Goal: Transaction & Acquisition: Purchase product/service

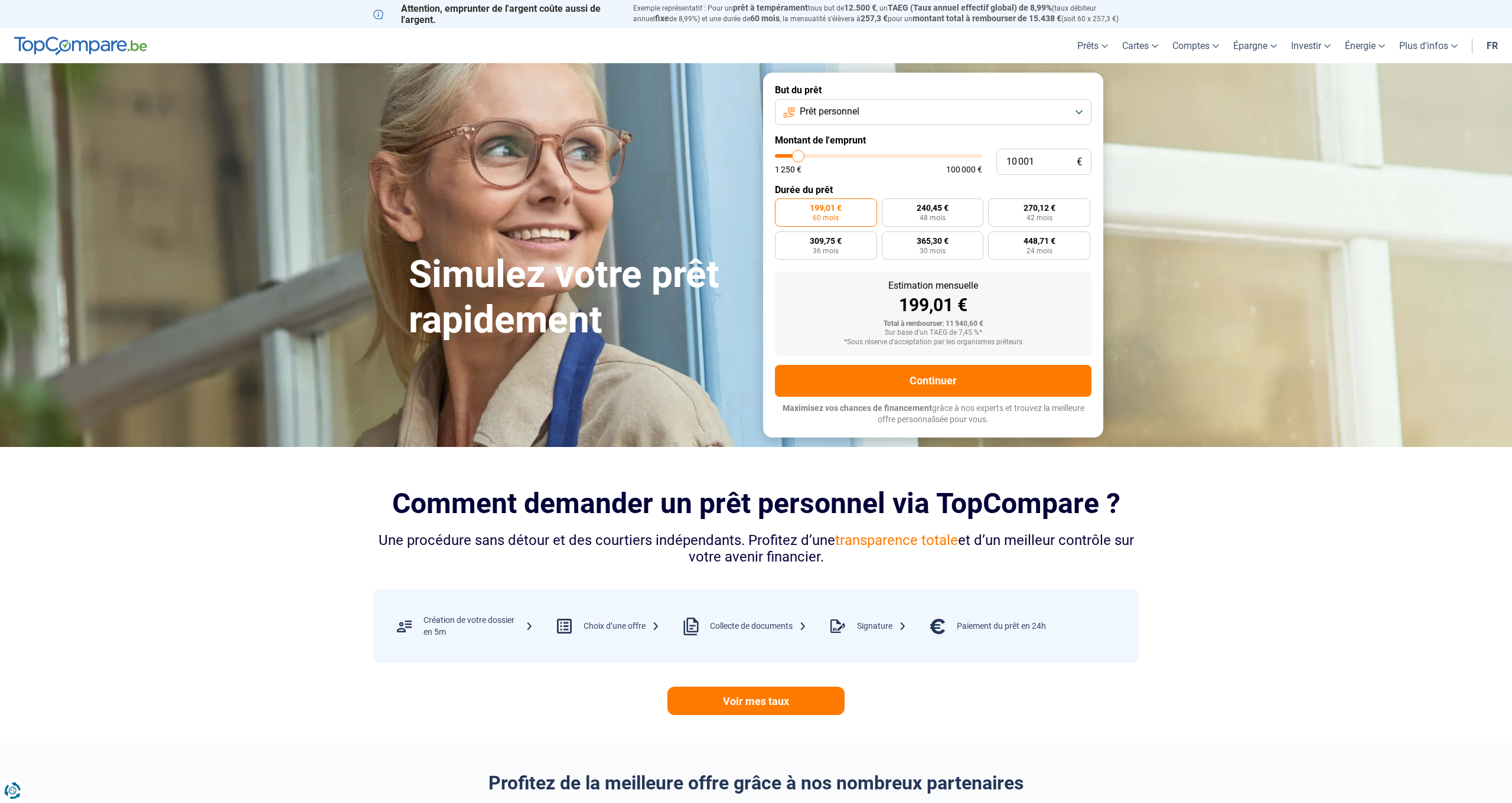
click at [1083, 111] on button "Prêt personnel" at bounding box center [933, 112] width 317 height 26
click at [810, 189] on span "Prêt voiture" at bounding box center [823, 190] width 47 height 13
drag, startPoint x: 1050, startPoint y: 161, endPoint x: 968, endPoint y: 161, distance: 82.0
click at [968, 161] on div "10 001 € 1 250 € 100 000 €" at bounding box center [933, 161] width 317 height 26
type input "10000"
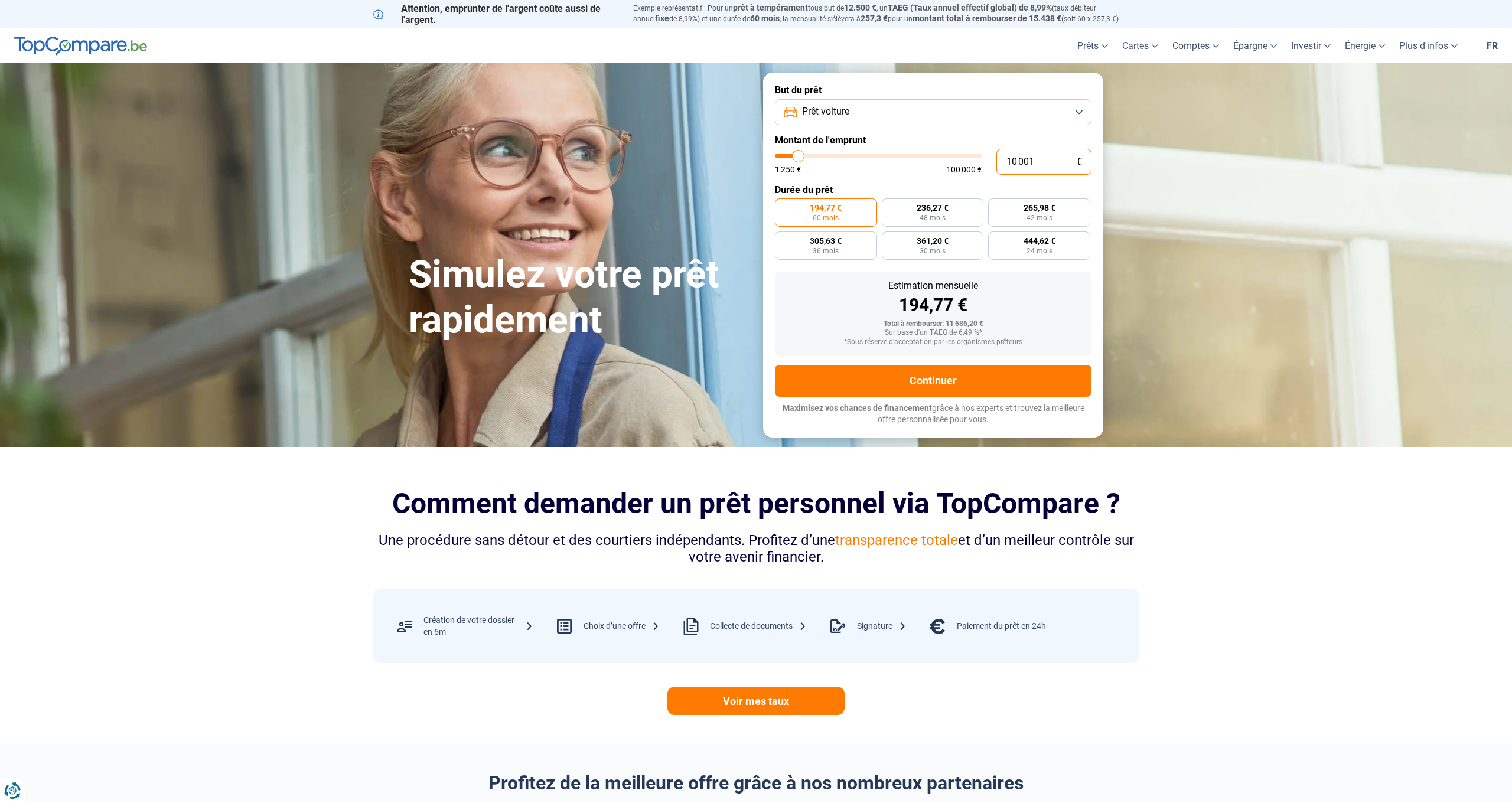
radio input "true"
type input "3"
type input "1250"
type input "33"
type input "1250"
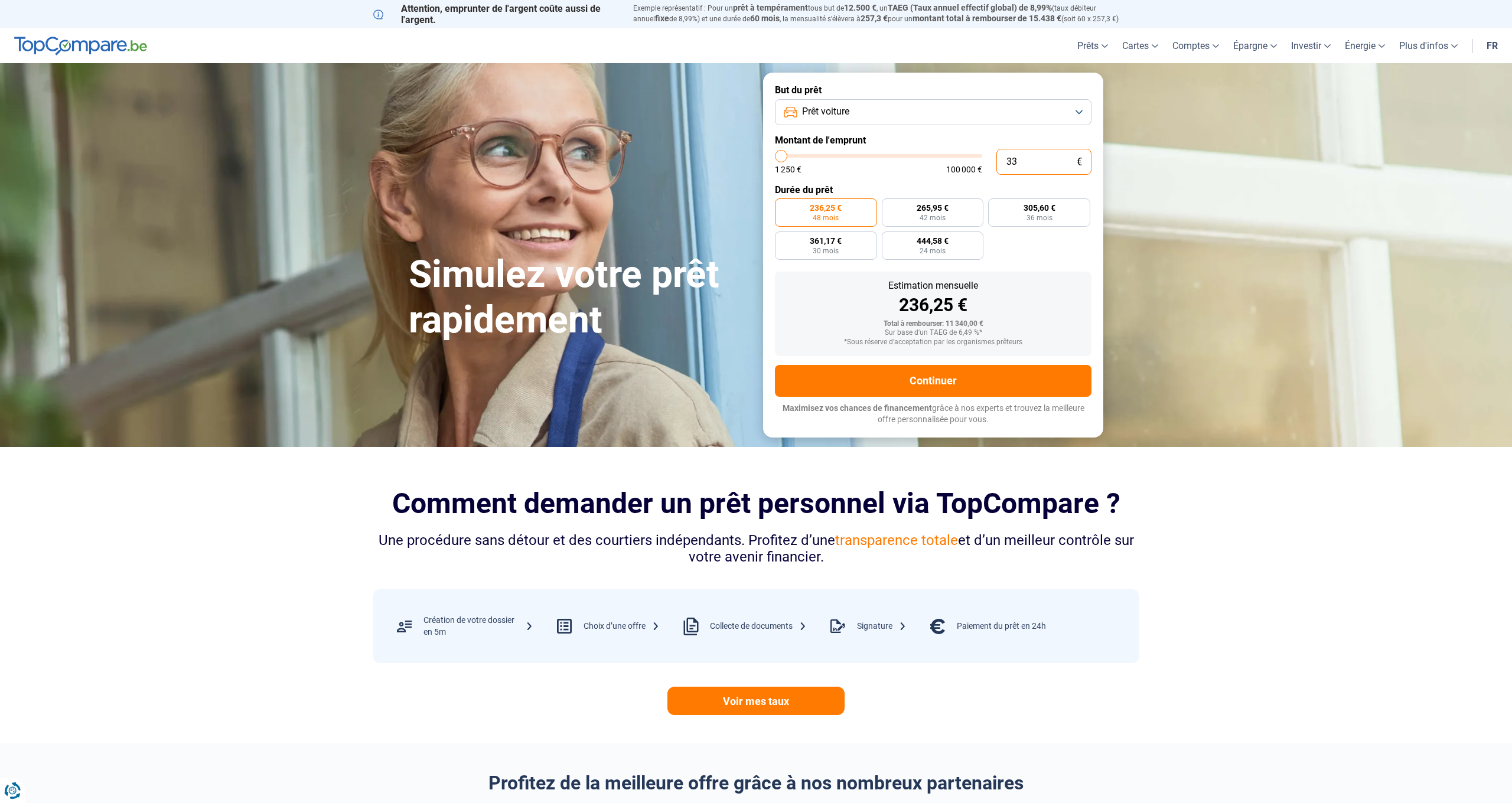
type input "330"
type input "1250"
type input "3 300"
type input "3250"
type input "33 000"
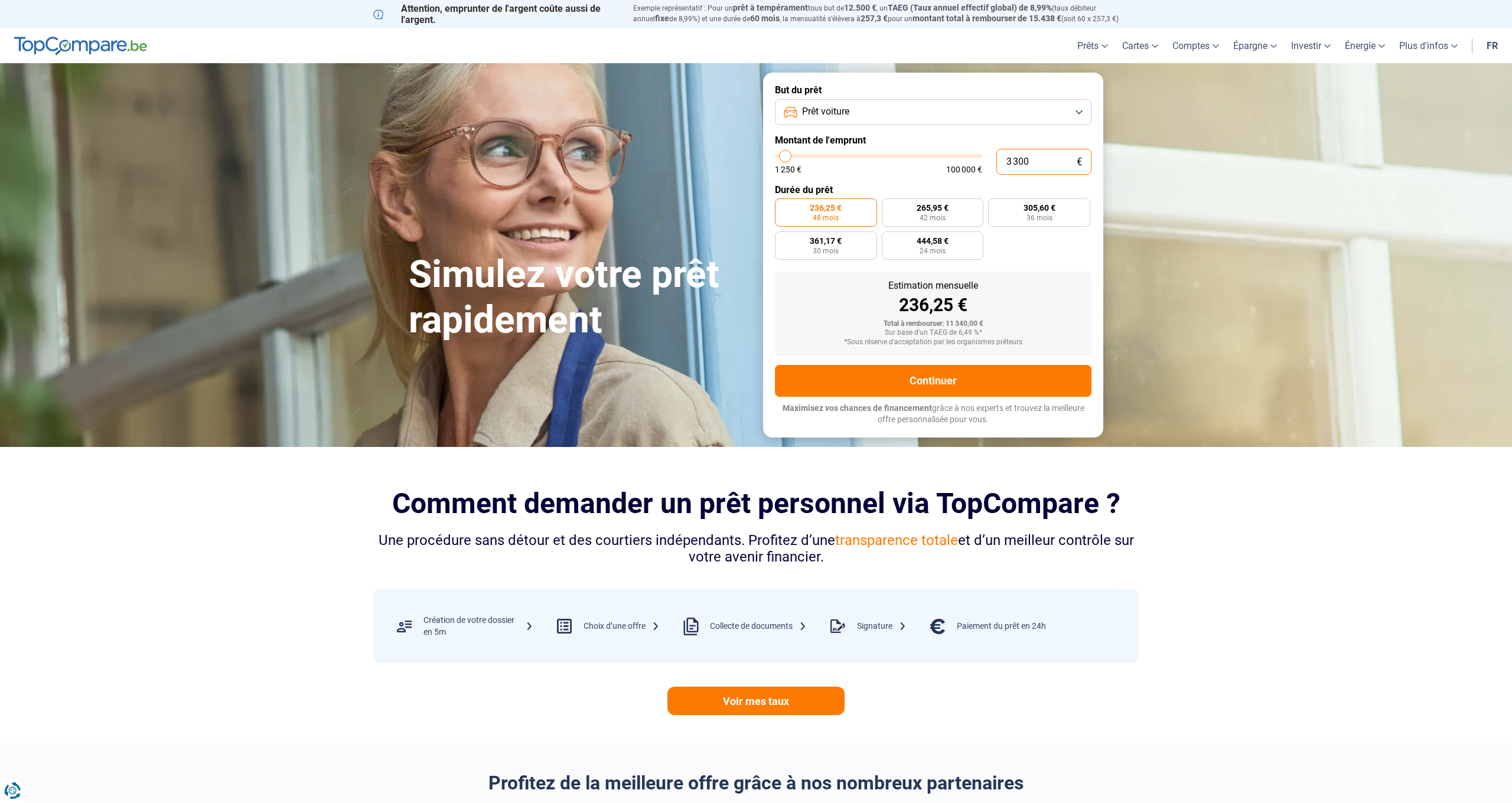
type input "33000"
radio input "false"
click at [1067, 114] on button "Prêt voiture" at bounding box center [933, 112] width 317 height 26
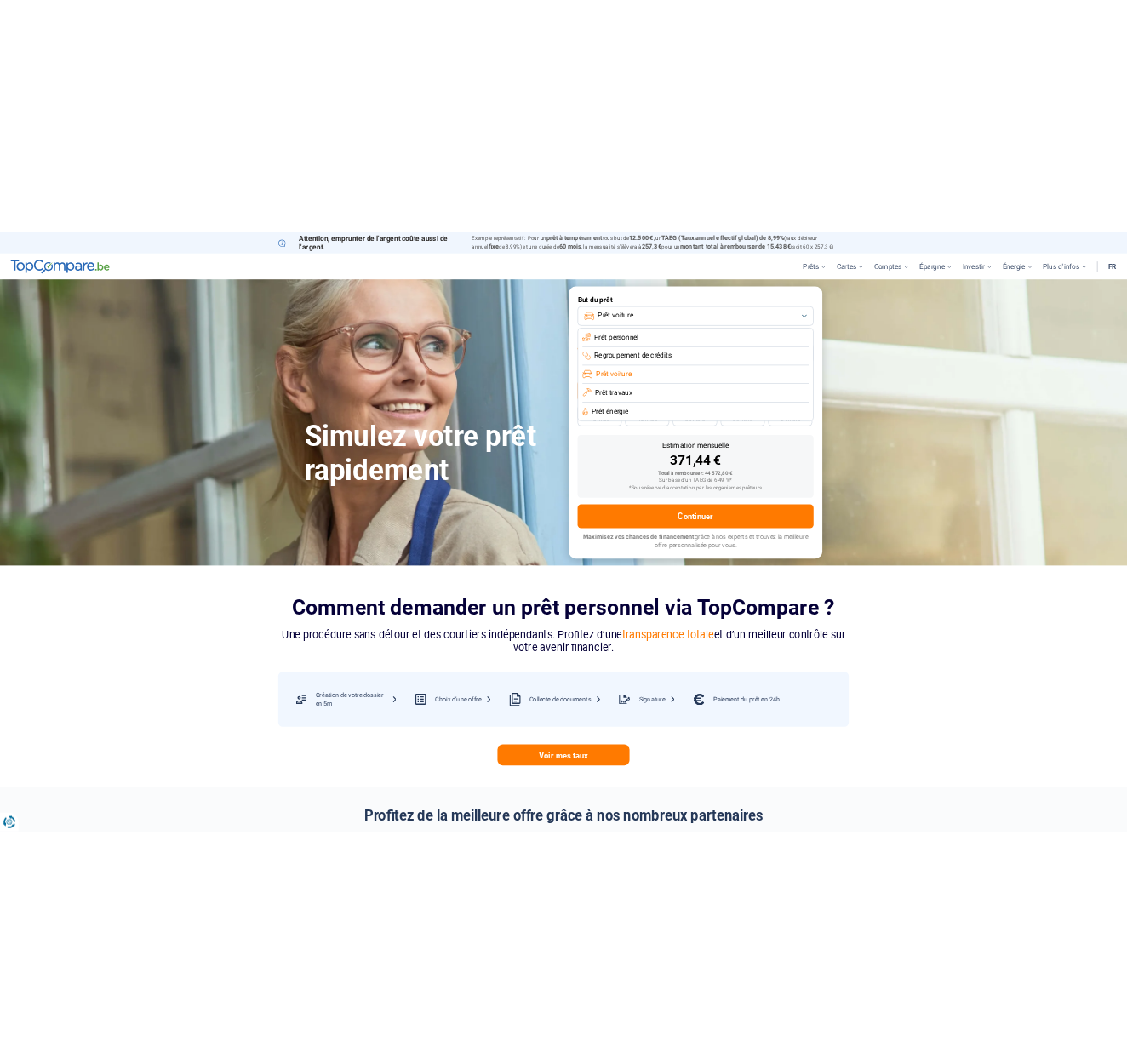
scroll to position [0, 0]
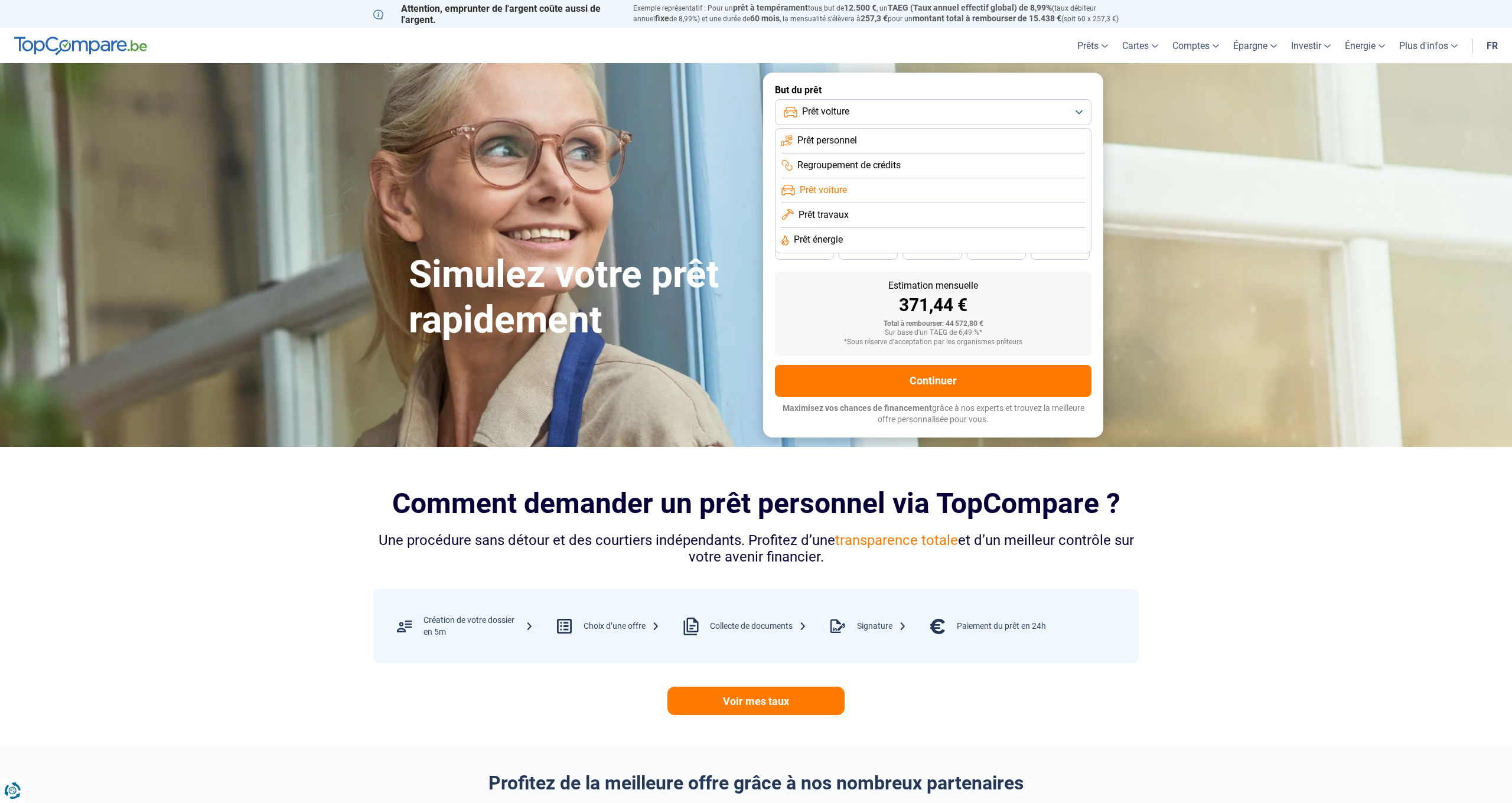
click at [856, 139] on span "Prêt personnel" at bounding box center [828, 140] width 60 height 13
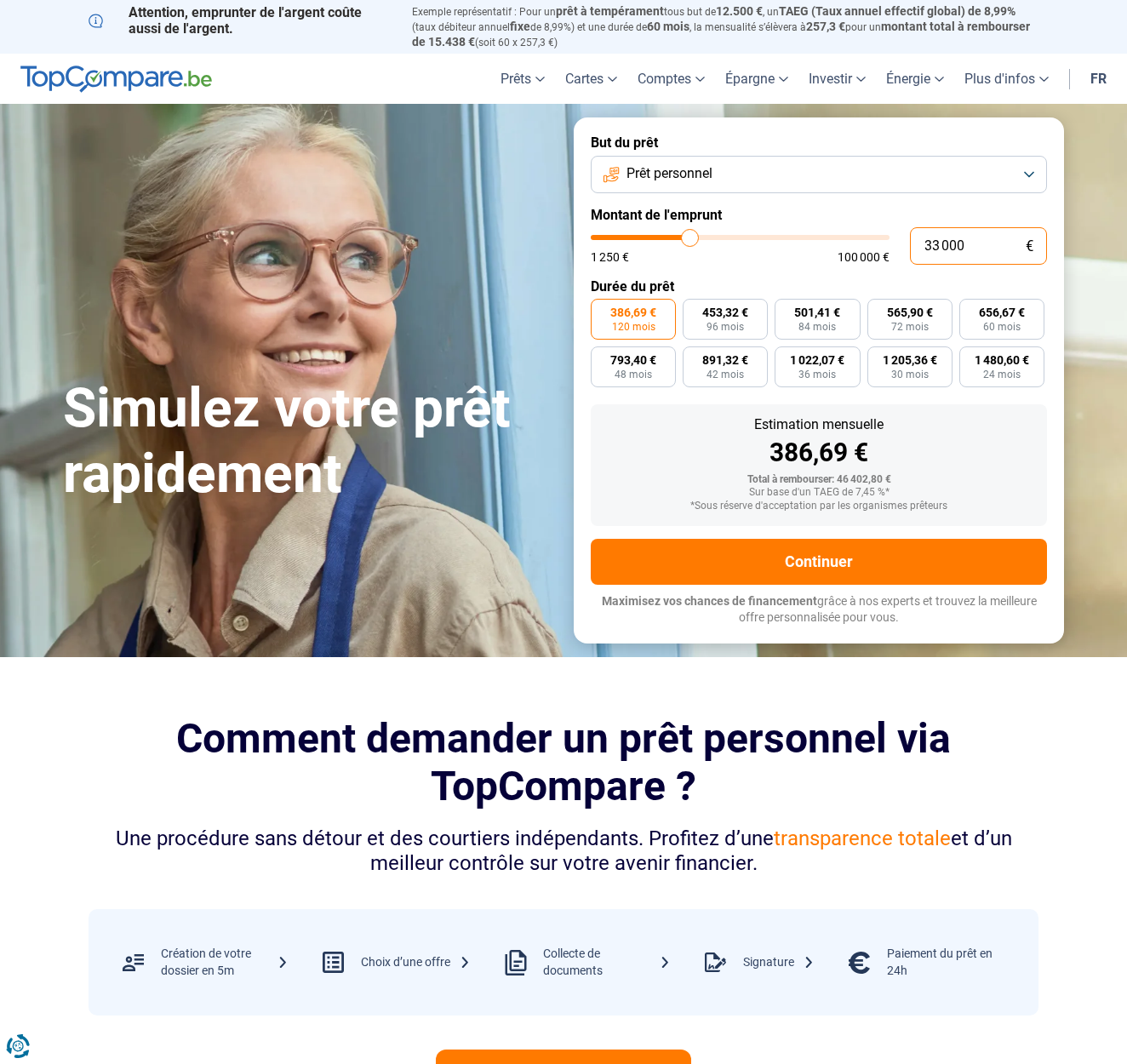
click at [940, 245] on input "33 000" at bounding box center [977, 246] width 137 height 37
type input "3 000"
type input "3000"
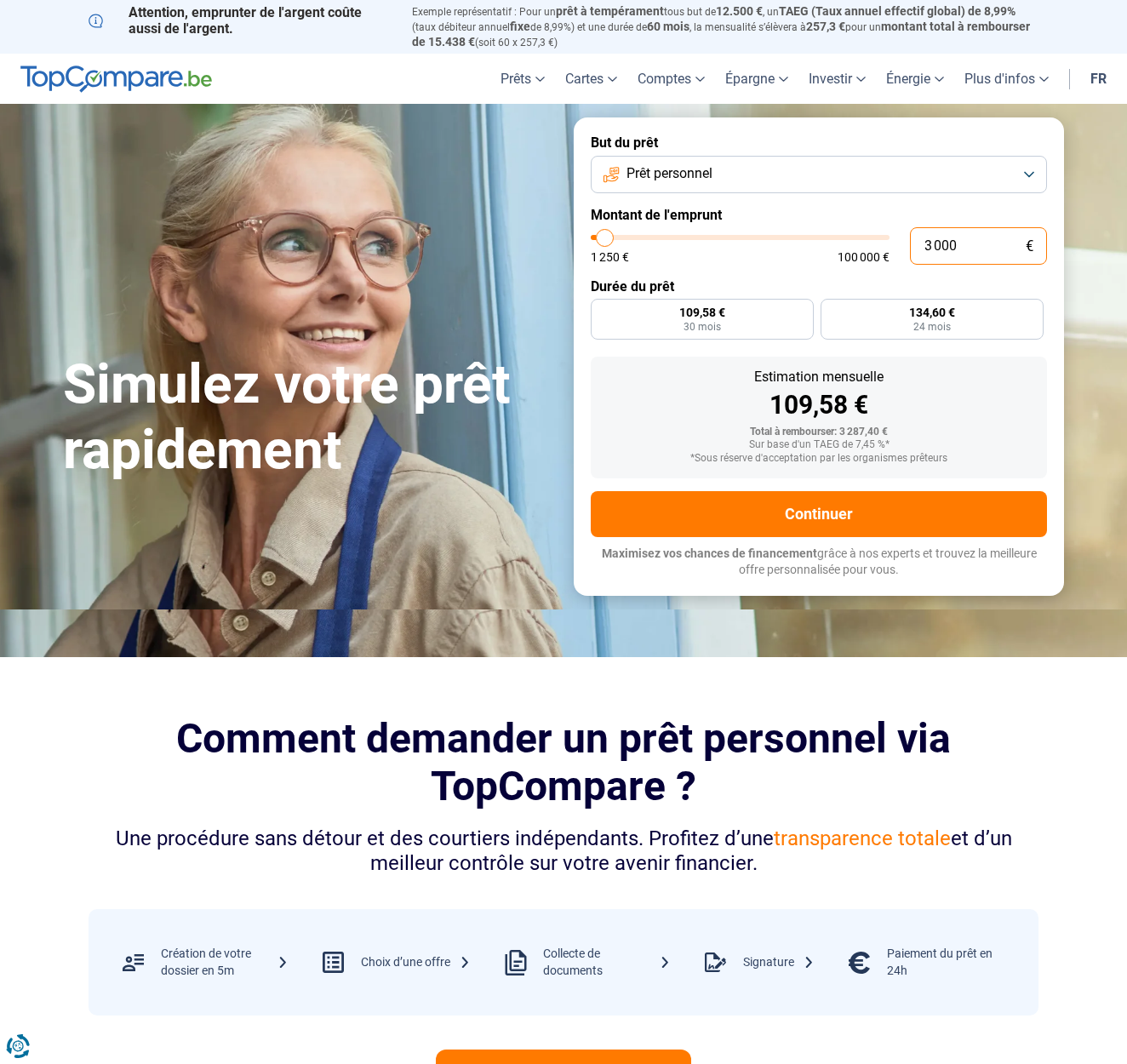
radio input "true"
type input "35 000"
type input "35000"
radio input "false"
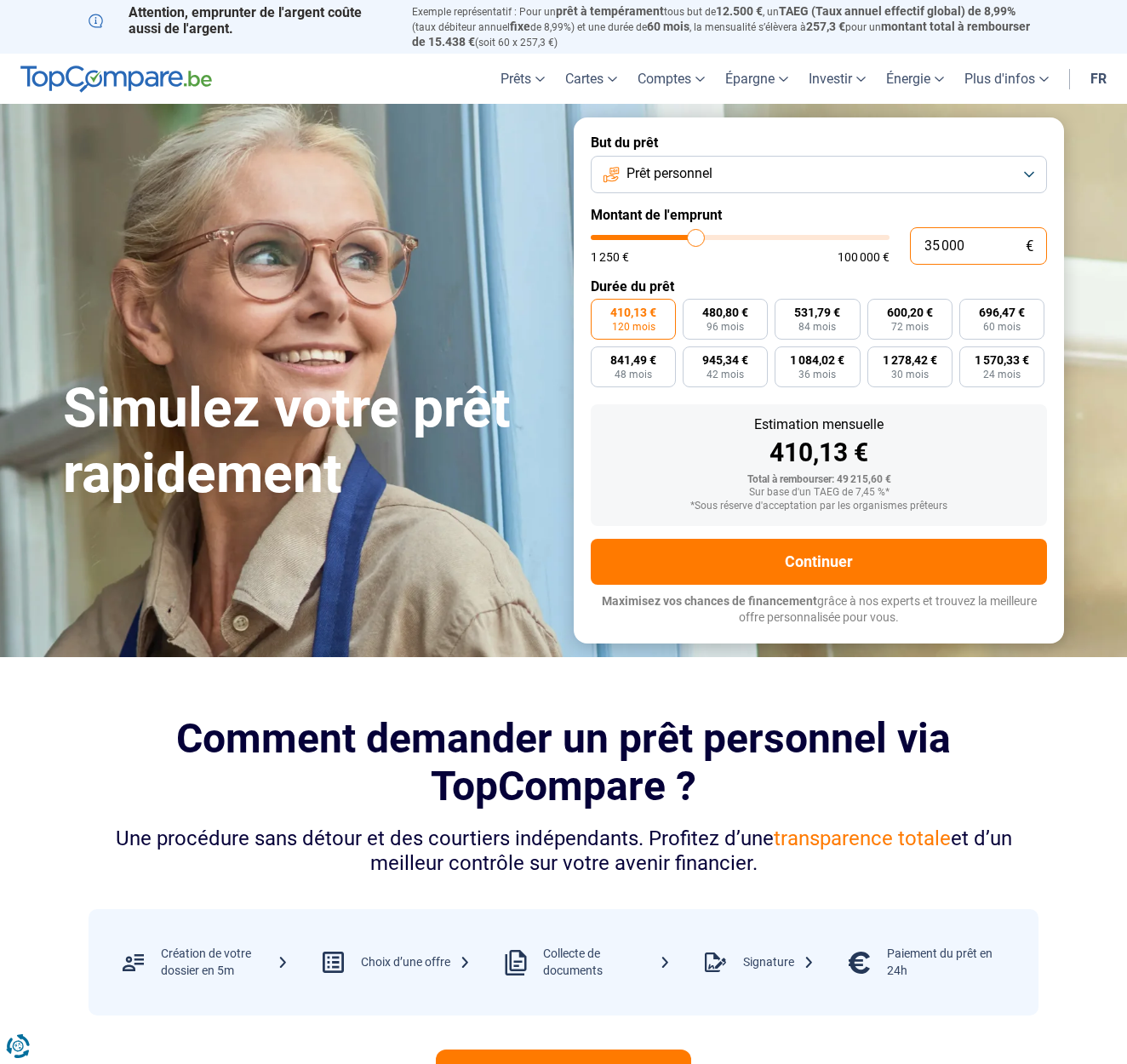
type input "3 000"
type input "3000"
type input "34 000"
type input "34000"
click at [956, 249] on input "34 000" at bounding box center [977, 246] width 137 height 37
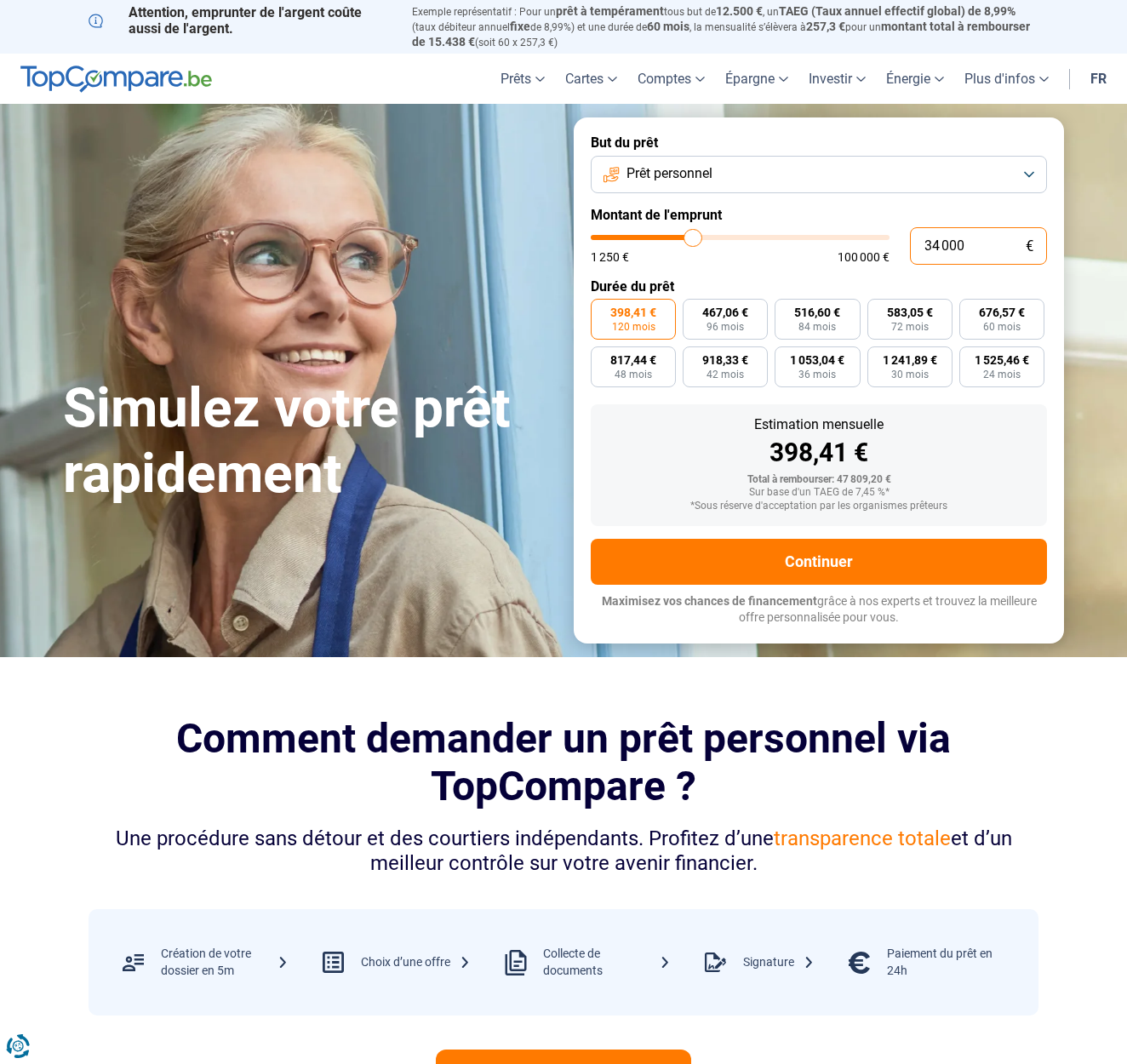
type input "3 400"
type input "3500"
type input "34 002"
type input "34000"
type input "3 400"
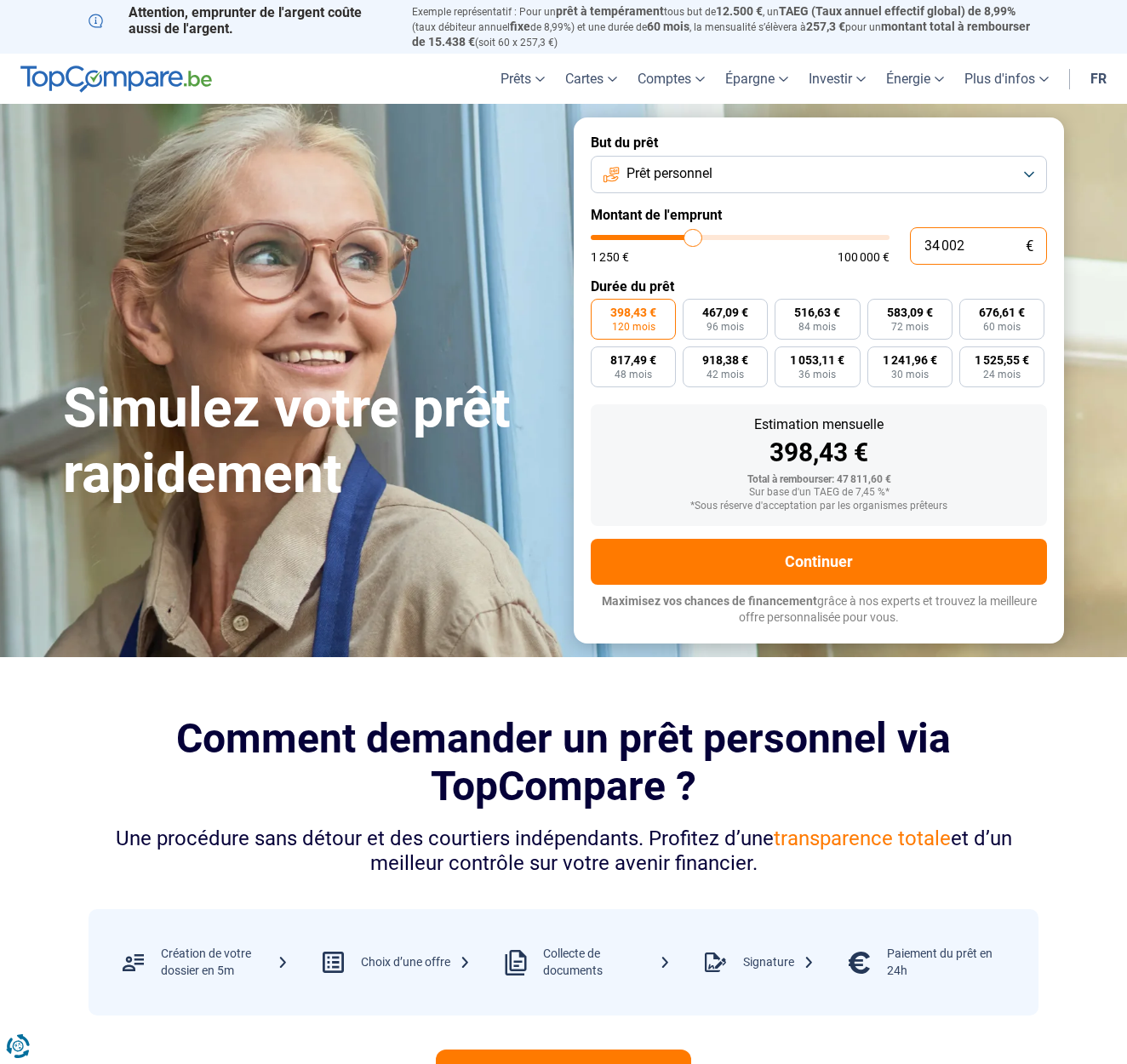
type input "3500"
type input "340"
type input "1250"
type input "3 402"
type input "3500"
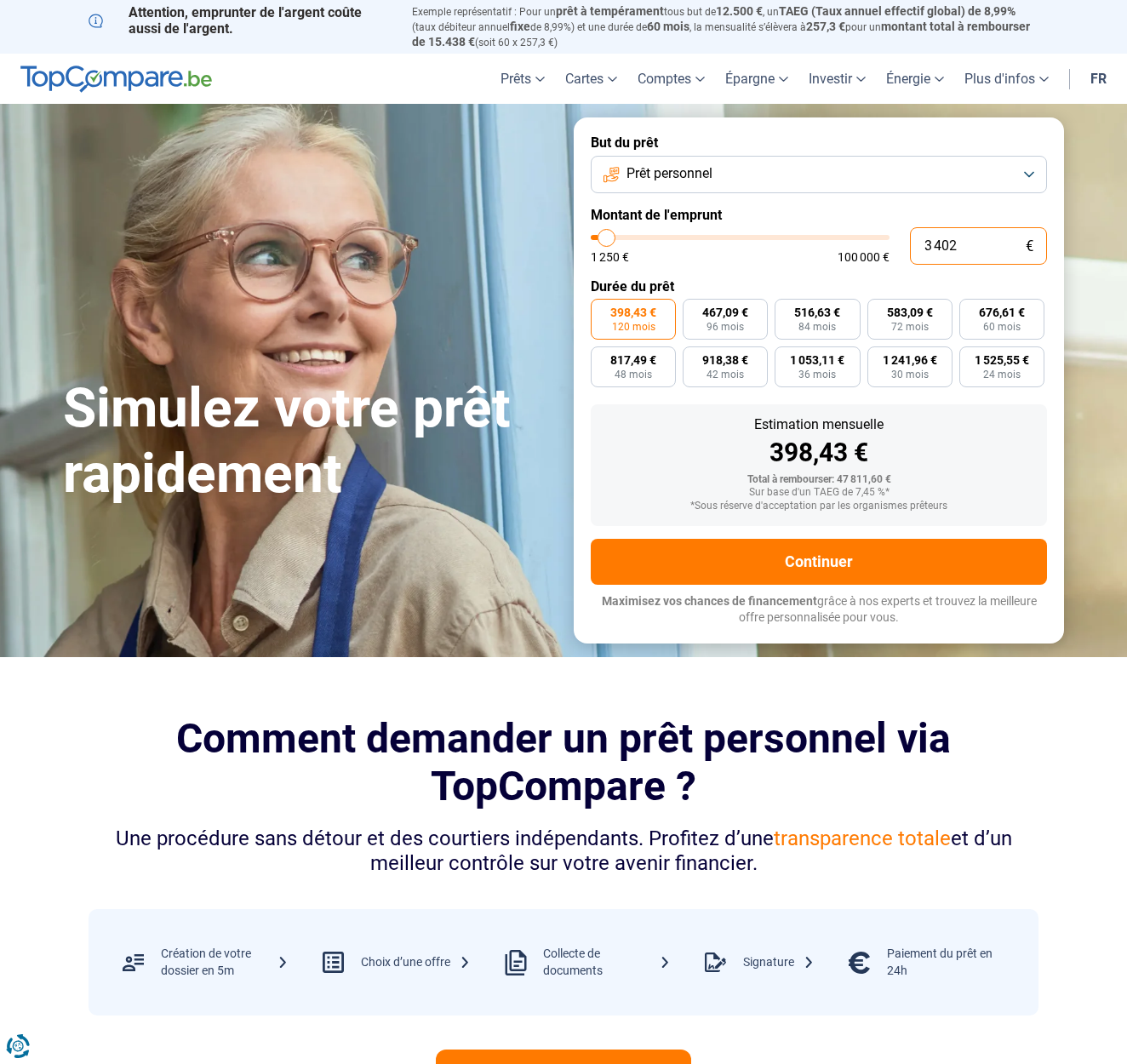
type input "34 020"
type input "34000"
type input "3 402"
type input "3500"
type input "340"
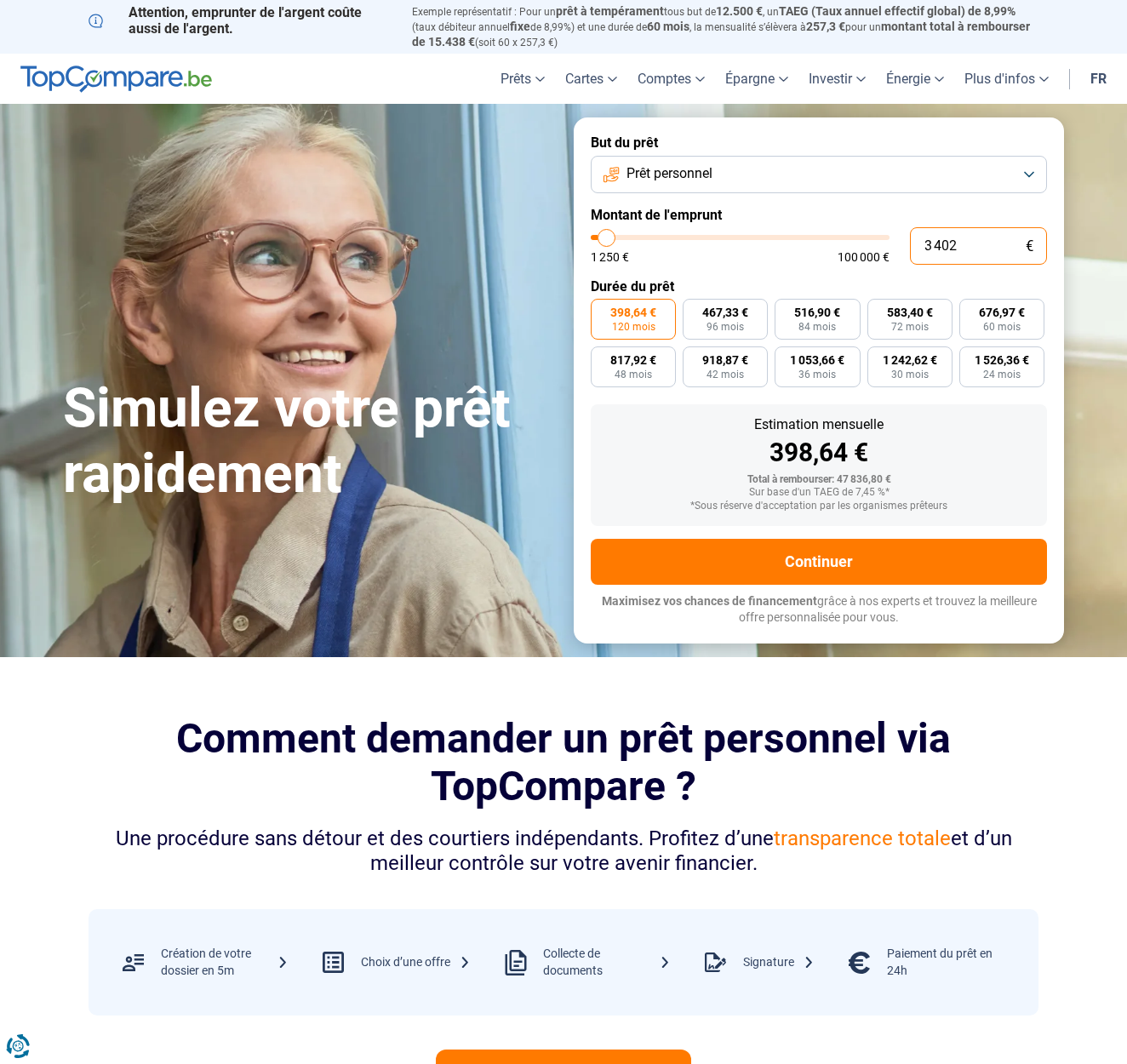
type input "1250"
type input "34"
type input "1250"
type input "342"
type input "1250"
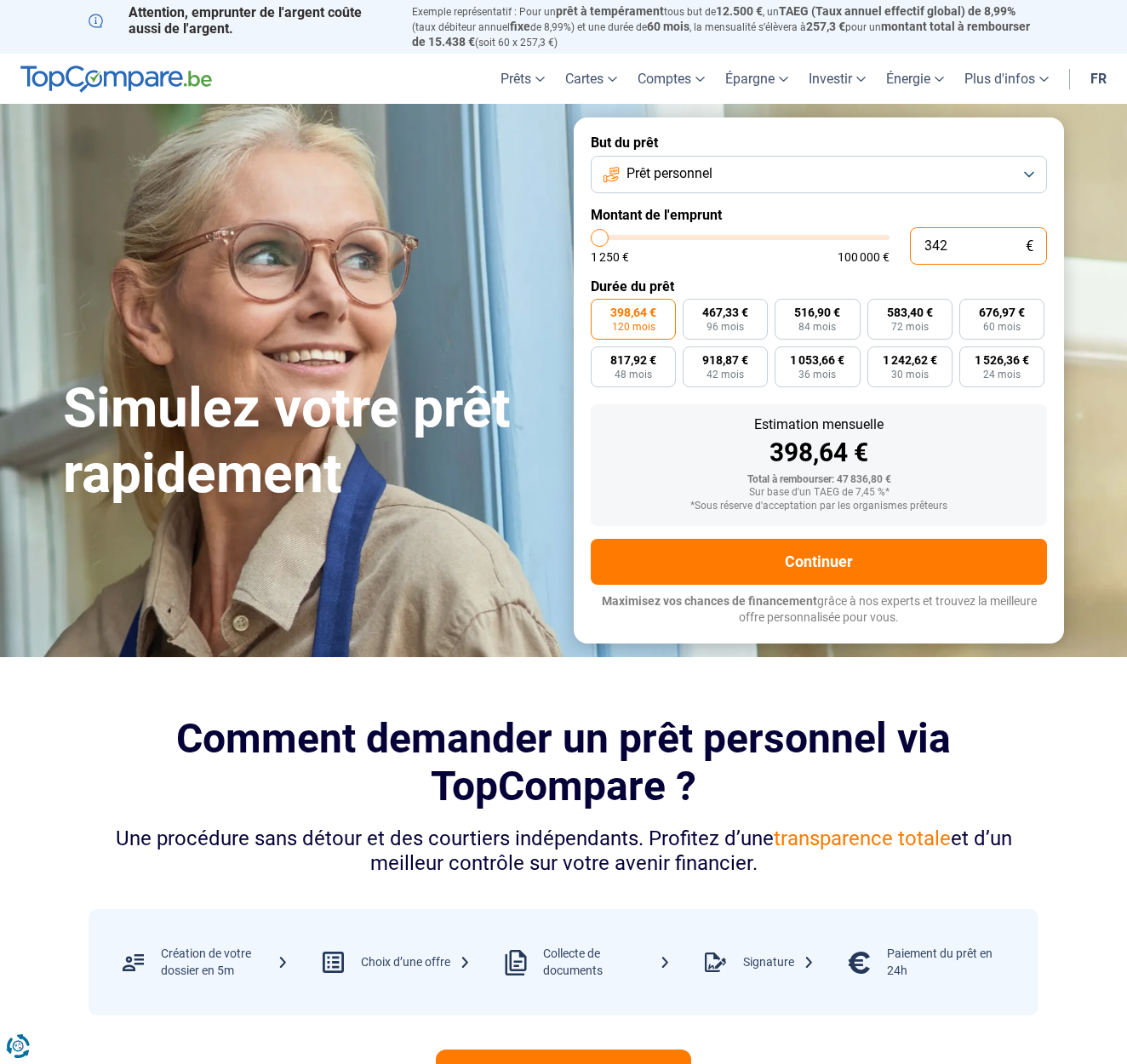
type input "3 420"
type input "3500"
type input "34 200"
type input "34250"
type input "3 420"
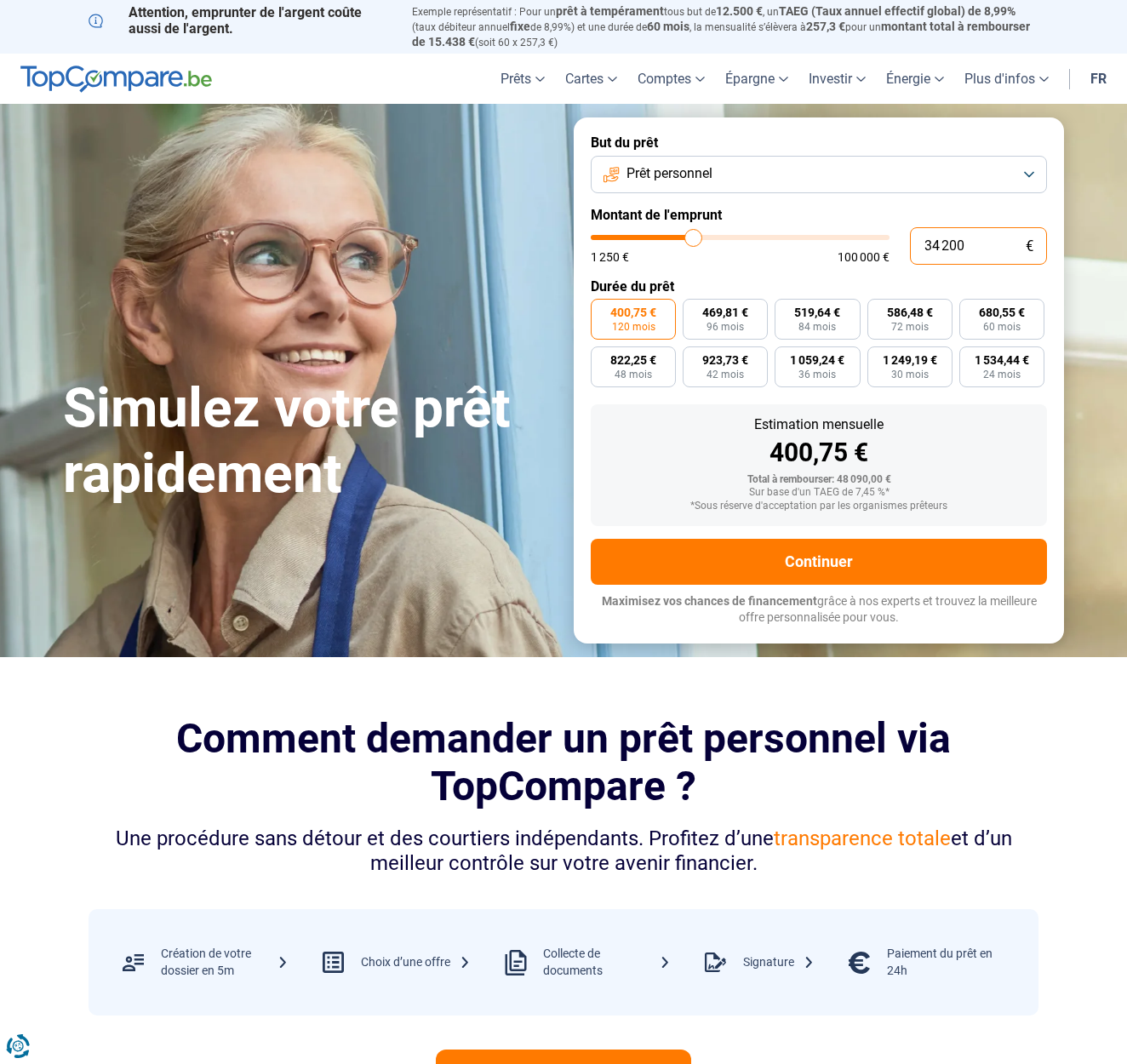
type input "3500"
type input "342"
type input "1250"
type input "34"
type input "1250"
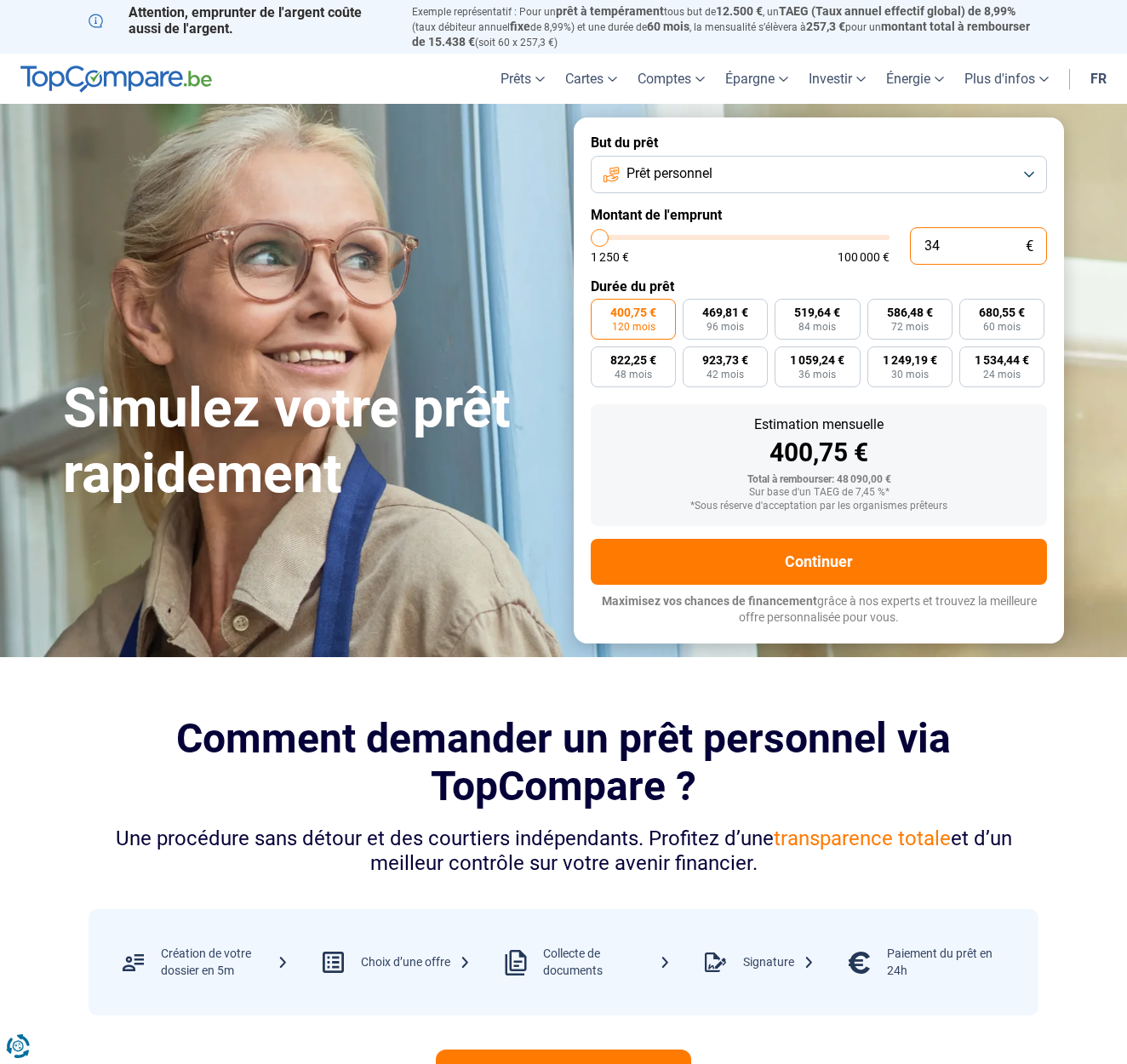
type input "341"
type input "1250"
type input "3 419"
type input "3500"
type input "34 190"
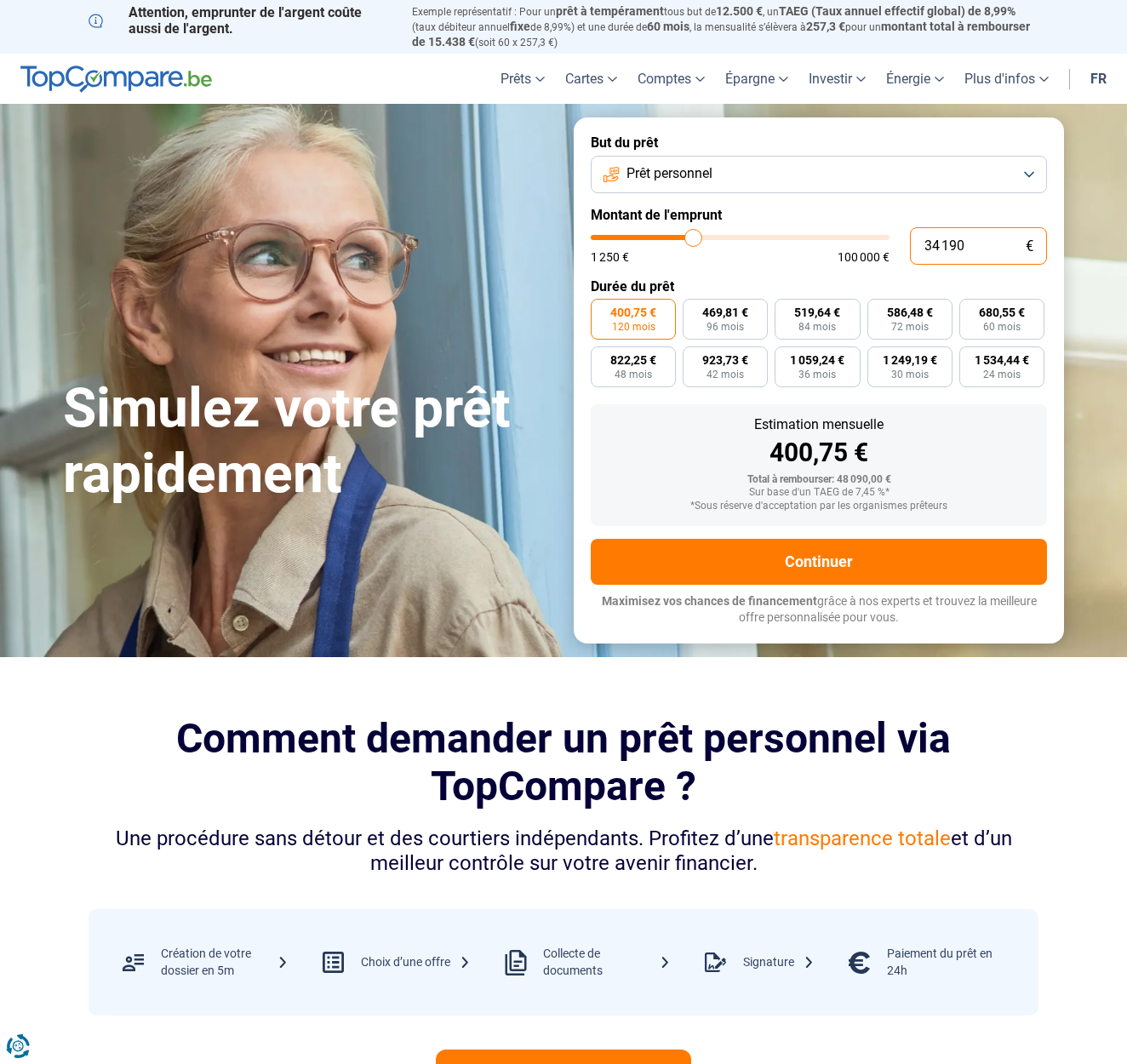
type input "34250"
type input "3 419"
type input "3500"
type input "341"
type input "1250"
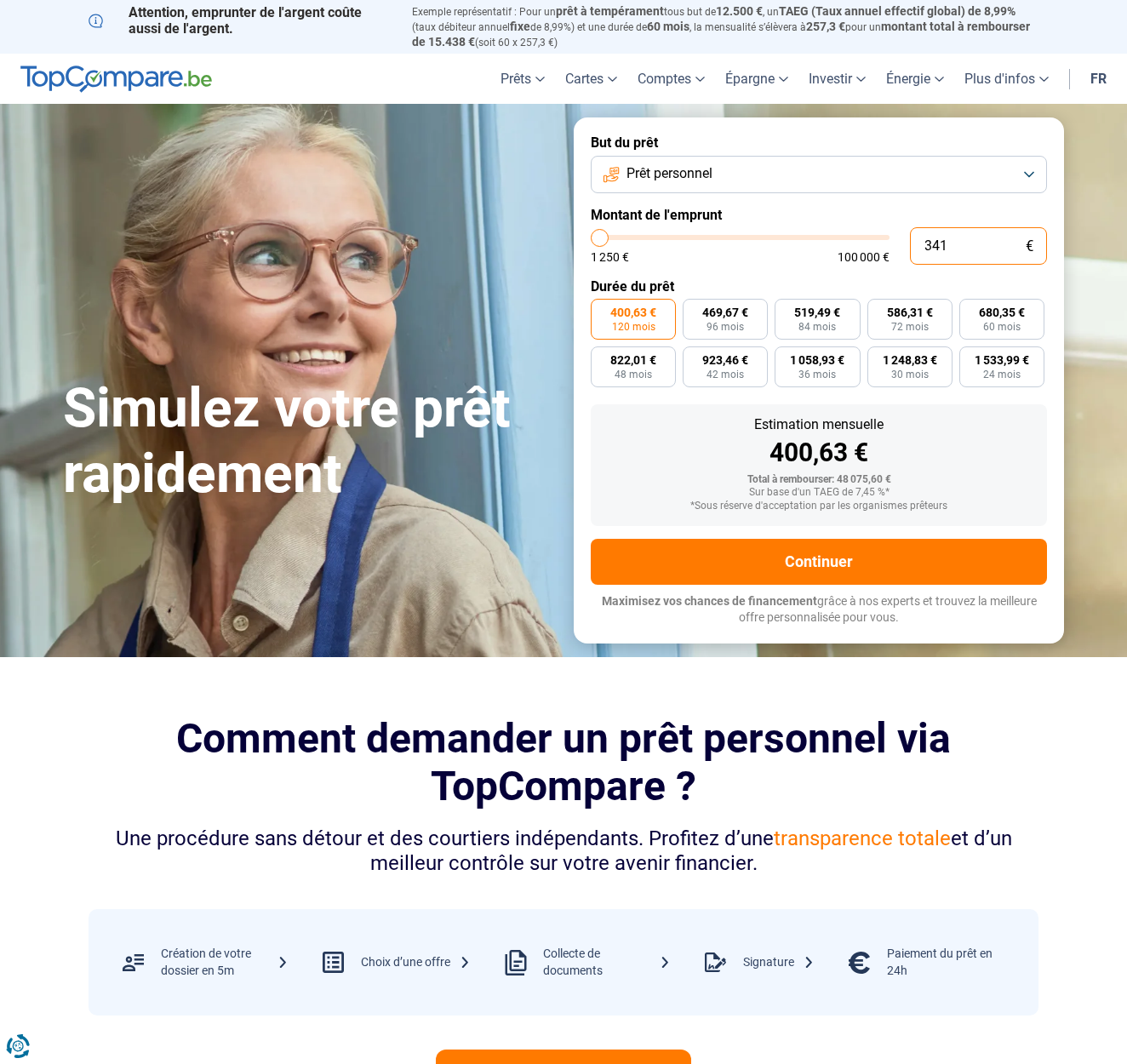
type input "1 250"
type input "1250"
radio input "true"
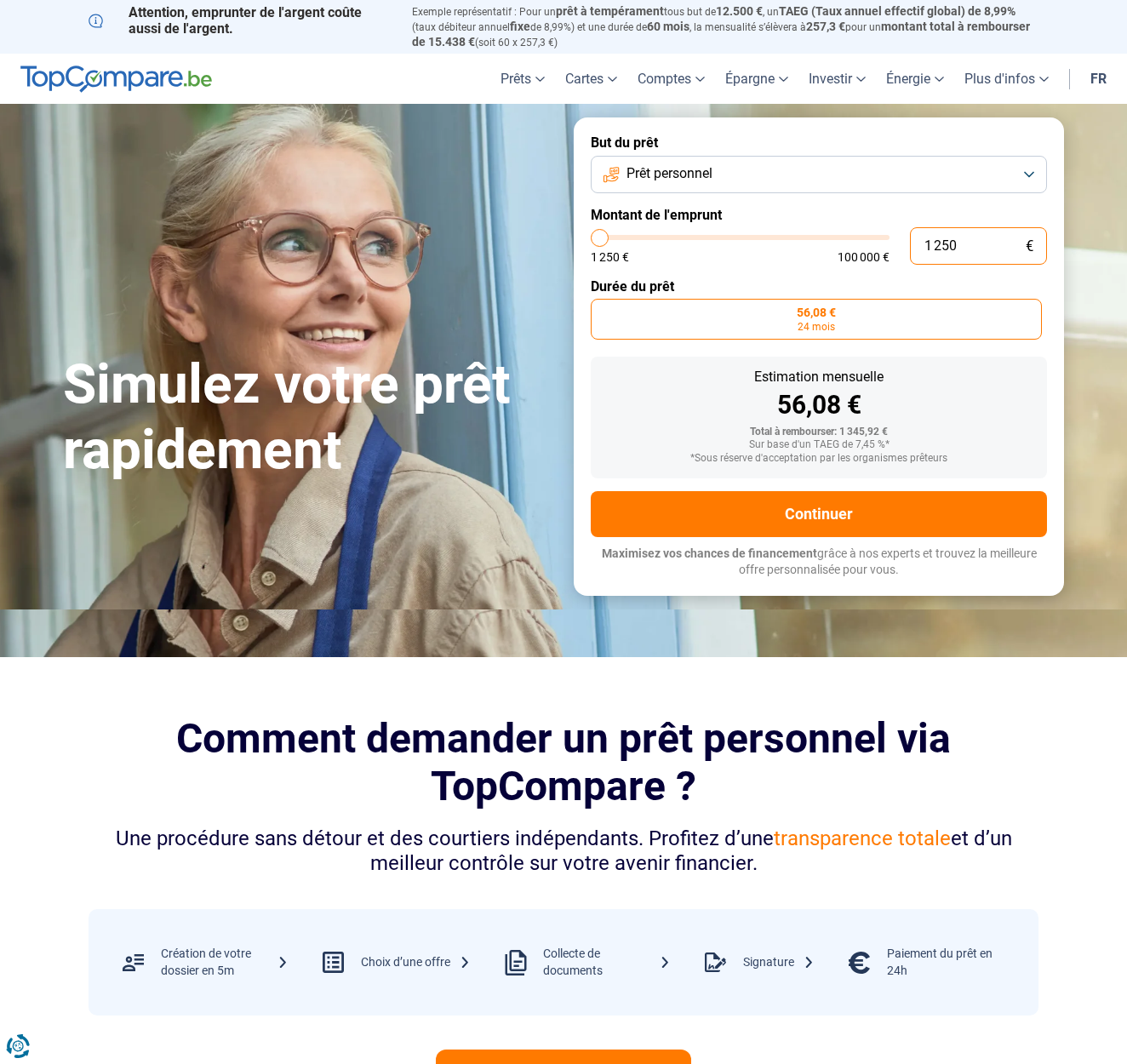
type input "12 500"
type input "12500"
type input "125 000"
type input "100000"
type input "100 000"
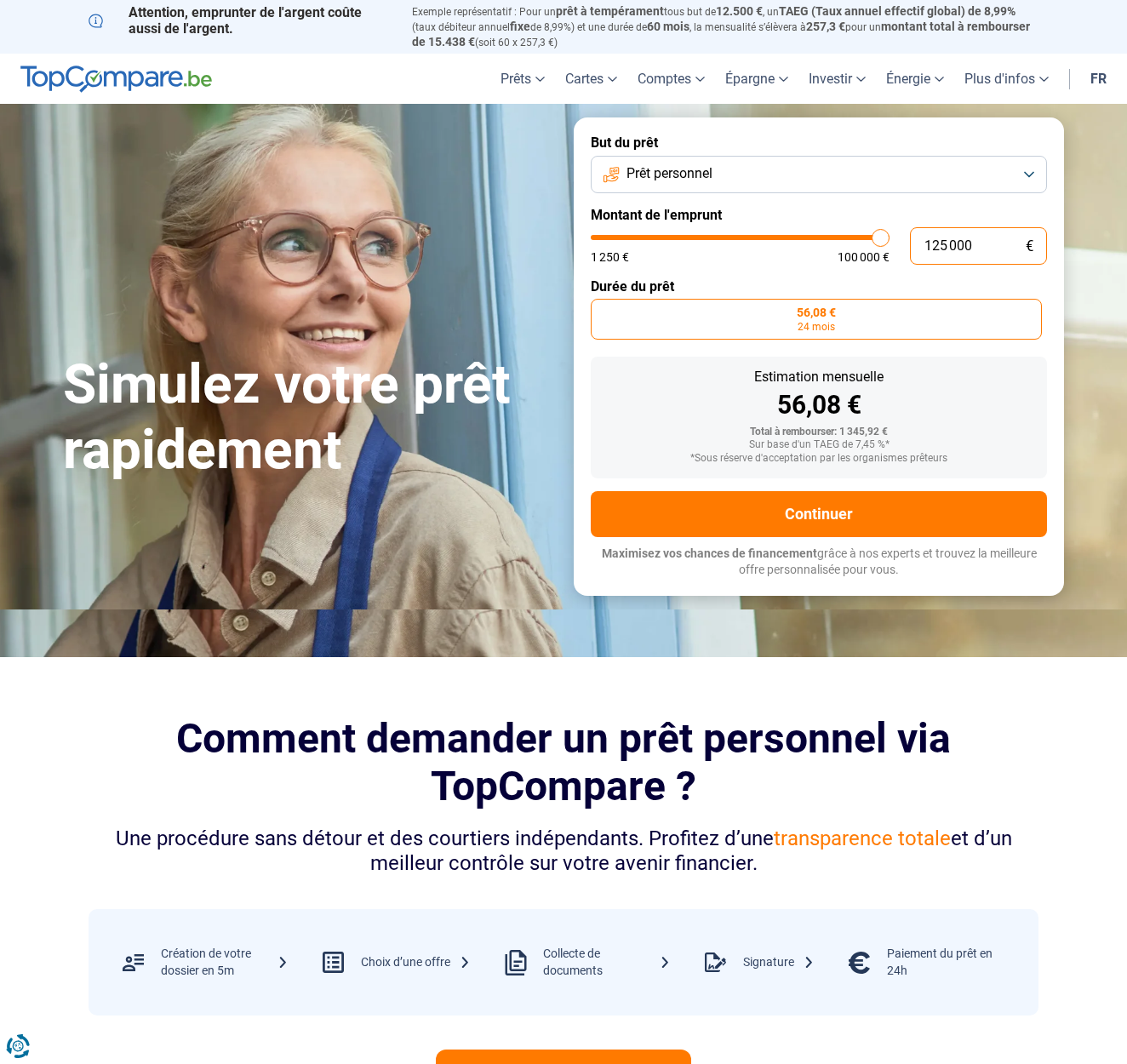
type input "100000"
radio input "false"
type input "10 000"
type input "10000"
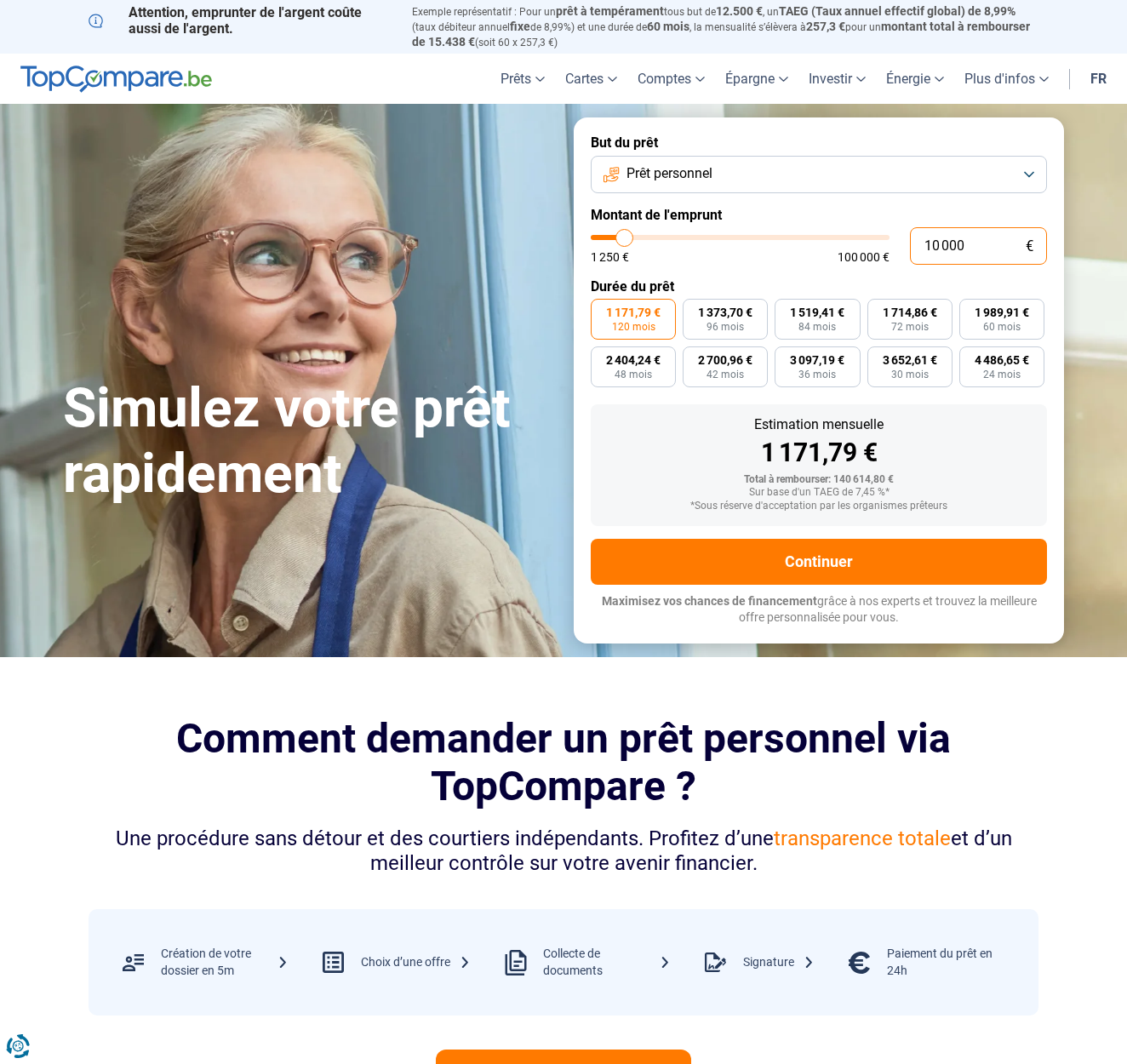
radio input "true"
type input "1 000"
type input "1250"
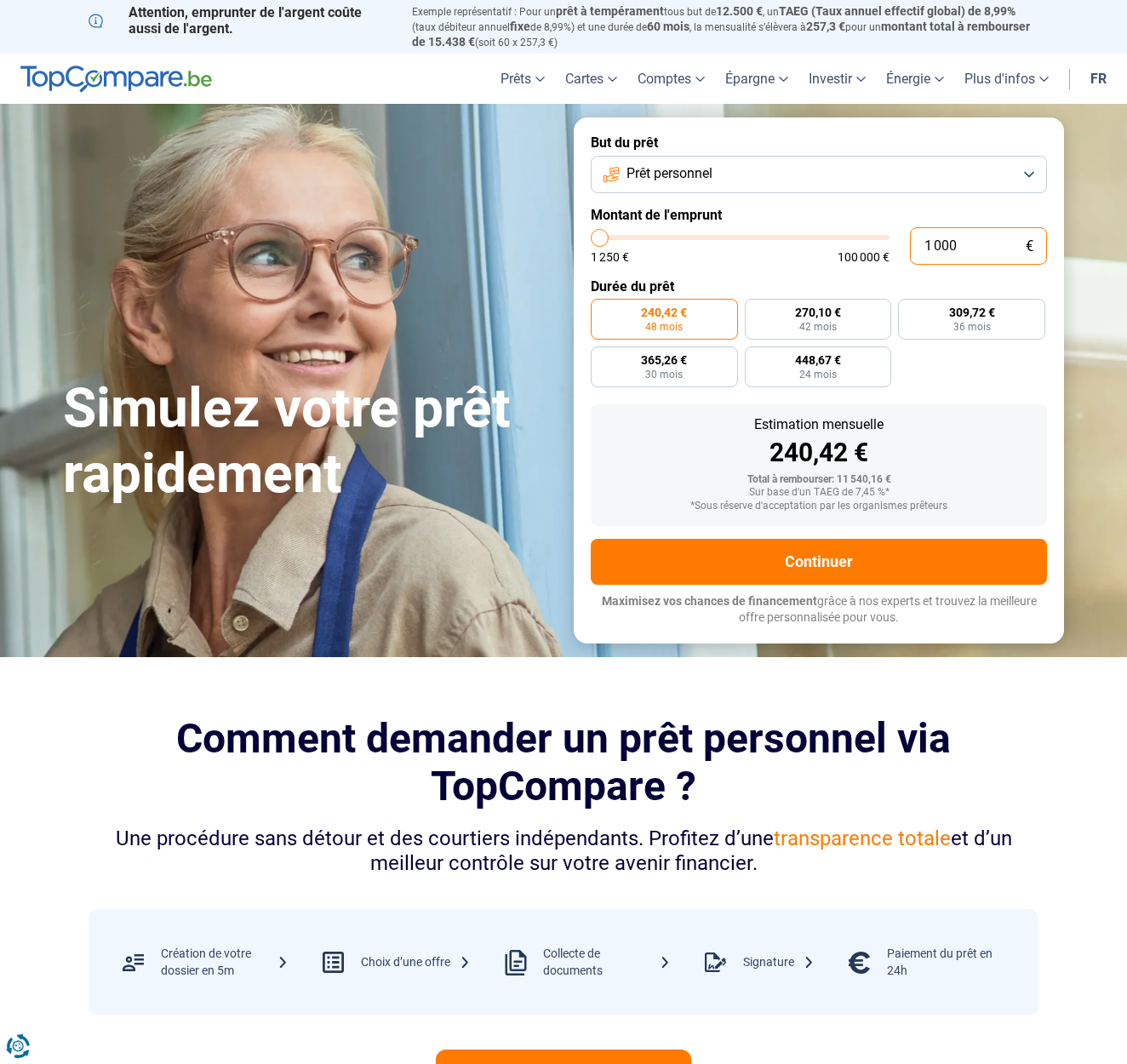
type input "100"
type input "1250"
type input "10"
type input "1250"
type input "1"
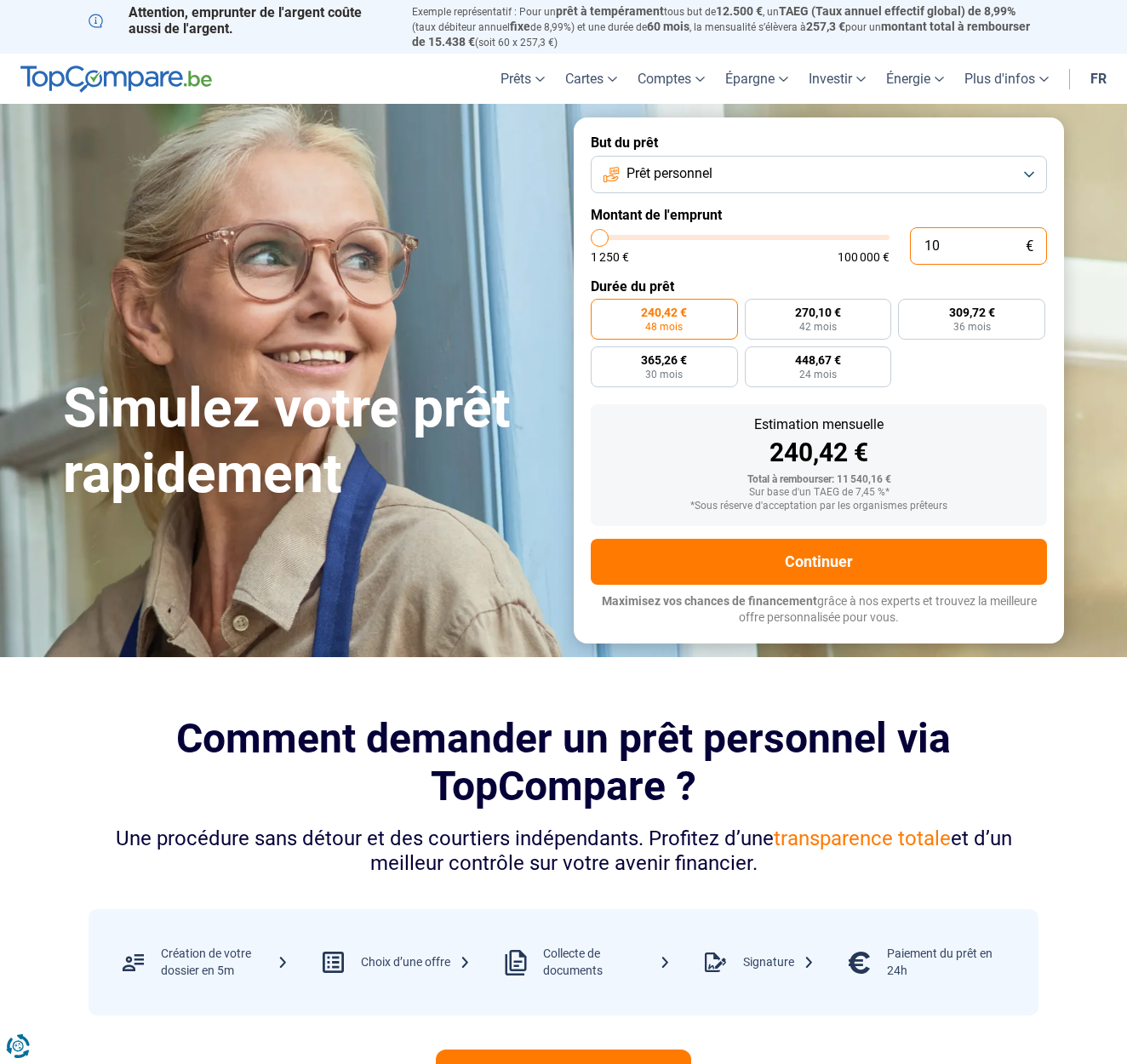
type input "1250"
type input "0"
type input "1250"
type input "3"
type input "1250"
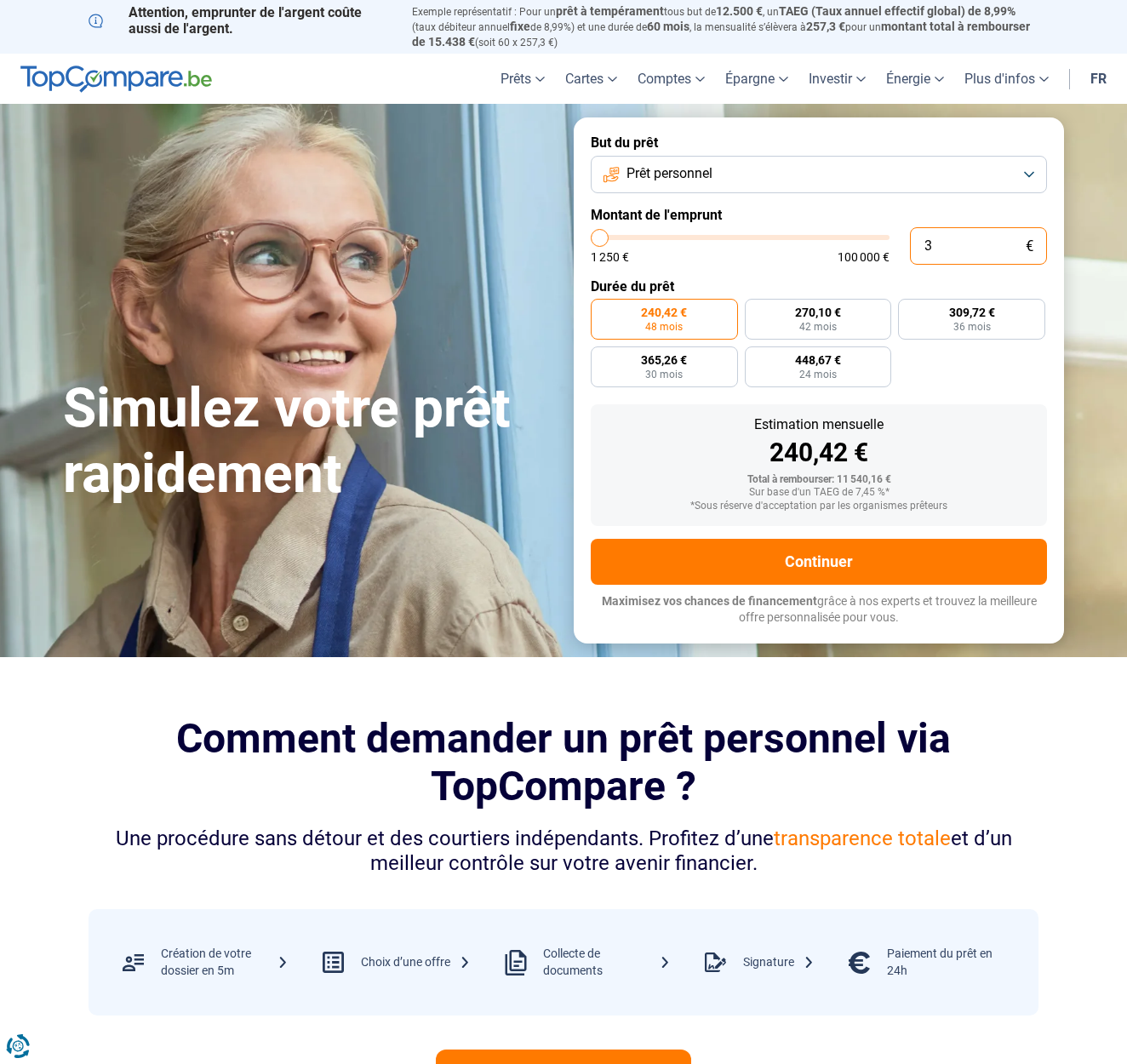
type input "34"
type input "1250"
type input "341"
type input "1250"
type input "3 410"
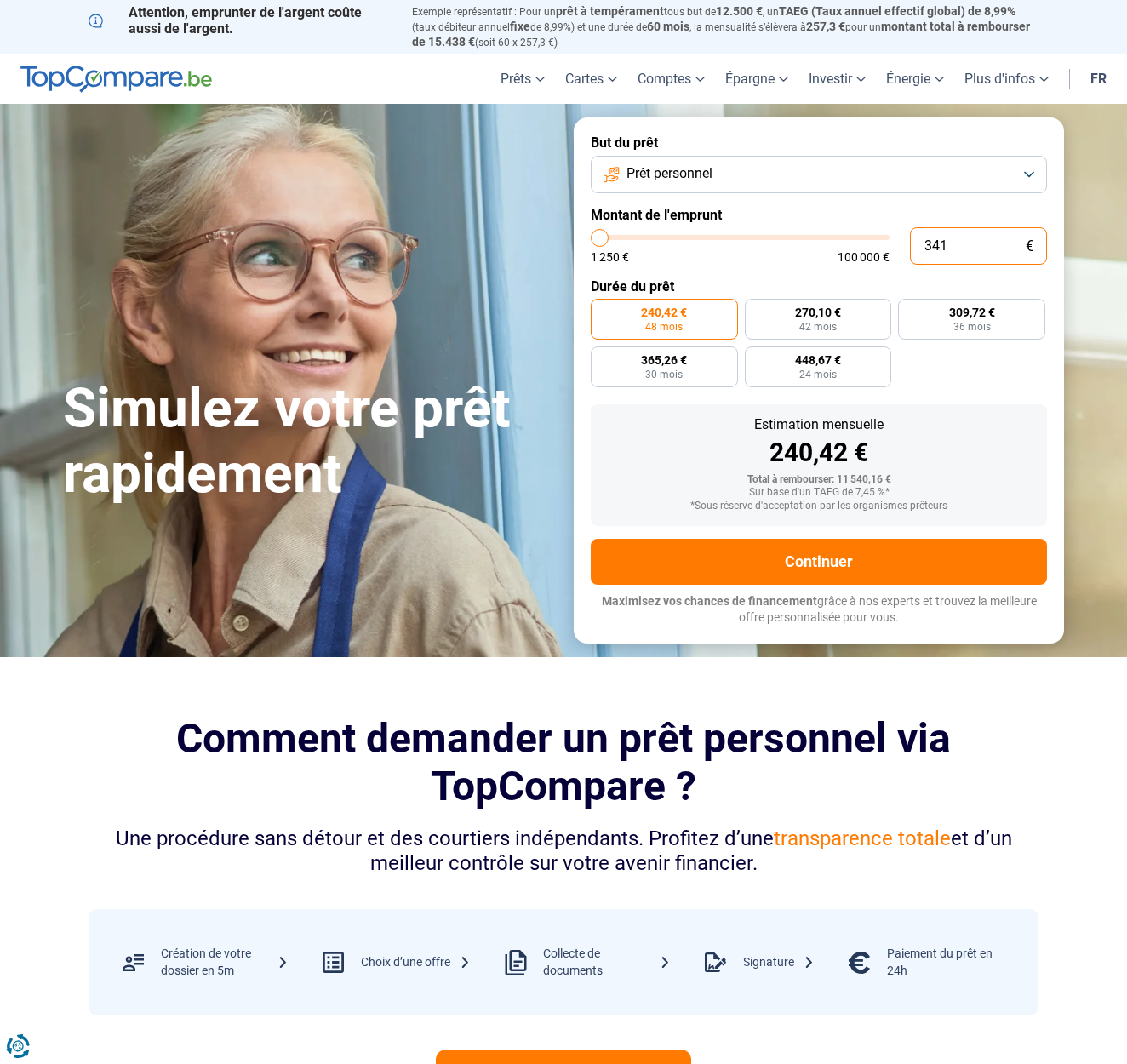
type input "3500"
type input "34 100"
type input "34000"
radio input "false"
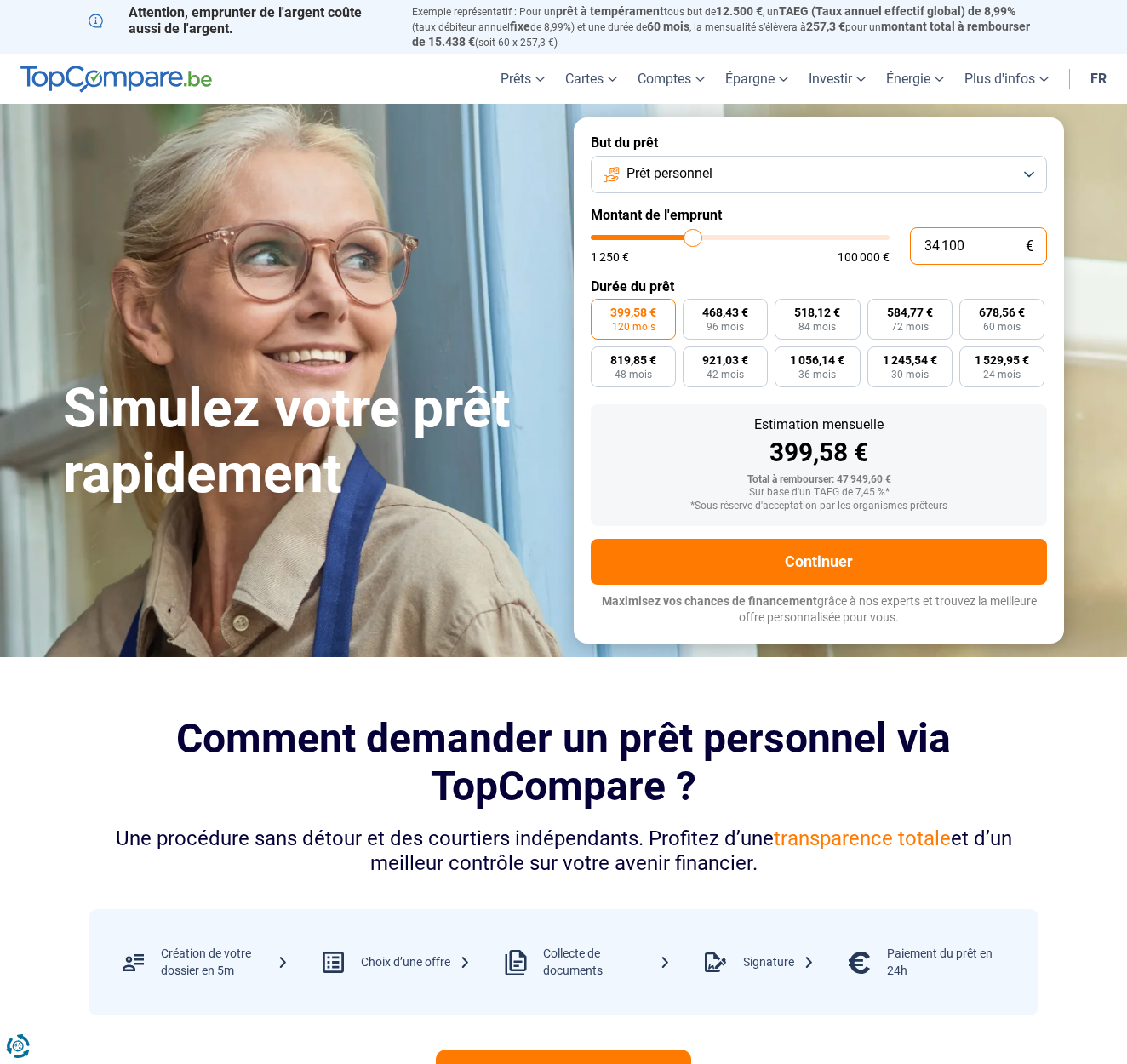
type input "3 410"
type input "3500"
type input "341"
type input "1250"
type input "3 412"
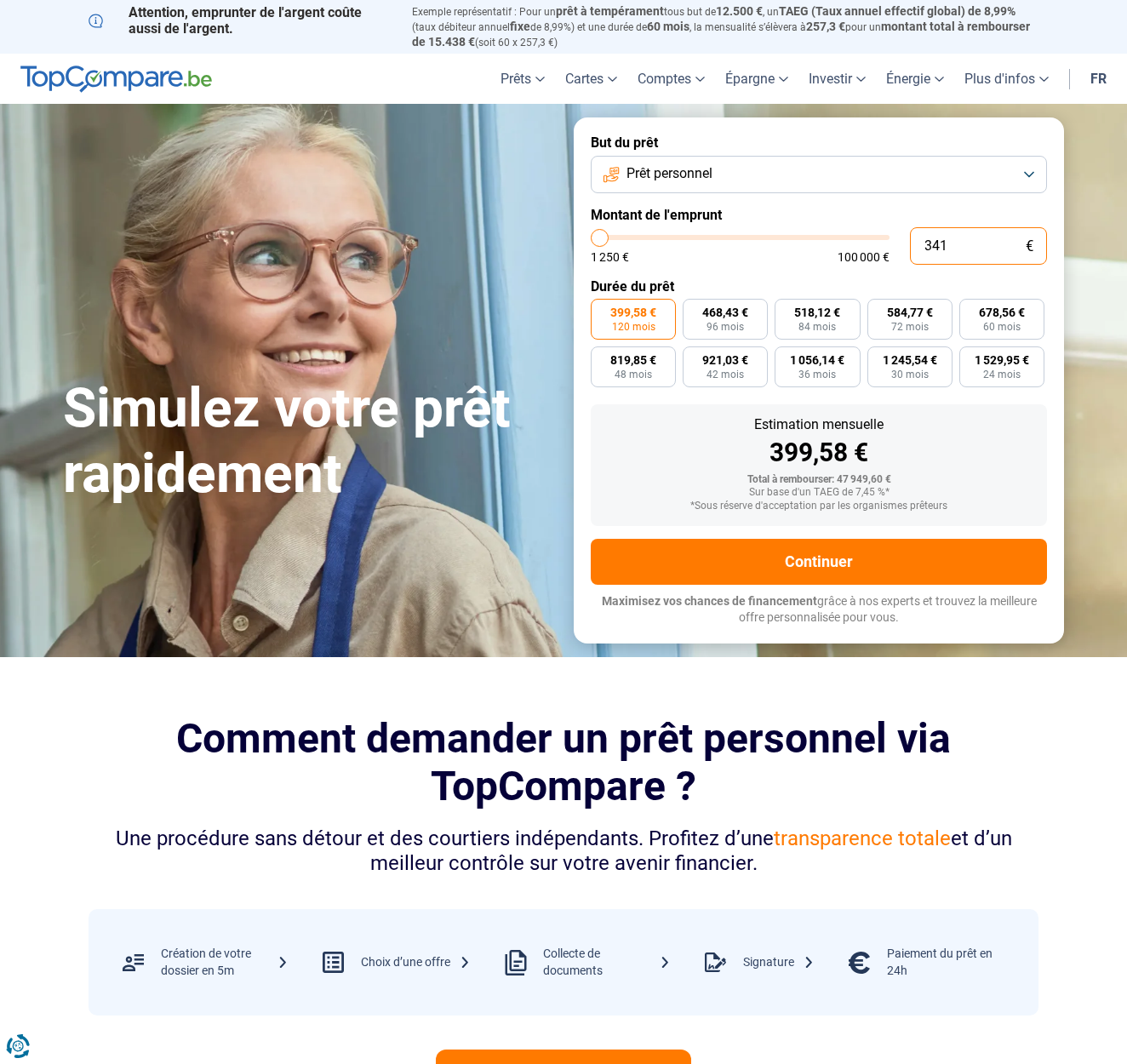
type input "3500"
type input "34 120"
type input "34000"
type input "3 412"
type input "3500"
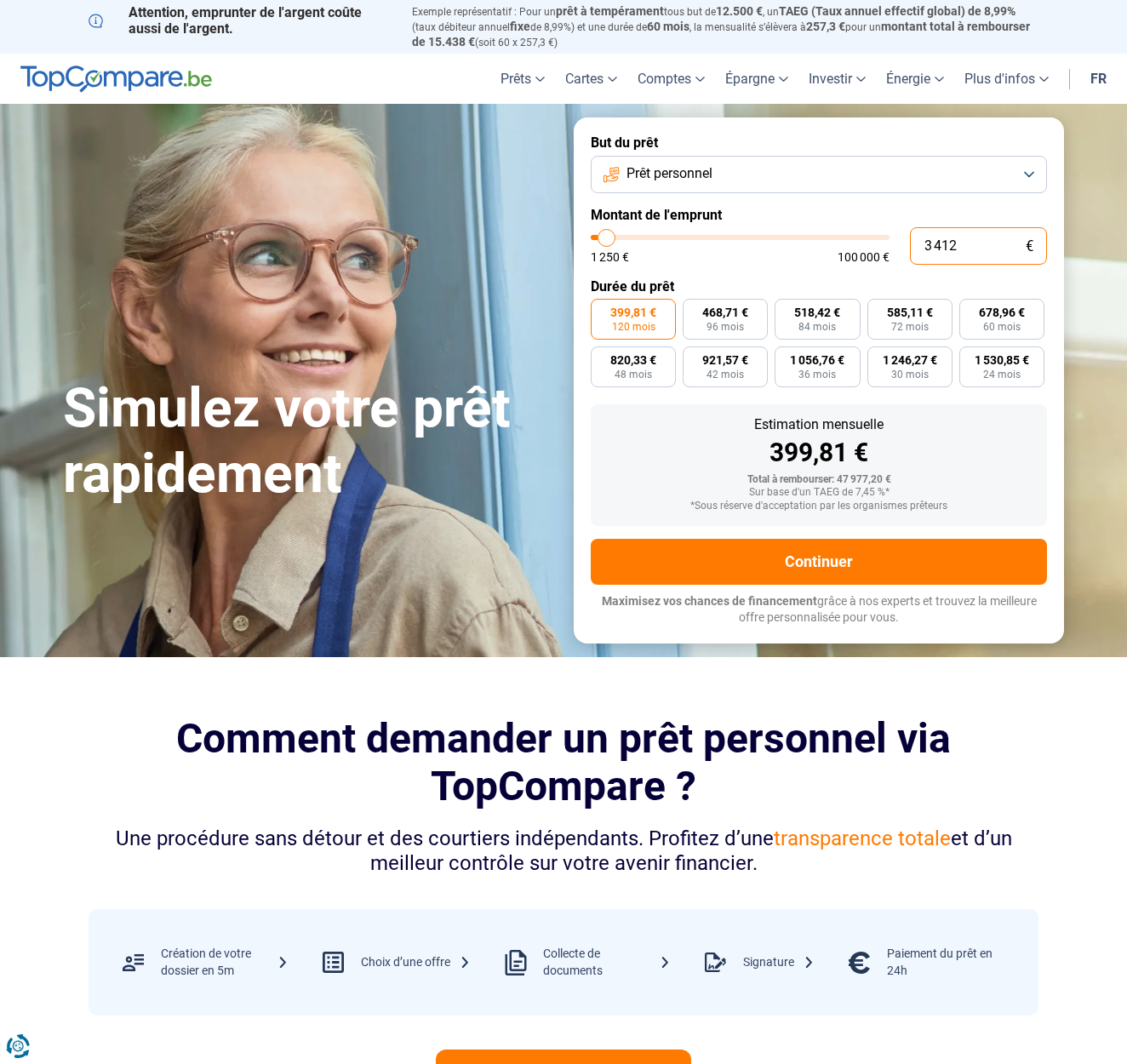
type input "341"
type input "1250"
type input "3 414"
type input "3500"
type input "34 140"
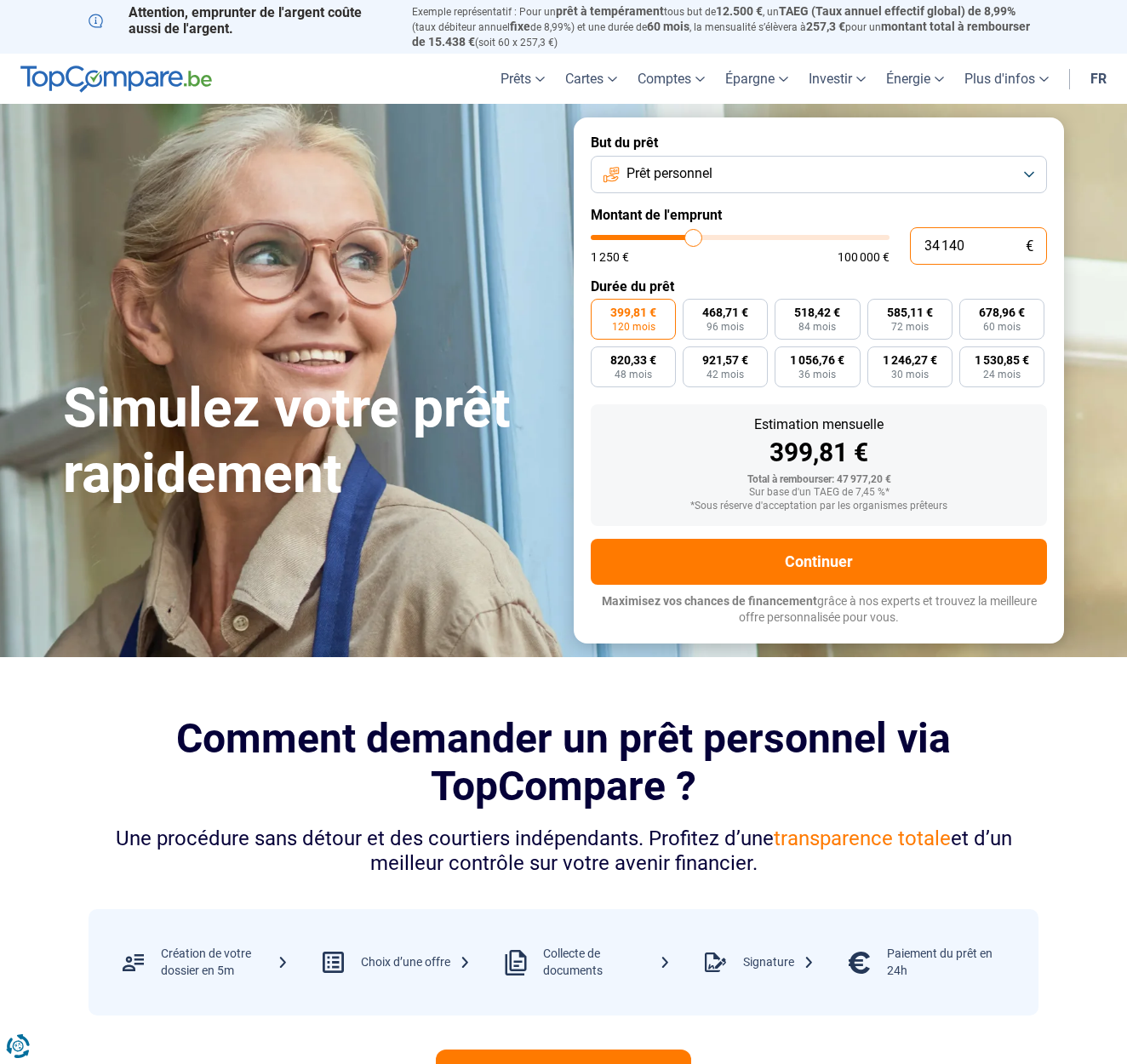
type input "34250"
type input "3 414"
type input "3500"
type input "341"
type input "1250"
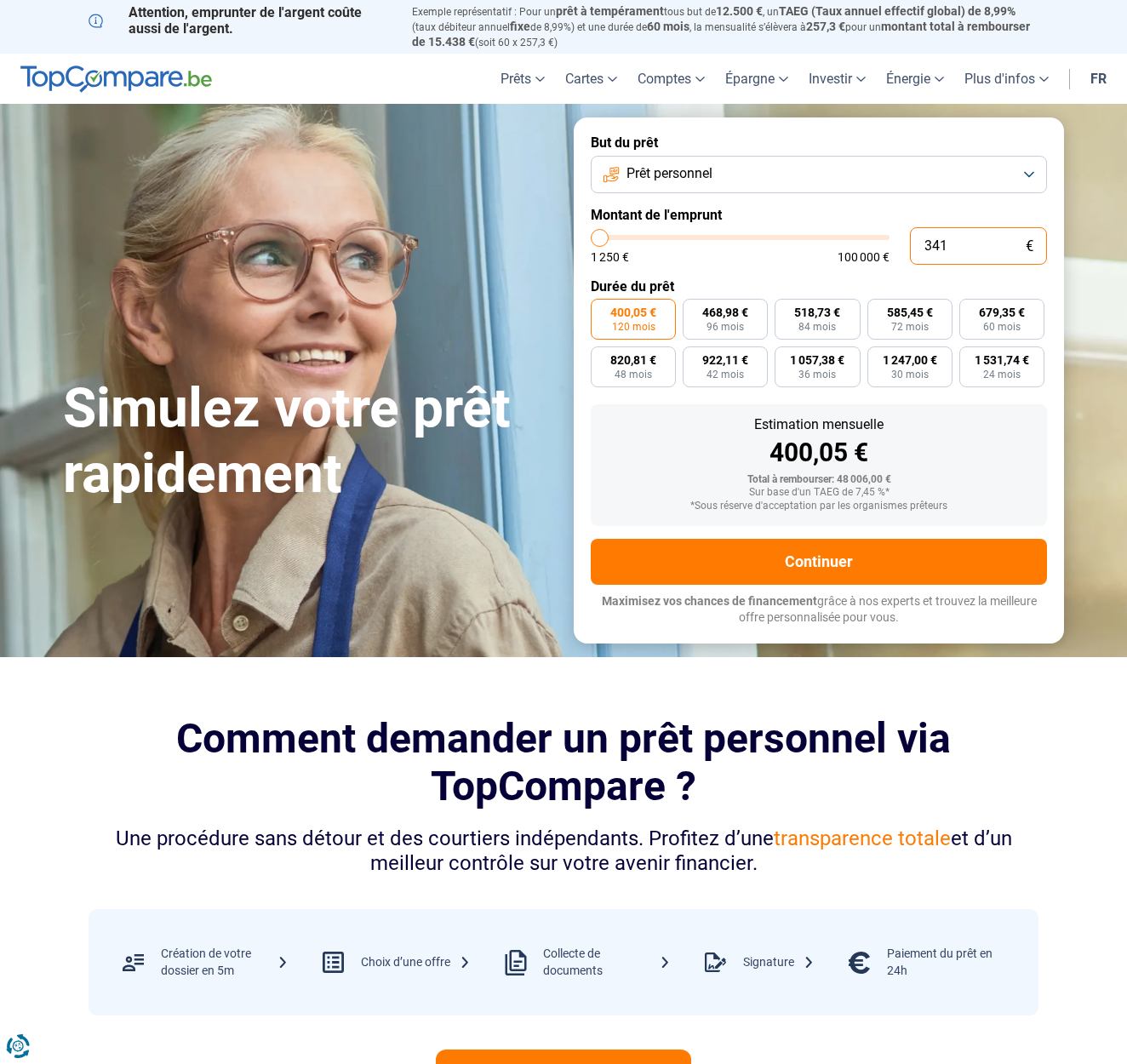
type input "3 413"
type input "3500"
type input "34 139"
type input "34250"
type input "3 413"
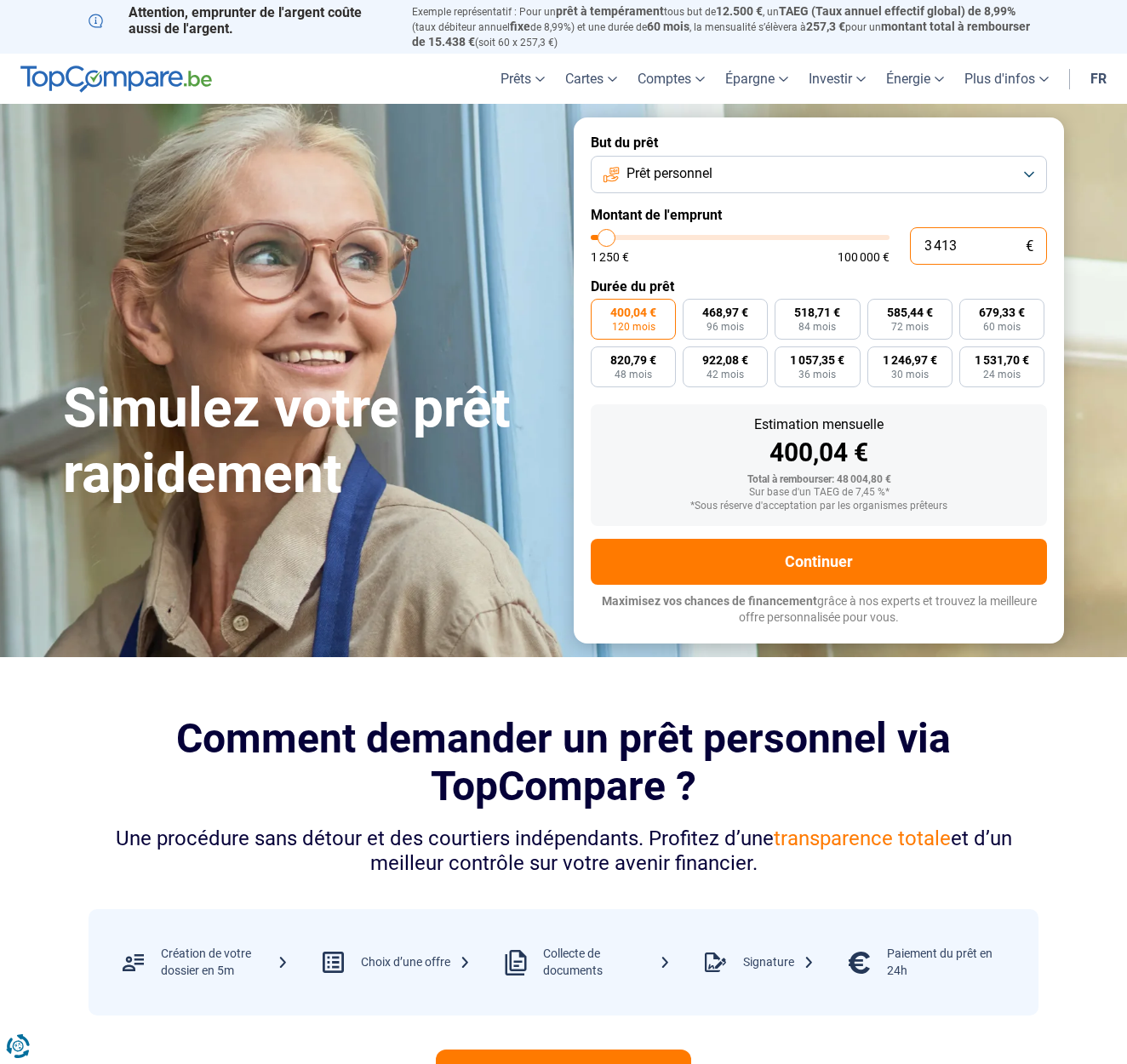
type input "3500"
radio input "true"
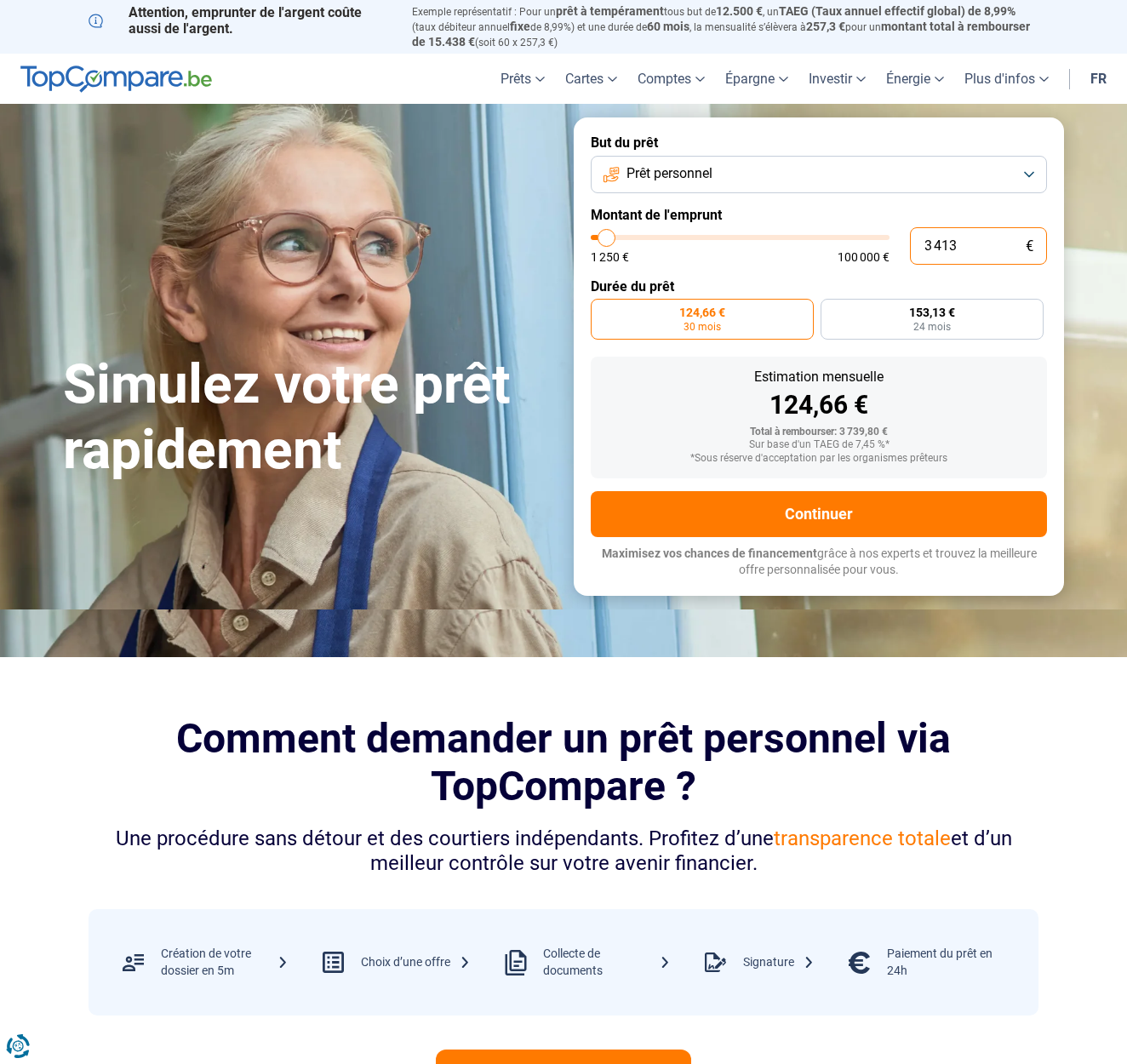
type input "34 136"
type input "34250"
radio input "false"
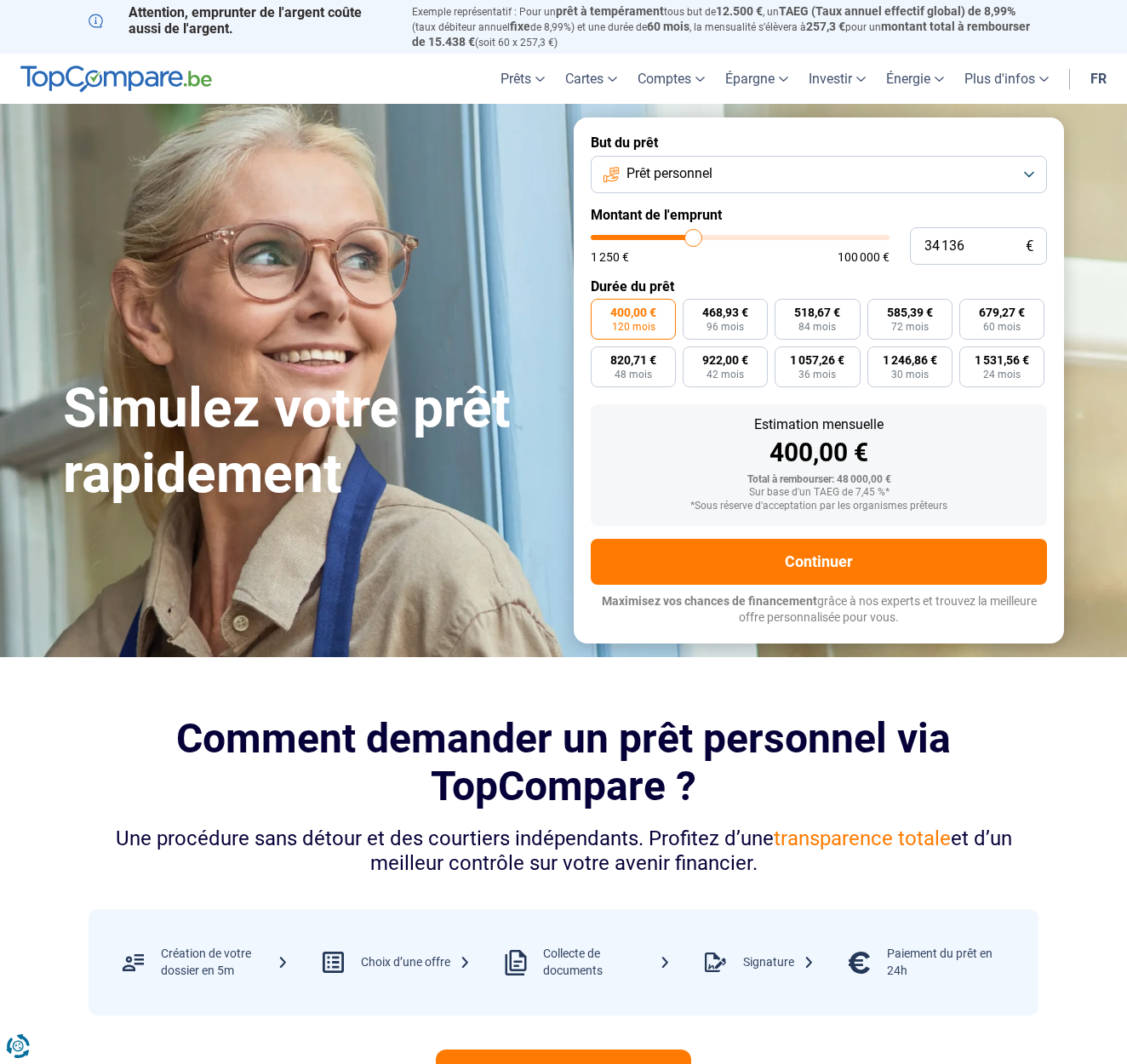
click at [998, 176] on button "Prêt personnel" at bounding box center [819, 175] width 456 height 37
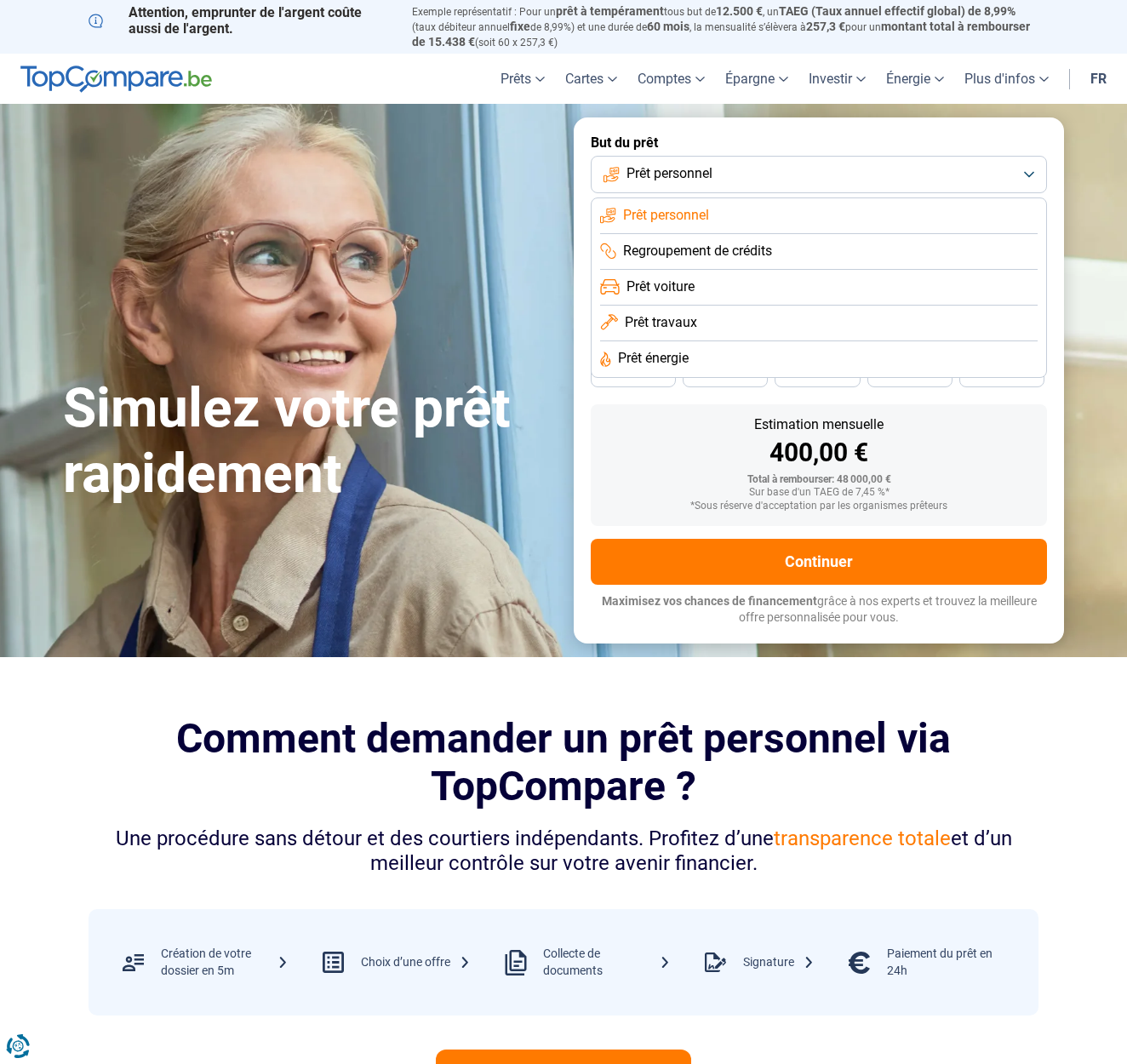
click at [681, 286] on span "Prêt voiture" at bounding box center [660, 286] width 68 height 19
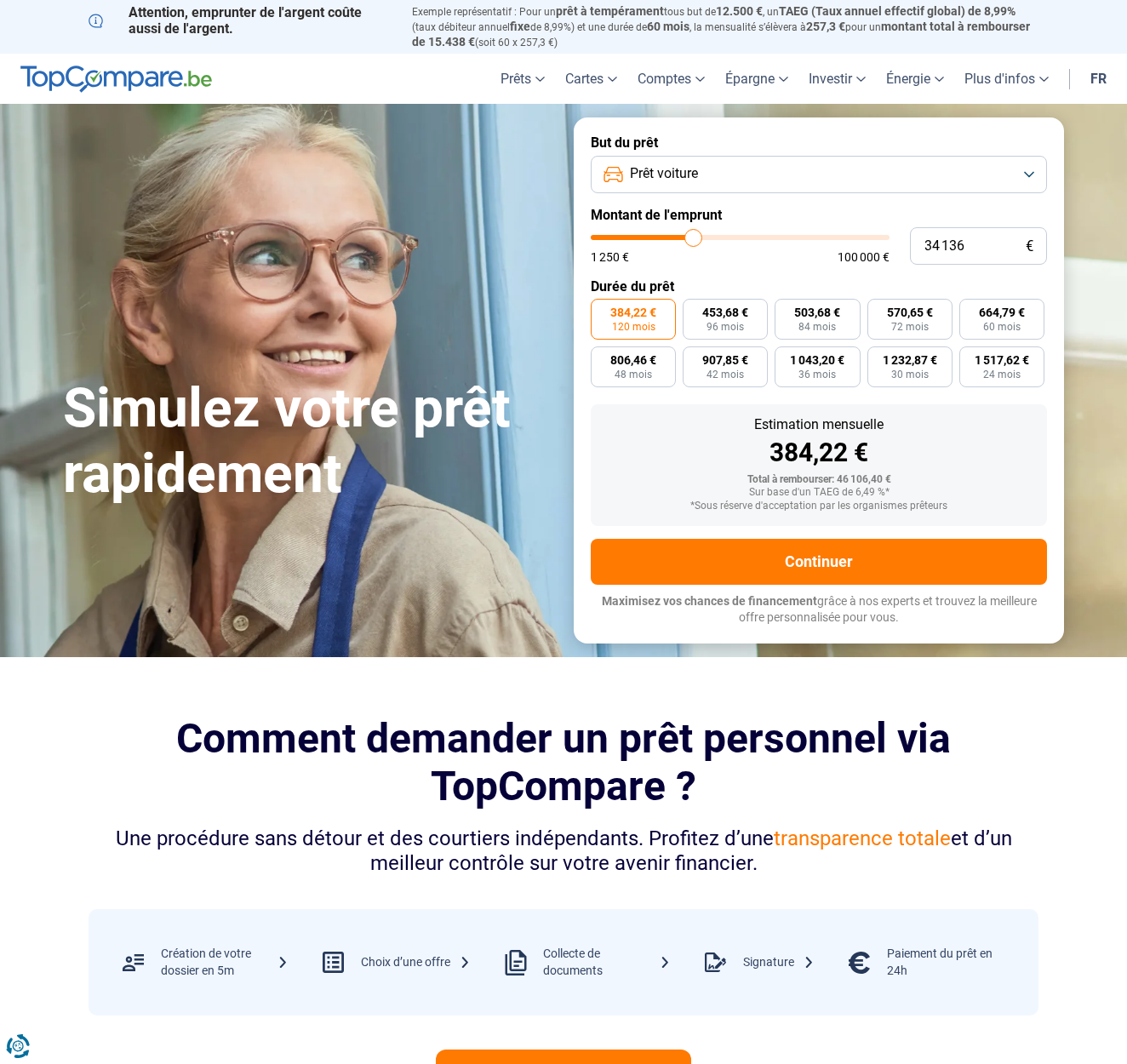
click at [1030, 175] on button "Prêt voiture" at bounding box center [819, 175] width 456 height 37
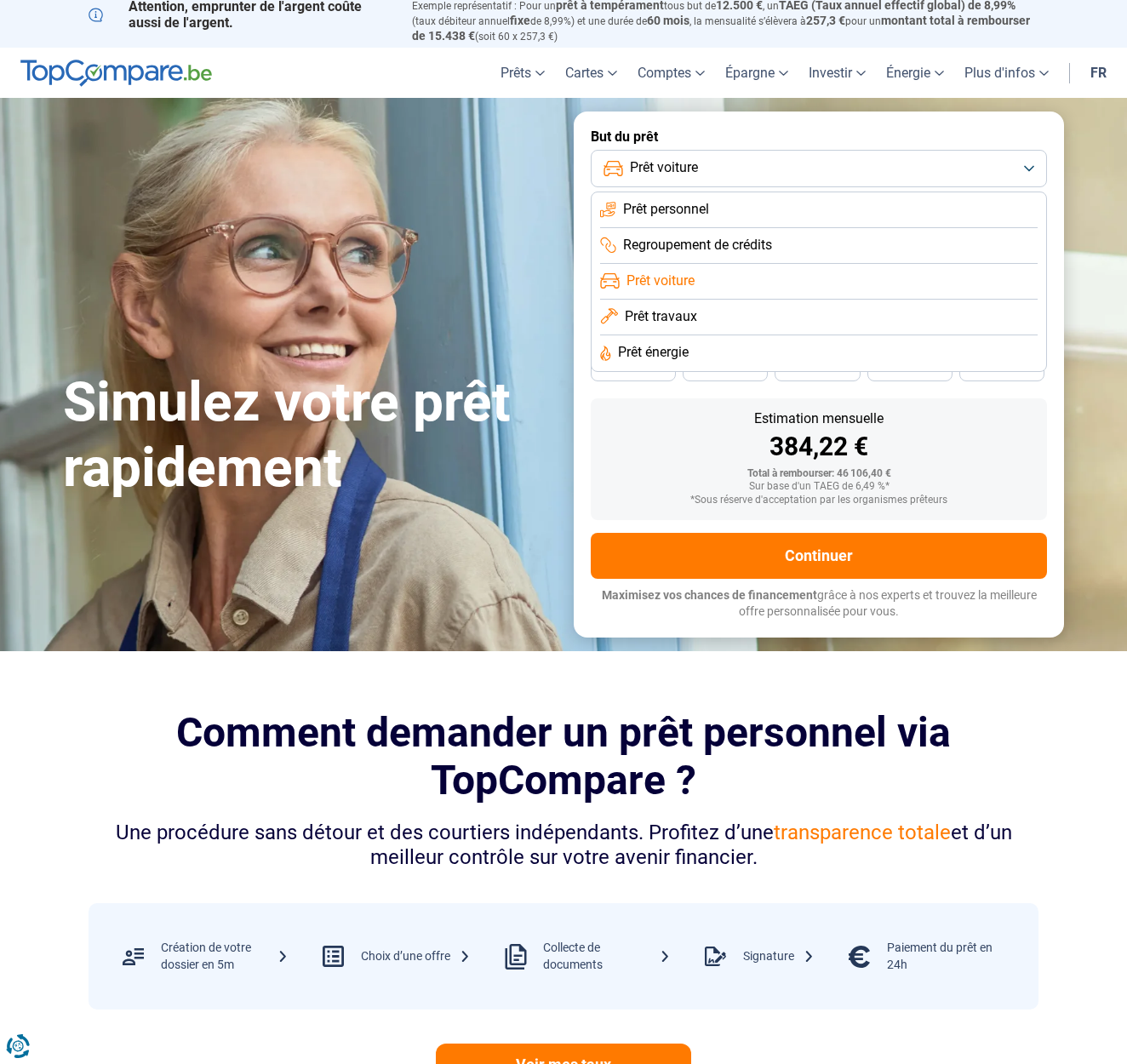
click at [756, 209] on li "Prêt personnel" at bounding box center [819, 210] width 437 height 36
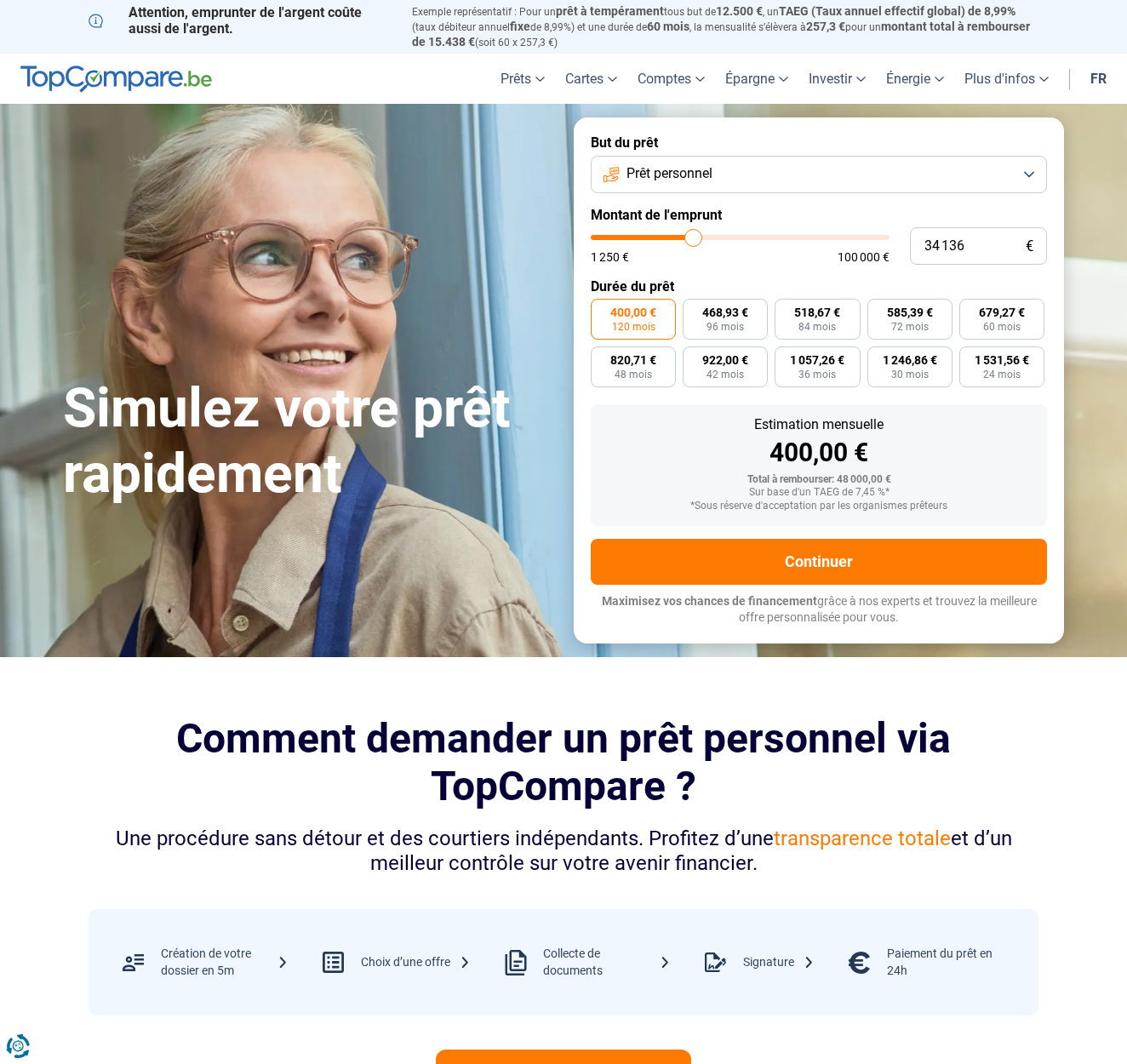
type input "35 750"
type input "35750"
type input "36 500"
type input "36500"
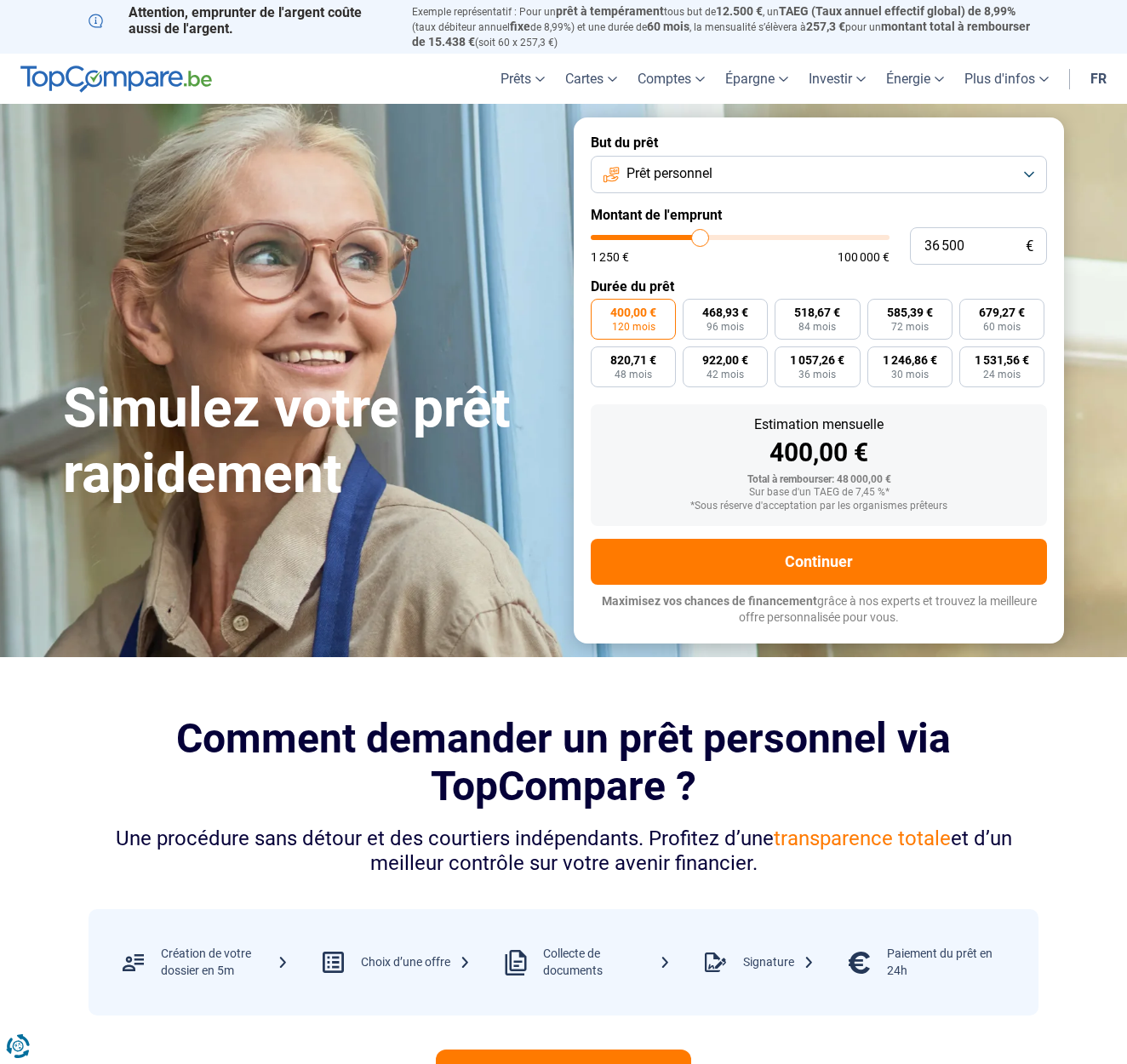
type input "37 000"
type input "37000"
type input "37 250"
type input "37250"
type input "37 750"
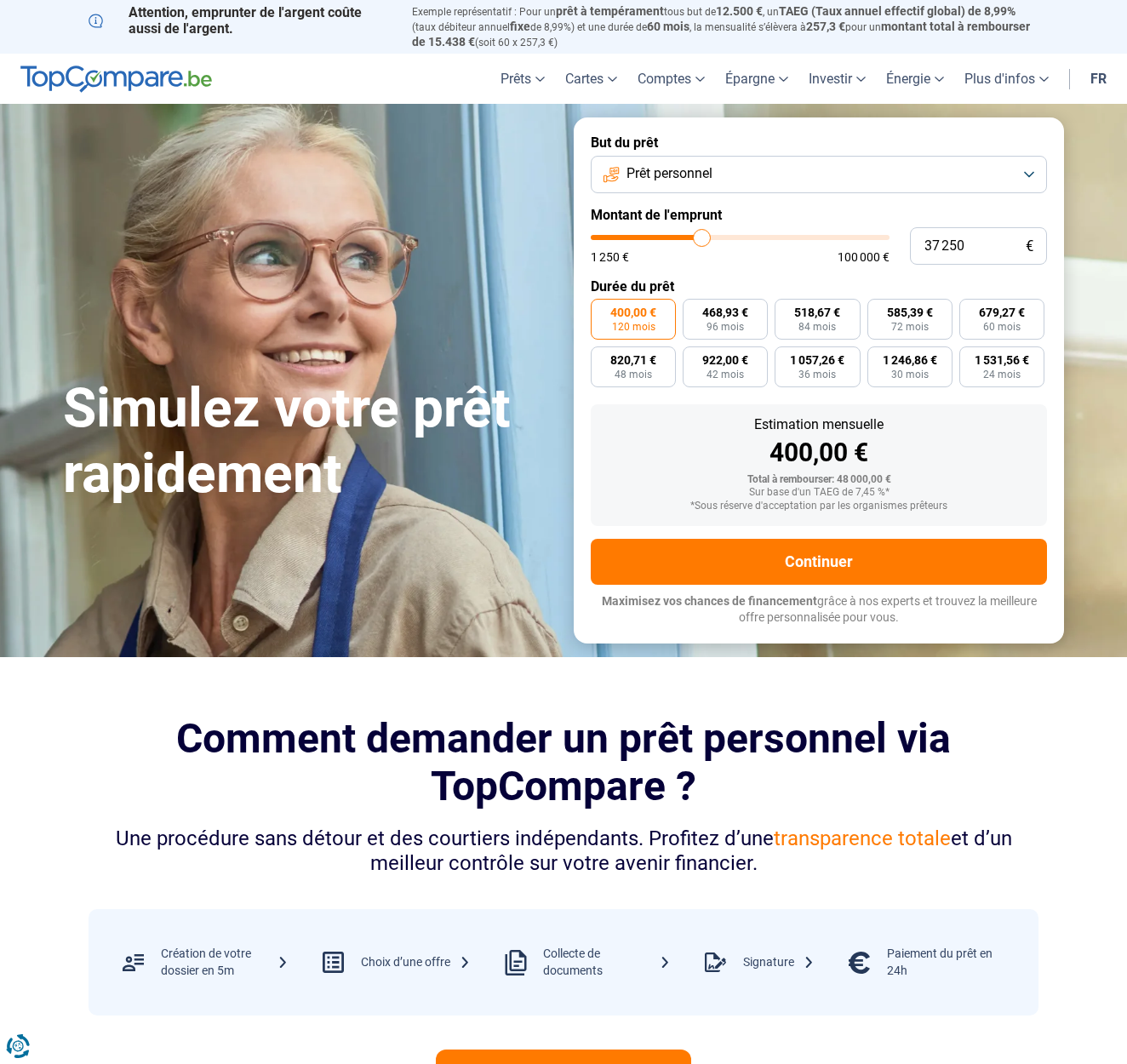
type input "37750"
type input "38 000"
type input "38000"
type input "38 750"
type input "38750"
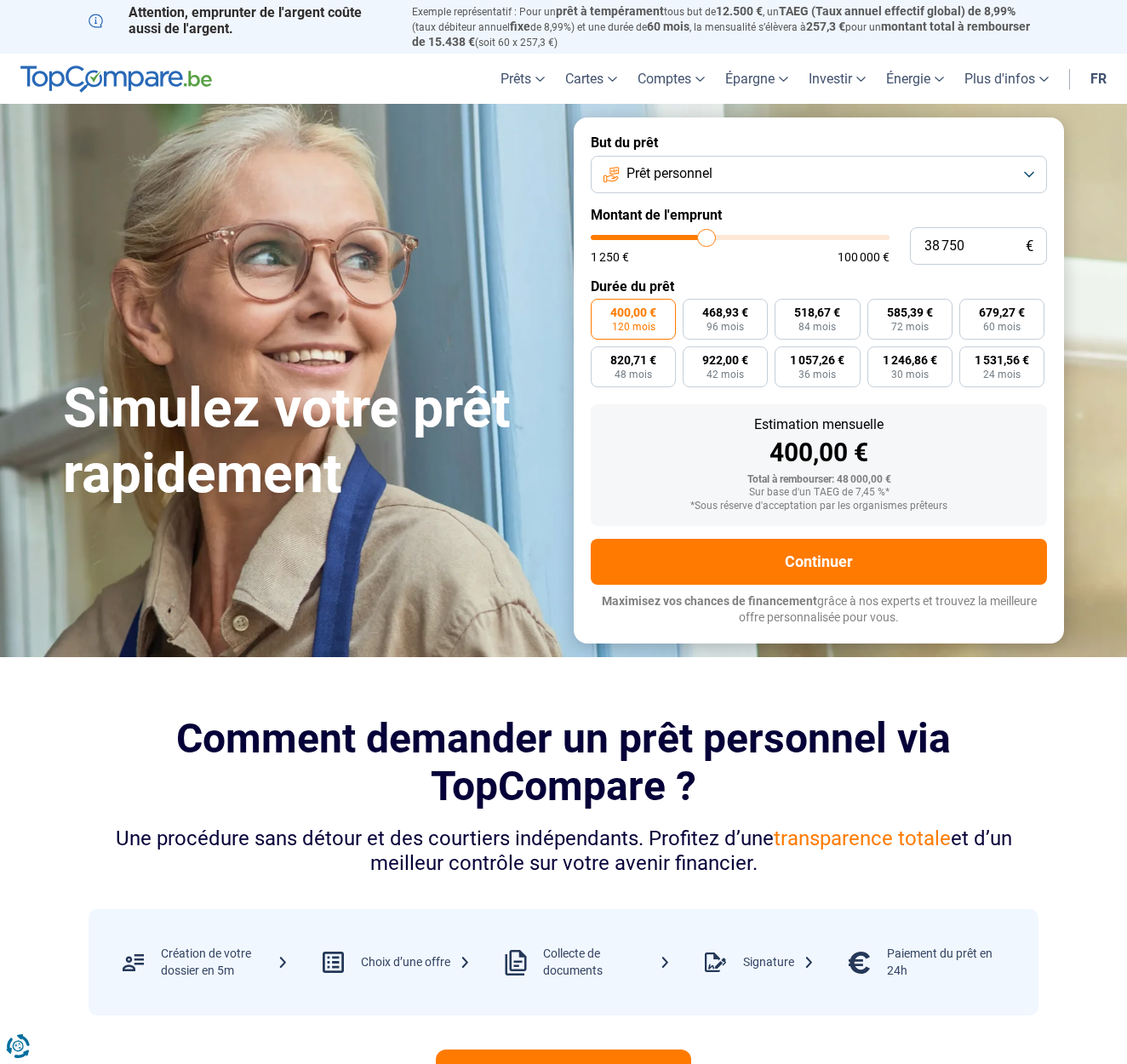
type input "40 000"
type input "40000"
type input "41 000"
type input "41000"
type input "42 750"
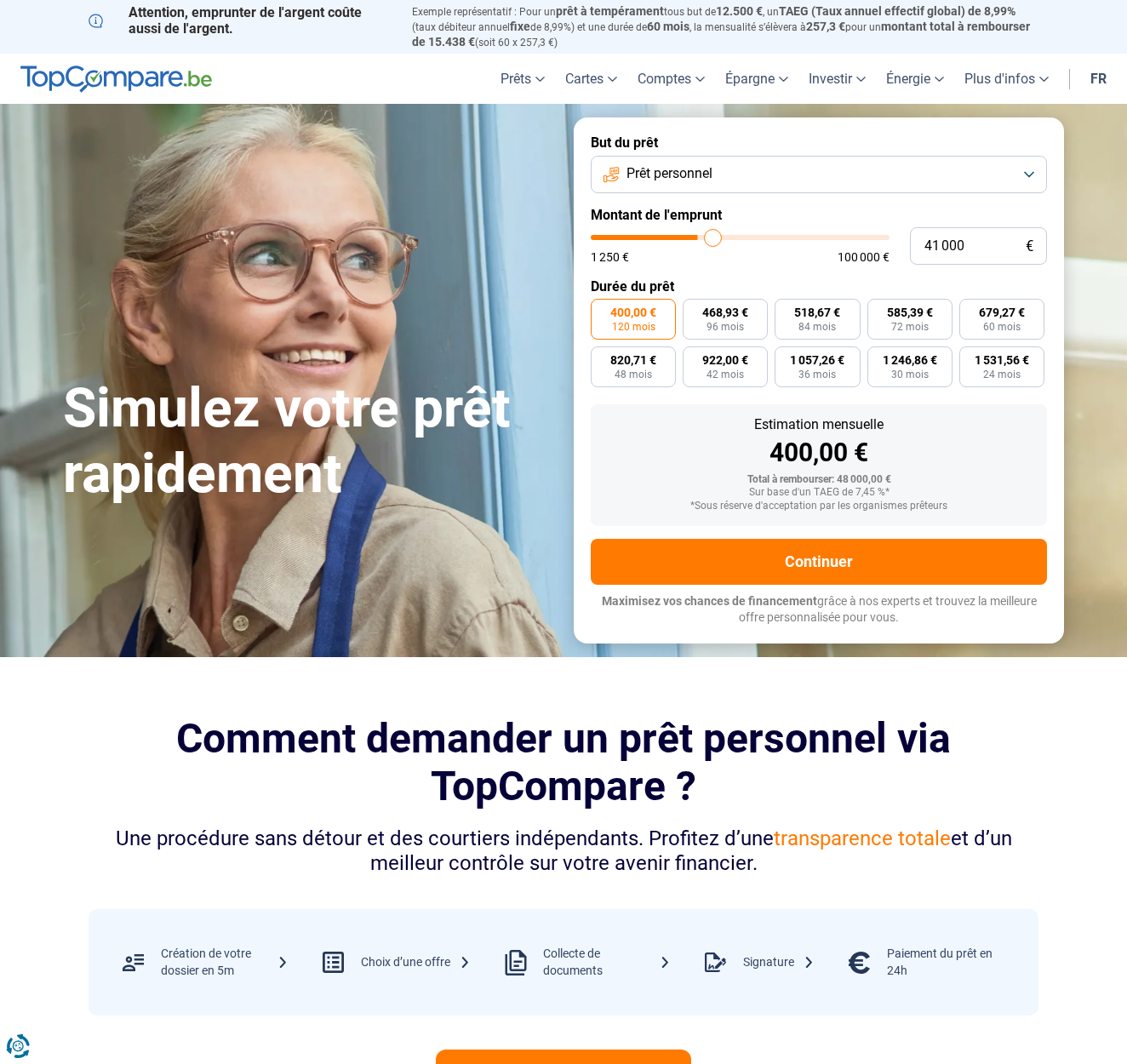
type input "42750"
type input "43 750"
type input "43750"
type input "44 750"
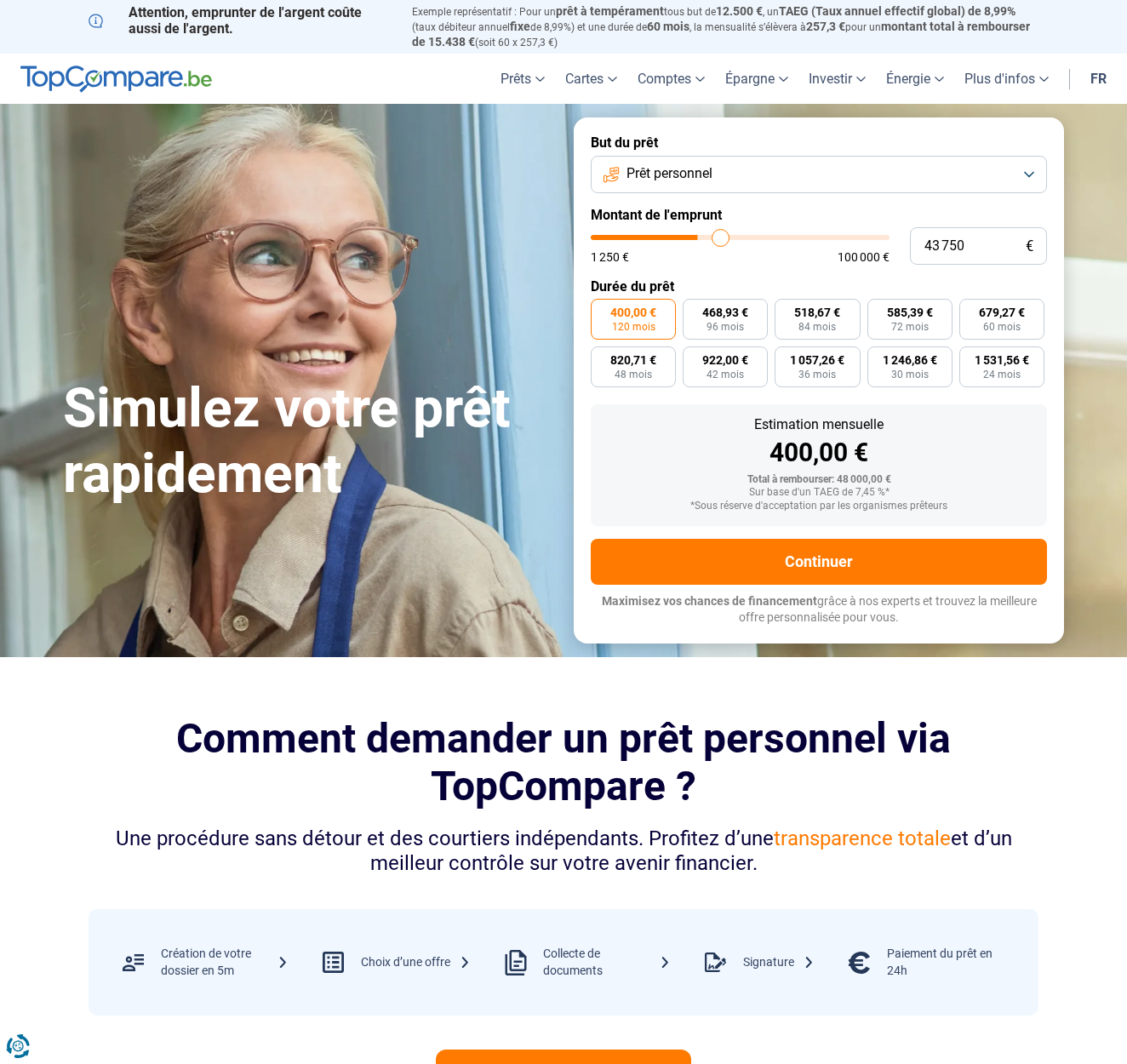
type input "44750"
type input "46 250"
type input "46250"
type input "48 000"
type input "48000"
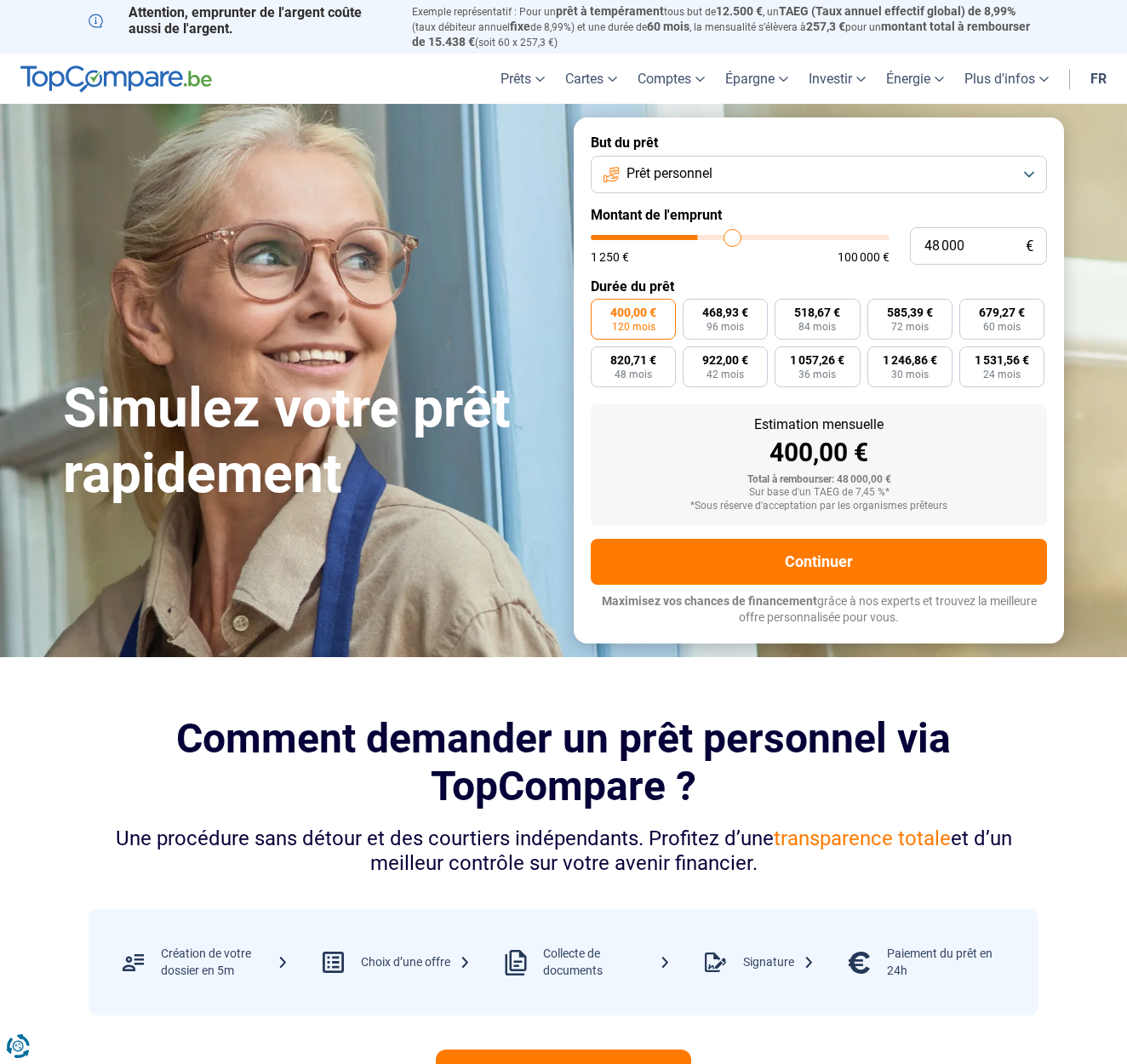
type input "49 000"
type input "49000"
type input "50 500"
type input "50500"
type input "52 000"
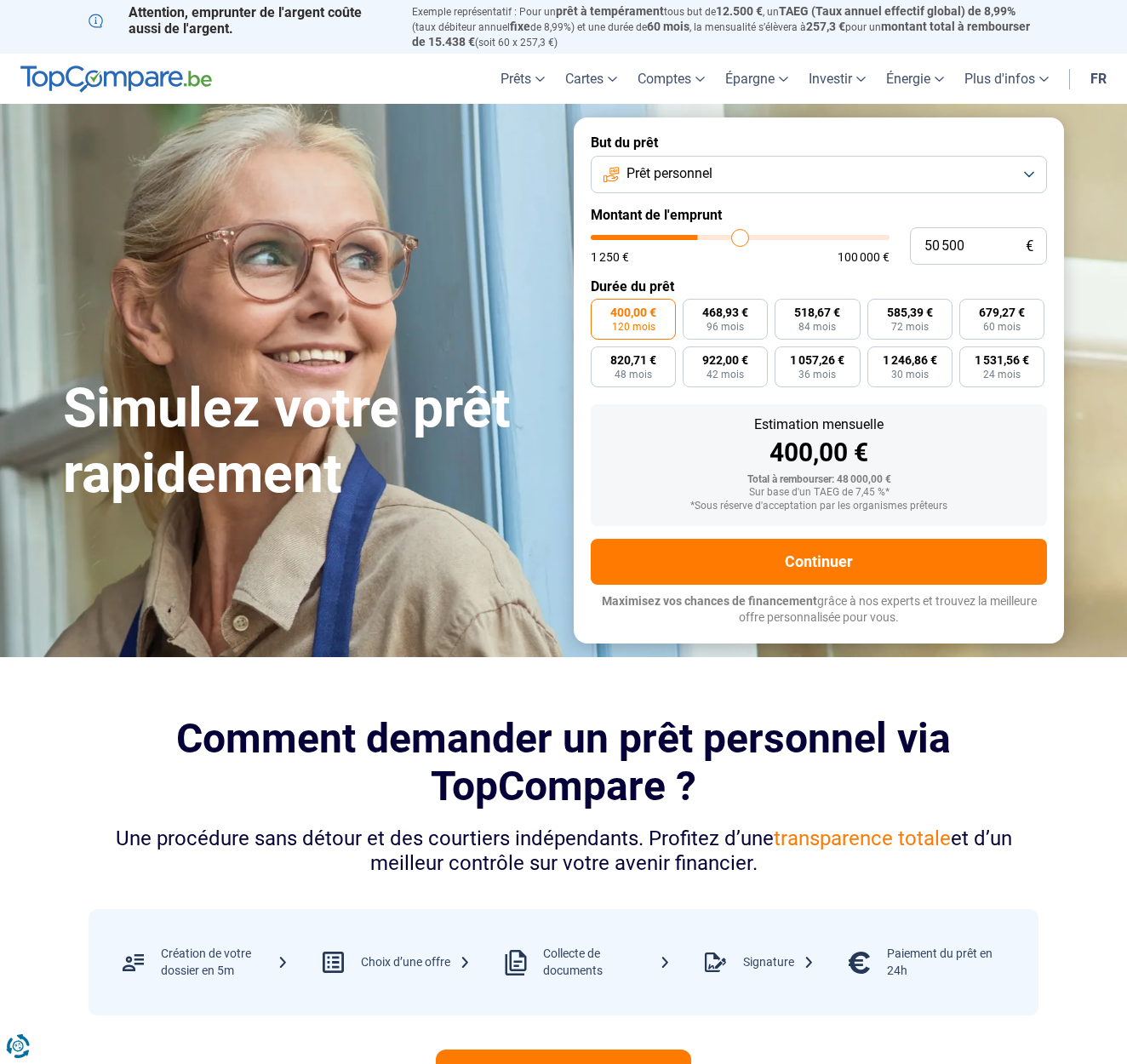
type input "52000"
type input "52 750"
type input "52750"
type input "53 750"
type input "53750"
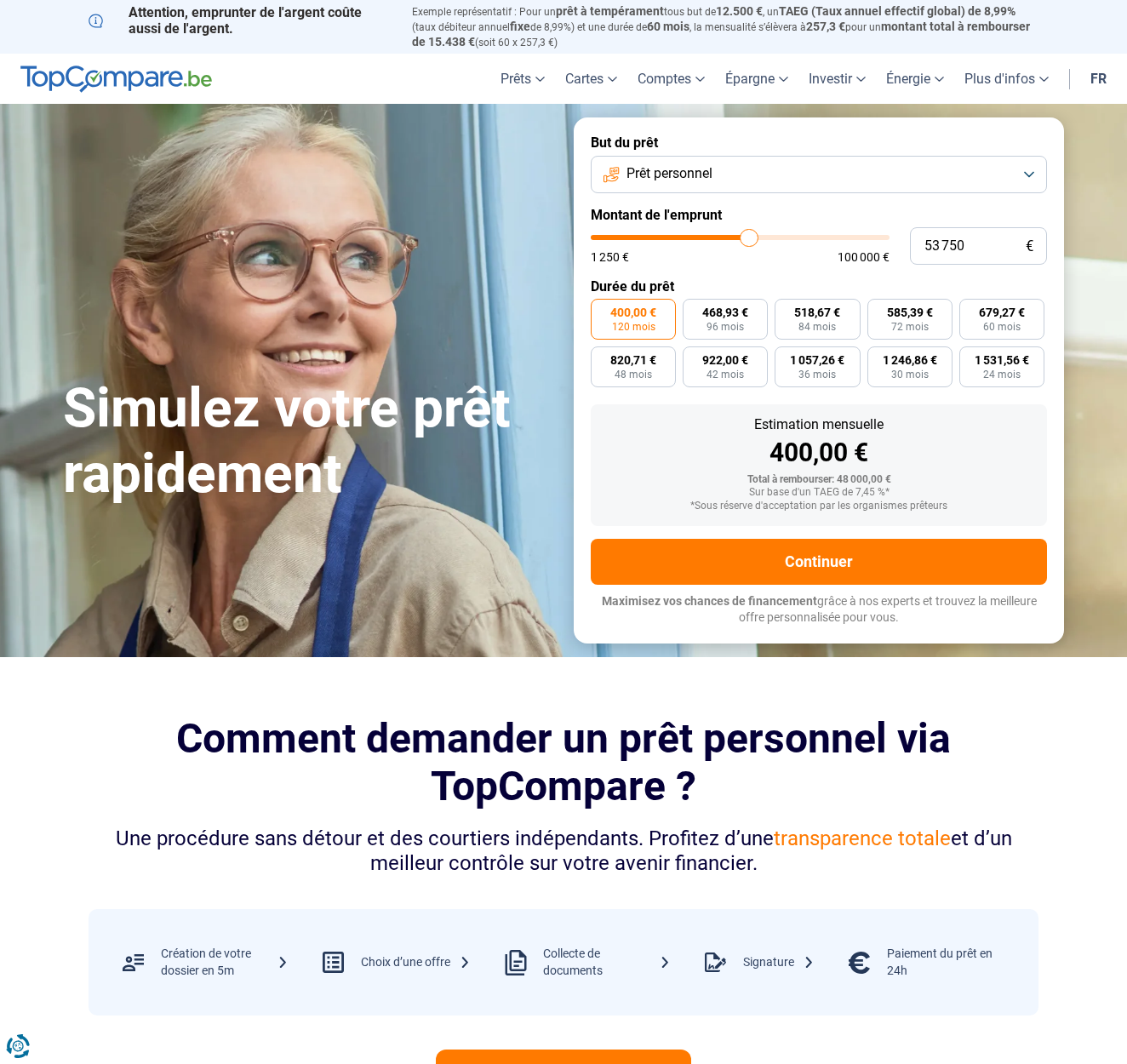
type input "55 000"
type input "55000"
type input "56 500"
type input "56500"
type input "58 500"
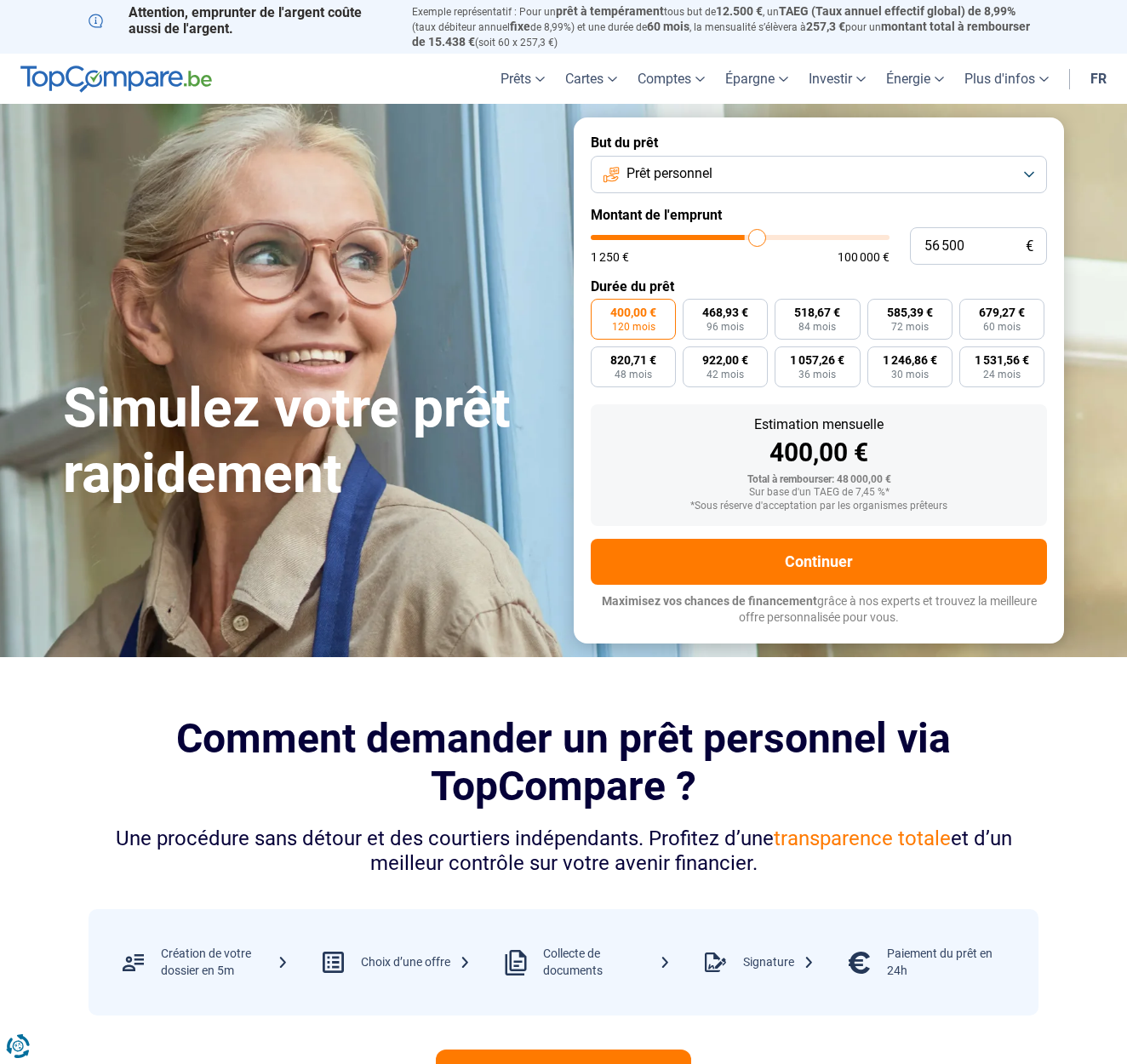
type input "58500"
type input "60 250"
type input "60250"
type input "61 250"
type input "61250"
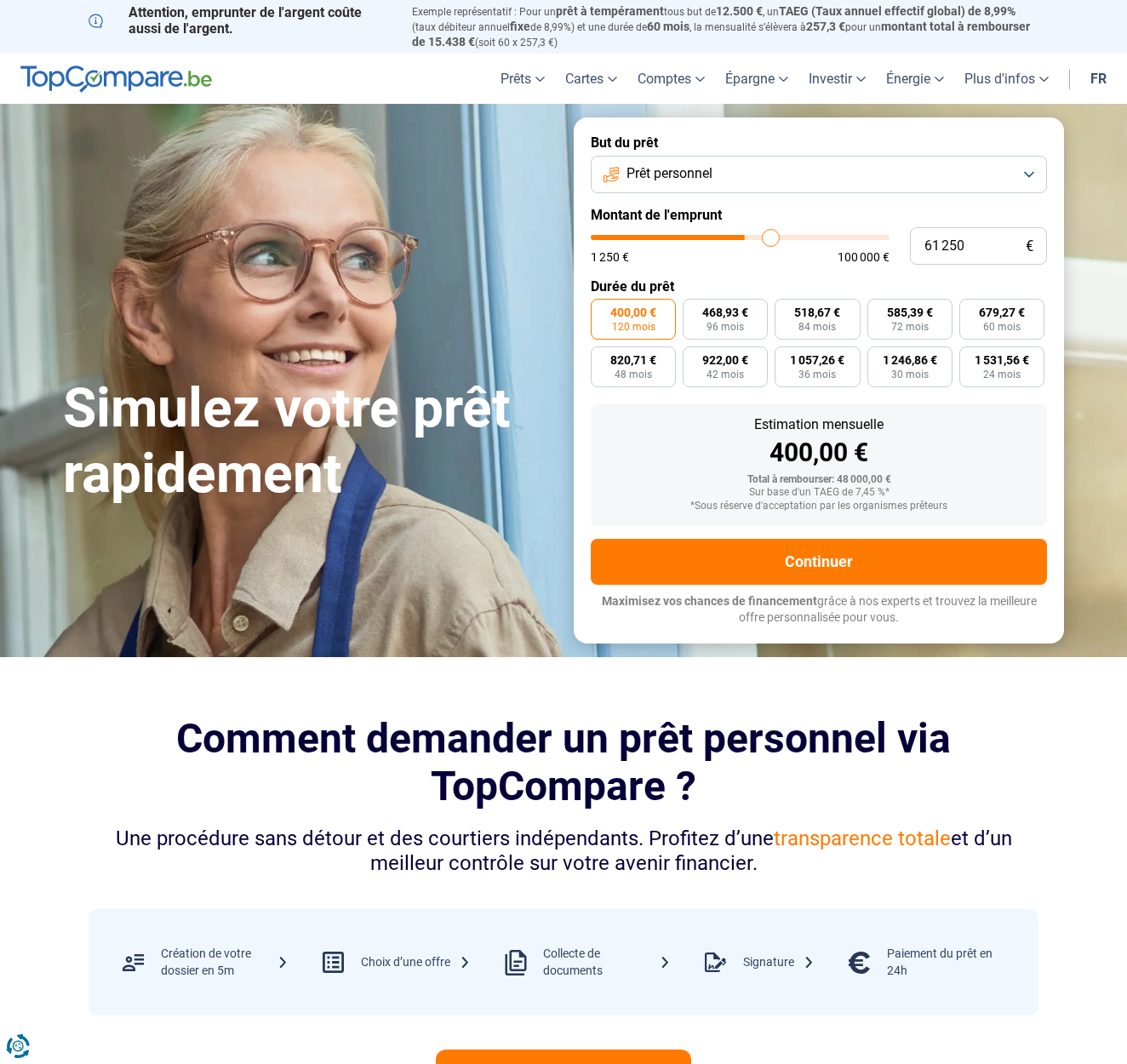
type input "62 750"
type input "62750"
type input "63 750"
type input "63750"
type input "65 000"
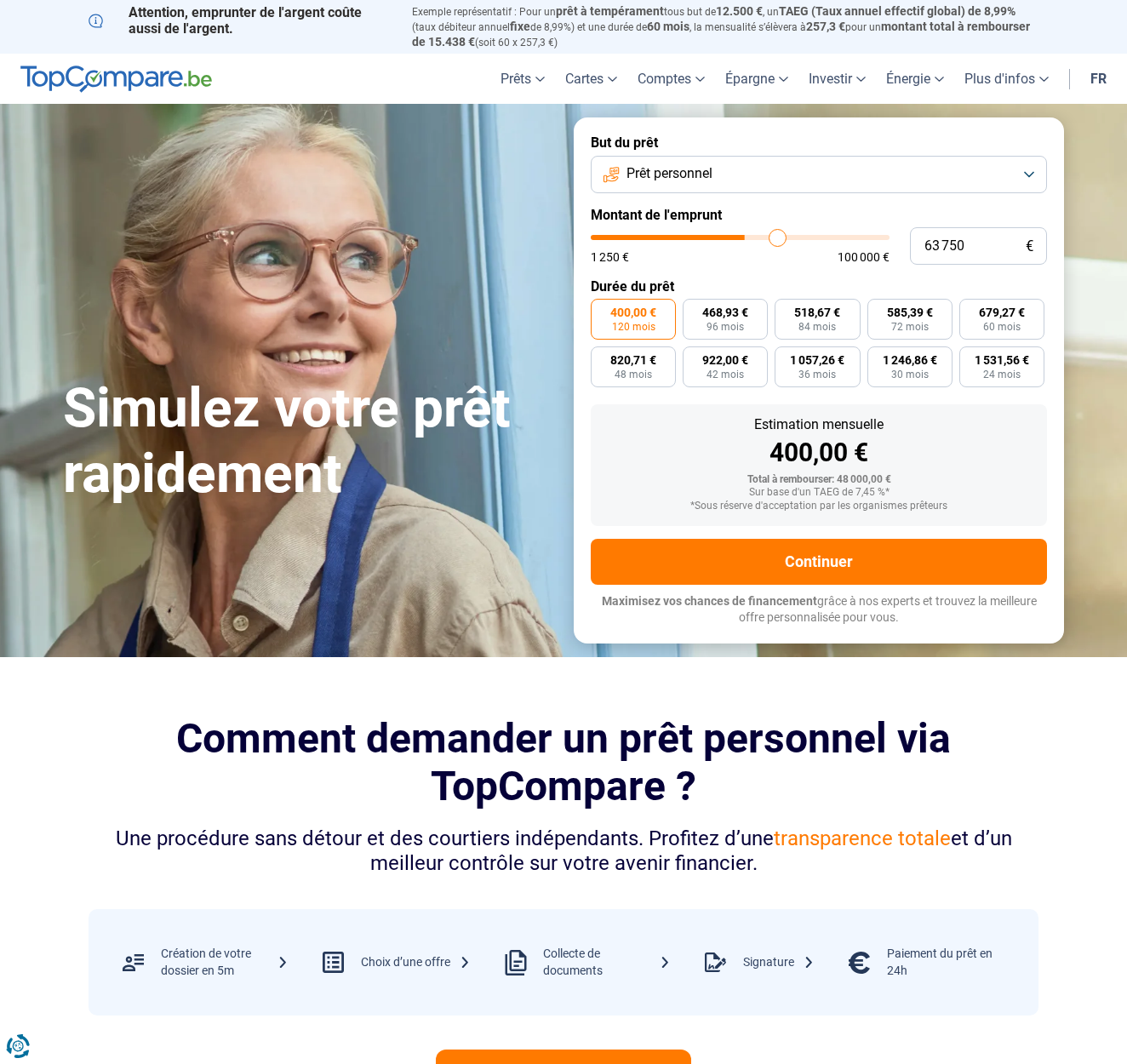
type input "65000"
type input "66 500"
type input "66500"
type input "67 250"
type input "67250"
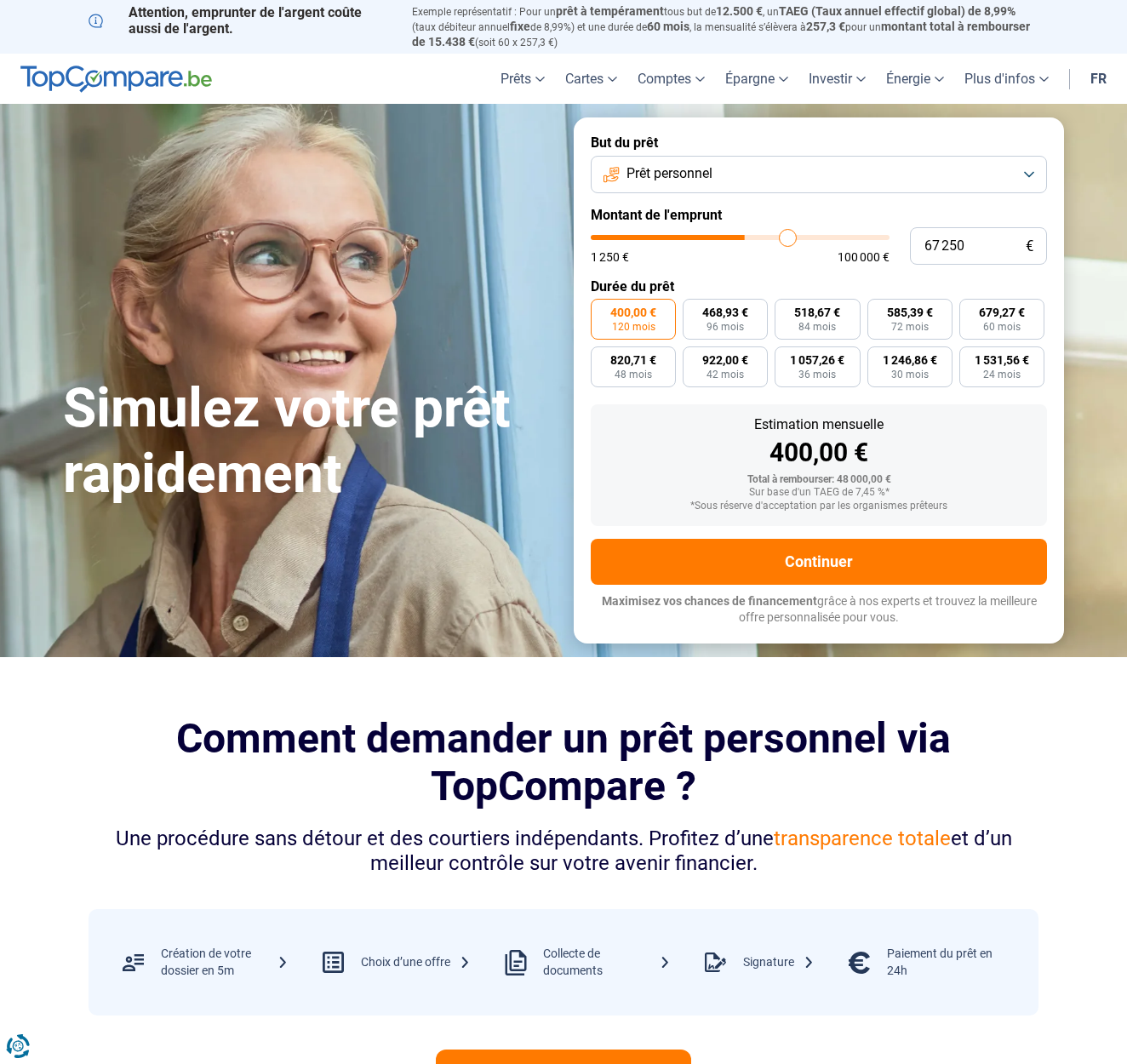
type input "68 750"
type input "68750"
type input "69 750"
type input "69750"
type input "70 000"
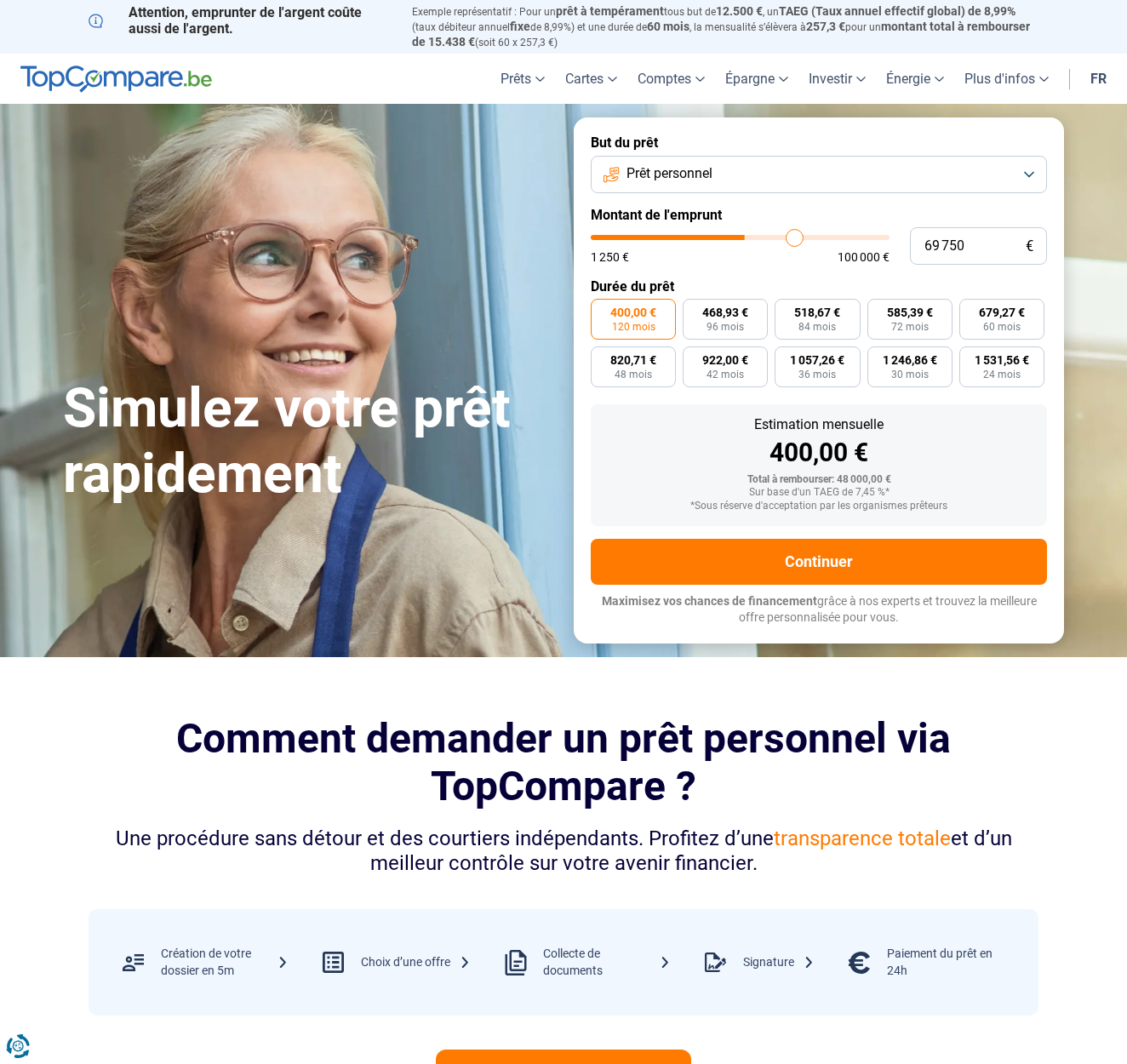
type input "70000"
type input "70 500"
type input "70500"
type input "71 000"
type input "71000"
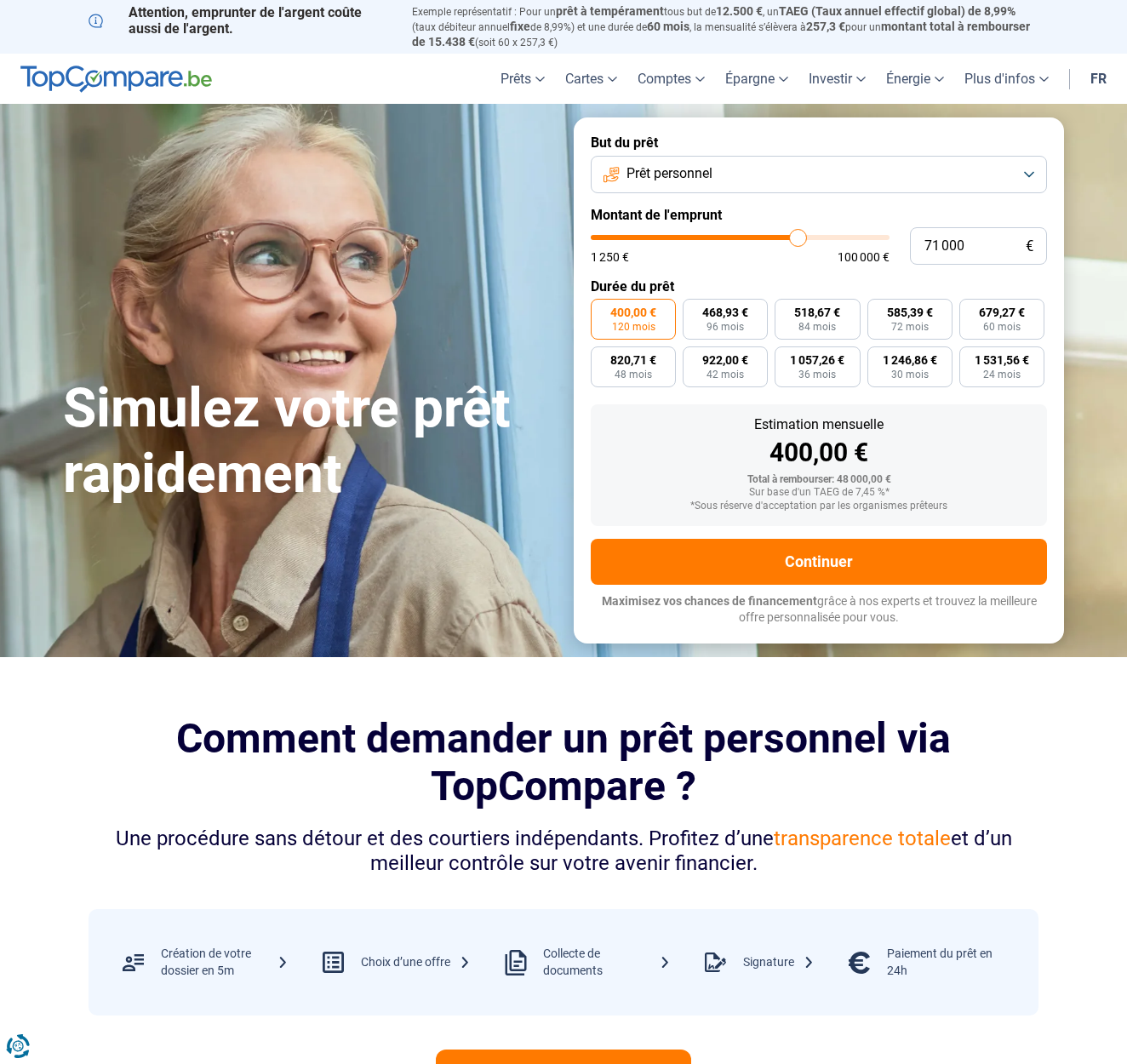
type input "71 250"
type input "71250"
type input "71 750"
type input "71750"
type input "72 000"
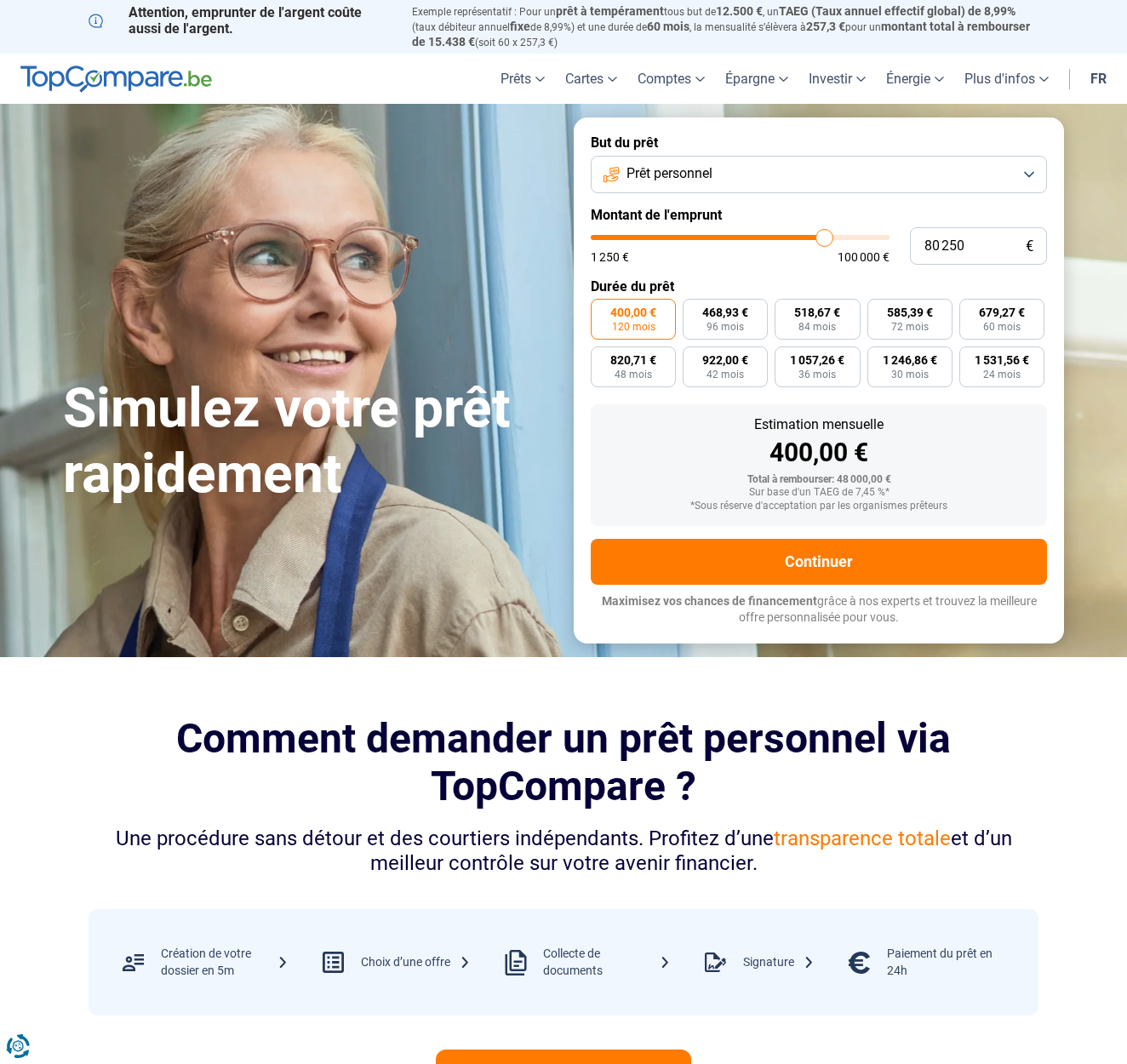
drag, startPoint x: 697, startPoint y: 235, endPoint x: 824, endPoint y: 240, distance: 127.1
click at [824, 240] on input "range" at bounding box center [739, 238] width 299 height 5
click at [970, 243] on input "80 250" at bounding box center [977, 246] width 137 height 37
click at [819, 270] on form "But du prêt Prêt personnel Montant de l'emprunt 80 000 € 1 250 € 100 000 € Duré…" at bounding box center [819, 380] width 490 height 525
click at [1021, 181] on button "Prêt personnel" at bounding box center [819, 175] width 456 height 37
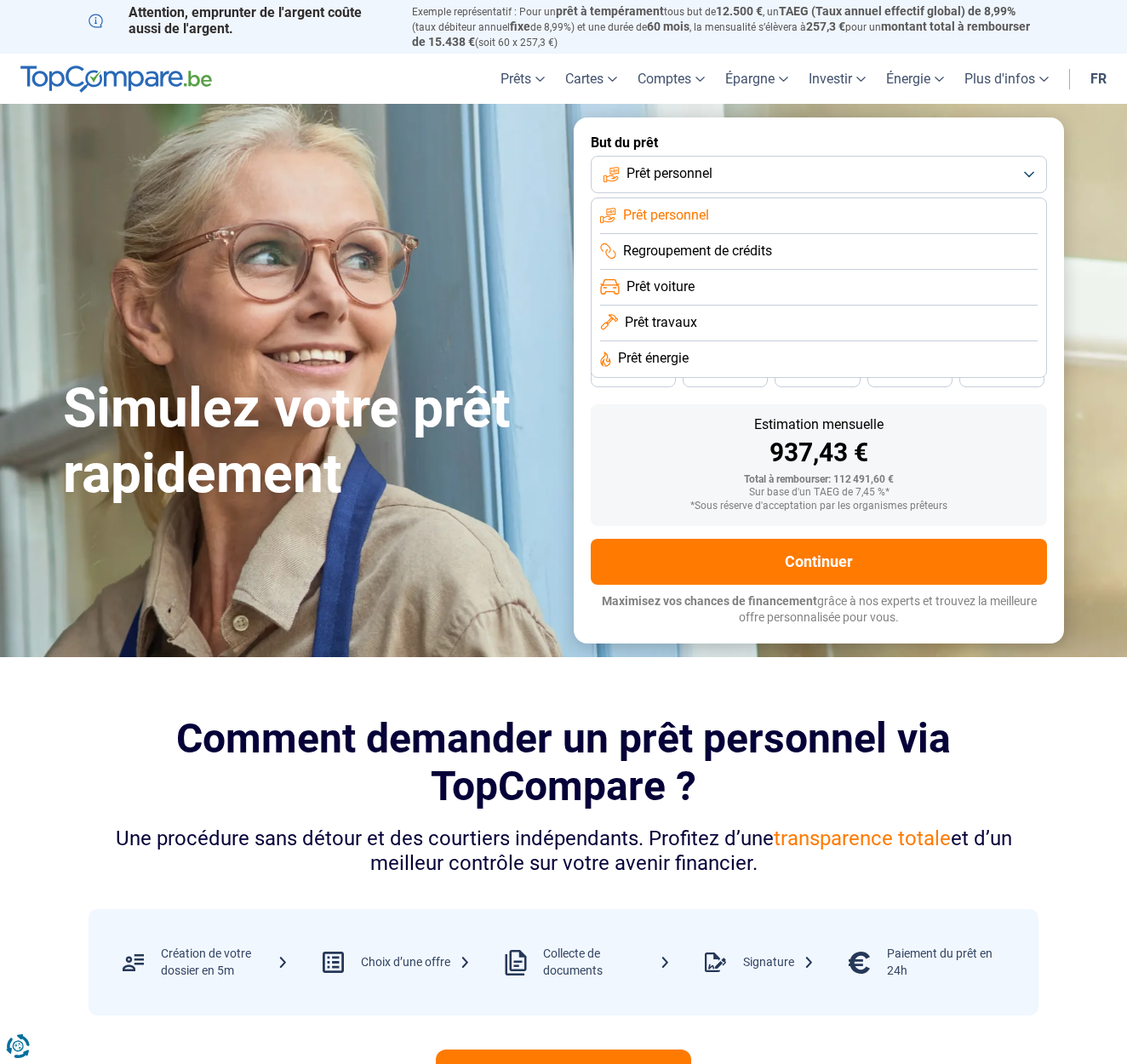
click at [684, 284] on span "Prêt voiture" at bounding box center [660, 286] width 68 height 19
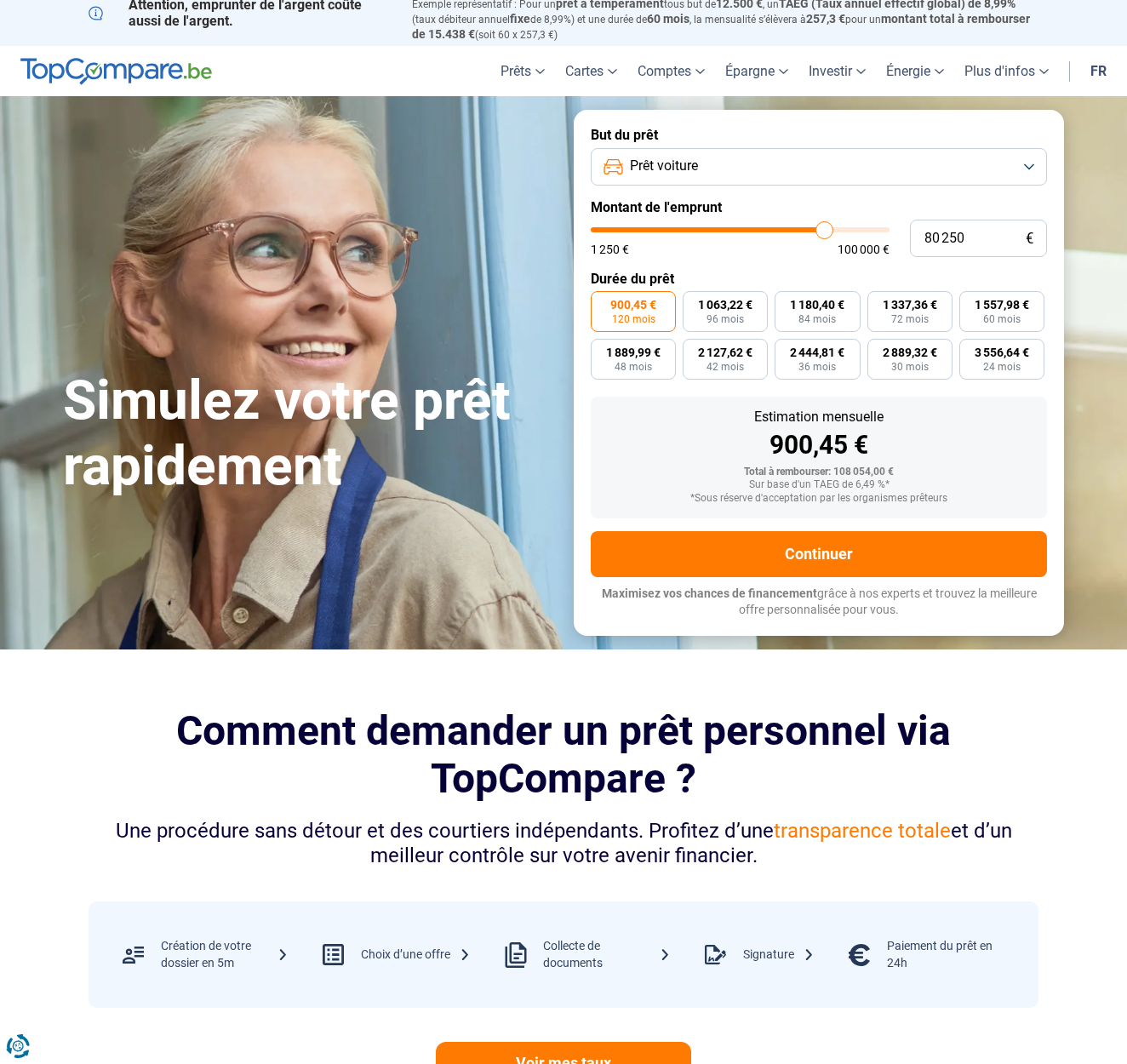
scroll to position [4, 0]
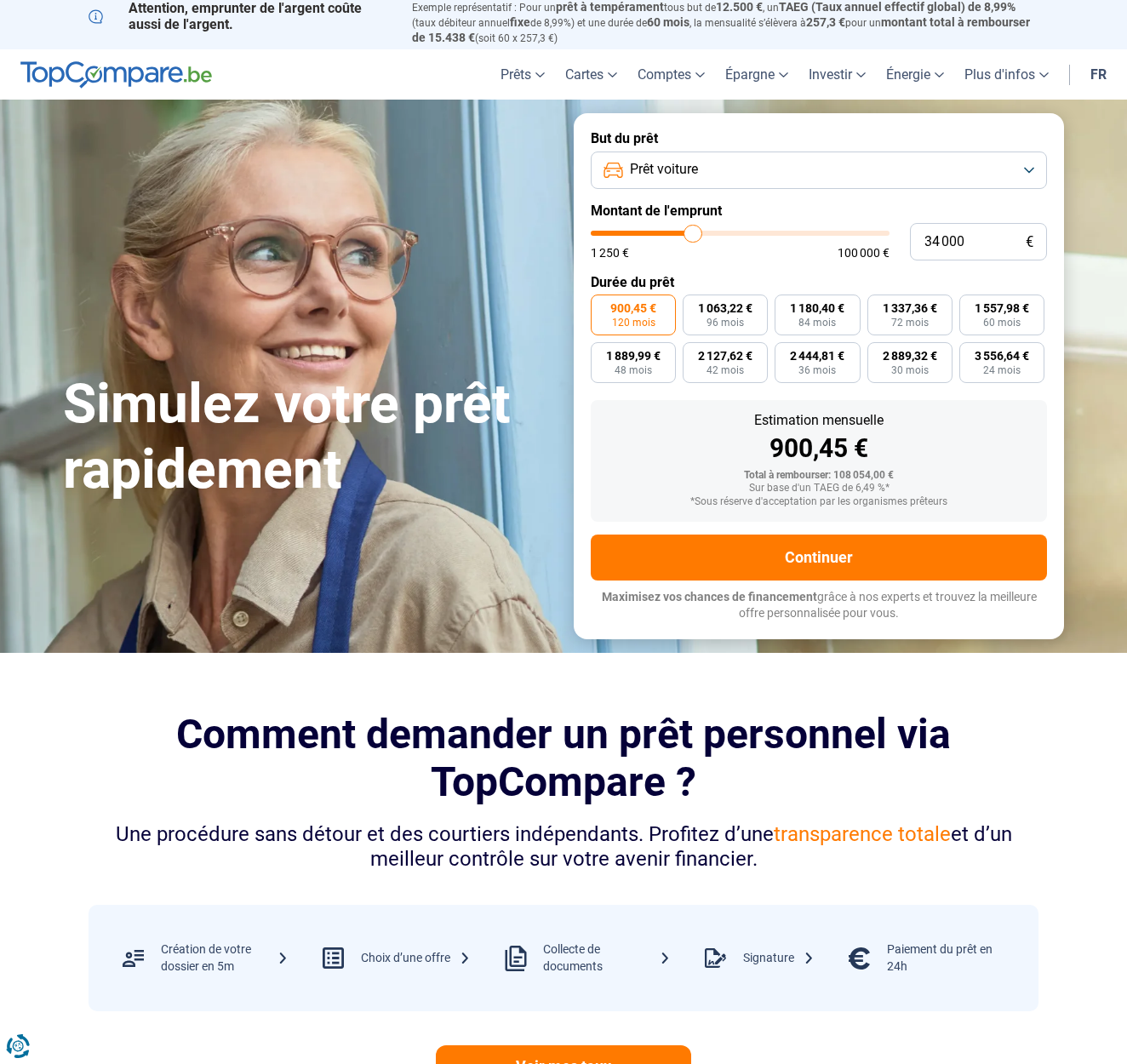
drag, startPoint x: 824, startPoint y: 228, endPoint x: 693, endPoint y: 234, distance: 131.1
click at [693, 234] on input "range" at bounding box center [739, 234] width 299 height 5
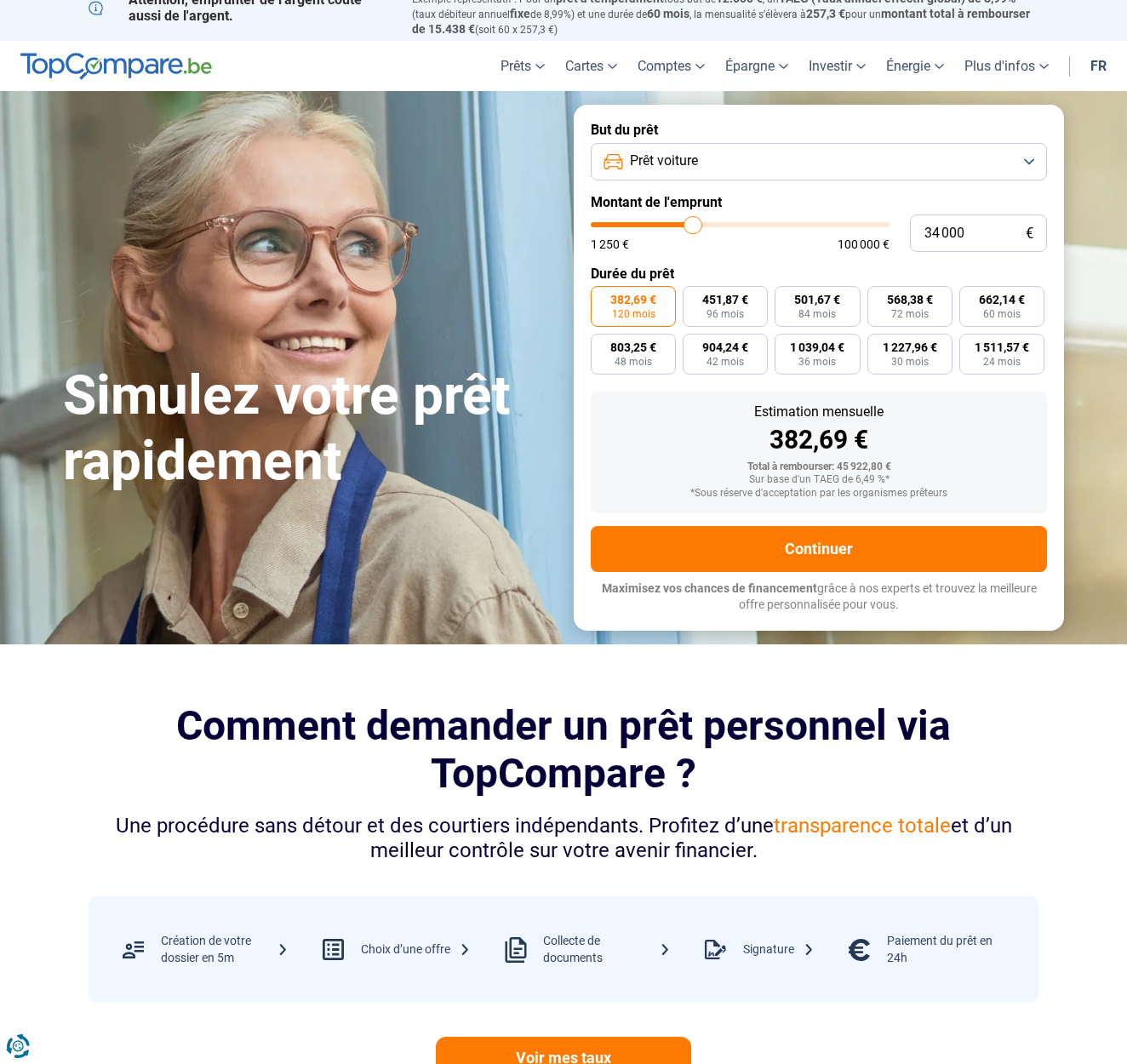
scroll to position [0, 0]
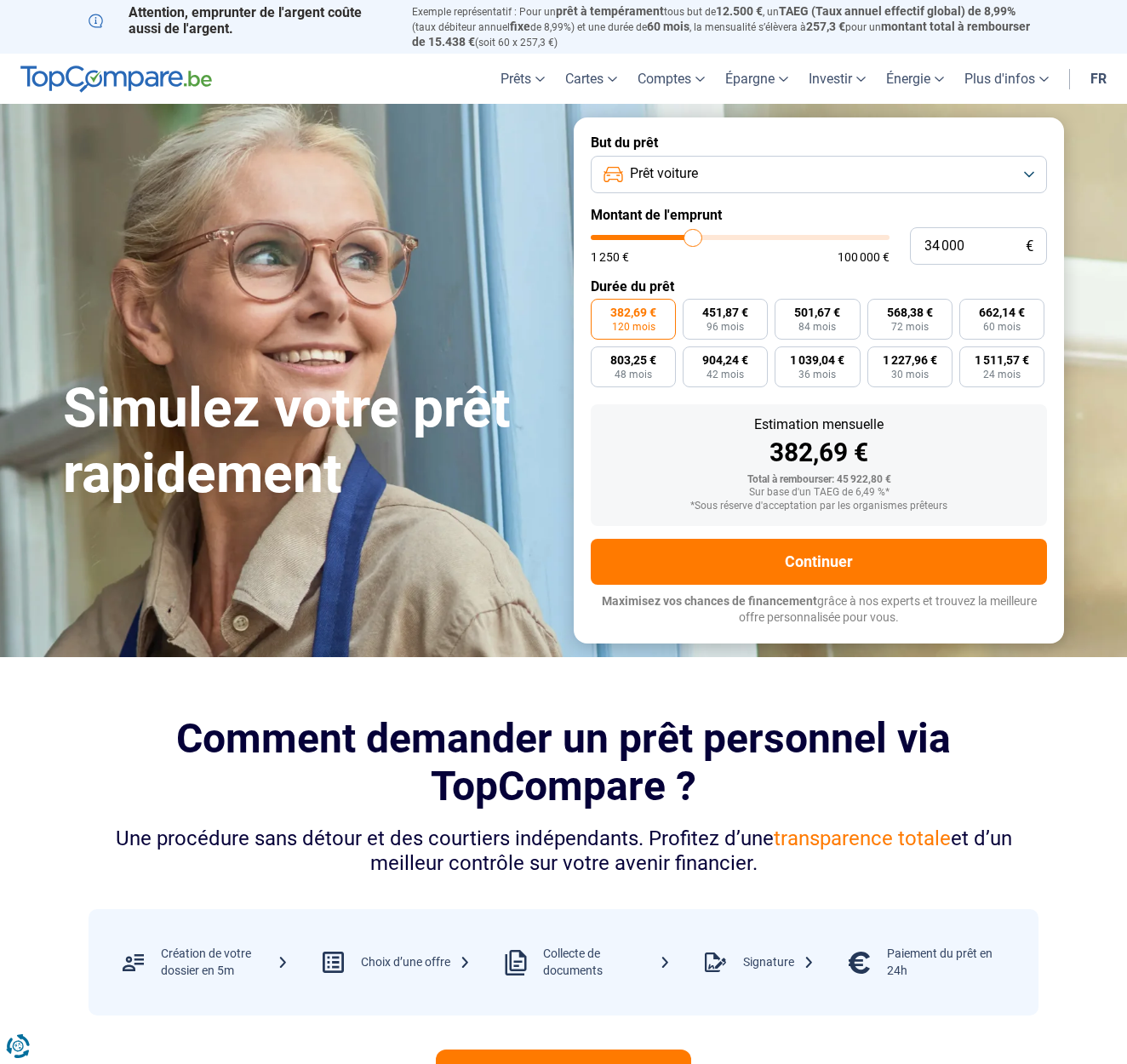
click at [635, 322] on span "120 mois" at bounding box center [633, 327] width 43 height 11
click at [602, 310] on input "382,69 € 120 mois" at bounding box center [596, 304] width 11 height 11
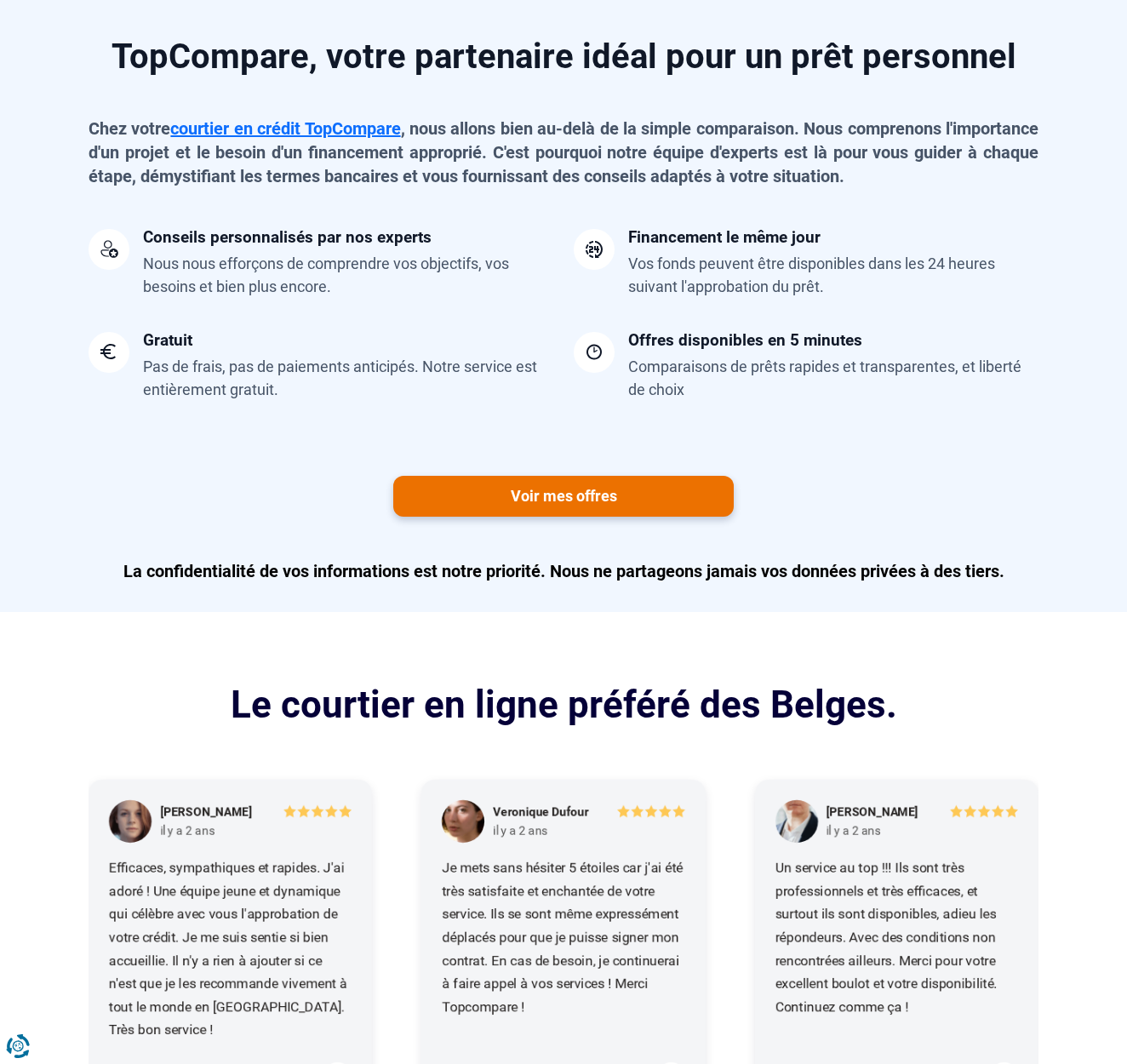
scroll to position [1393, 0]
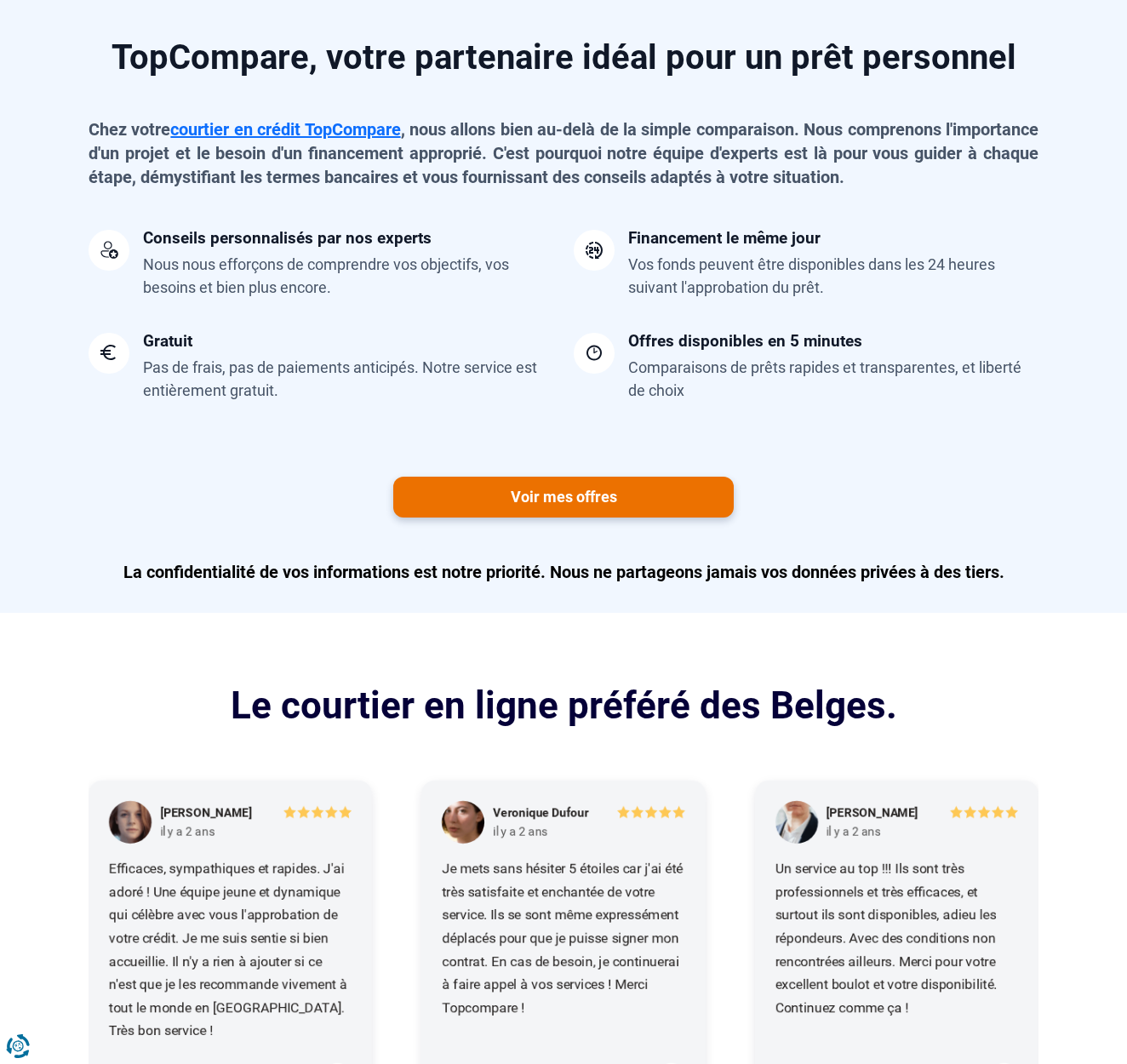
click at [583, 492] on link "Voir mes offres" at bounding box center [563, 497] width 340 height 41
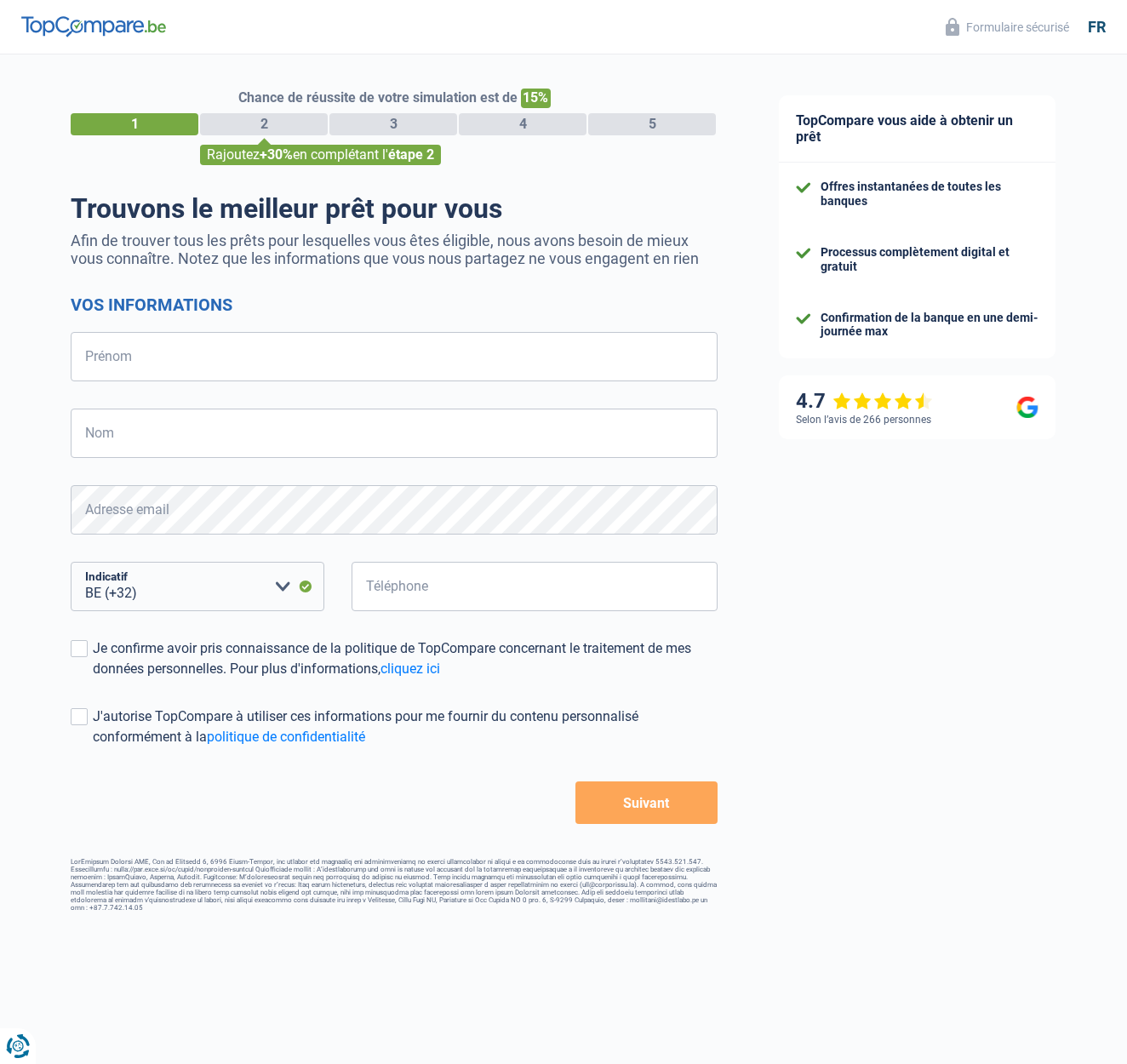
select select "32"
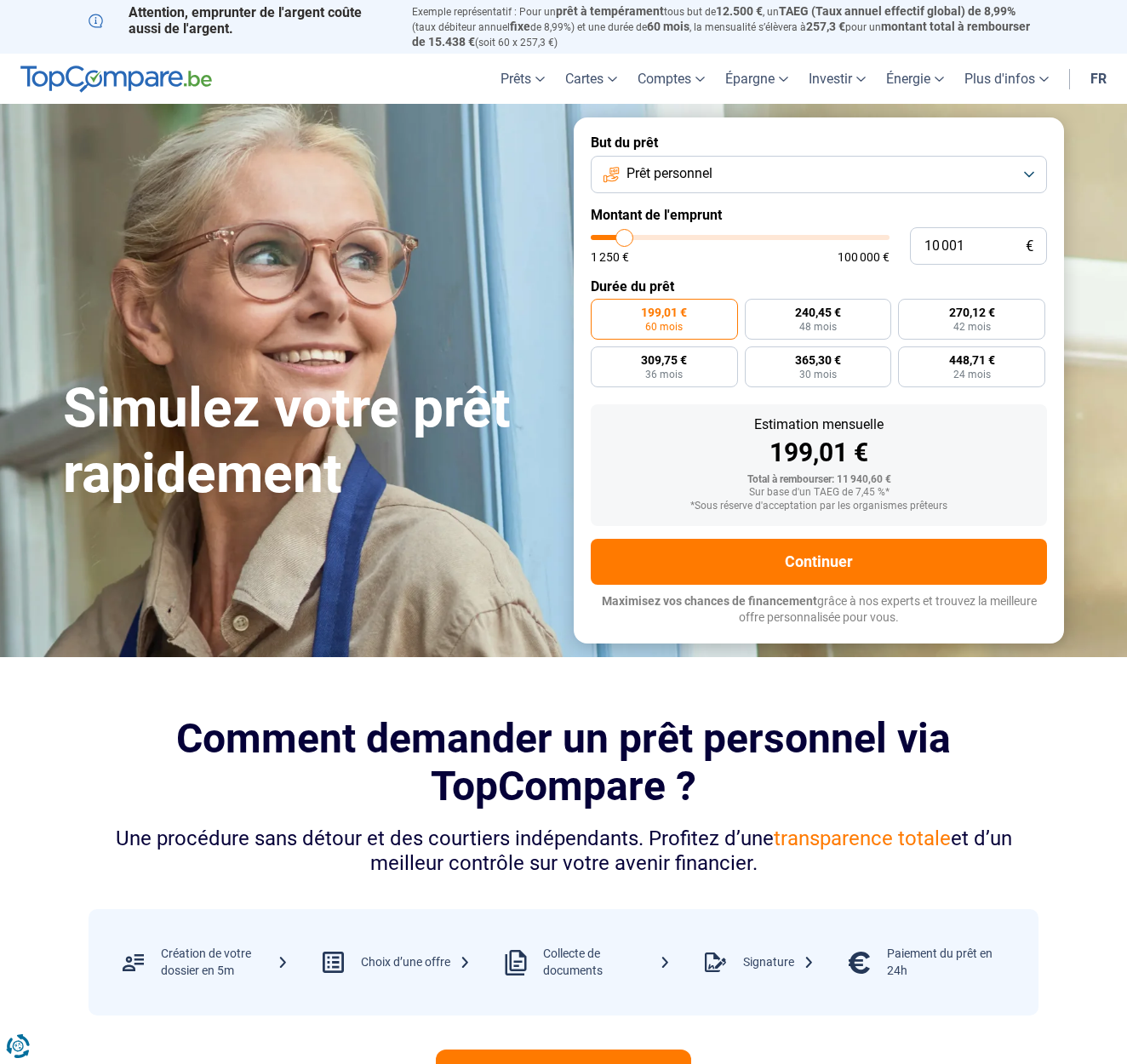
scroll to position [0, 2]
type input "11 250"
type input "11250"
type input "12 500"
type input "12500"
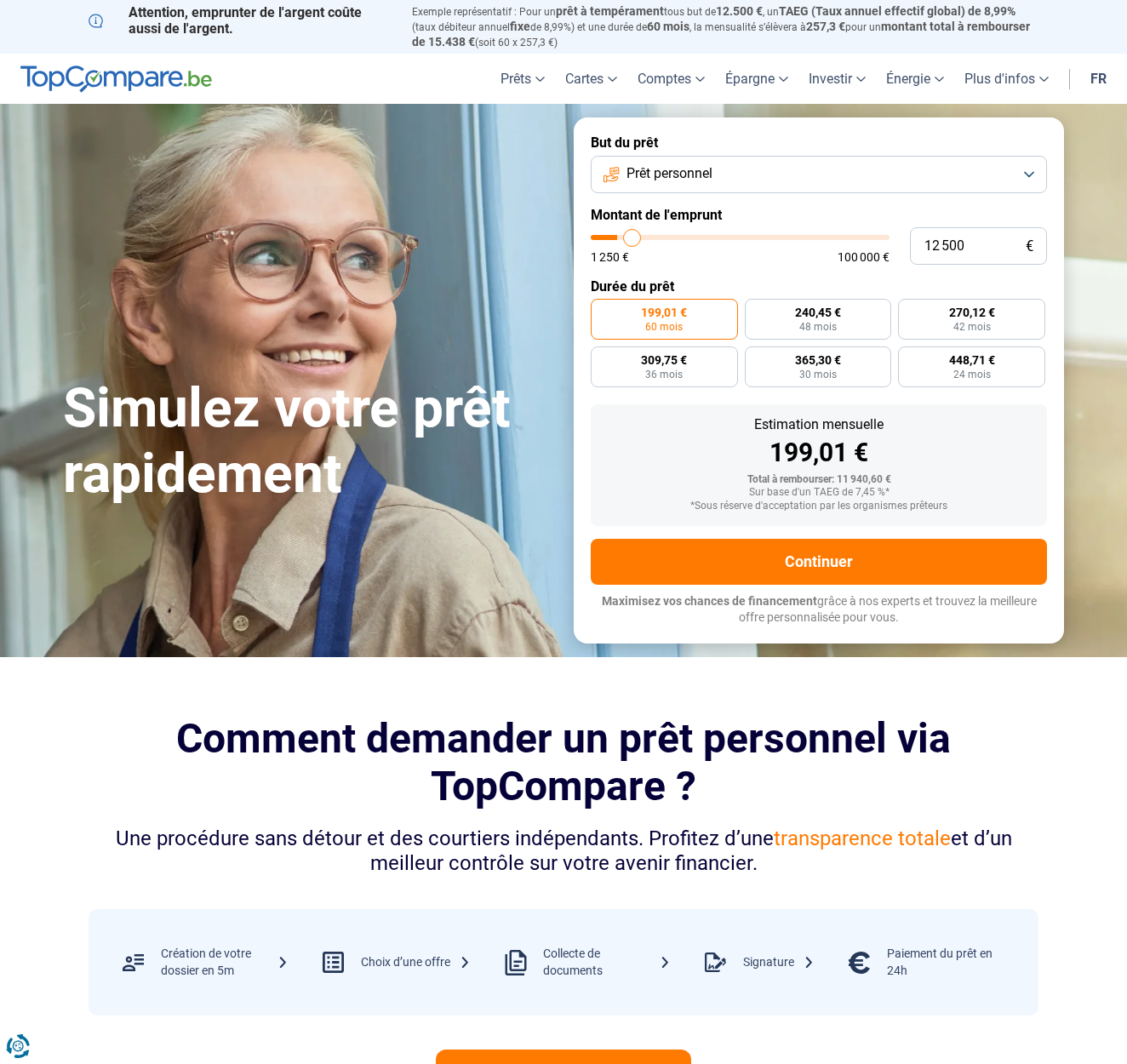
type input "14 000"
type input "14000"
type input "15 000"
type input "15000"
type input "15 250"
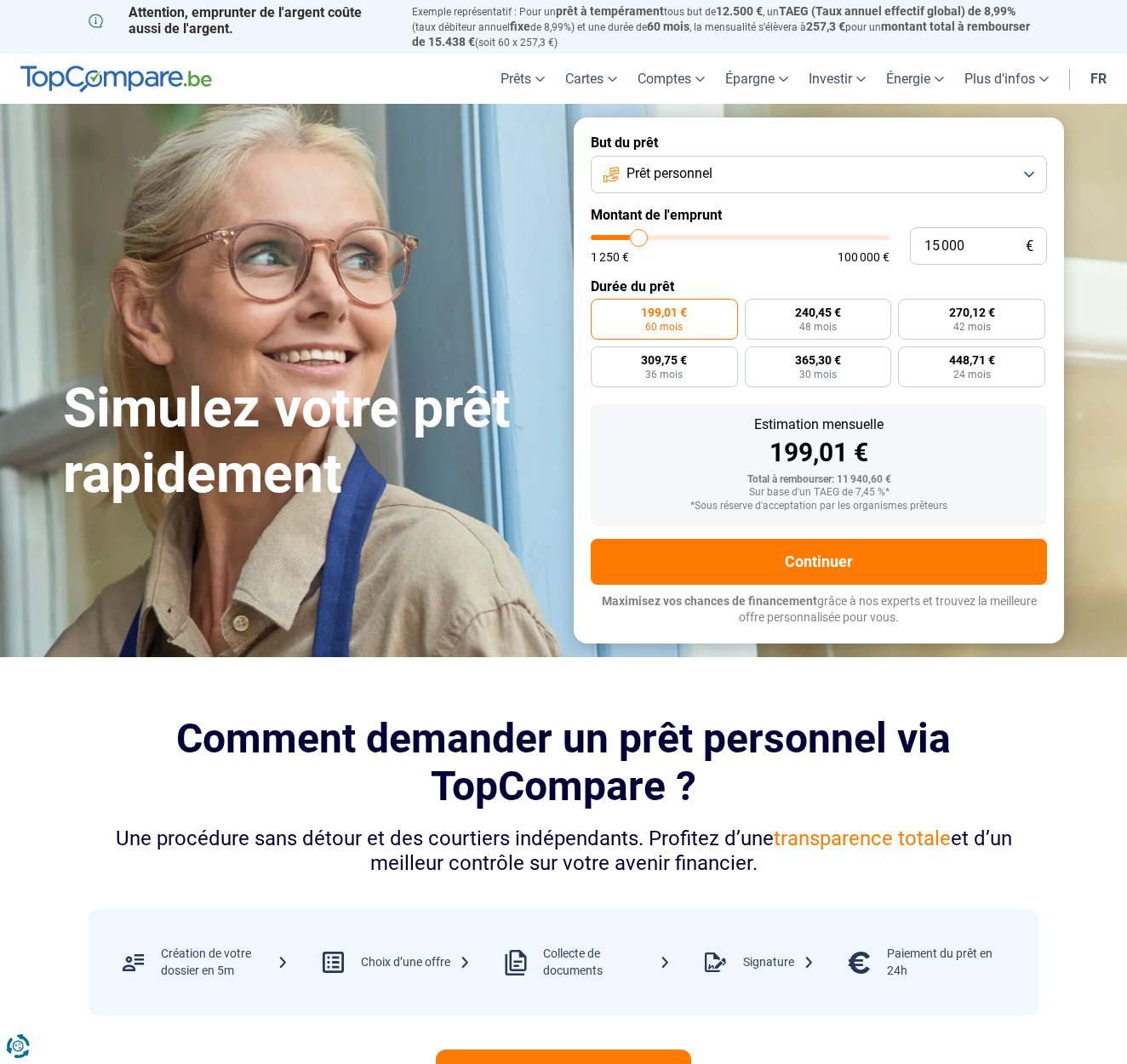
type input "15250"
type input "15 750"
type input "15750"
type input "16 250"
type input "16250"
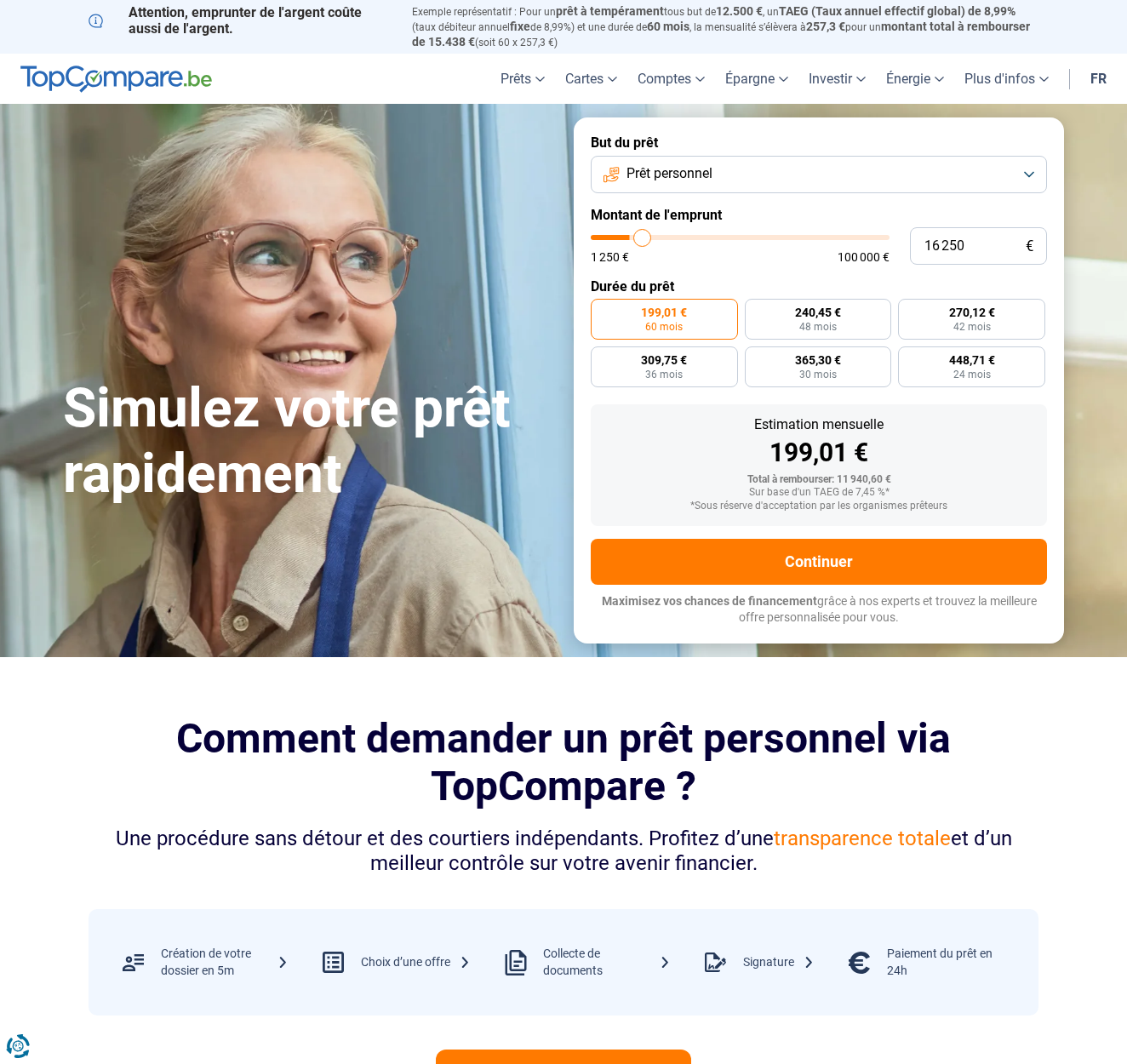
type input "16 750"
type input "16750"
type input "17 250"
type input "17250"
type input "18 000"
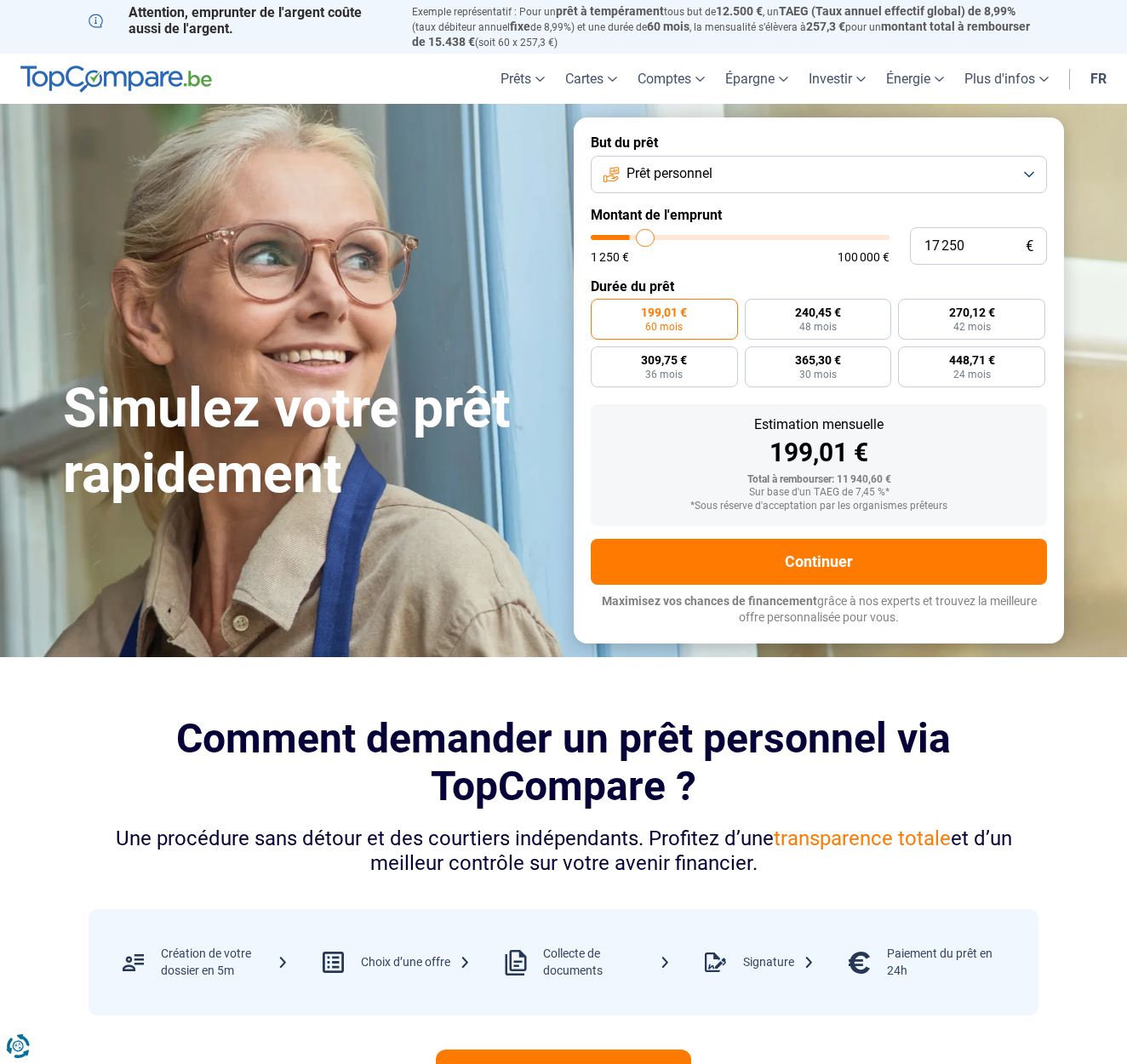
type input "18000"
type input "19 250"
type input "19250"
type input "20 750"
type input "20750"
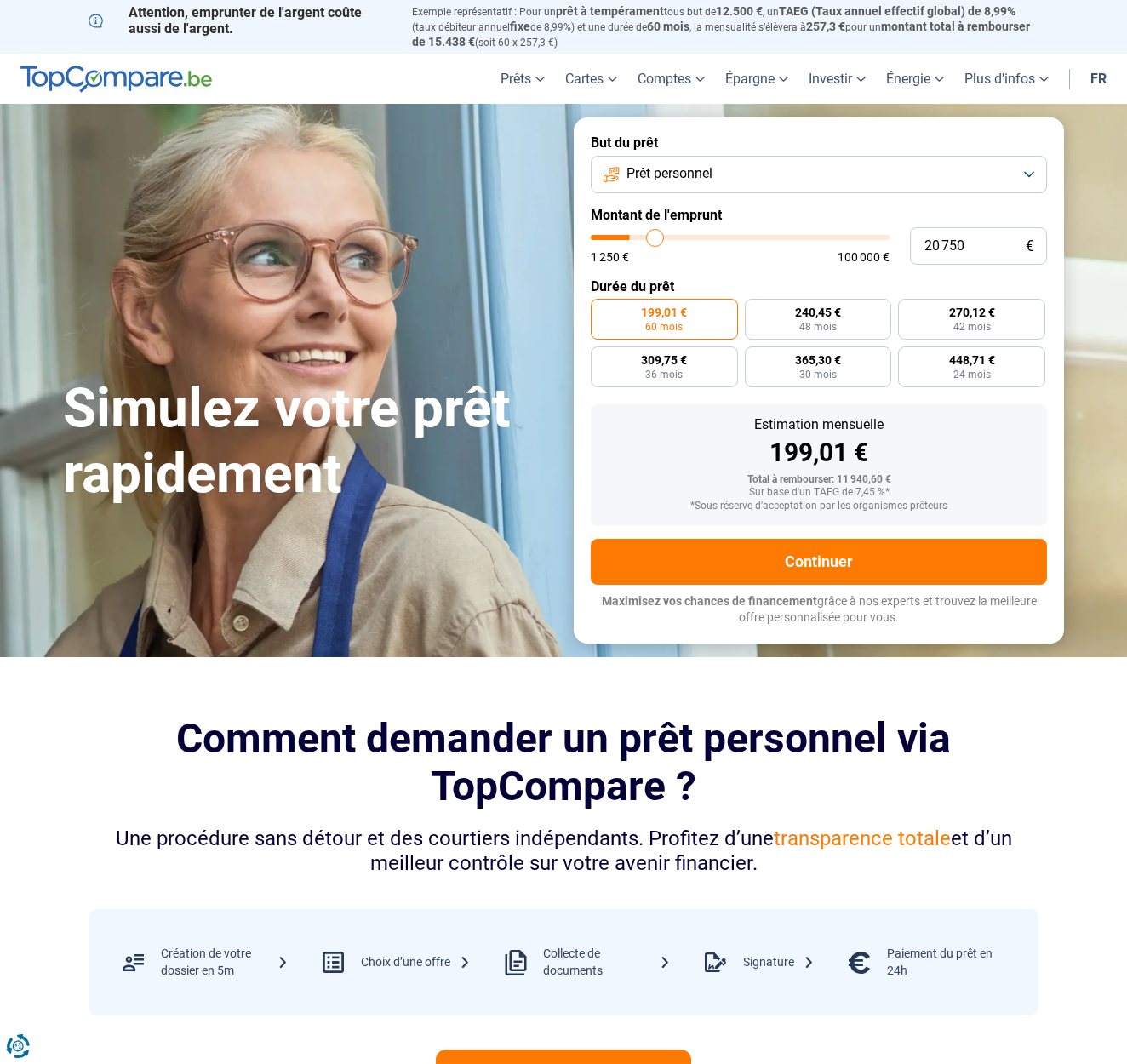
type input "22 250"
type input "22250"
type input "23 000"
type input "23000"
type input "24 000"
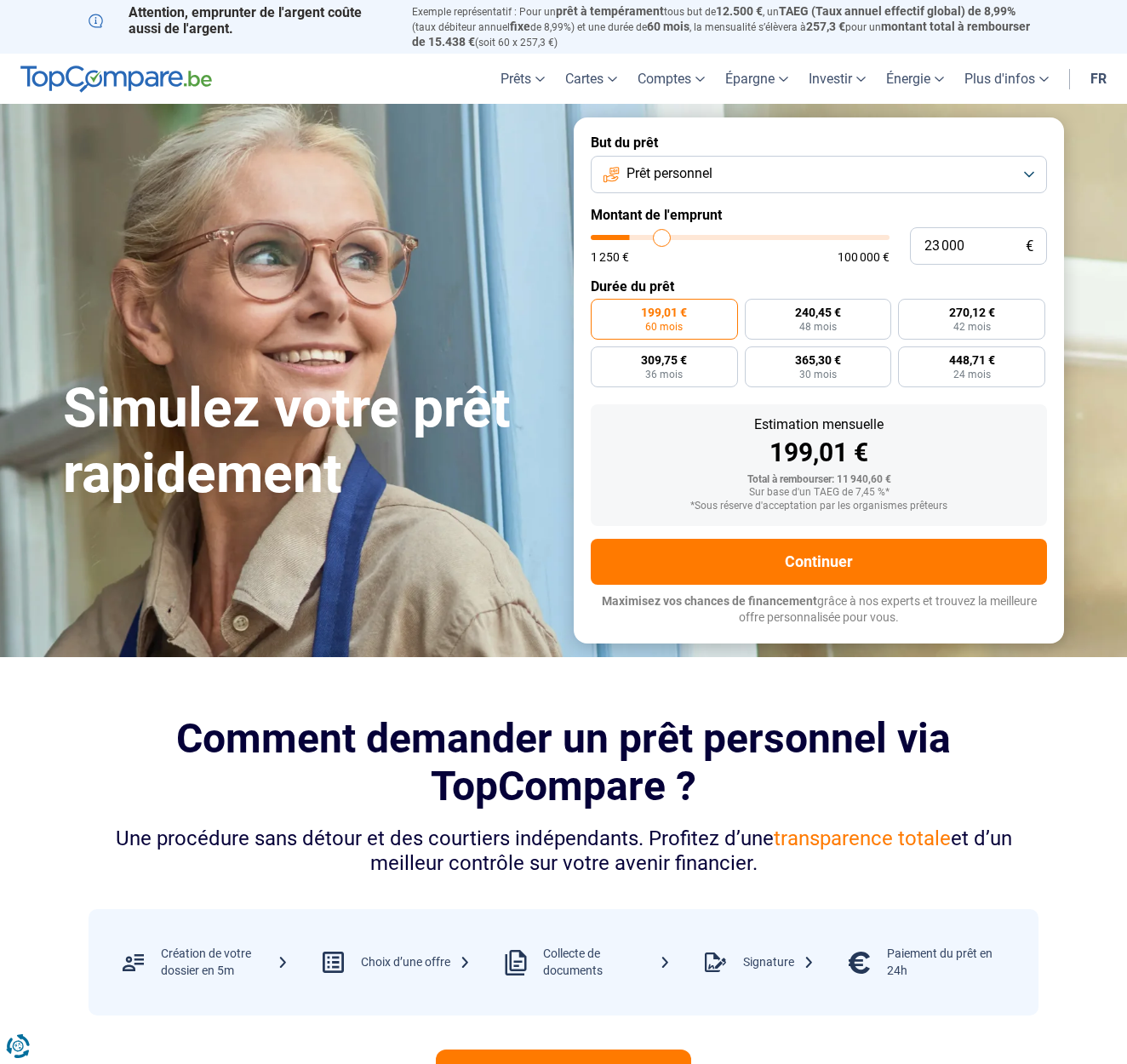
type input "24000"
type input "24 250"
type input "24250"
type input "25 000"
type input "25000"
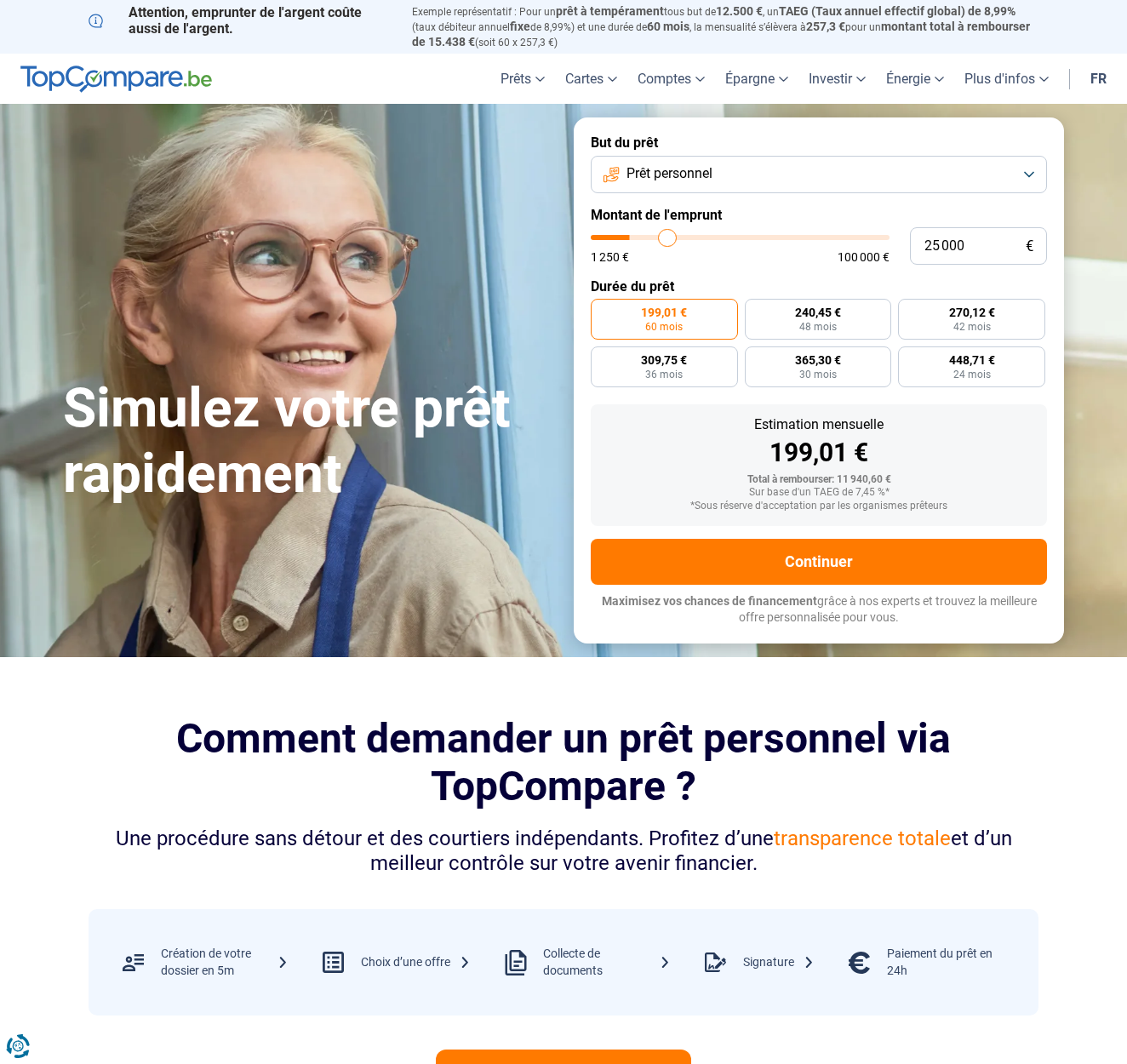
type input "25 250"
type input "25250"
type input "25 500"
type input "25500"
type input "25 750"
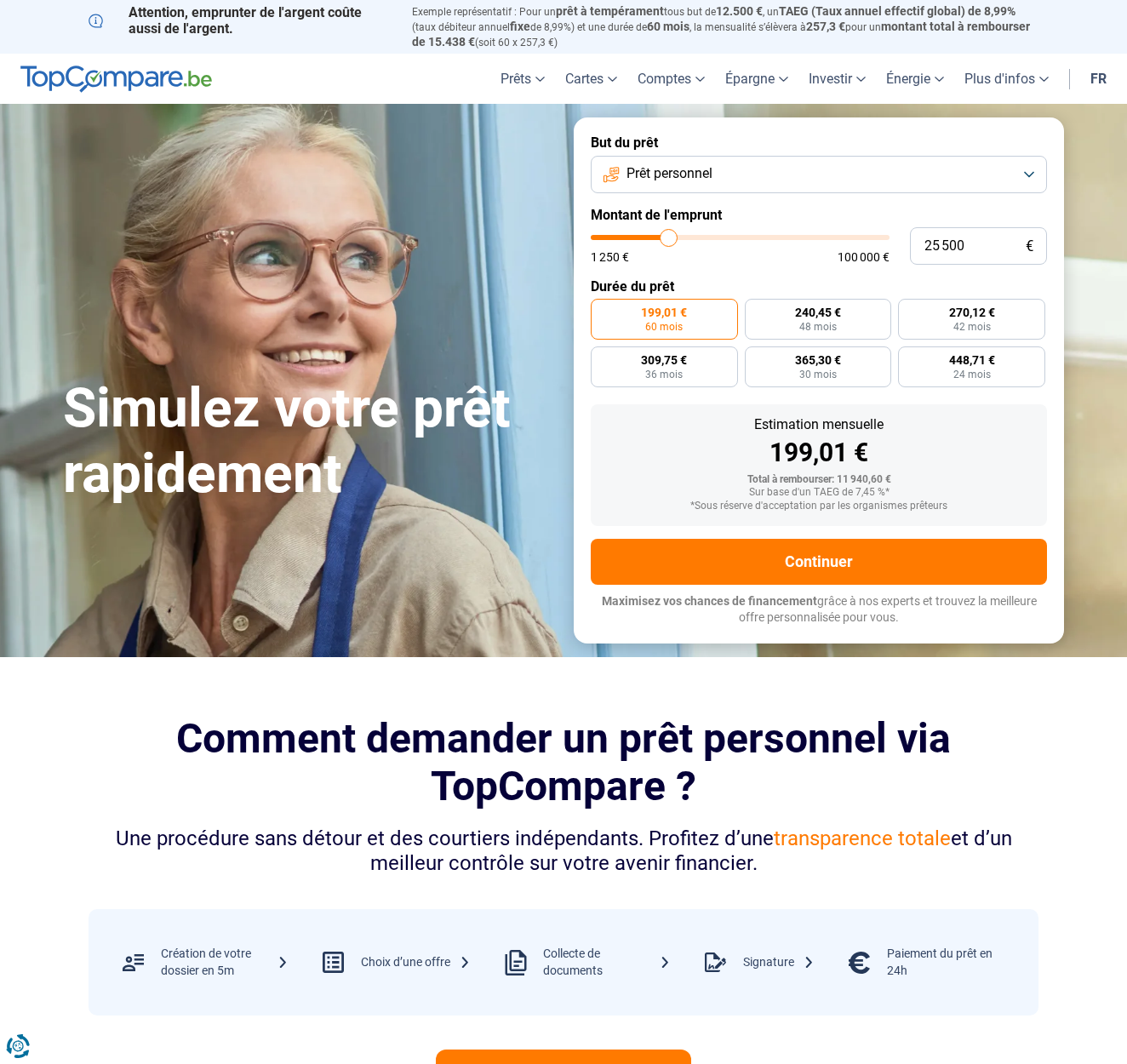
type input "25750"
type input "26 000"
type input "26000"
type input "26 500"
type input "26500"
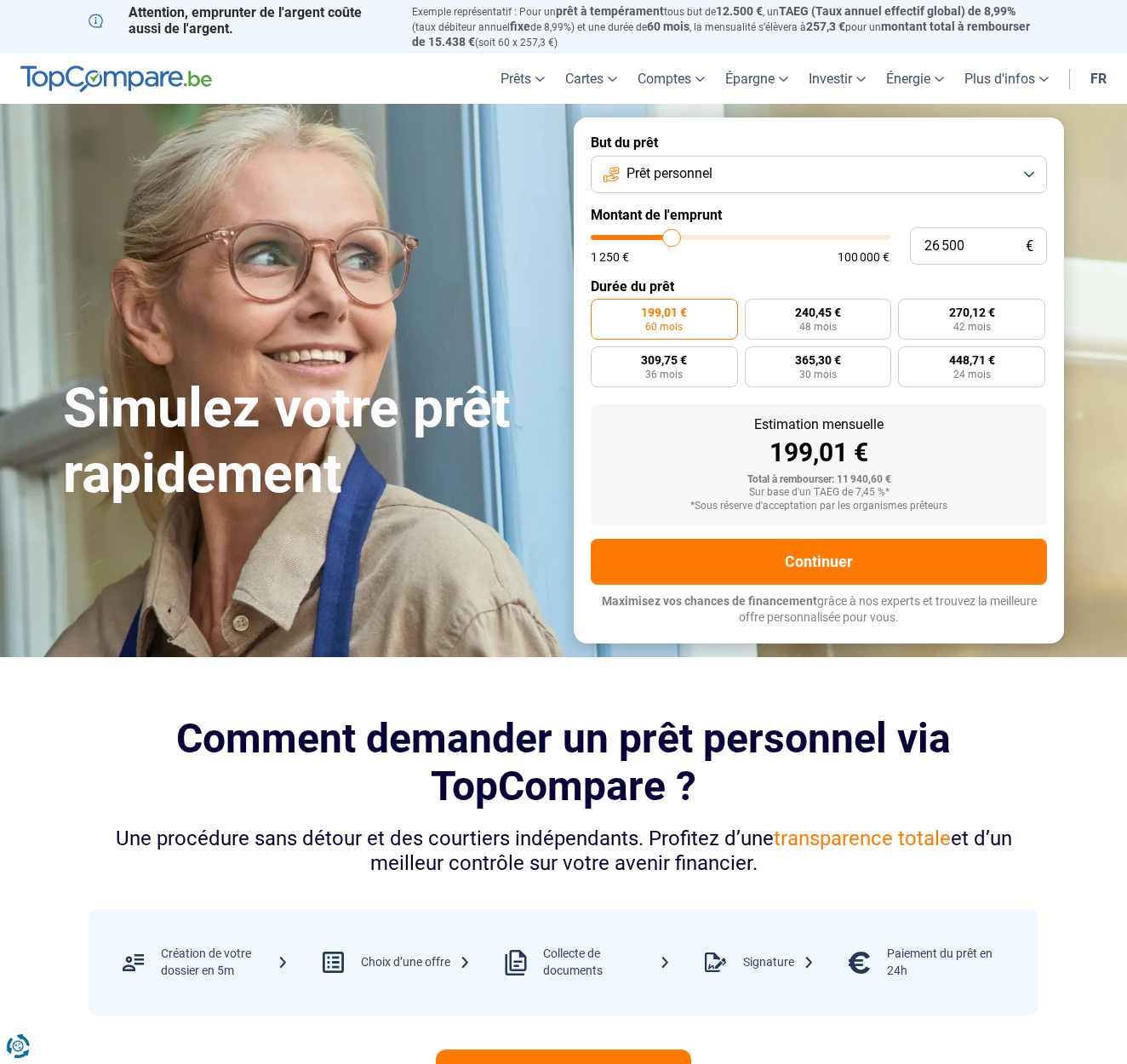
type input "27 000"
type input "27000"
type input "27 500"
type input "27500"
type input "28 500"
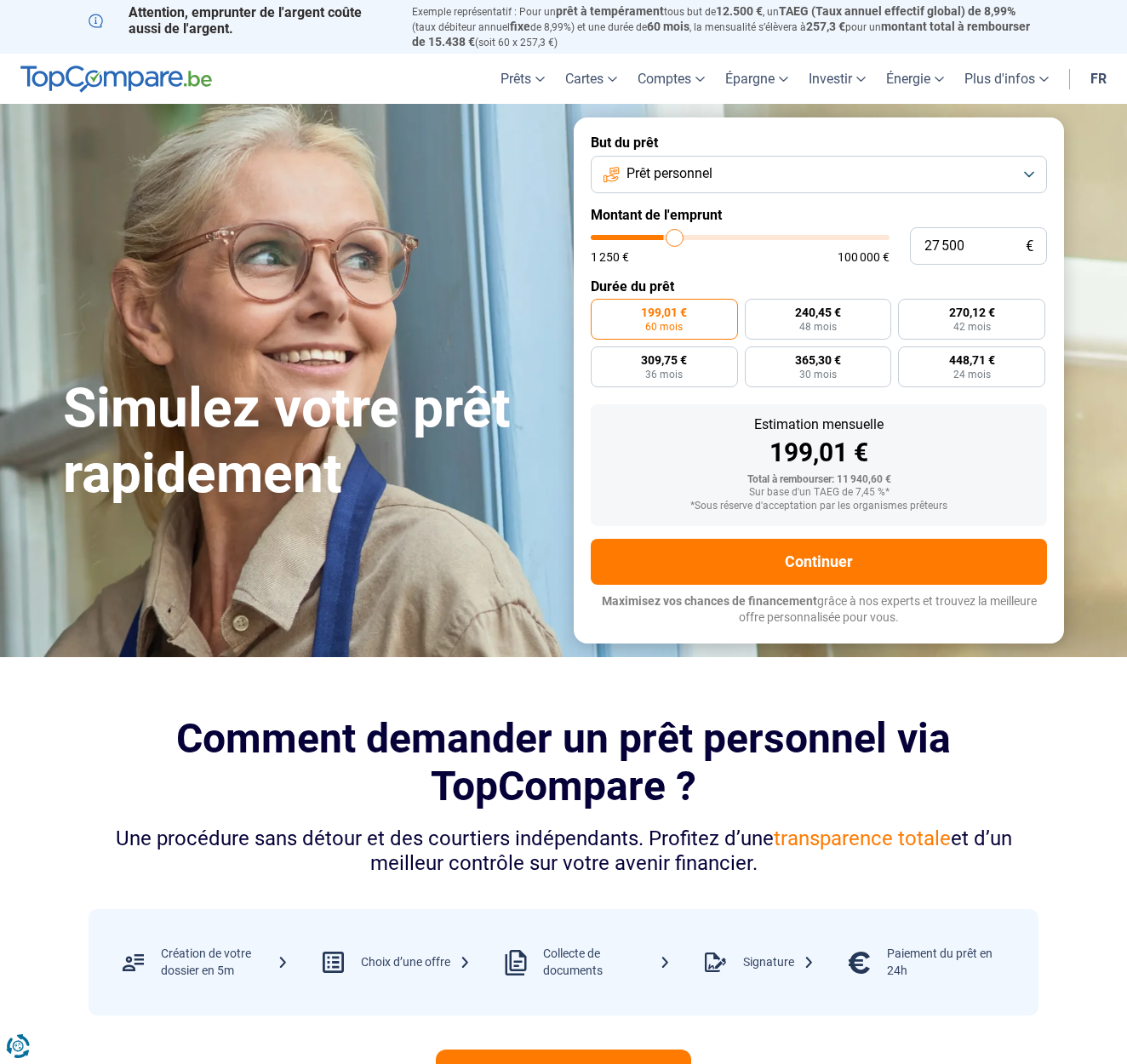
type input "28500"
type input "29 000"
type input "29000"
type input "29 500"
type input "29500"
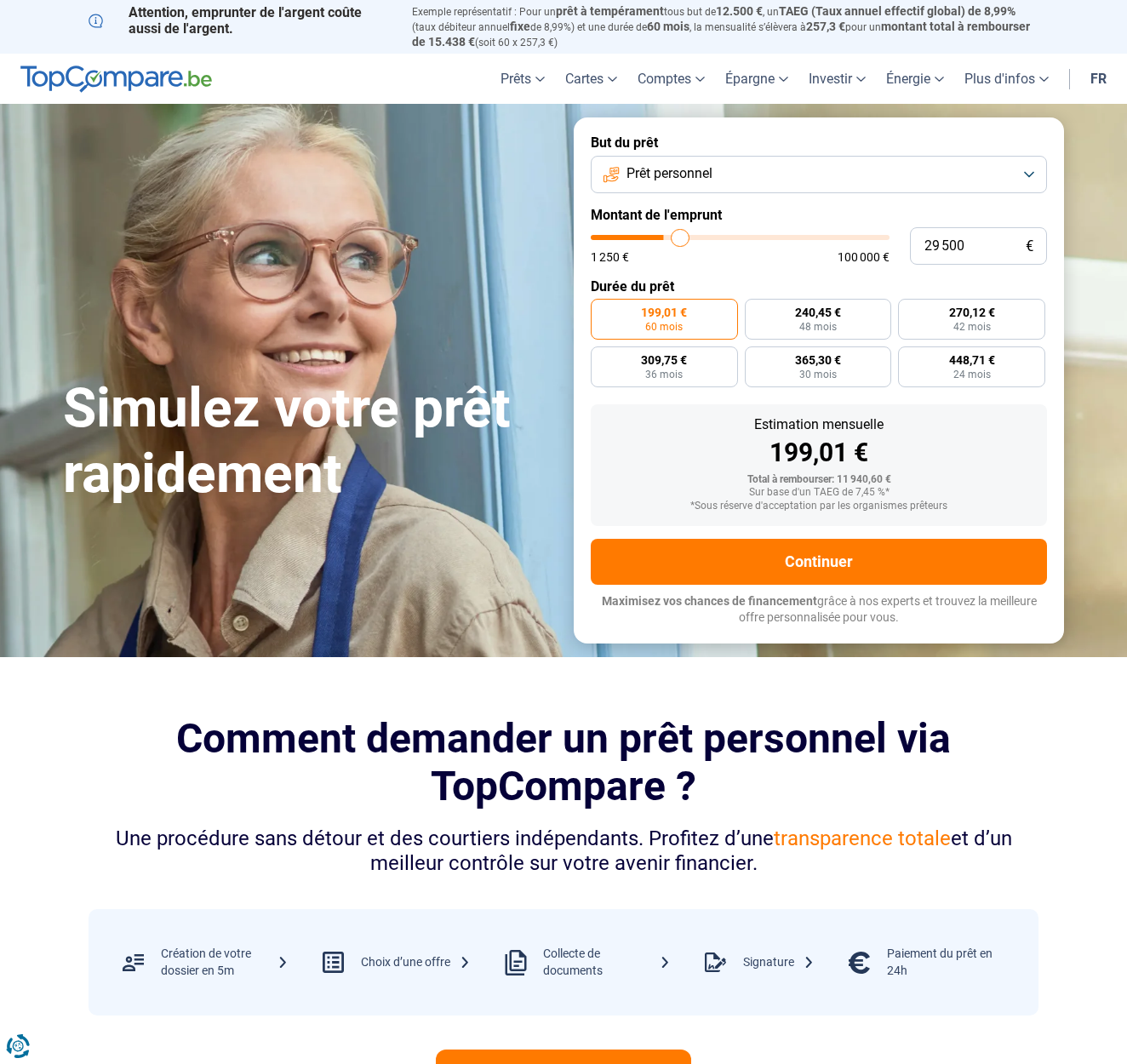
type input "30 000"
type input "30000"
type input "30 250"
type input "30250"
type input "30 500"
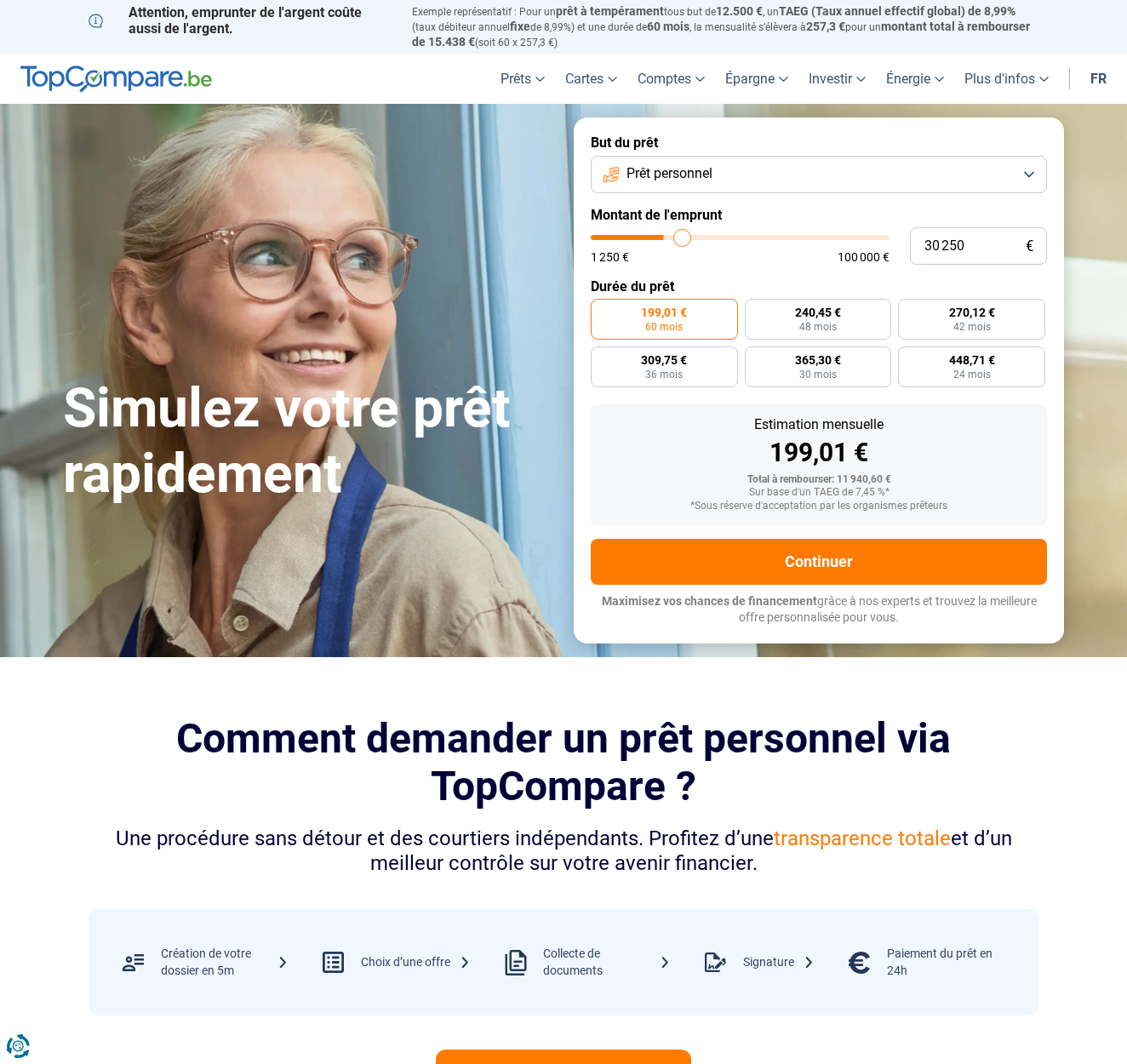
type input "30500"
type input "31 000"
type input "31000"
type input "31 250"
type input "31250"
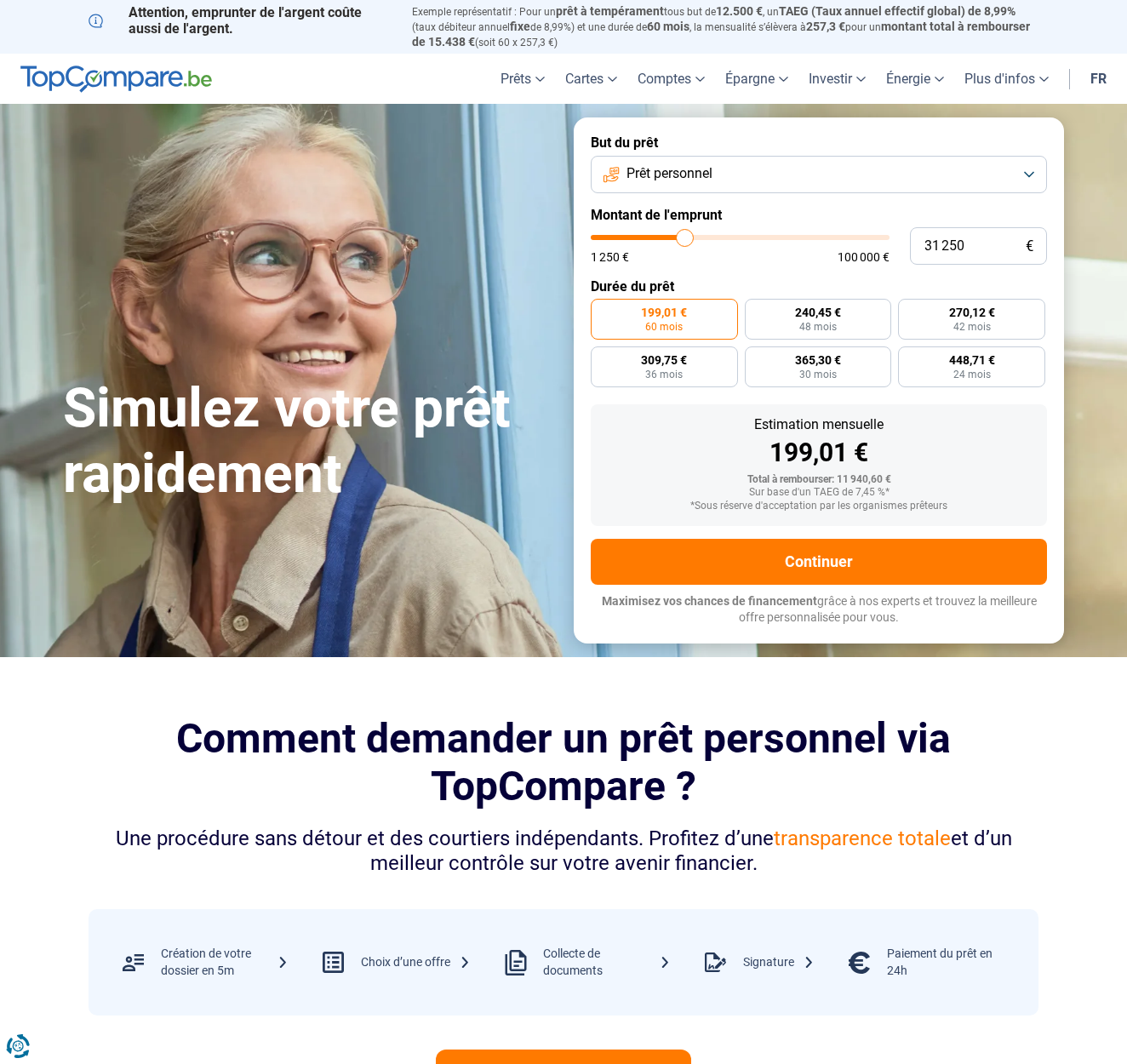
type input "31 500"
type input "31500"
type input "31 750"
type input "31750"
type input "32 000"
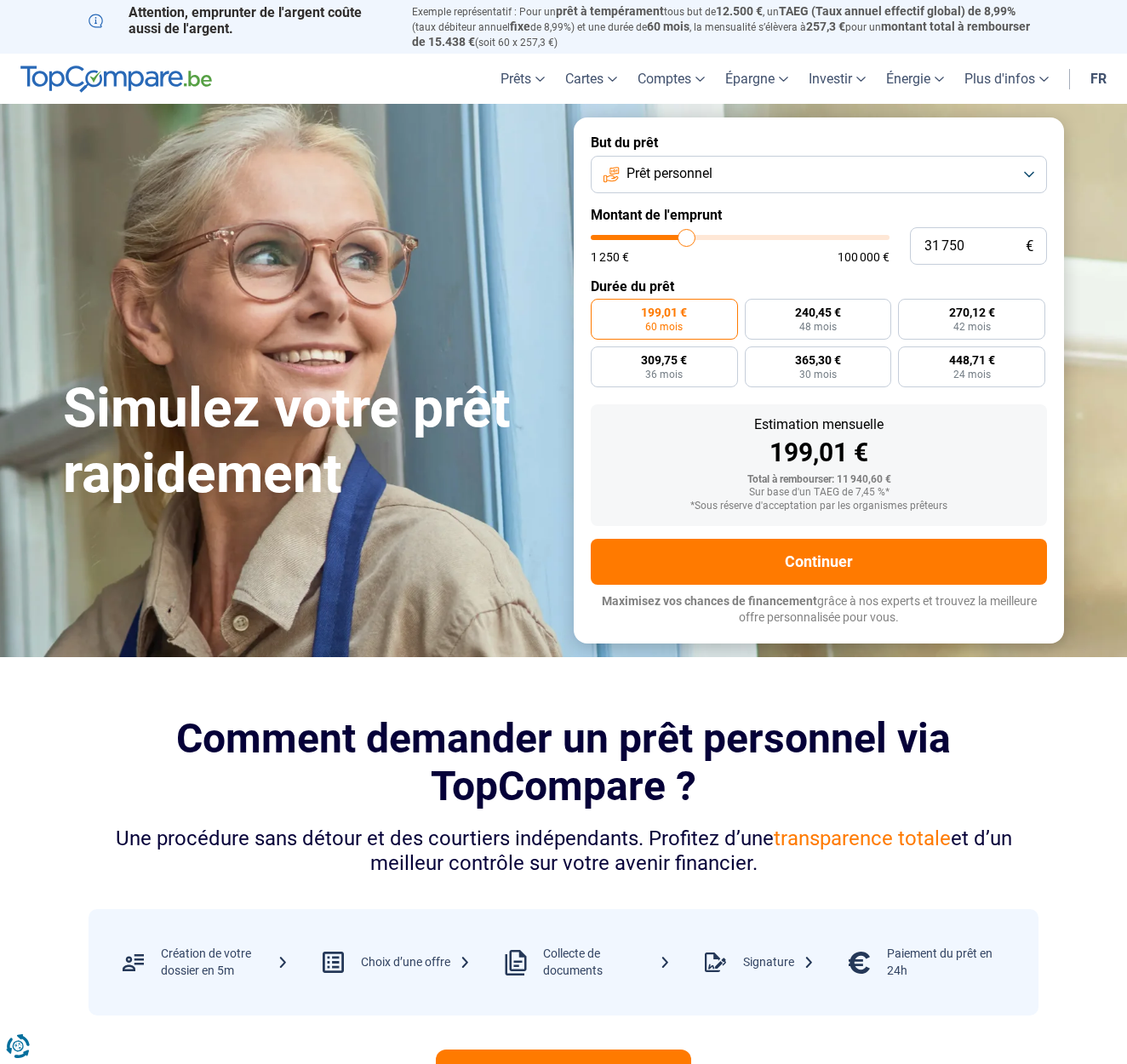
type input "32000"
type input "32 750"
type input "32750"
type input "32 000"
type input "32000"
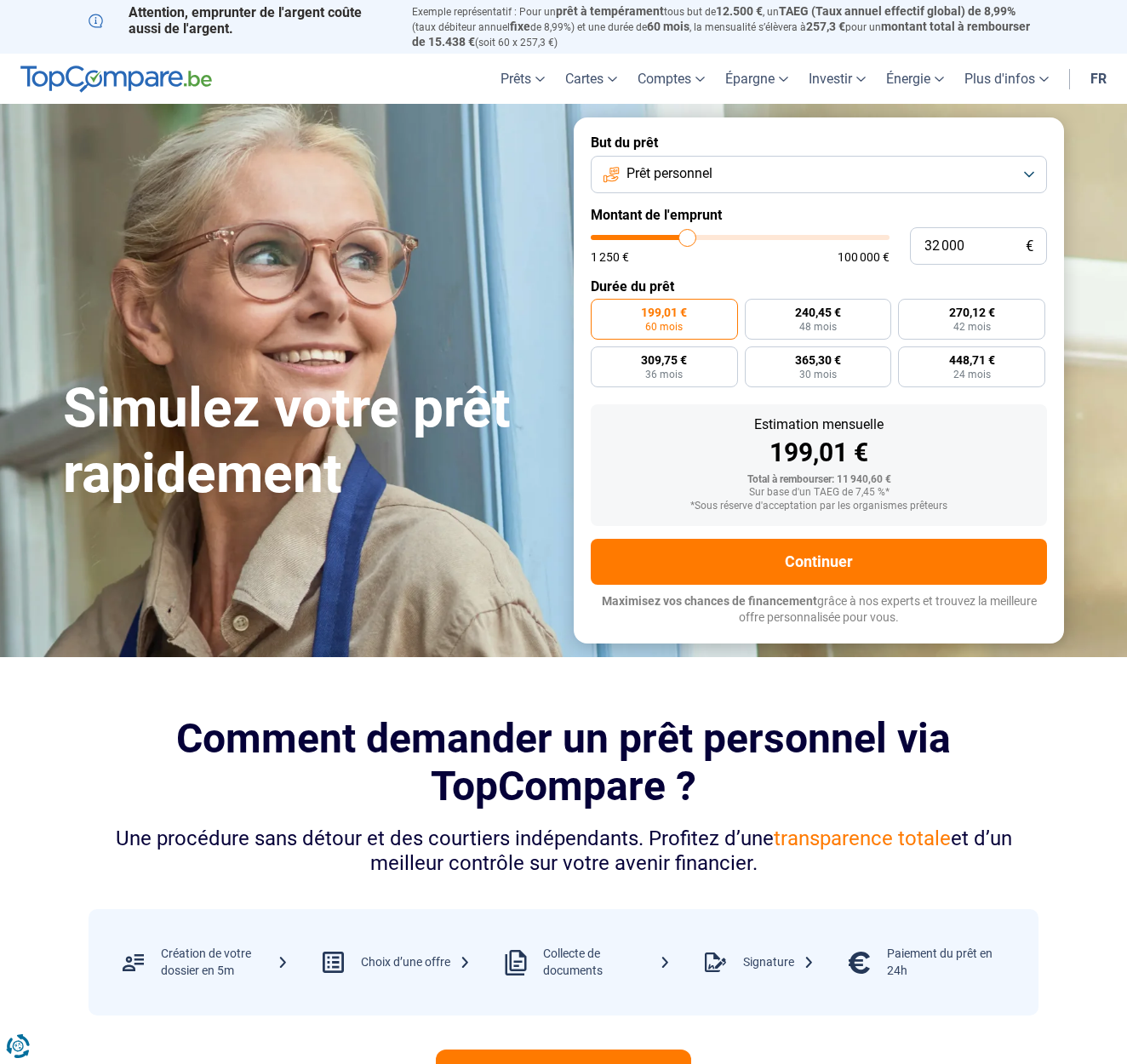
scroll to position [1, 0]
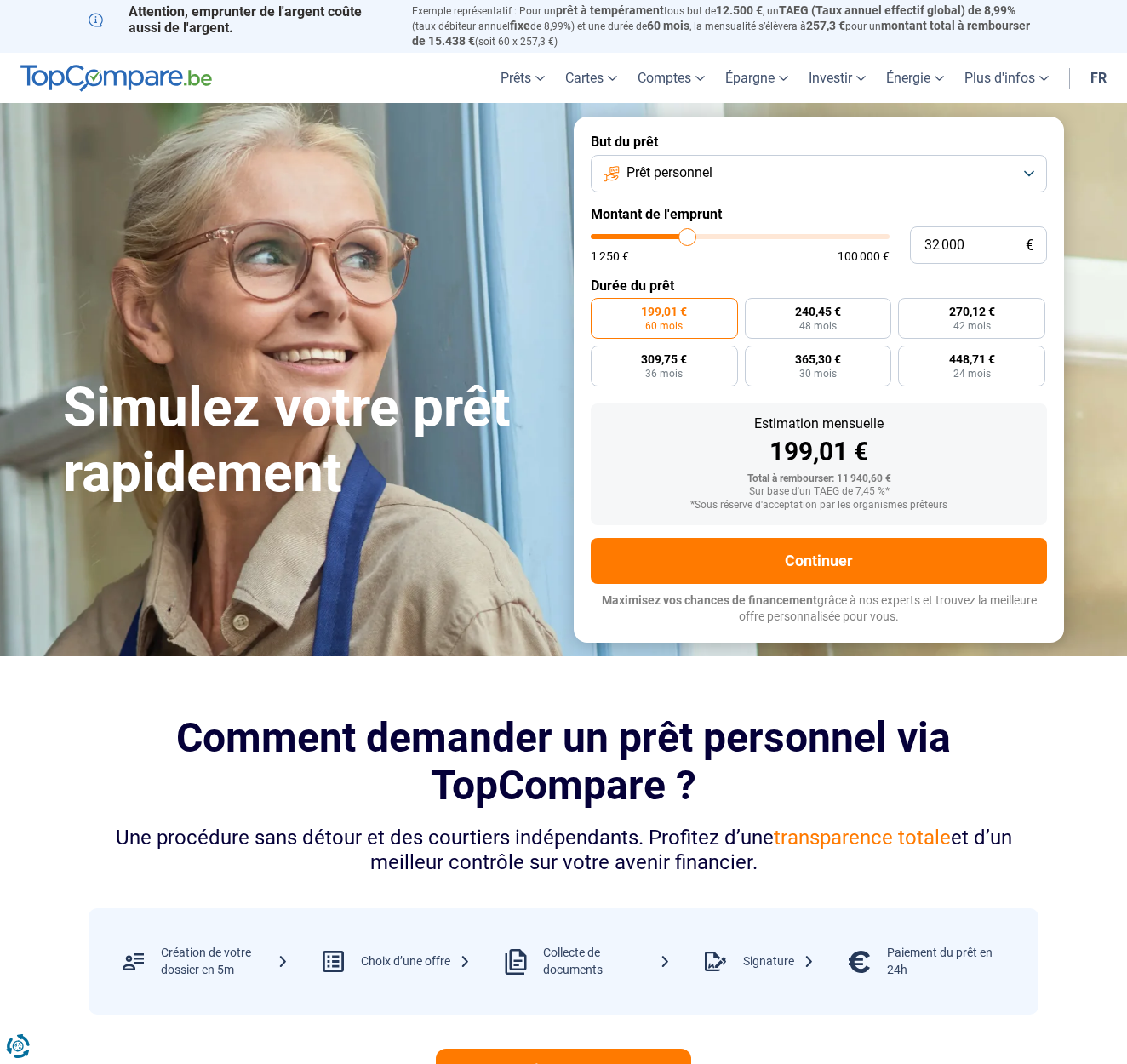
type input "31 750"
type input "31750"
type input "31 500"
type input "31500"
type input "31 250"
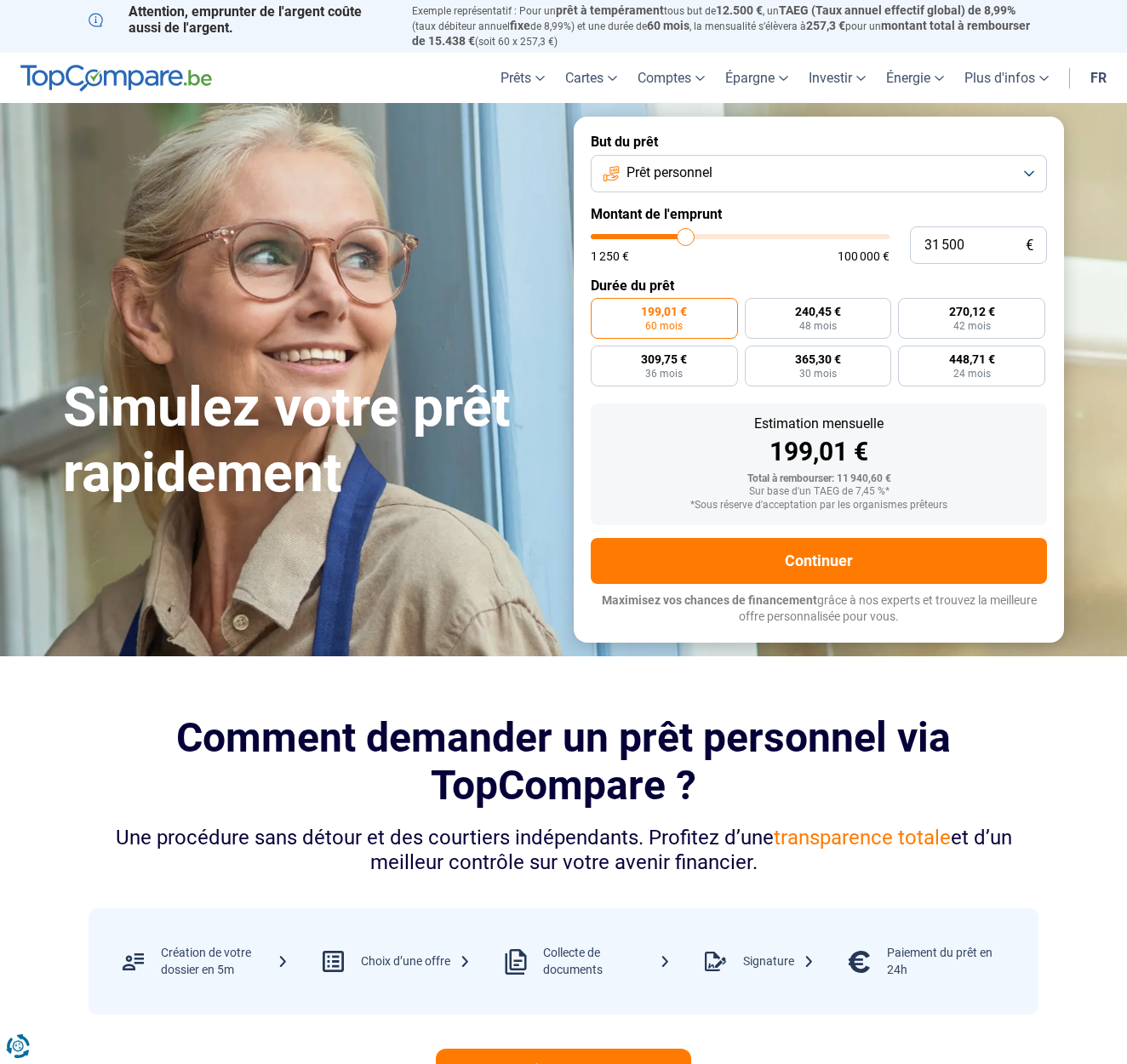
type input "31250"
type input "31 000"
type input "31000"
type input "30 500"
type input "30500"
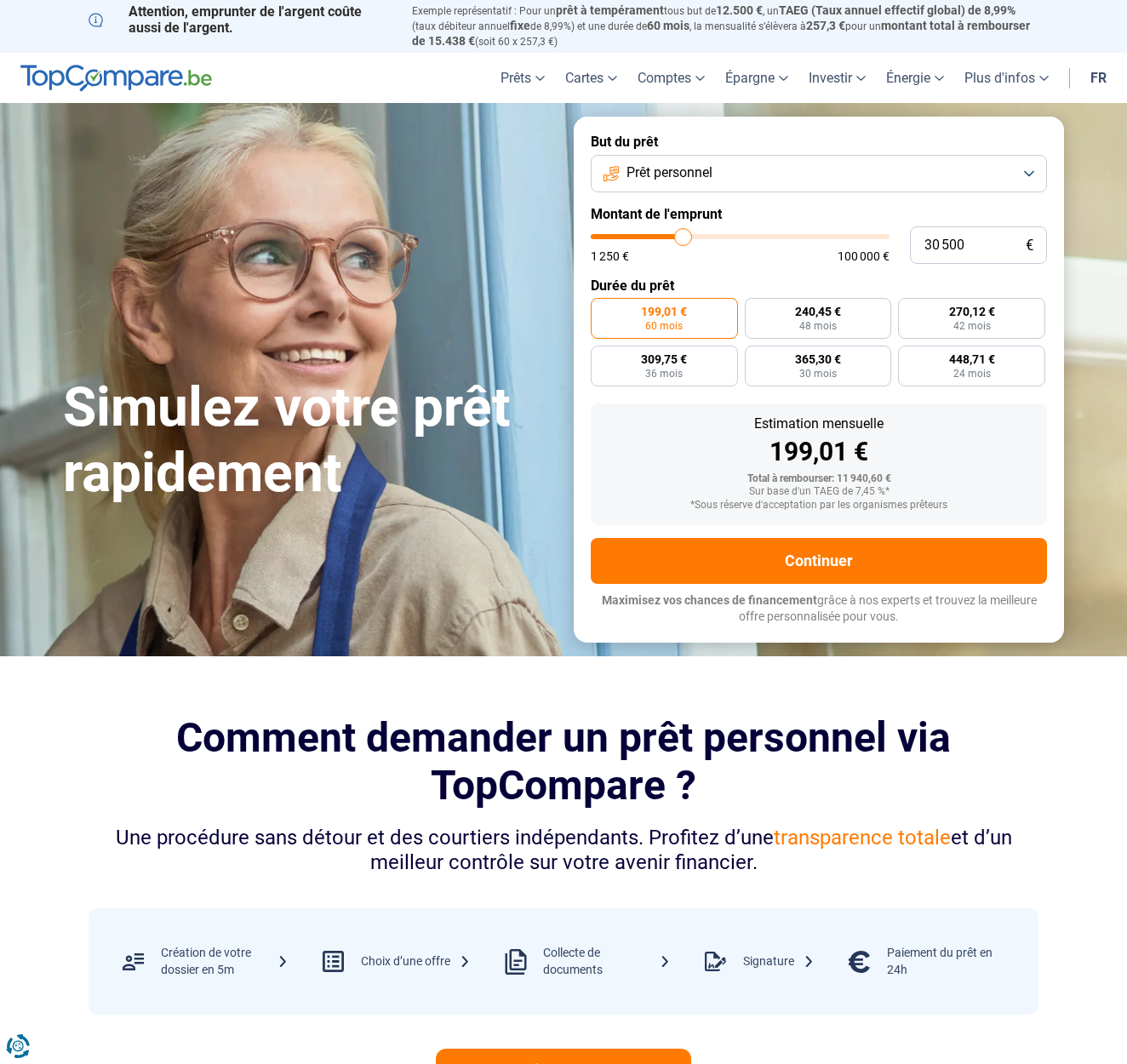
scroll to position [1, 1]
type input "31 000"
type input "31000"
type input "31 250"
type input "31250"
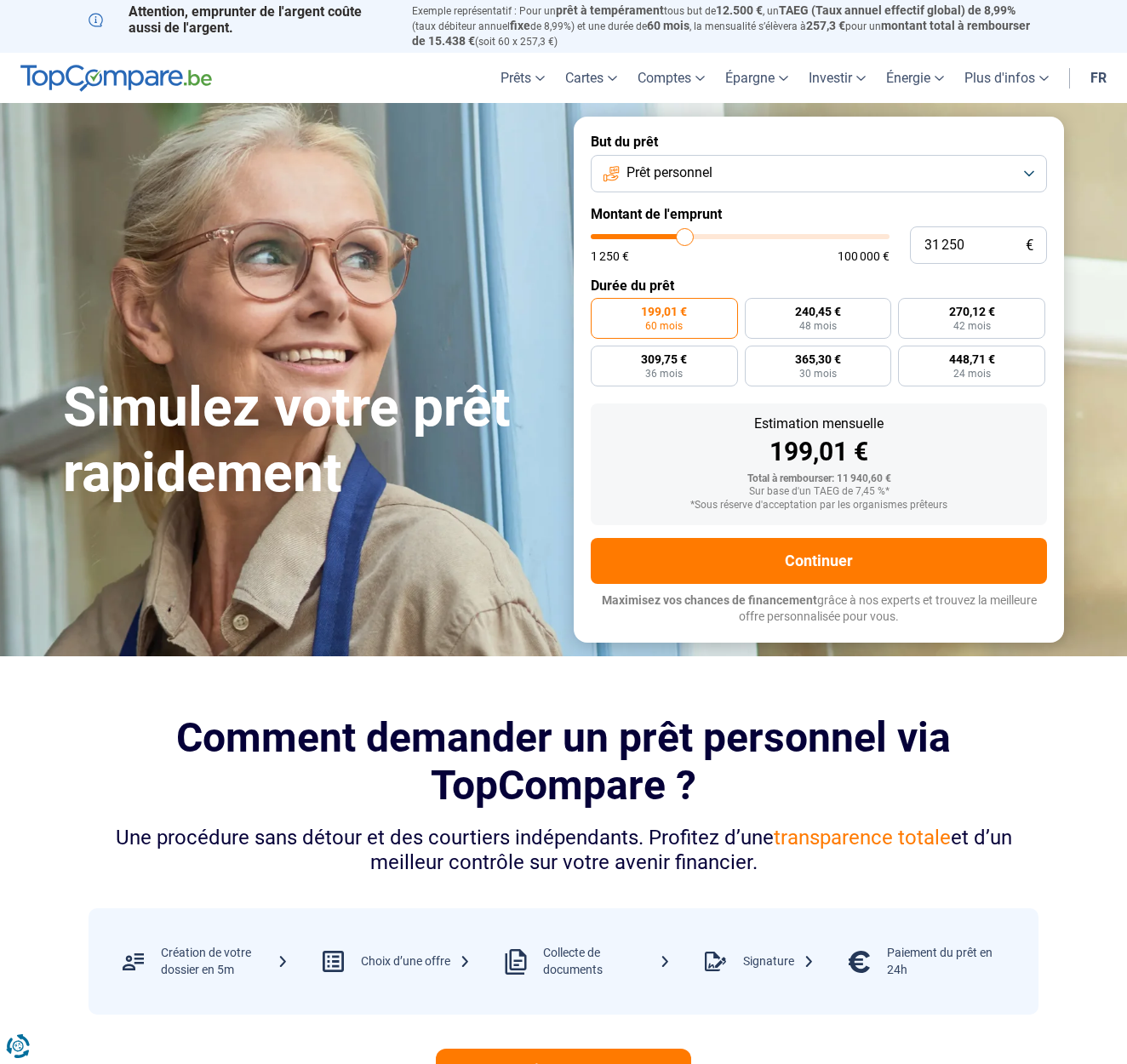
type input "31 500"
type input "31500"
type input "31 750"
type input "31750"
type input "32 000"
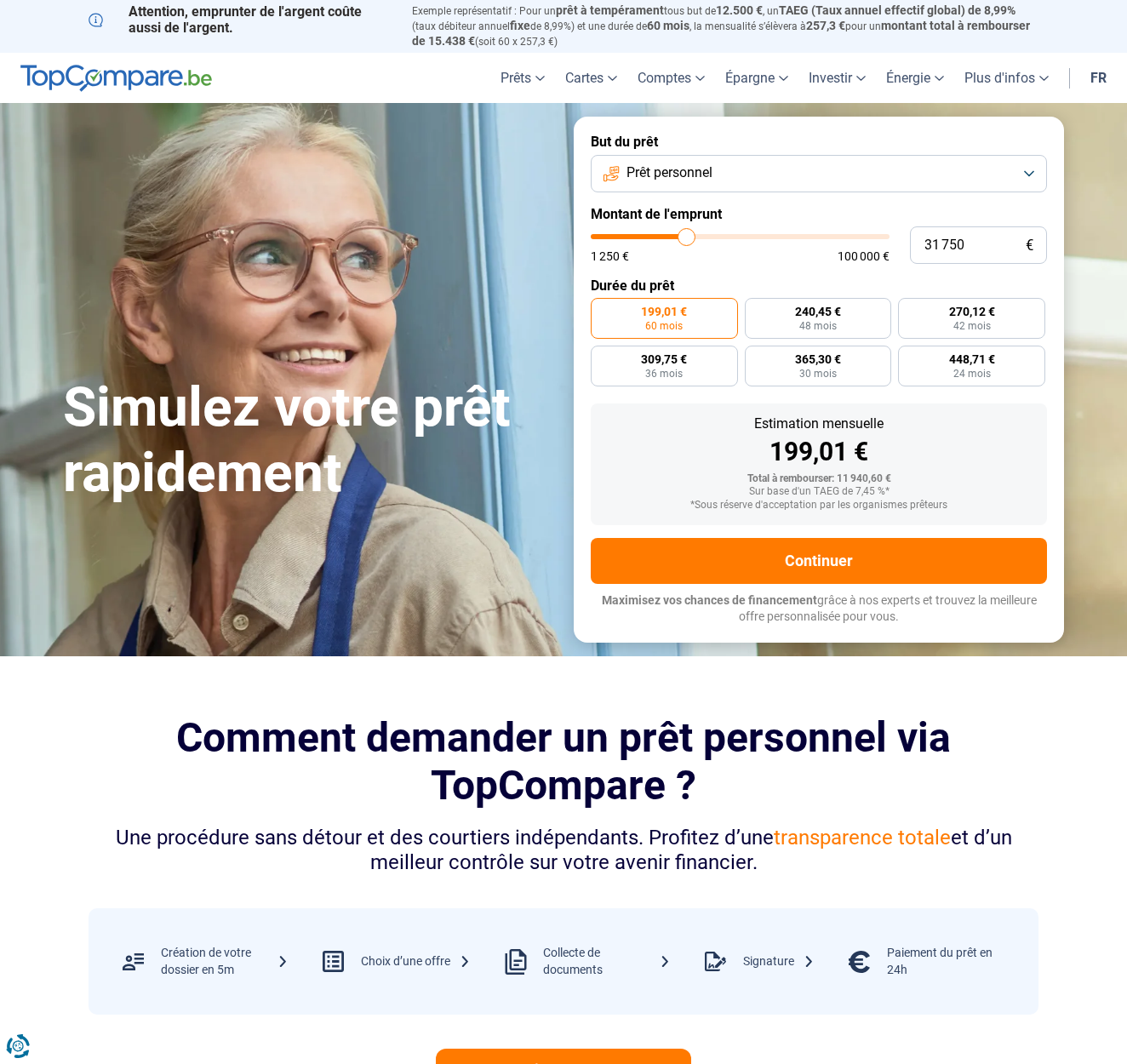
type input "32000"
type input "32 500"
type input "32500"
type input "32 750"
type input "32750"
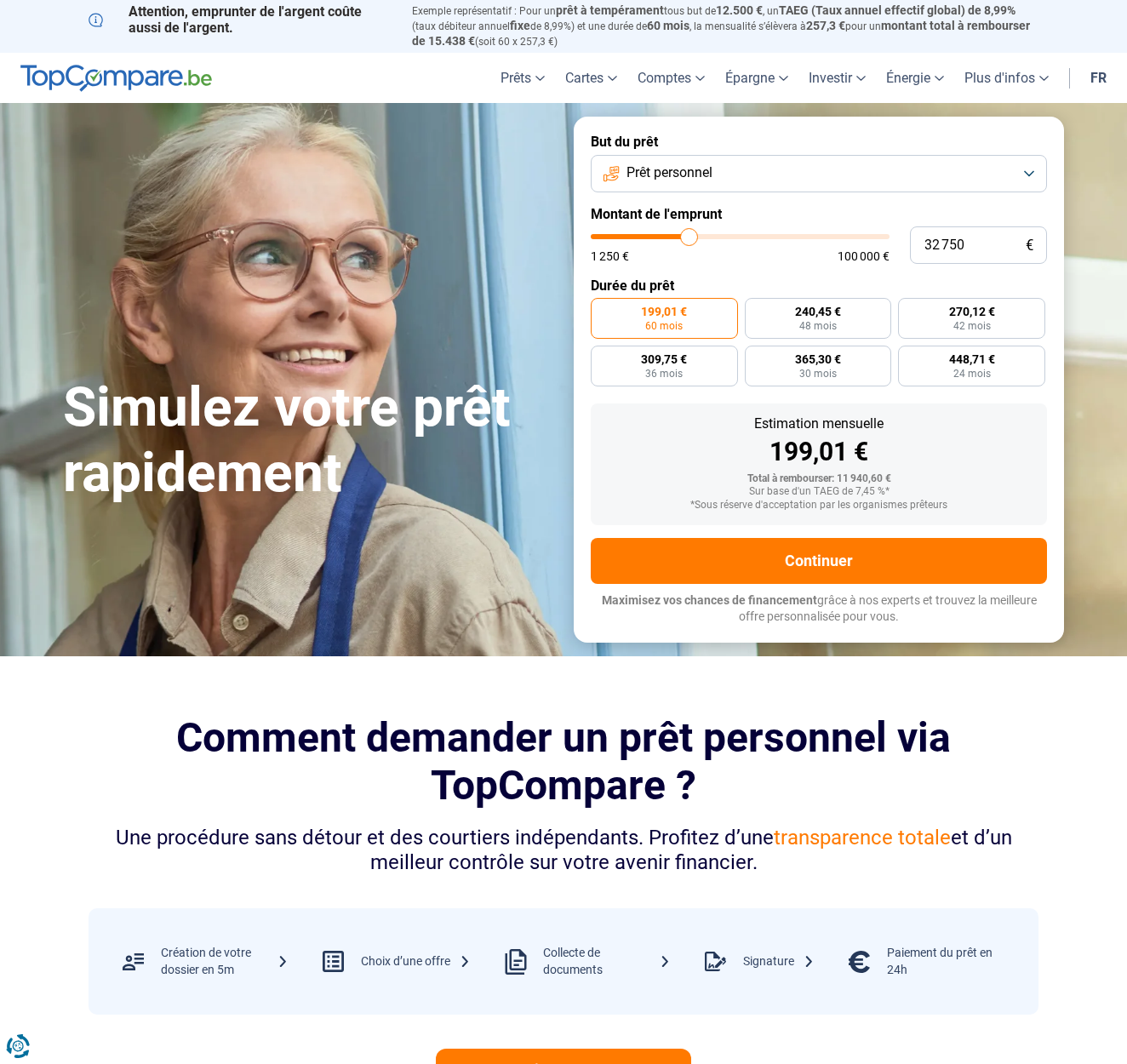
type input "33 000"
type input "33000"
type input "33 250"
type input "33250"
type input "33 500"
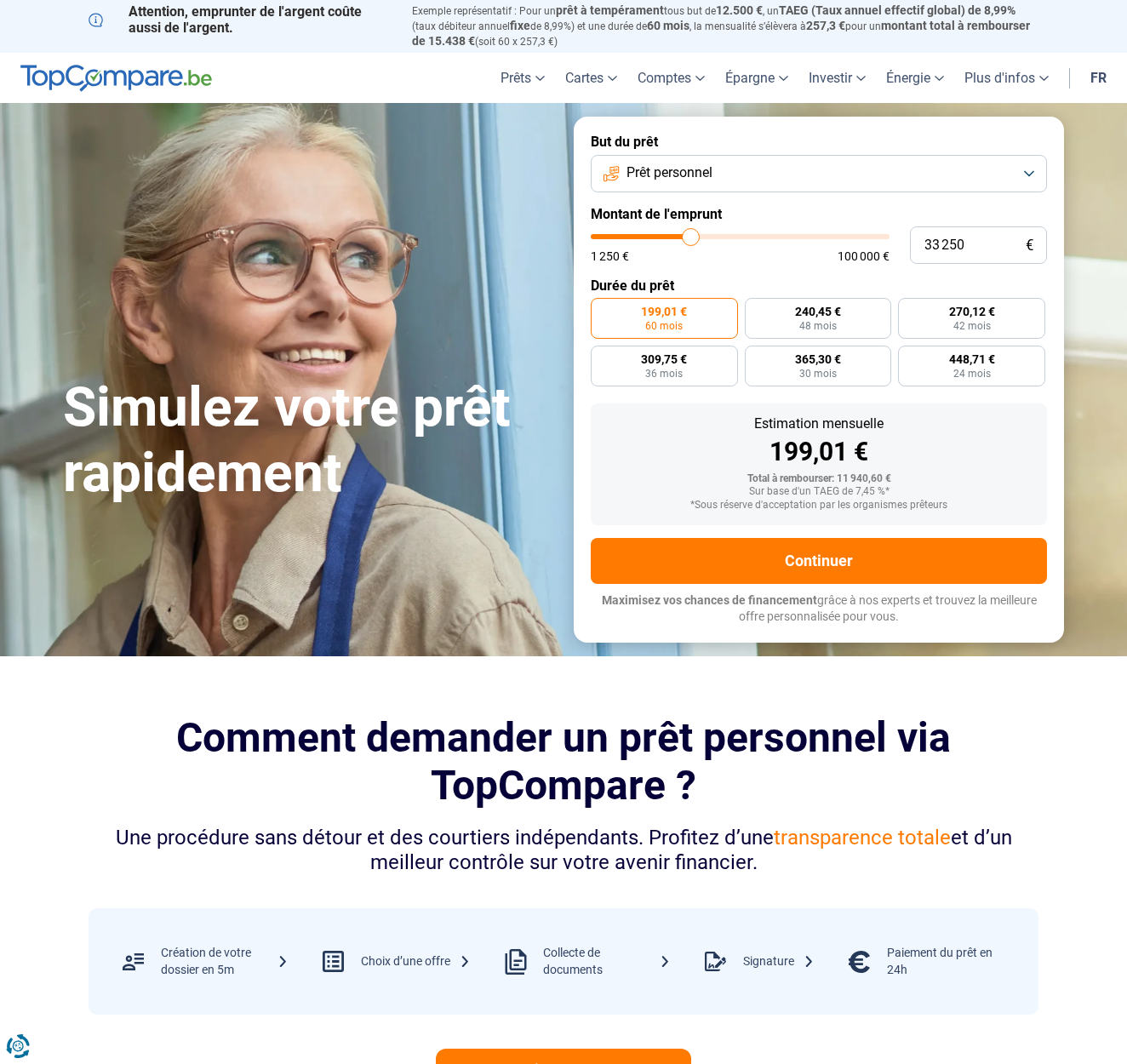
type input "33500"
type input "33 250"
type input "33250"
type input "33 500"
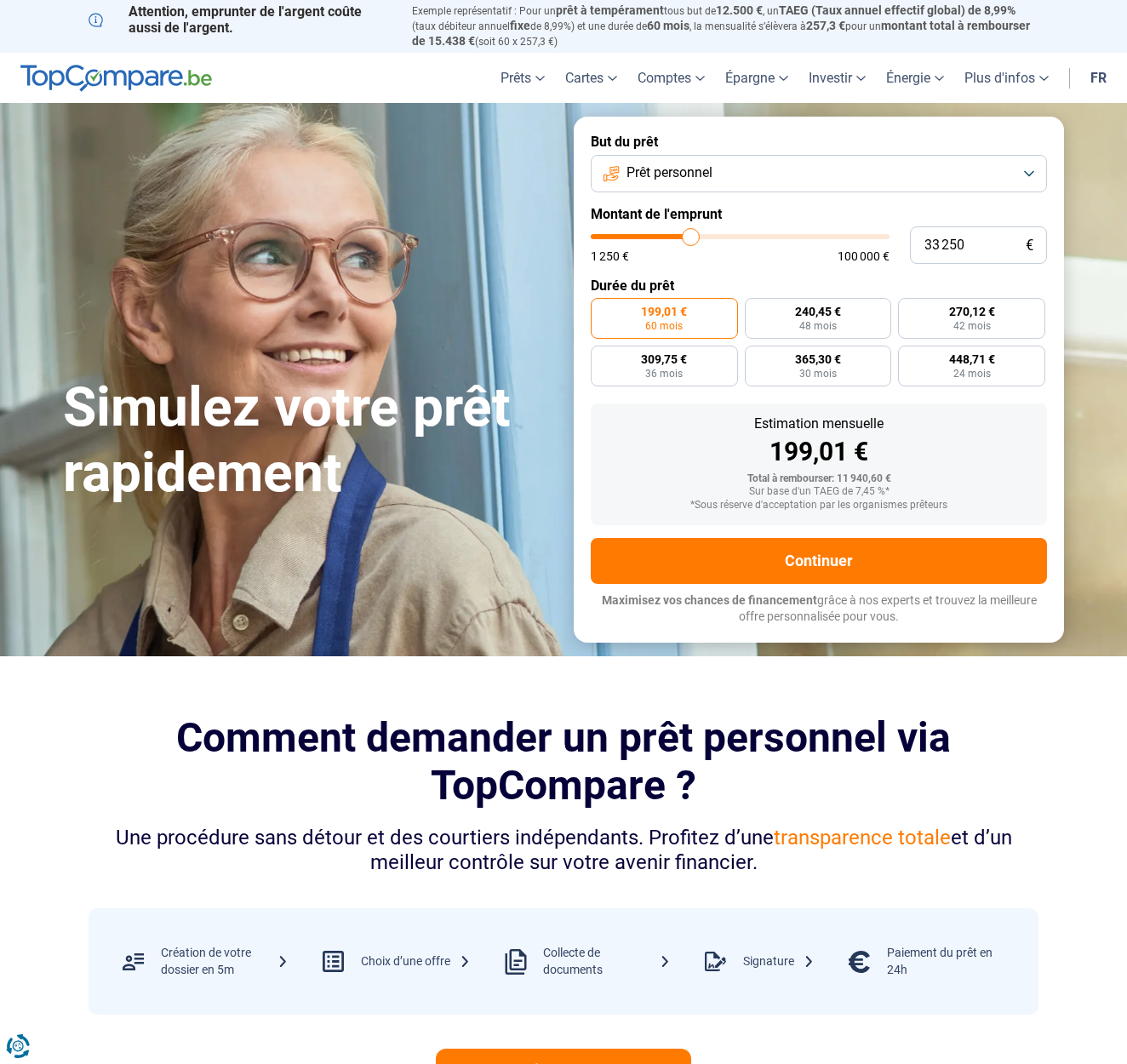
type input "33500"
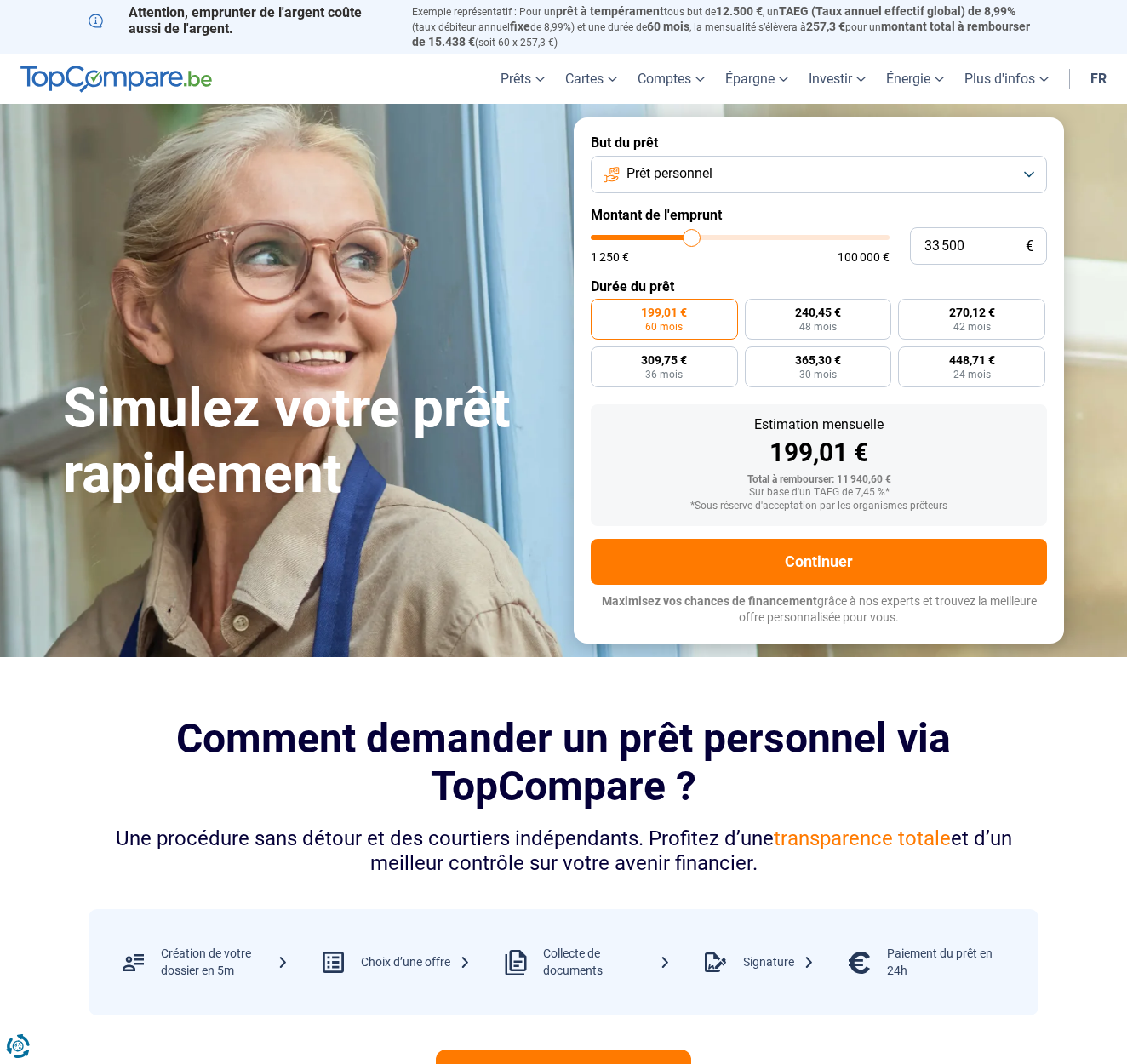
type input "34 000"
drag, startPoint x: 627, startPoint y: 235, endPoint x: 693, endPoint y: 235, distance: 66.0
type input "34000"
click at [693, 235] on input "range" at bounding box center [739, 238] width 299 height 5
radio input "false"
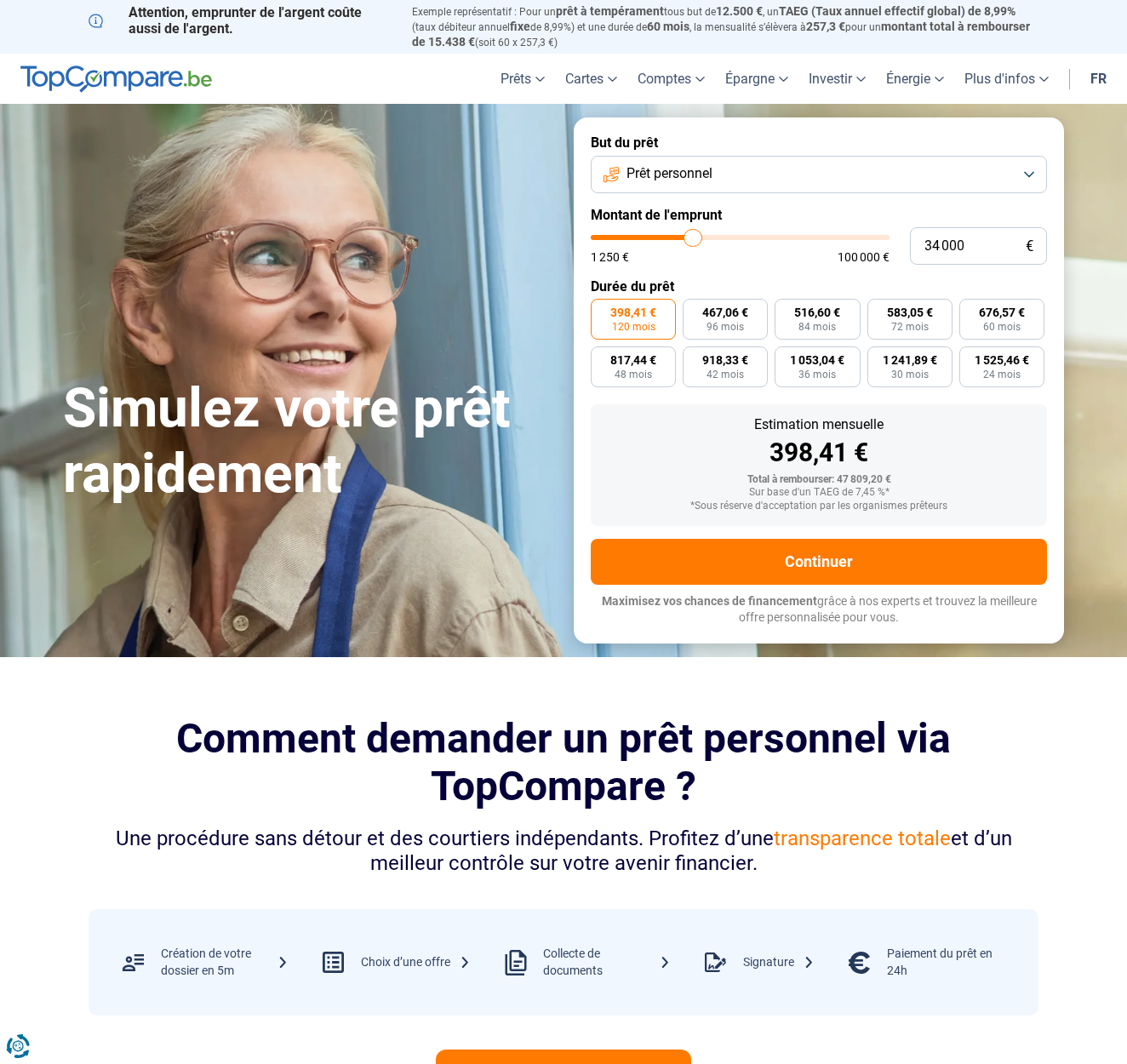
click at [1032, 176] on button "Prêt personnel" at bounding box center [819, 175] width 456 height 37
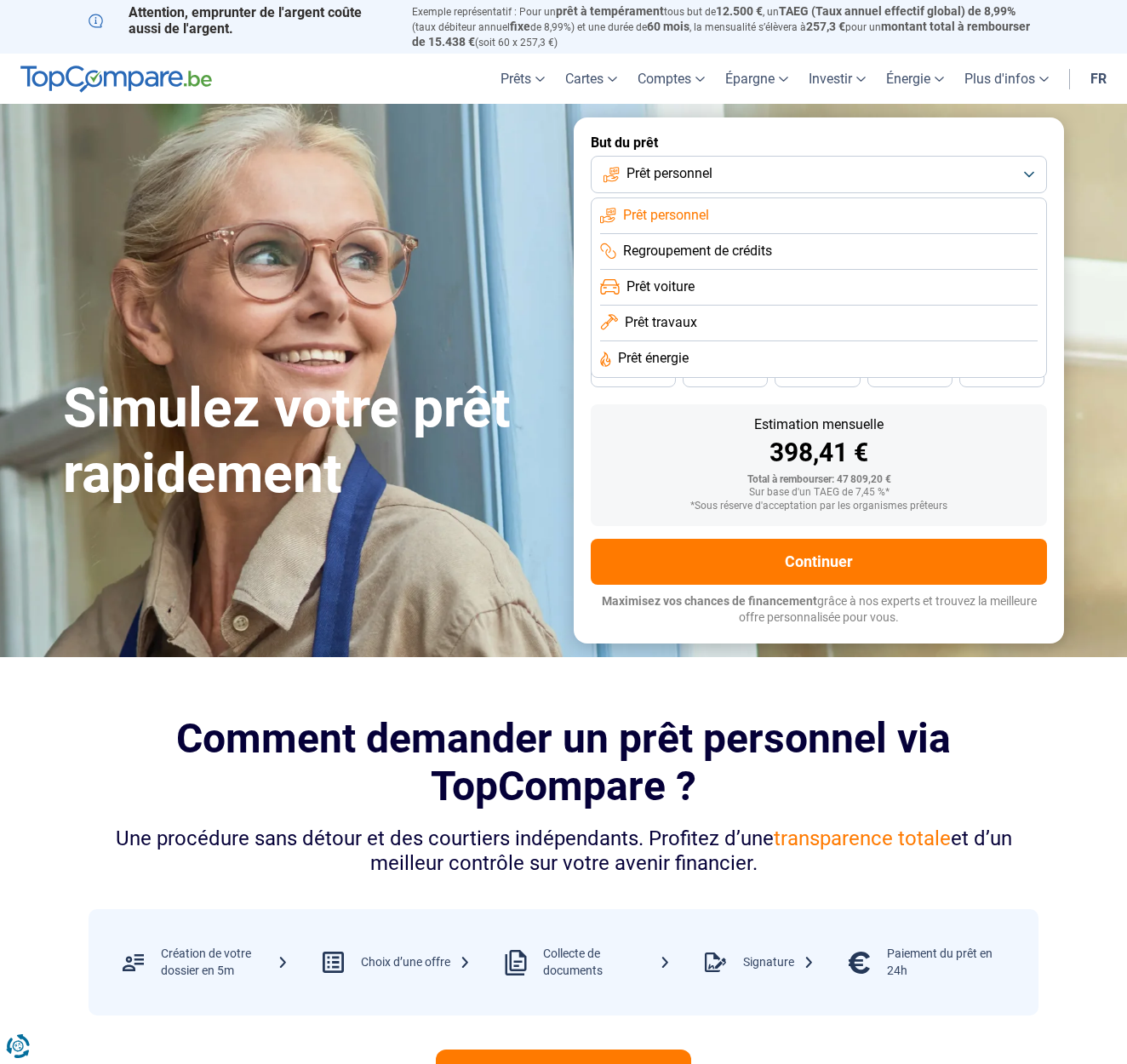
scroll to position [4, 0]
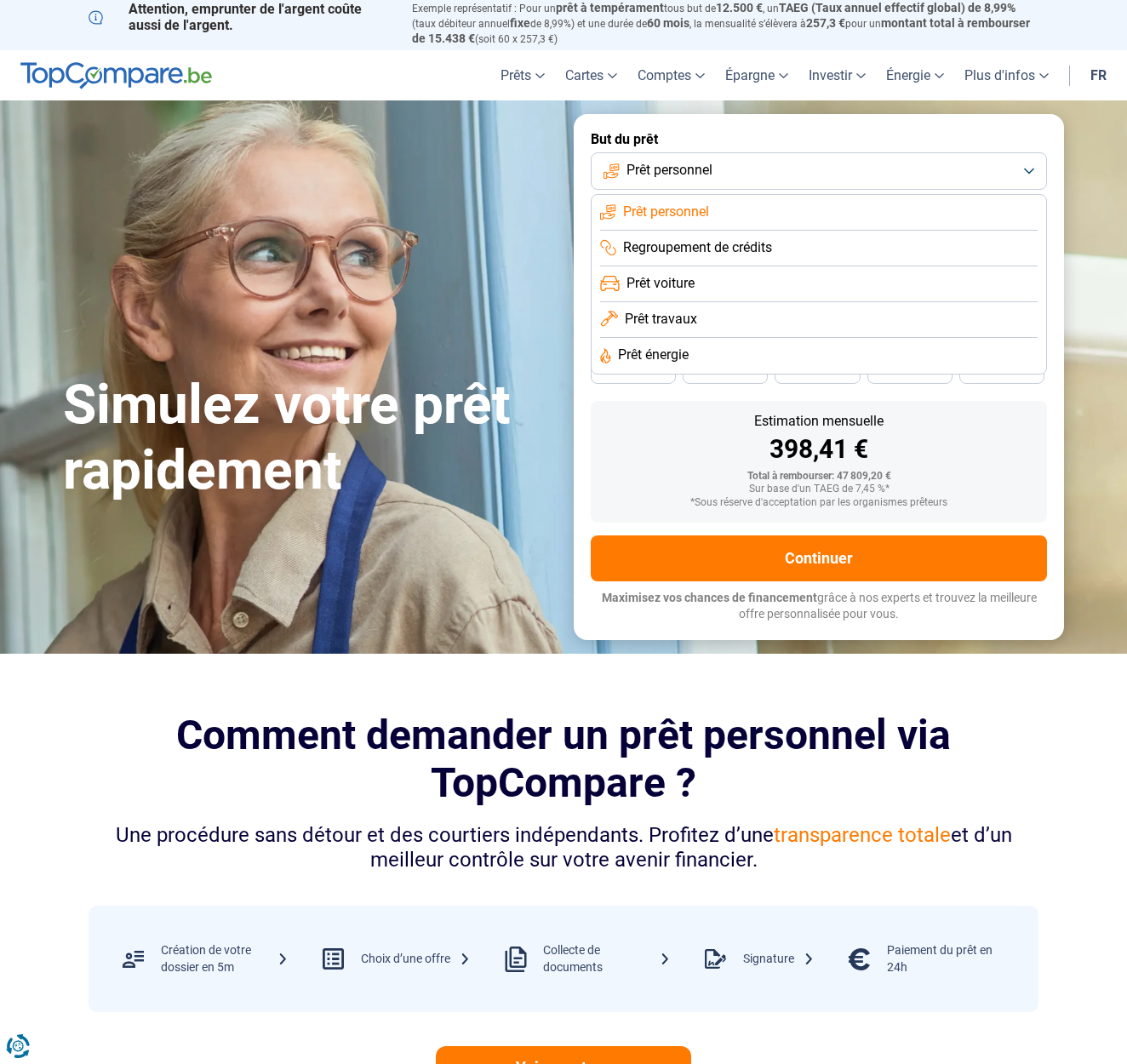
click at [679, 281] on span "Prêt voiture" at bounding box center [660, 283] width 68 height 19
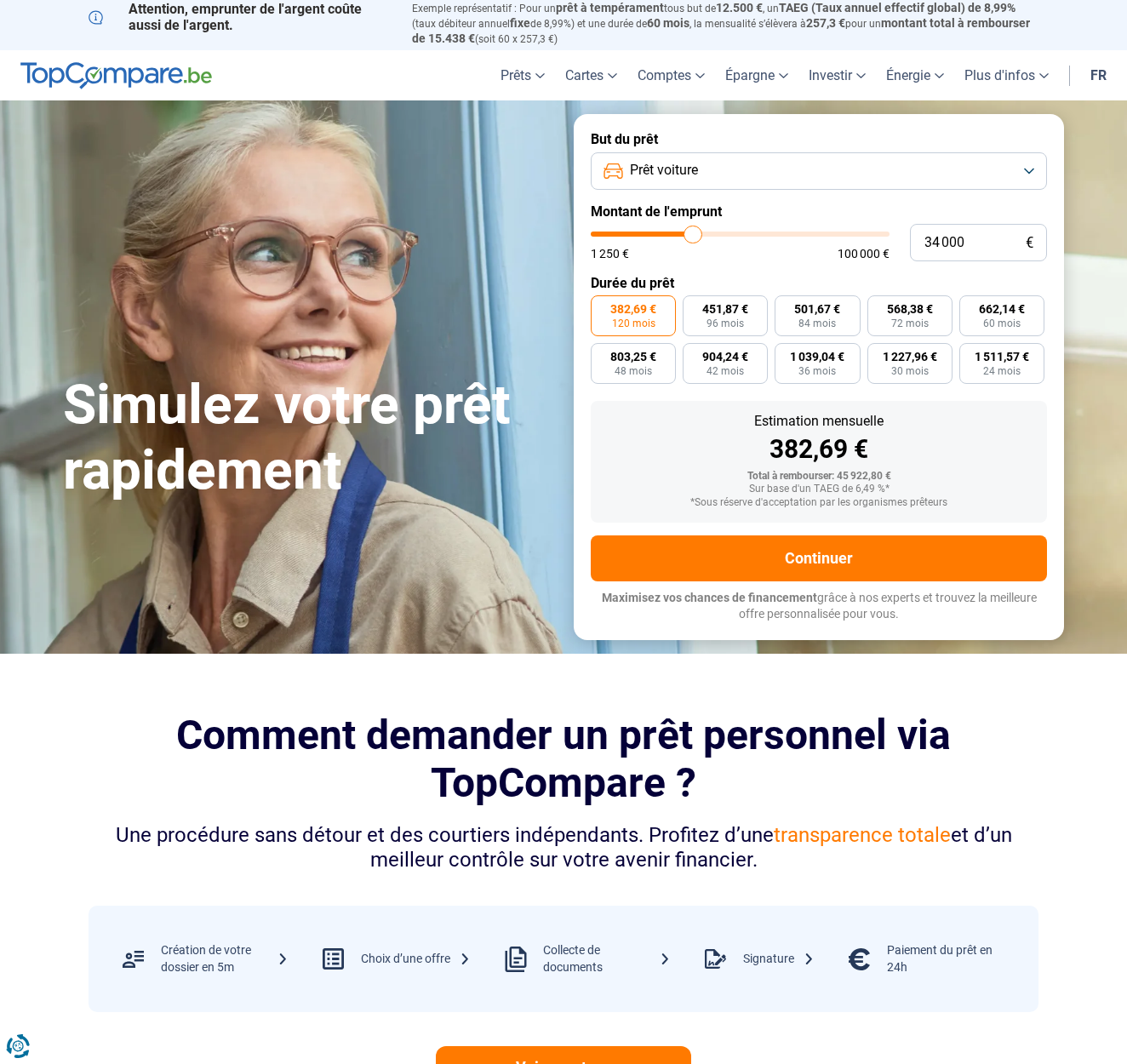
scroll to position [0, 0]
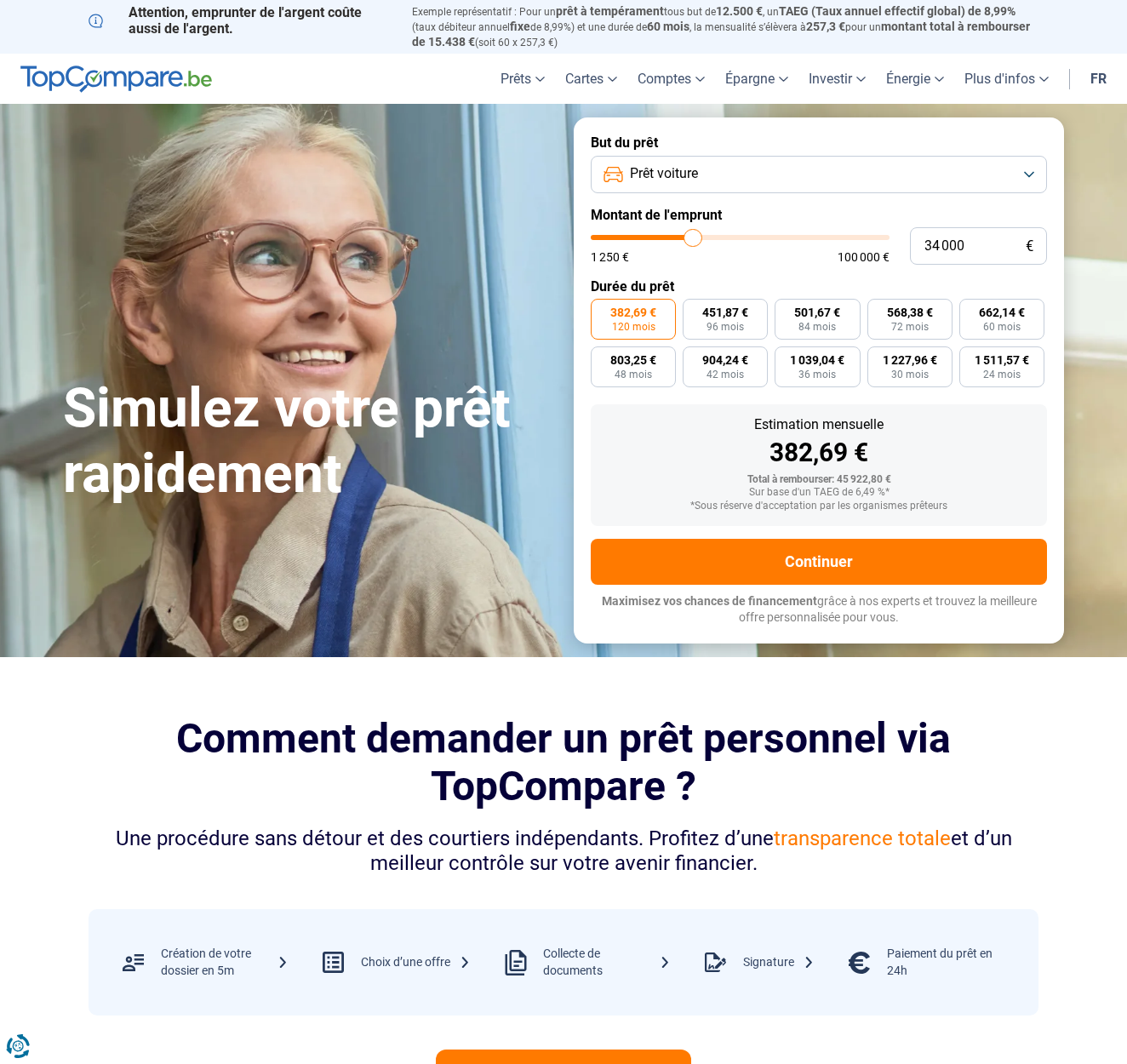
click at [699, 237] on input "range" at bounding box center [739, 238] width 299 height 5
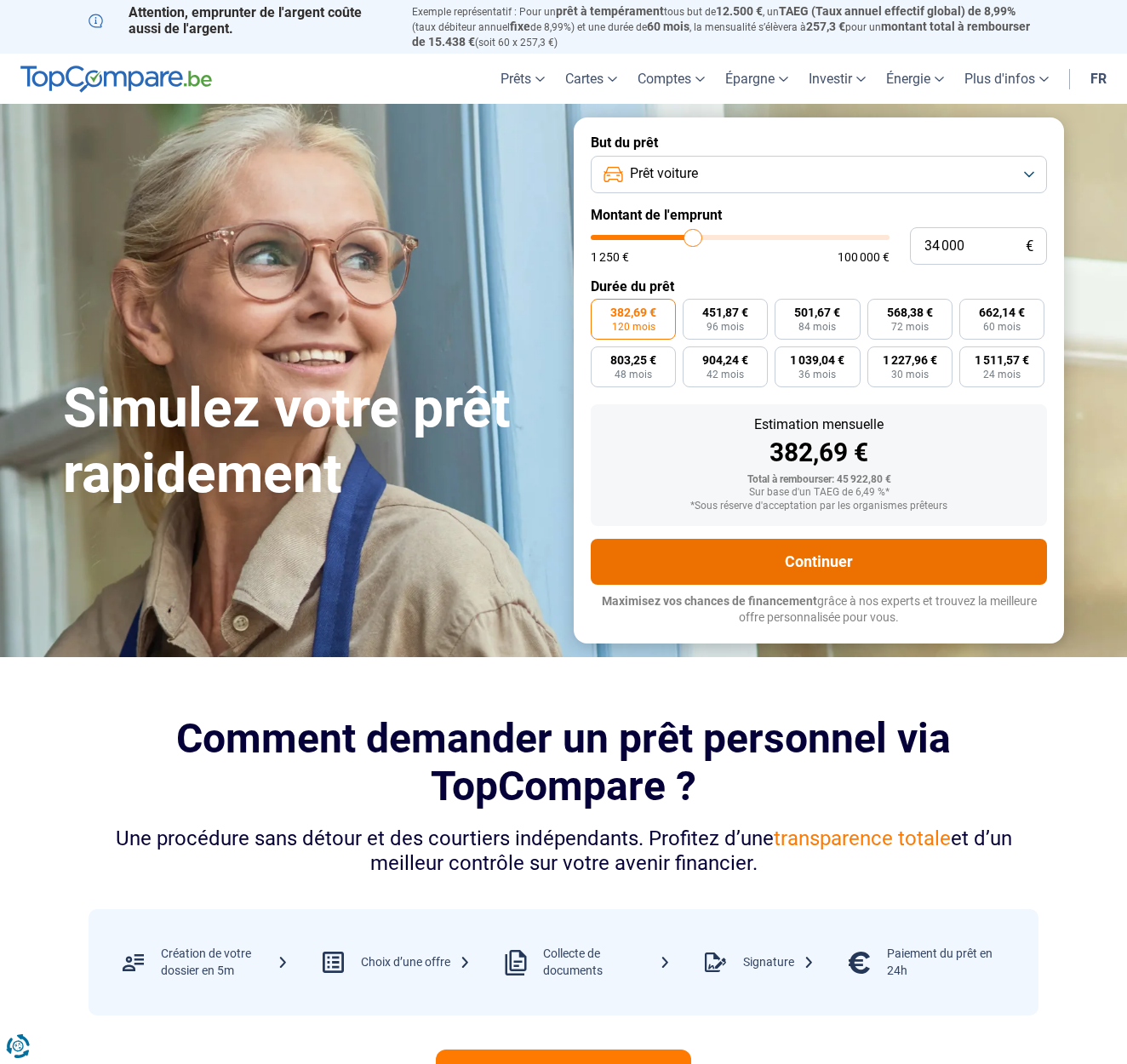
click at [794, 562] on button "Continuer" at bounding box center [819, 562] width 456 height 46
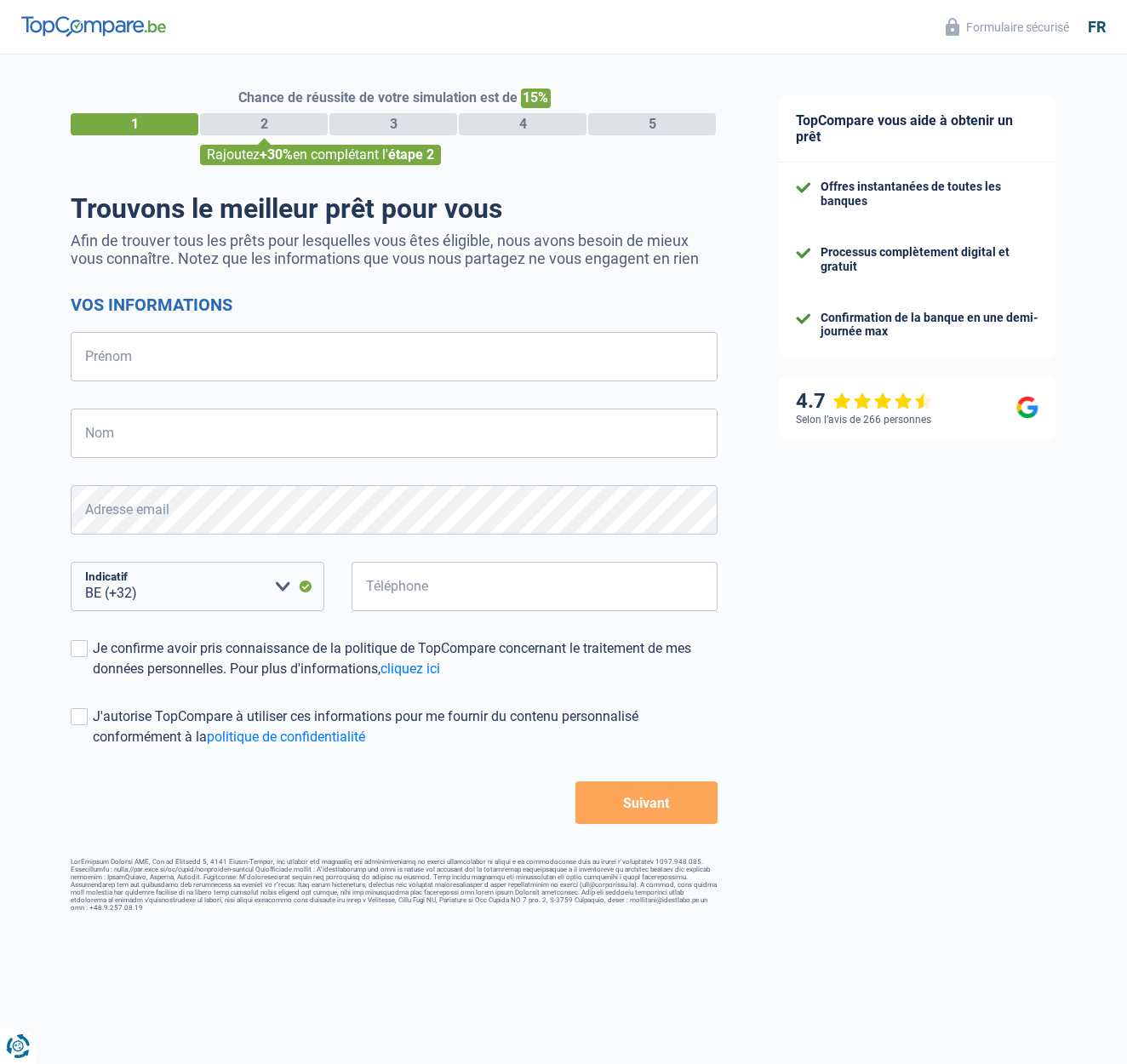
select select "32"
type input "M"
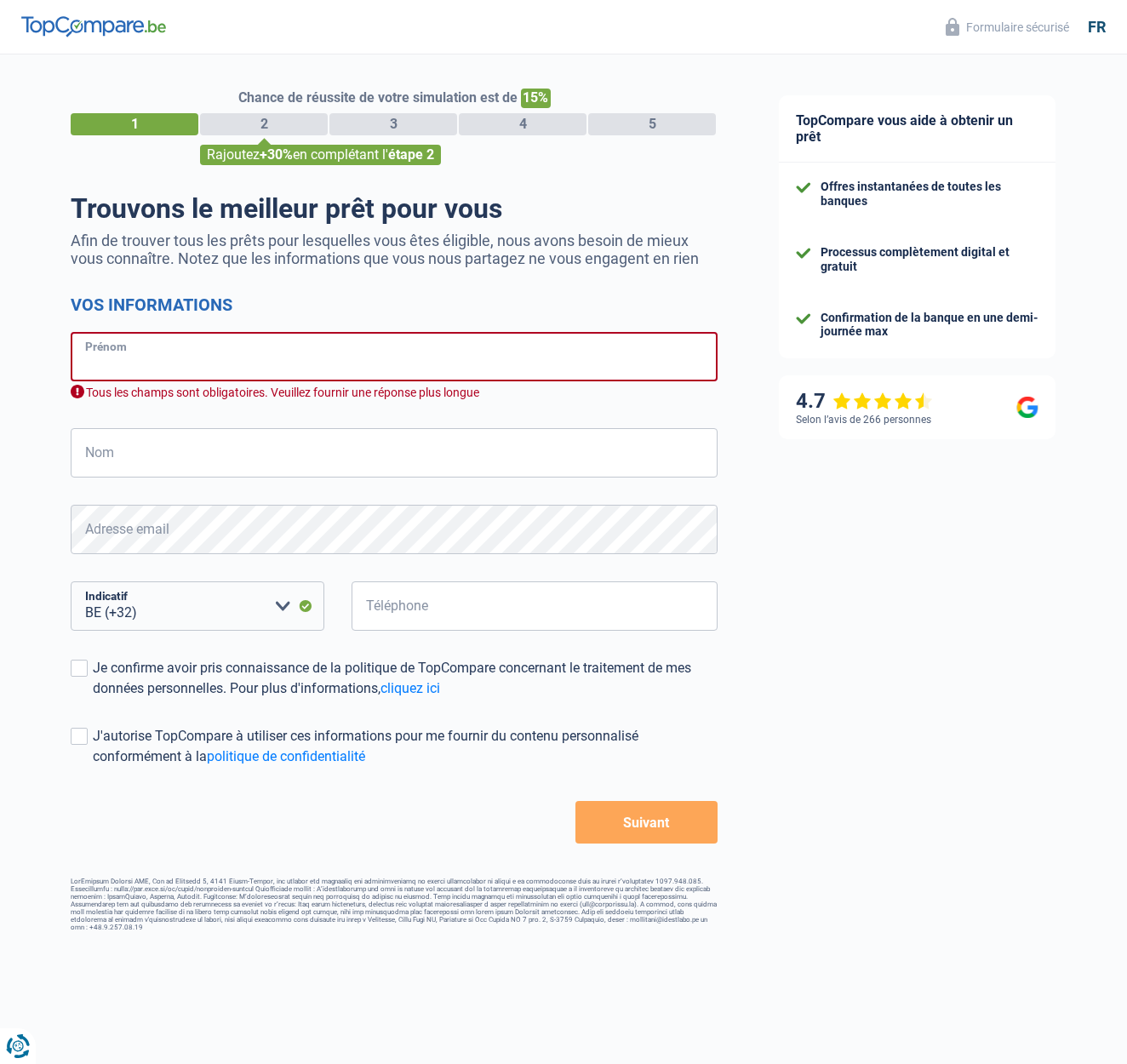
type input "Maxim"
type input "Léonard"
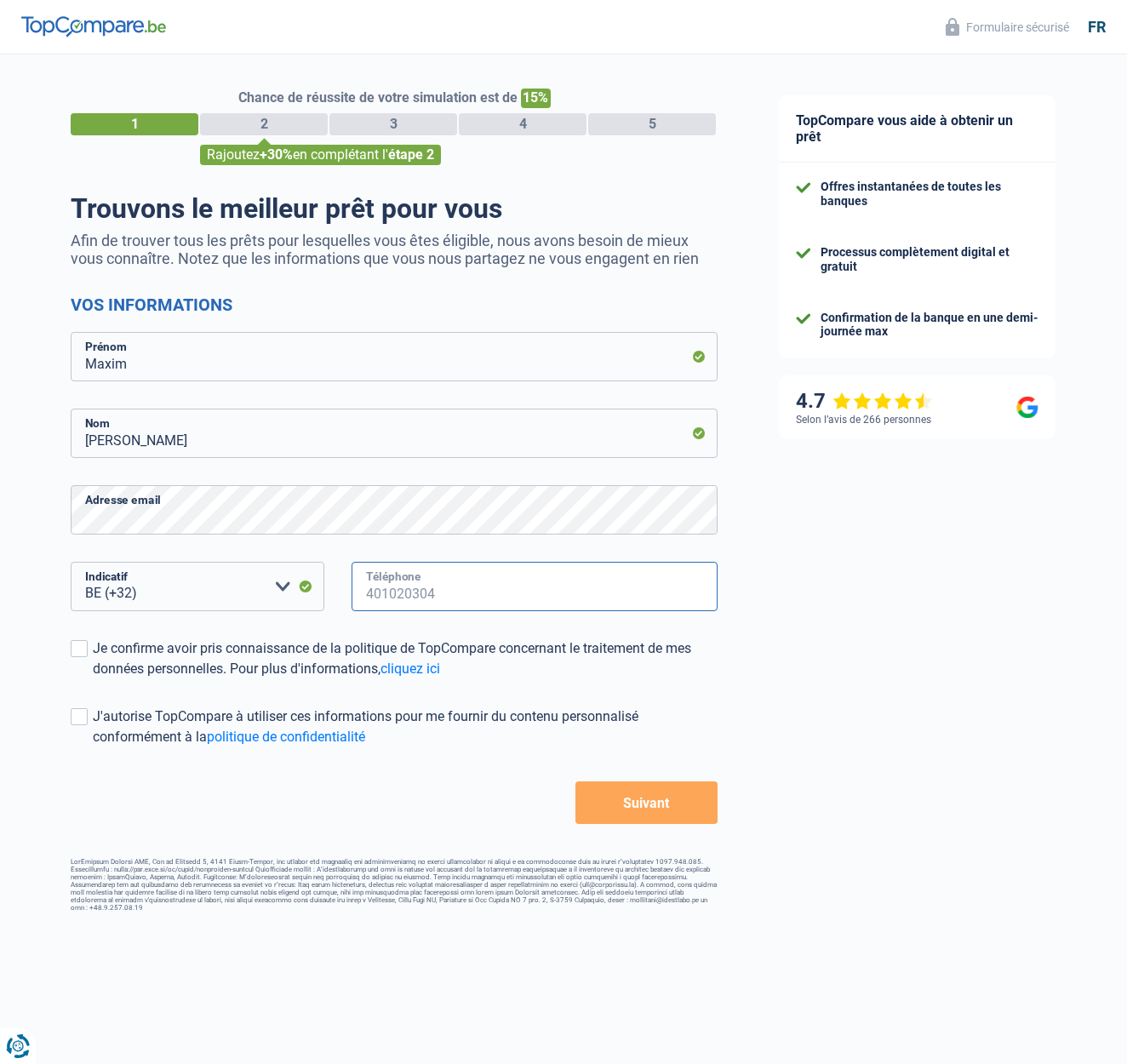
type input "484385876"
click at [86, 650] on span at bounding box center [78, 648] width 17 height 17
click at [93, 680] on input "Je confirme avoir pris connaissance de la politique de TopCompare concernant le…" at bounding box center [93, 680] width 0 height 0
click at [77, 718] on span at bounding box center [78, 716] width 17 height 17
click at [93, 748] on input "J'autorise TopCompare à utiliser ces informations pour me fournir du contenu pe…" at bounding box center [93, 748] width 0 height 0
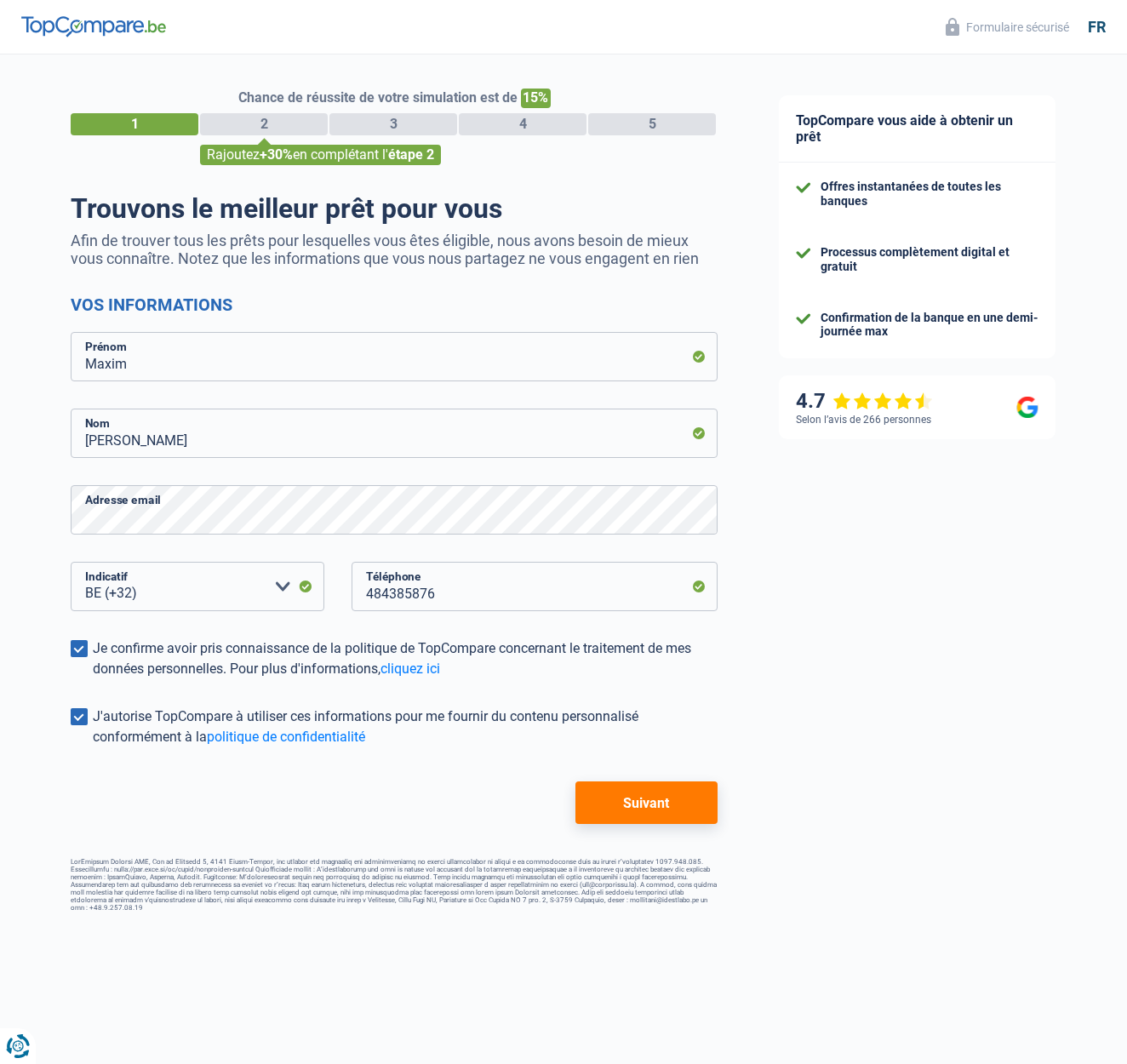
click at [677, 812] on button "Suivant" at bounding box center [646, 802] width 142 height 42
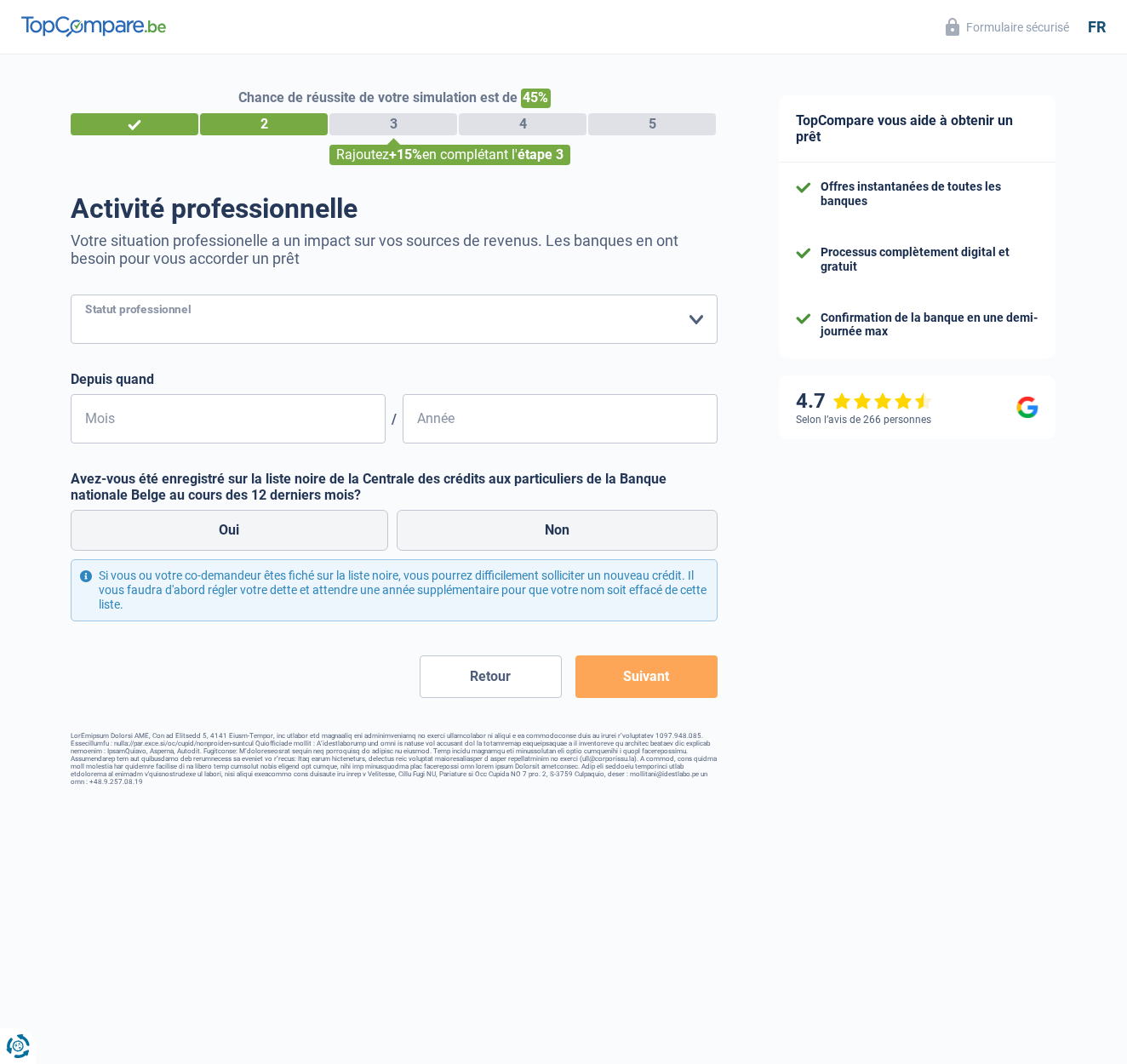
select select "privateEmployee"
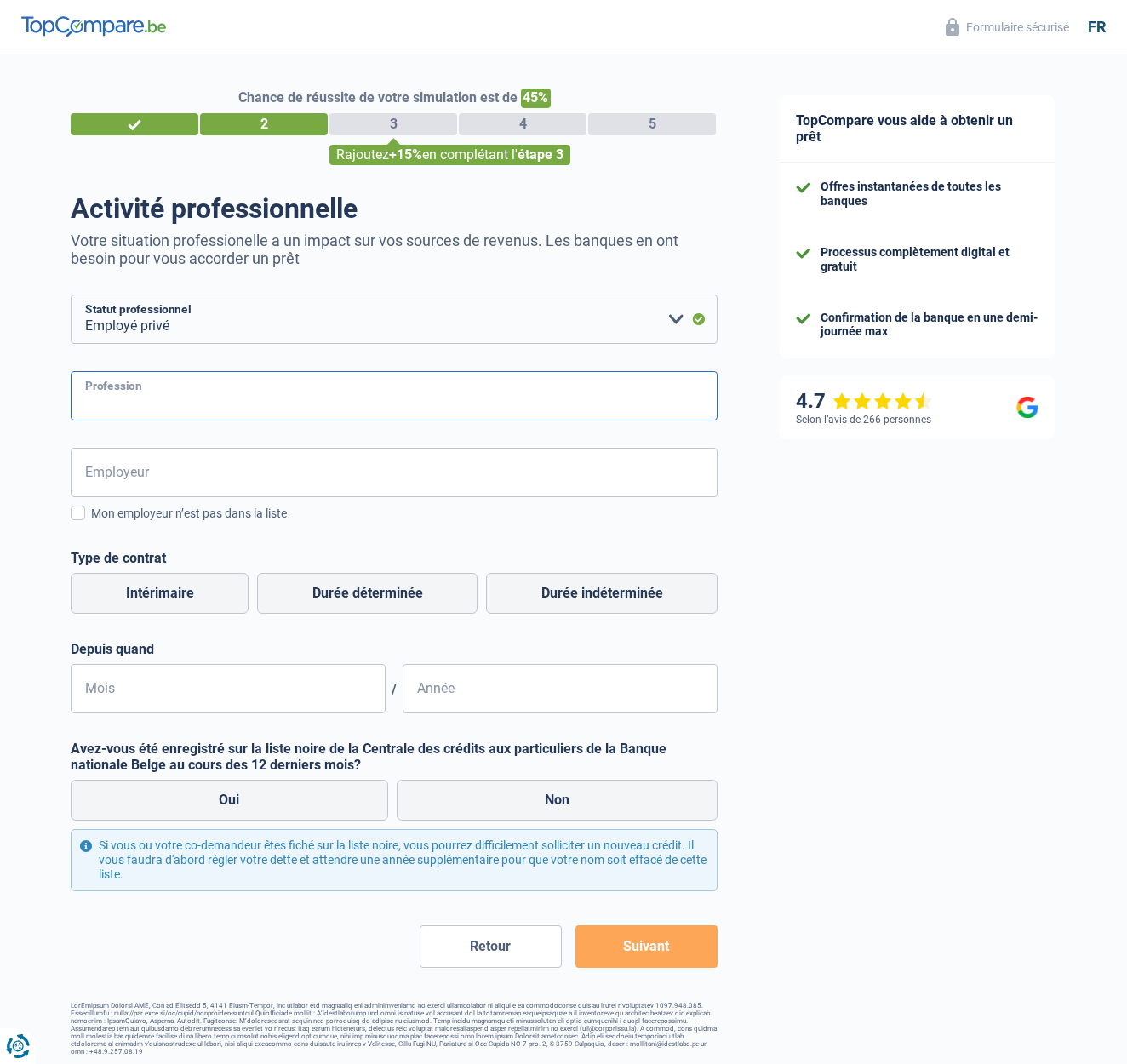
click at [152, 396] on input "Profession" at bounding box center [394, 396] width 647 height 49
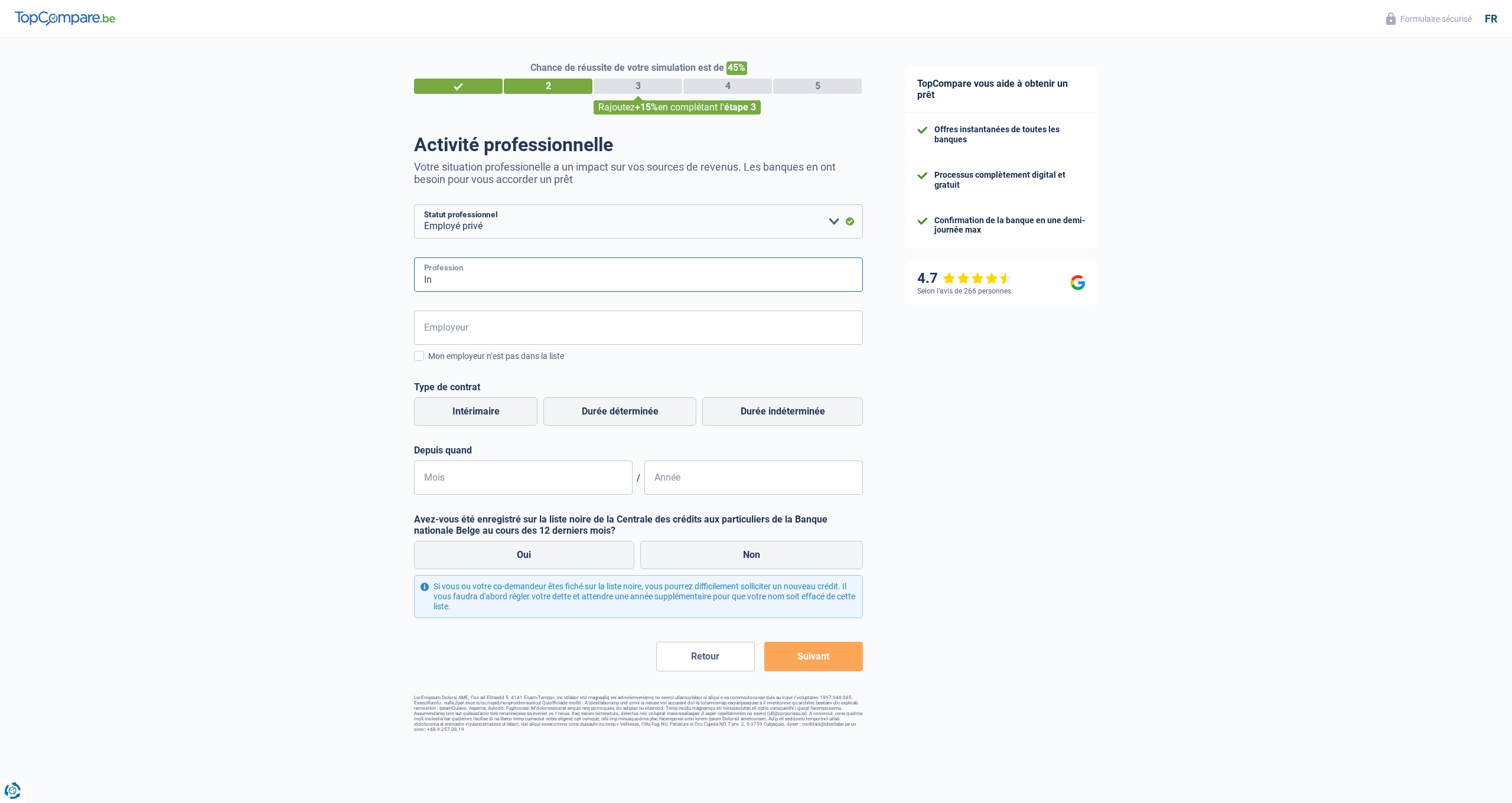
type input "I"
click at [484, 280] on input "Agent prévensionniste" at bounding box center [639, 275] width 449 height 34
click at [505, 280] on input "Agent prévensionniste" at bounding box center [639, 275] width 449 height 34
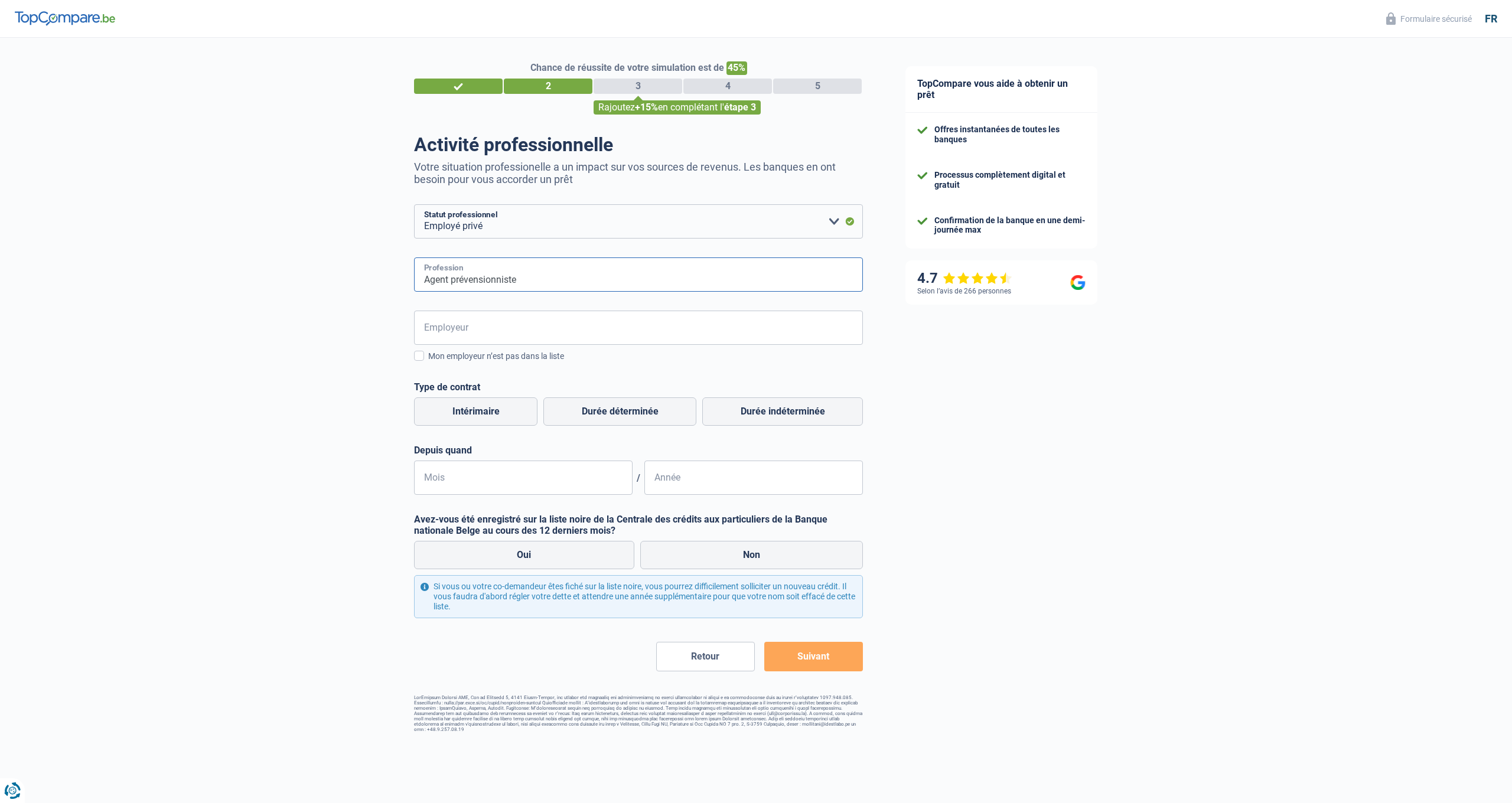
click at [489, 279] on input "Agent prévensionniste" at bounding box center [639, 275] width 449 height 34
click at [483, 279] on input "Agent prévensionniste" at bounding box center [639, 275] width 449 height 34
click at [542, 278] on input "Agent prévenssionniste" at bounding box center [639, 275] width 449 height 34
click at [495, 279] on input "Agent prévenssionniste" at bounding box center [639, 275] width 449 height 34
click at [500, 279] on input "Agent prévenssionniste" at bounding box center [639, 275] width 449 height 34
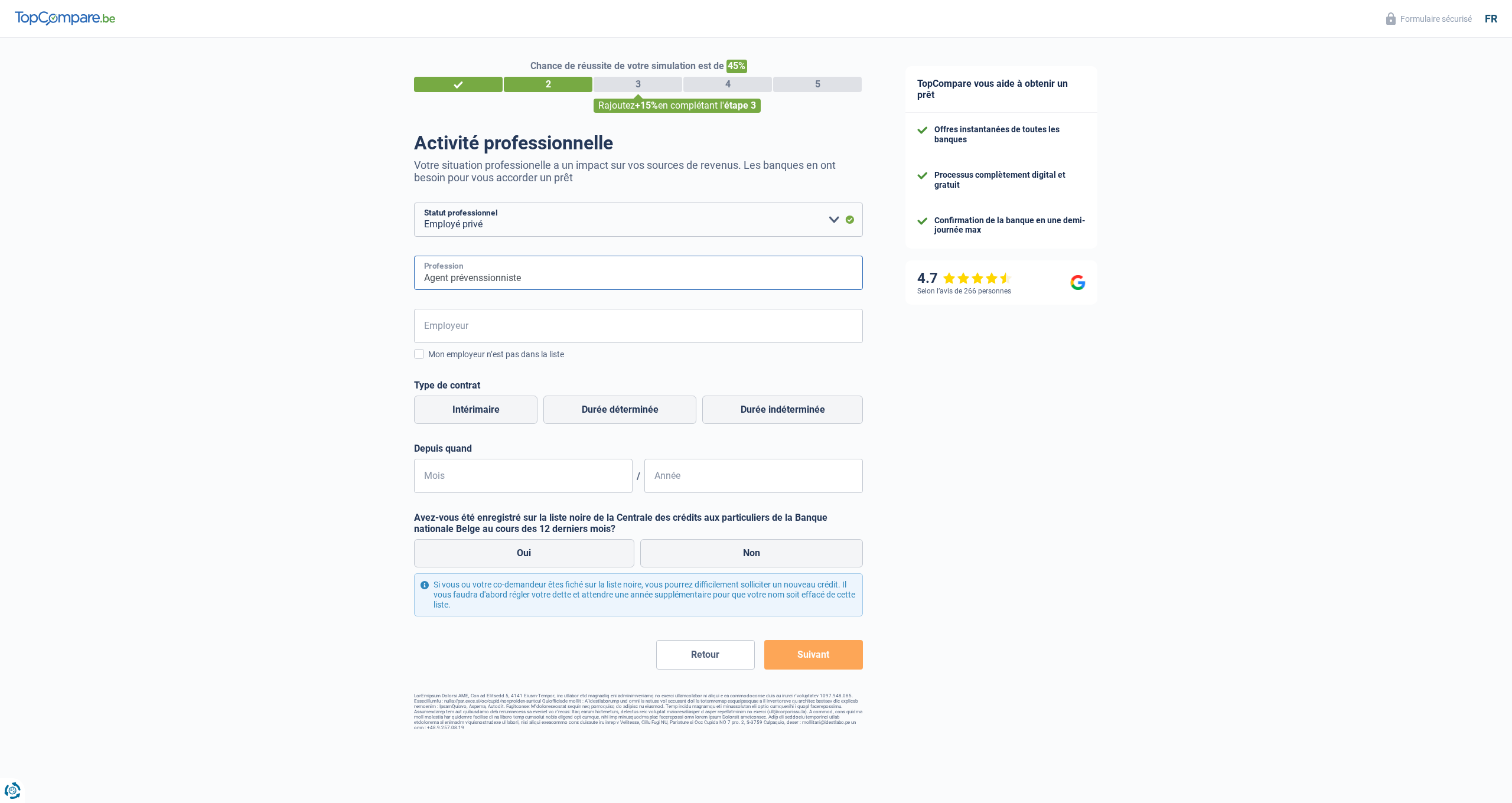
scroll to position [2, 0]
click at [564, 285] on input "Agent prévenssionniste" at bounding box center [639, 272] width 449 height 34
click at [488, 278] on input "Agent prévenssionniste" at bounding box center [639, 272] width 449 height 34
click at [477, 279] on input "Agent préventionniste" at bounding box center [639, 272] width 449 height 34
click at [465, 278] on input "Agent préventionniste" at bounding box center [639, 272] width 449 height 34
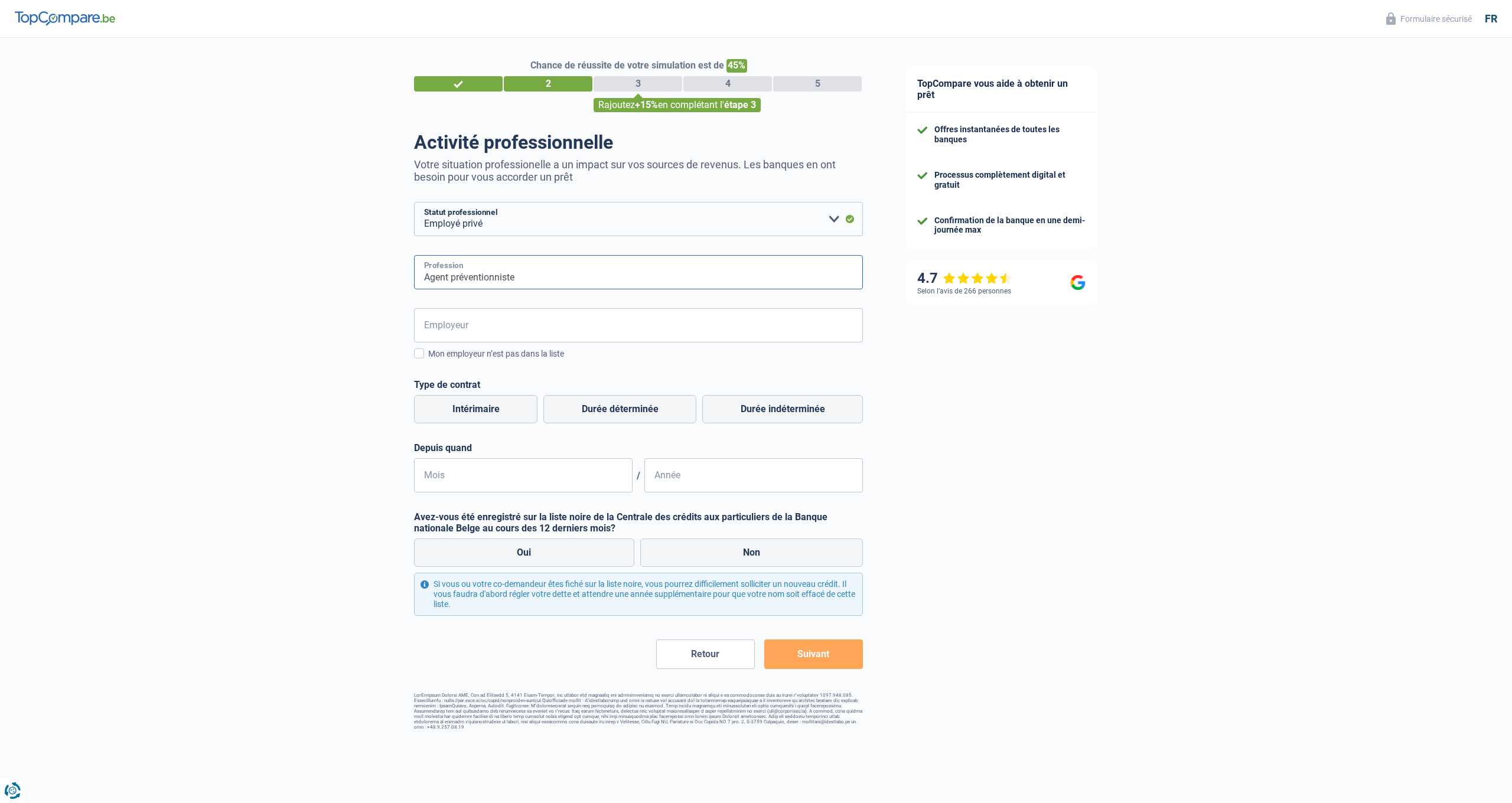
click at [491, 276] on input "Agent préventionniste" at bounding box center [639, 272] width 449 height 34
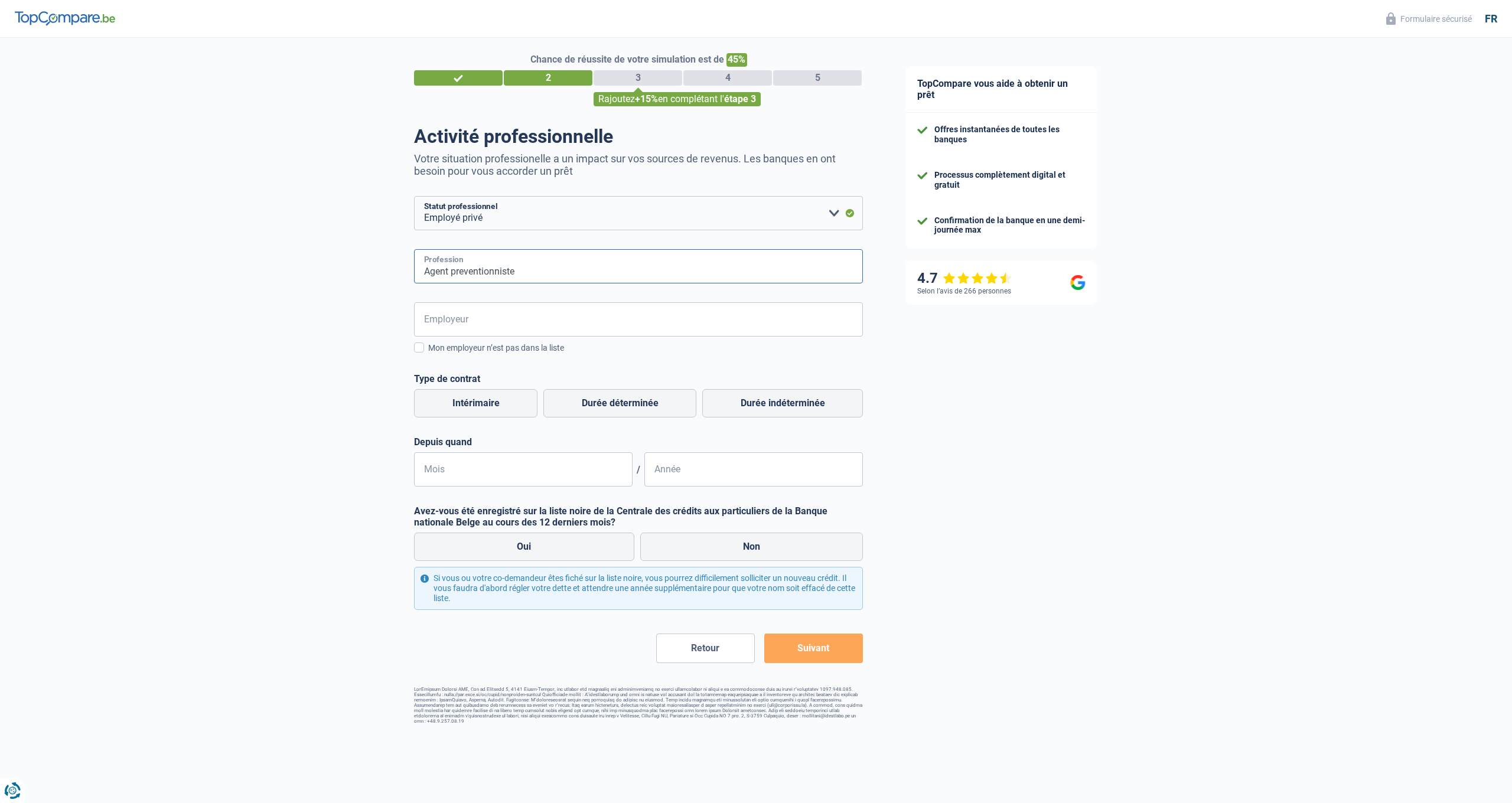
click at [465, 271] on input "Agent preventionniste" at bounding box center [639, 267] width 449 height 34
click at [461, 272] on input "Agent prventionniste" at bounding box center [639, 267] width 449 height 34
click at [546, 272] on input "Agent préventionniste" at bounding box center [639, 265] width 449 height 34
click at [502, 270] on input "Agent préventionniste" at bounding box center [639, 265] width 449 height 34
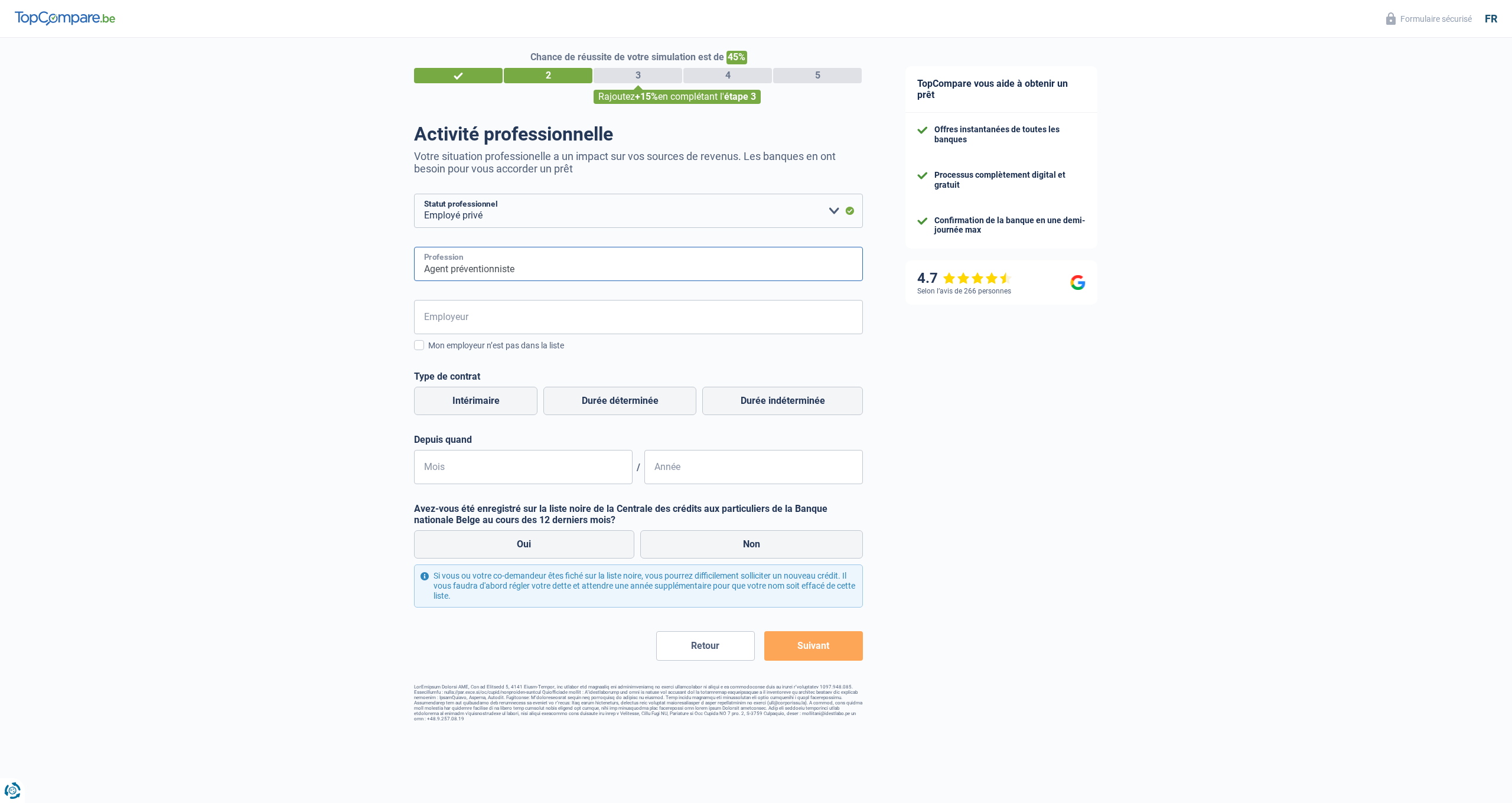
scroll to position [10, 0]
click at [502, 270] on input "Agent préventionniste" at bounding box center [639, 264] width 449 height 34
click at [527, 269] on input "Agent préventionniste" at bounding box center [639, 264] width 449 height 34
type input "Agent préventionniste et t'intervention secteur chimique."
click at [464, 313] on input "Employeur" at bounding box center [639, 317] width 449 height 34
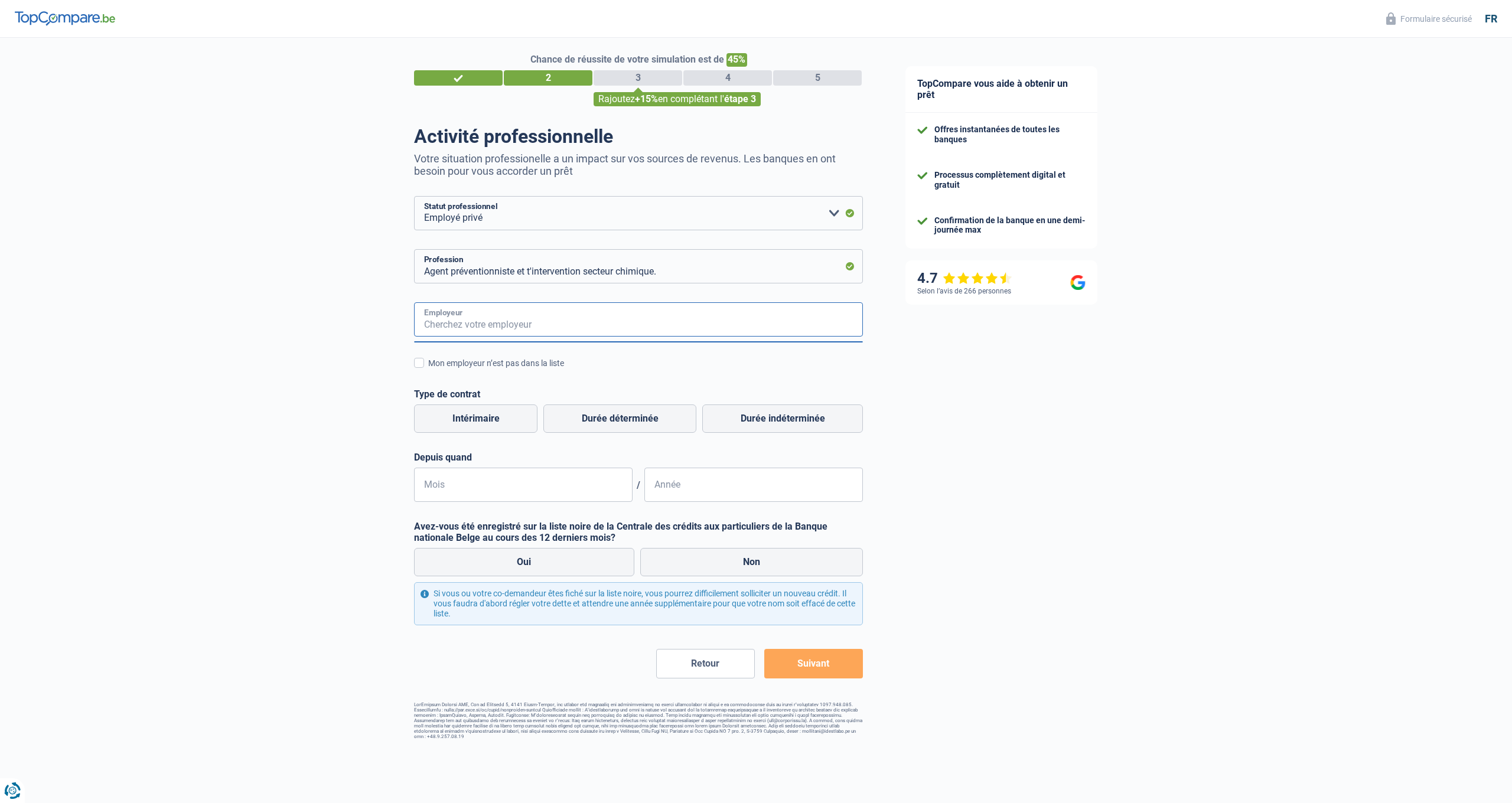
scroll to position [10, 0]
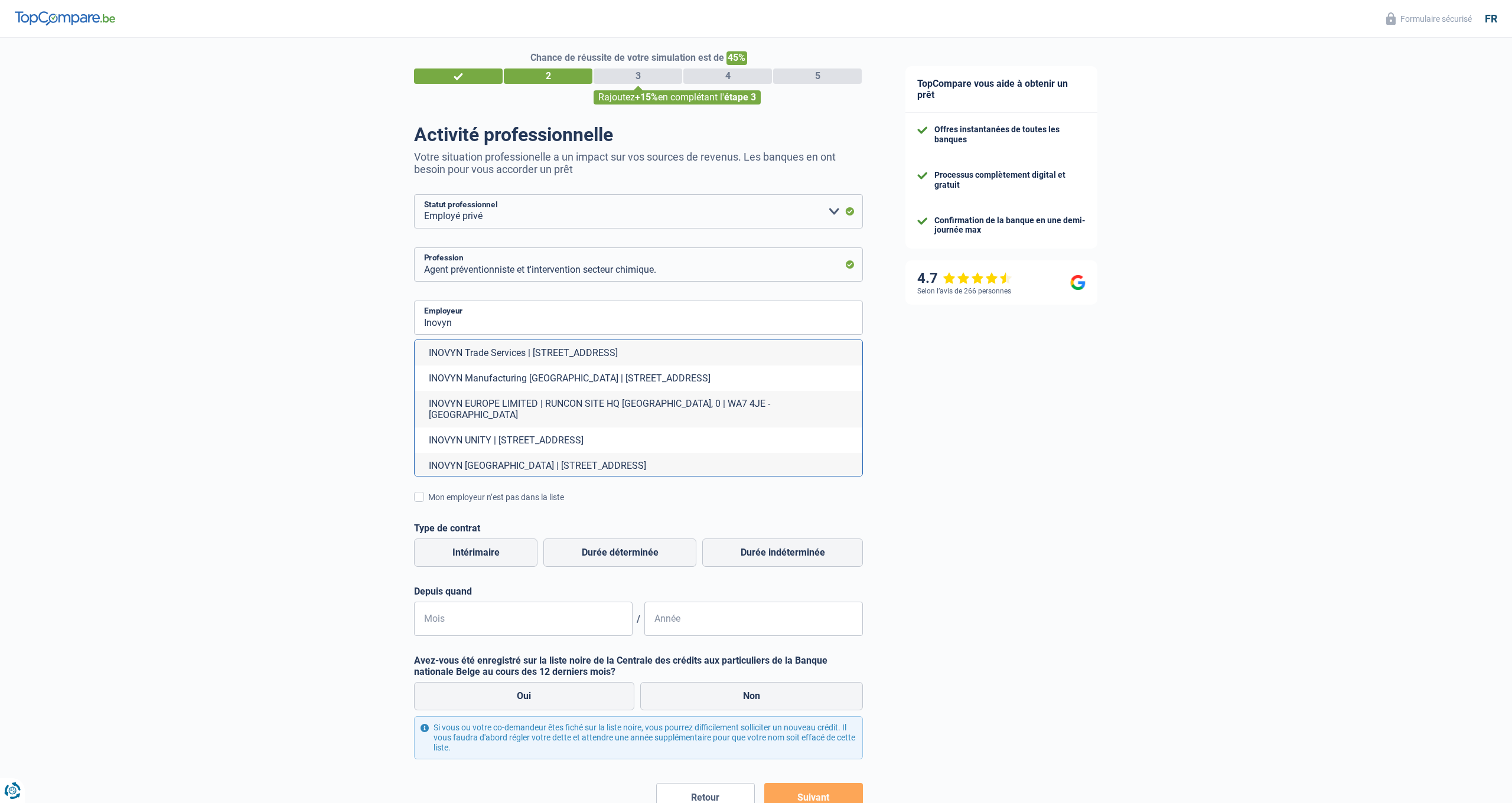
click at [503, 376] on li "INOVYN Manufacturing Belgium | Rue Solvay, 39 | 5190 - Jemeppe-sur-Sambre" at bounding box center [639, 379] width 448 height 26
type input "INOVYN Manufacturing Belgium | Rue Solvay, 39 | 5190 - Jemeppe-sur-Sambre"
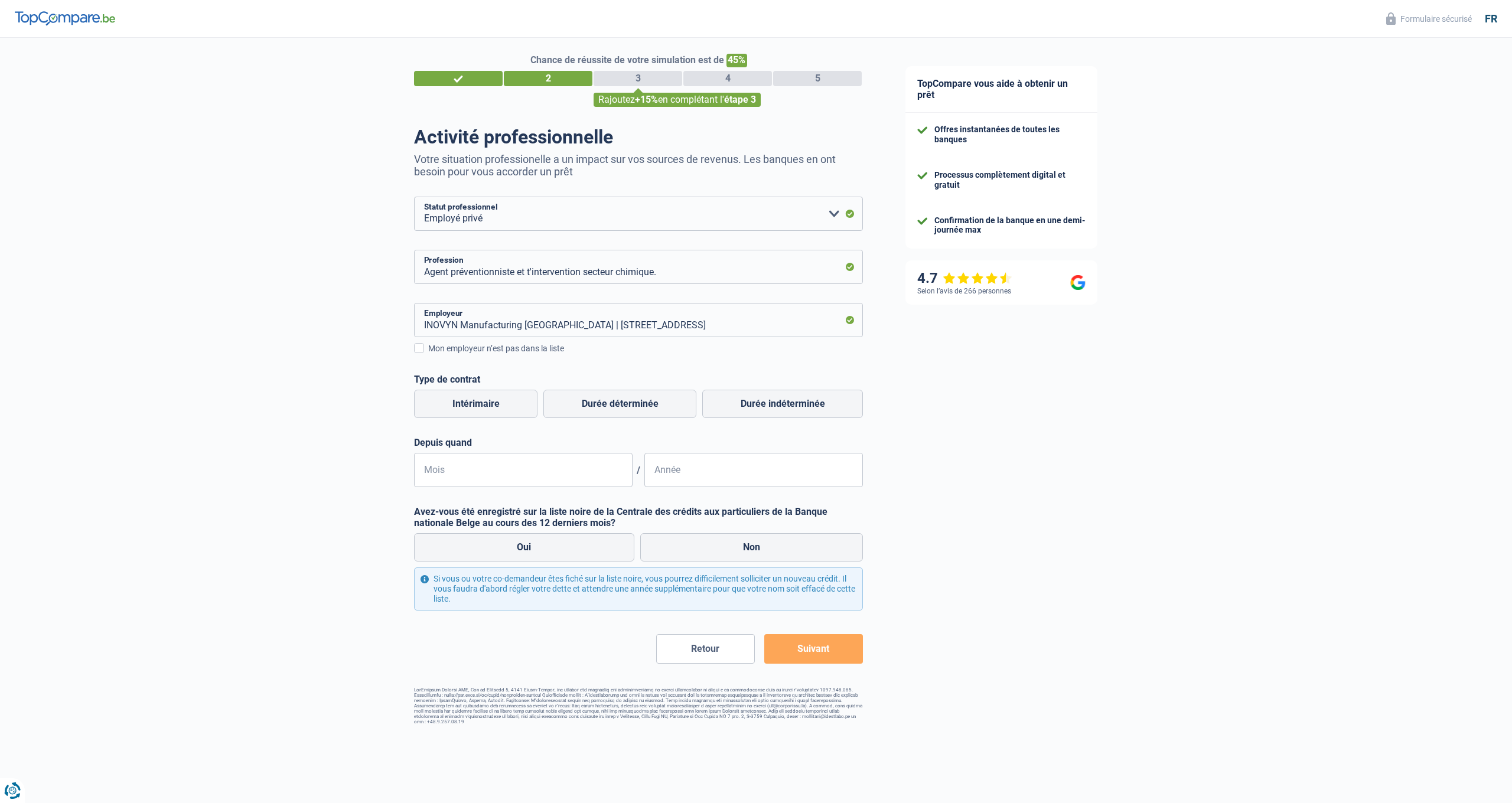
scroll to position [7, 0]
click at [757, 400] on label "Durée indéterminée" at bounding box center [782, 405] width 161 height 28
click at [757, 400] on input "Durée indéterminée" at bounding box center [782, 405] width 161 height 28
radio input "true"
click at [475, 478] on input "Mois" at bounding box center [523, 472] width 218 height 34
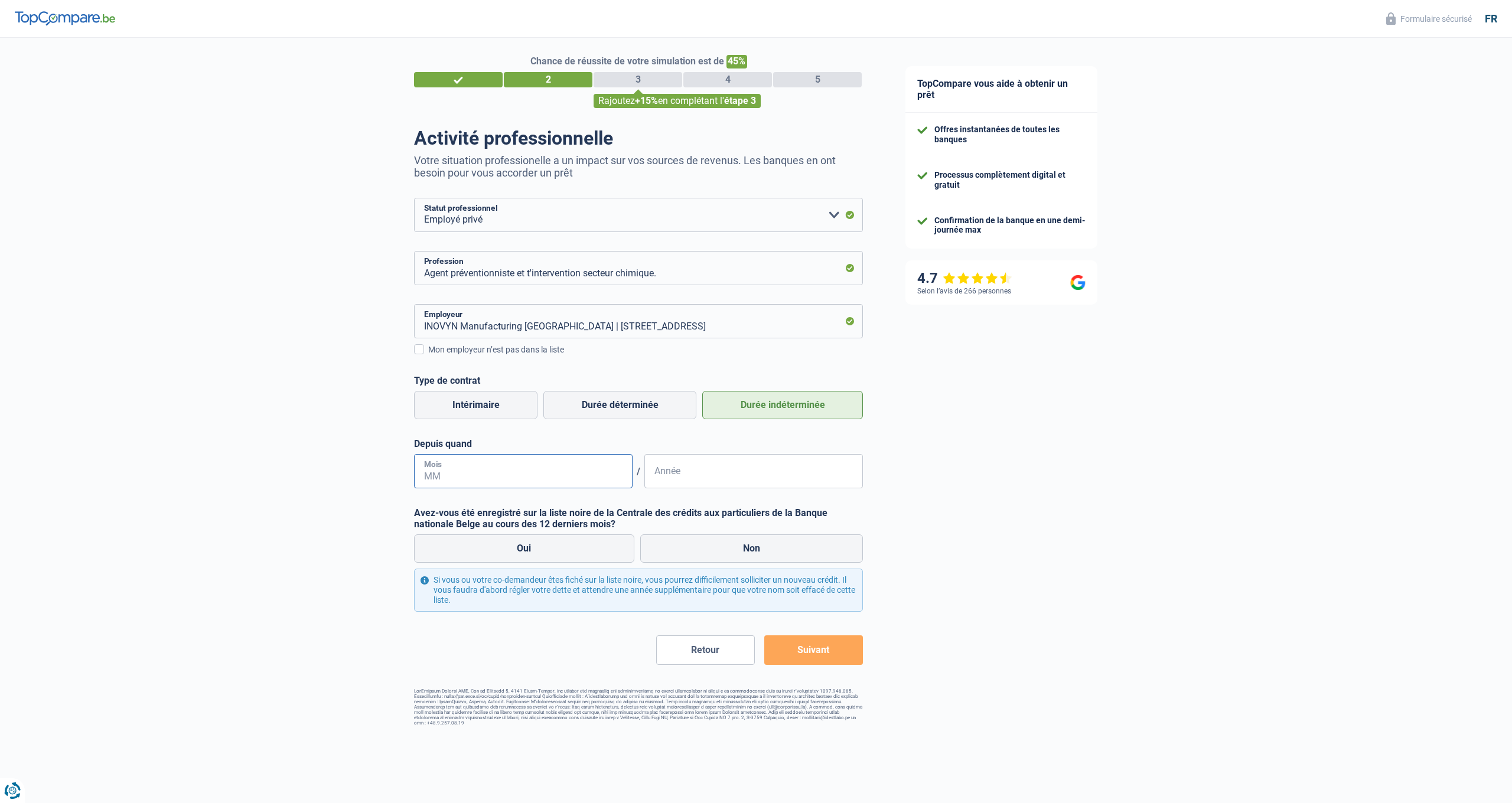
scroll to position [4, 0]
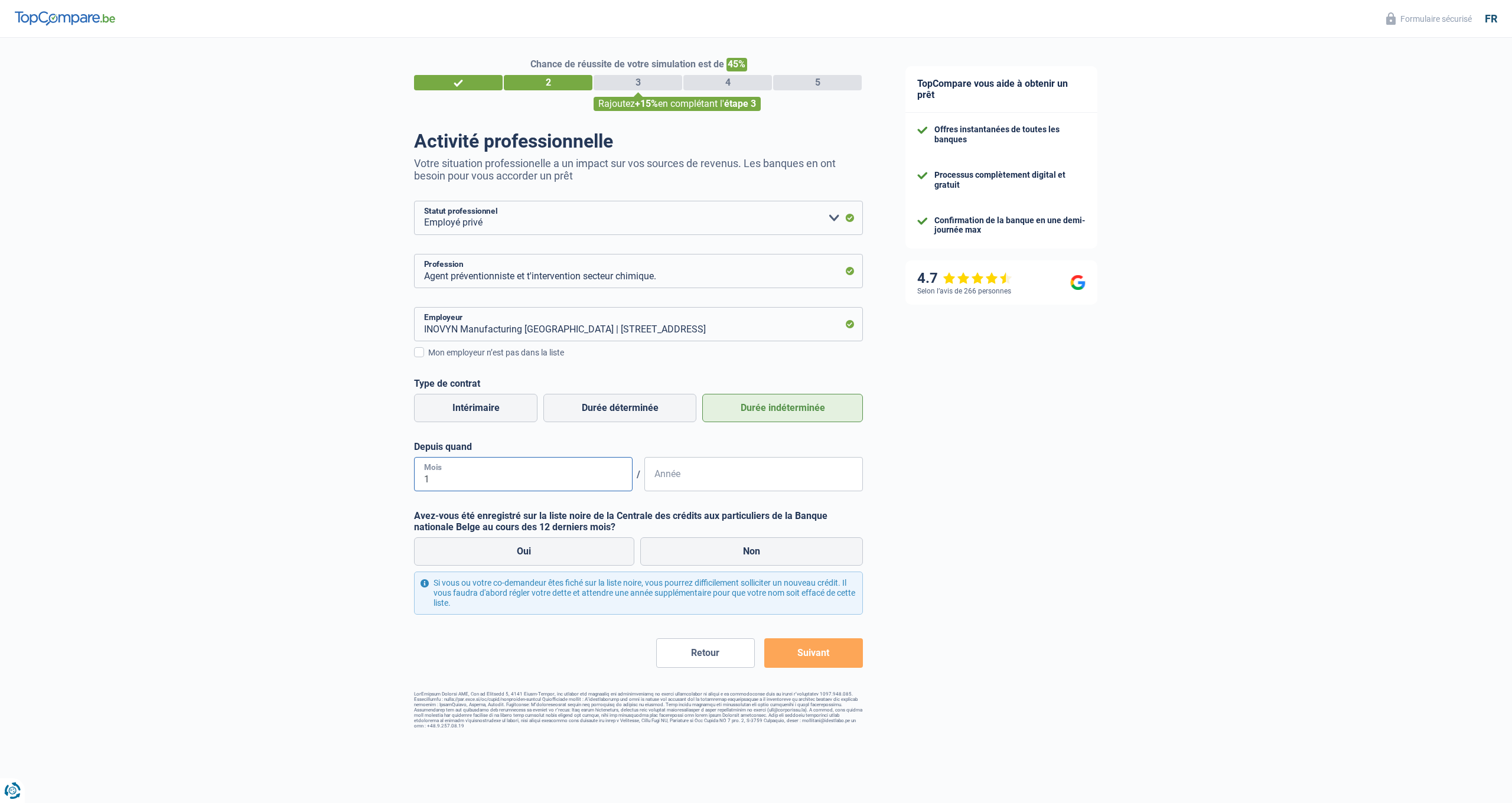
type input "10"
type input "2022"
click at [760, 552] on label "Non" at bounding box center [752, 552] width 223 height 28
click at [760, 552] on input "Non" at bounding box center [752, 552] width 223 height 28
radio input "true"
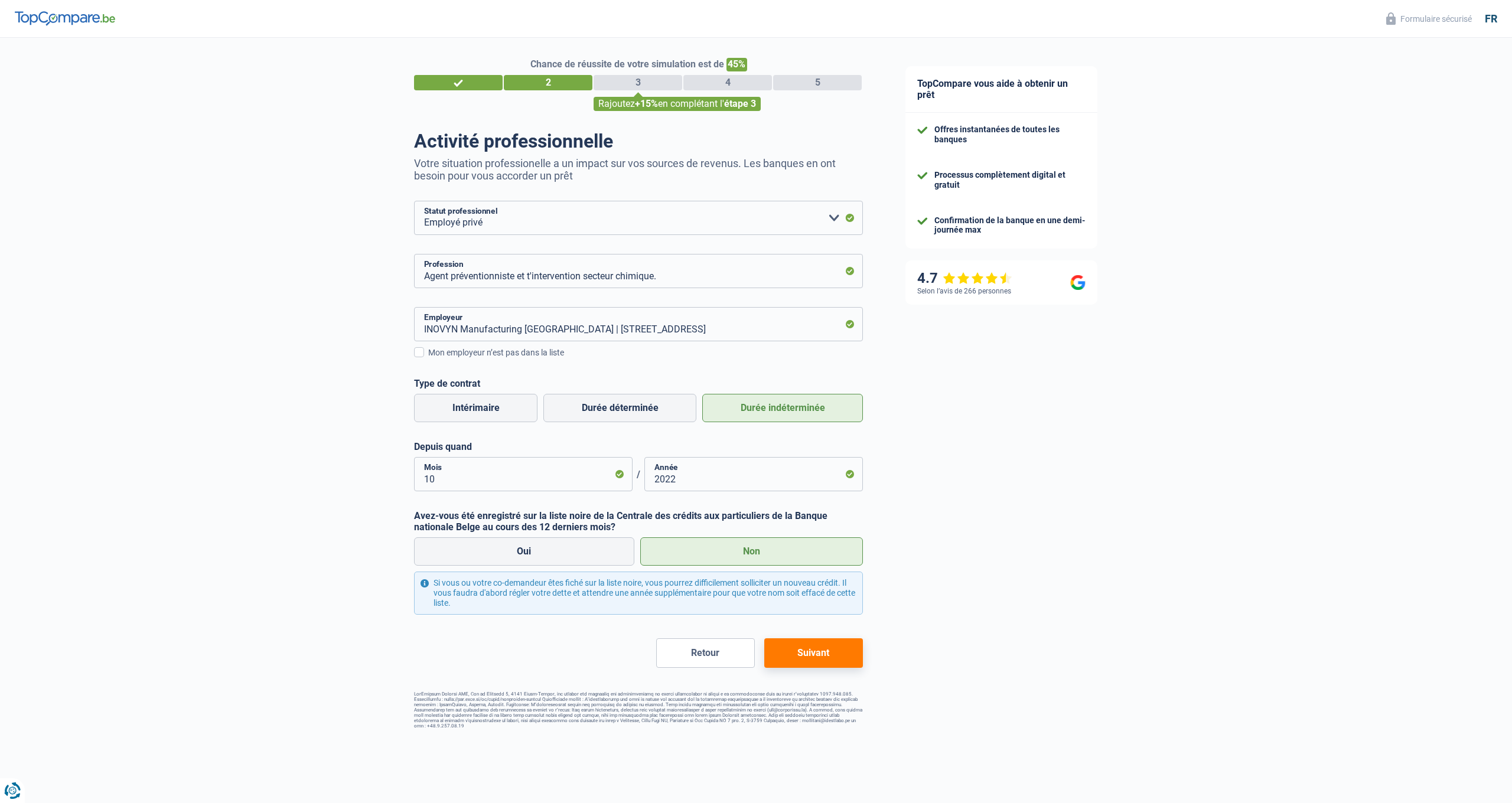
click at [782, 656] on button "Suivant" at bounding box center [813, 653] width 98 height 29
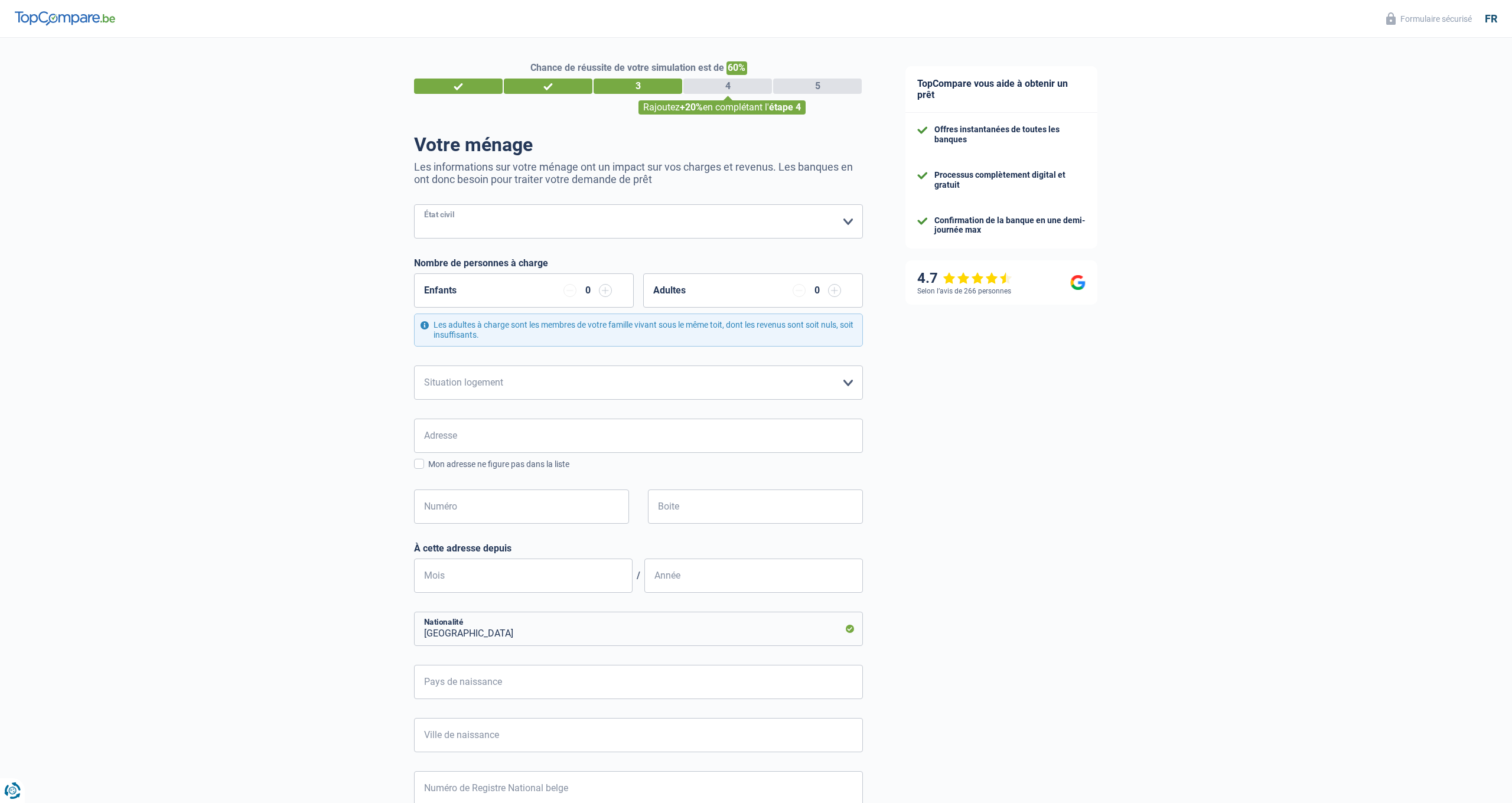
select select "cohabitation"
select select "ownerWithMortgage"
click at [495, 443] on input "Adresse" at bounding box center [639, 436] width 449 height 34
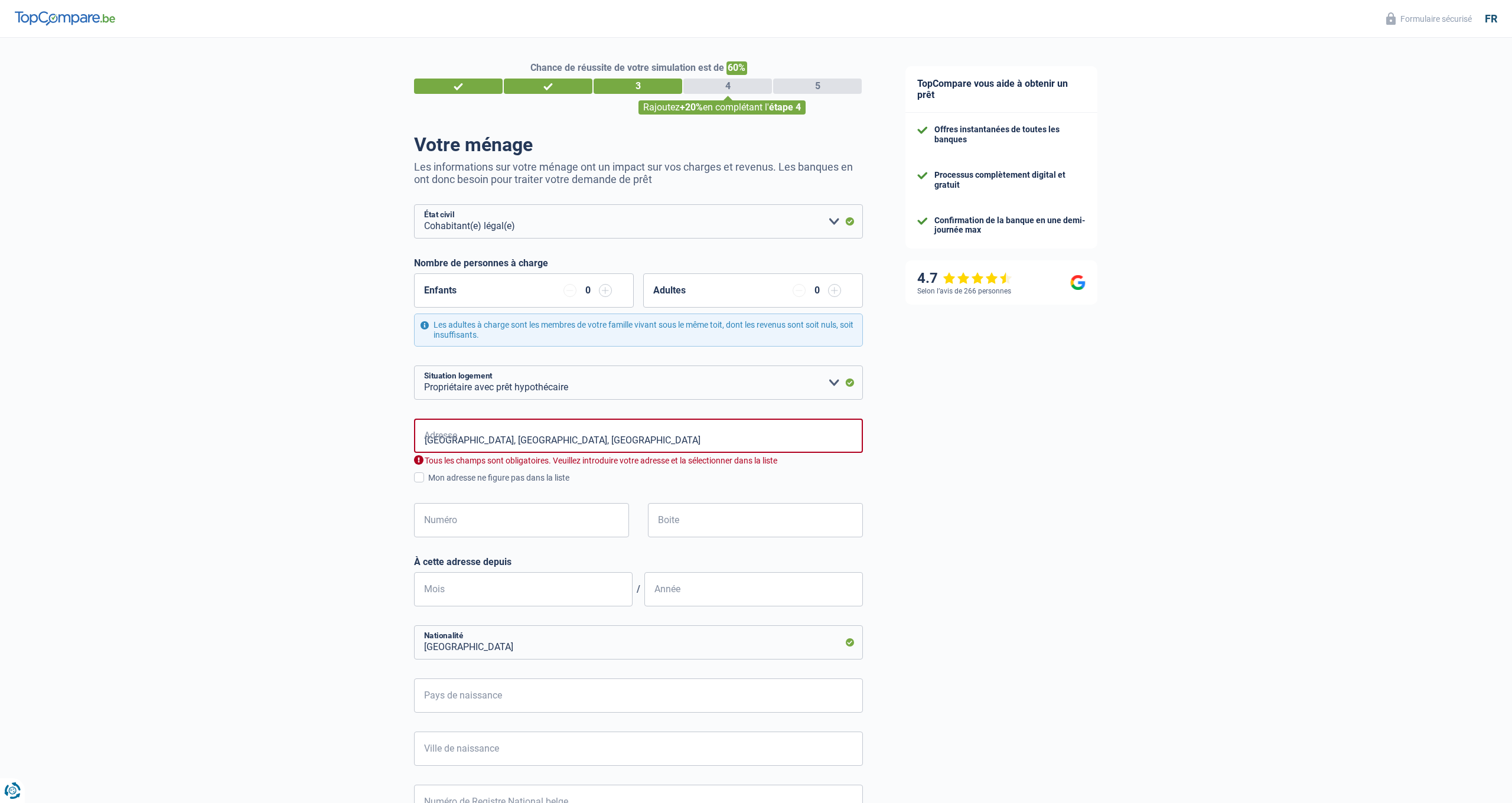
type input "Rue des Pacages, 5100, Namur, BE"
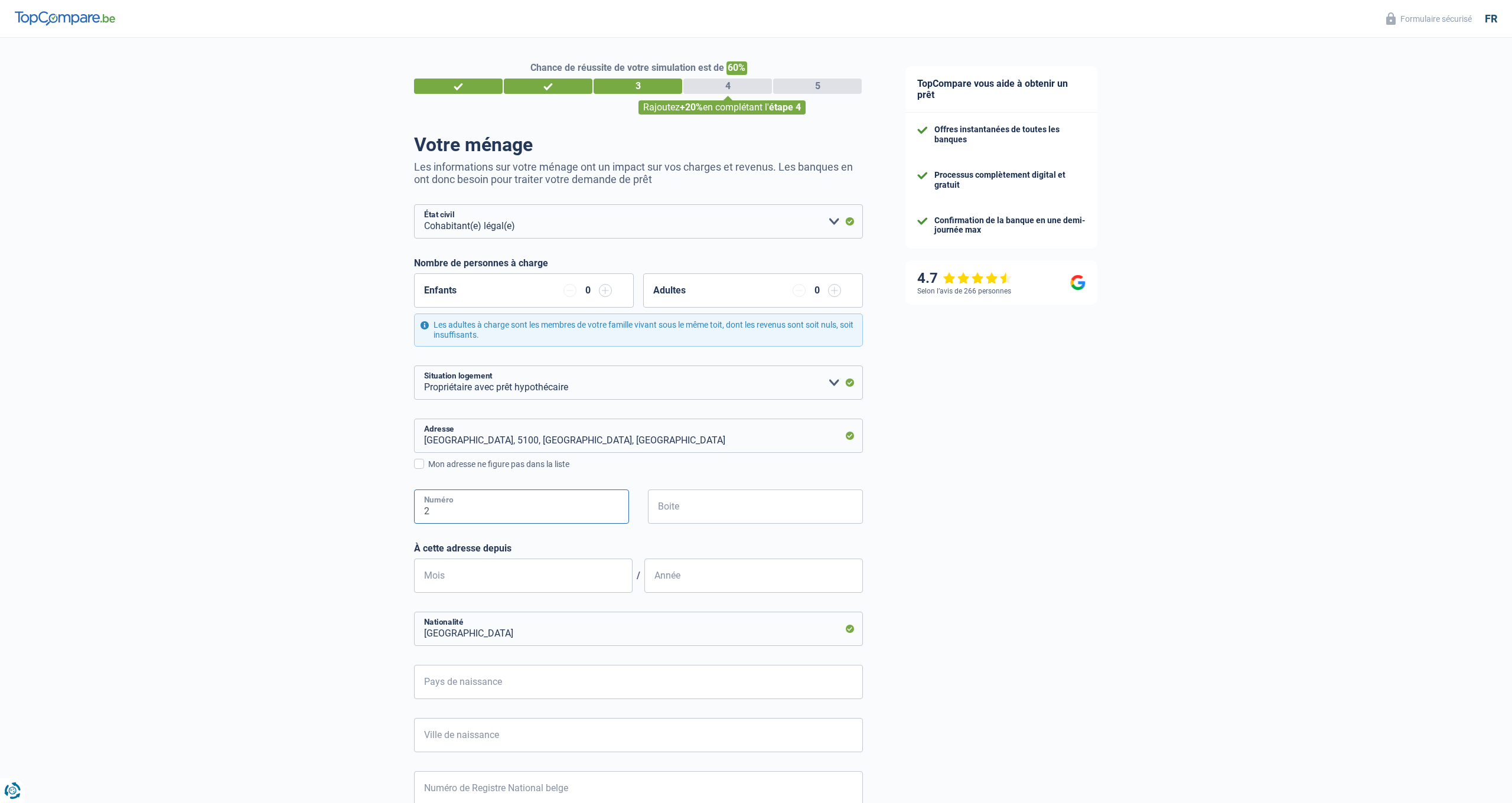
type input "2"
type input "12"
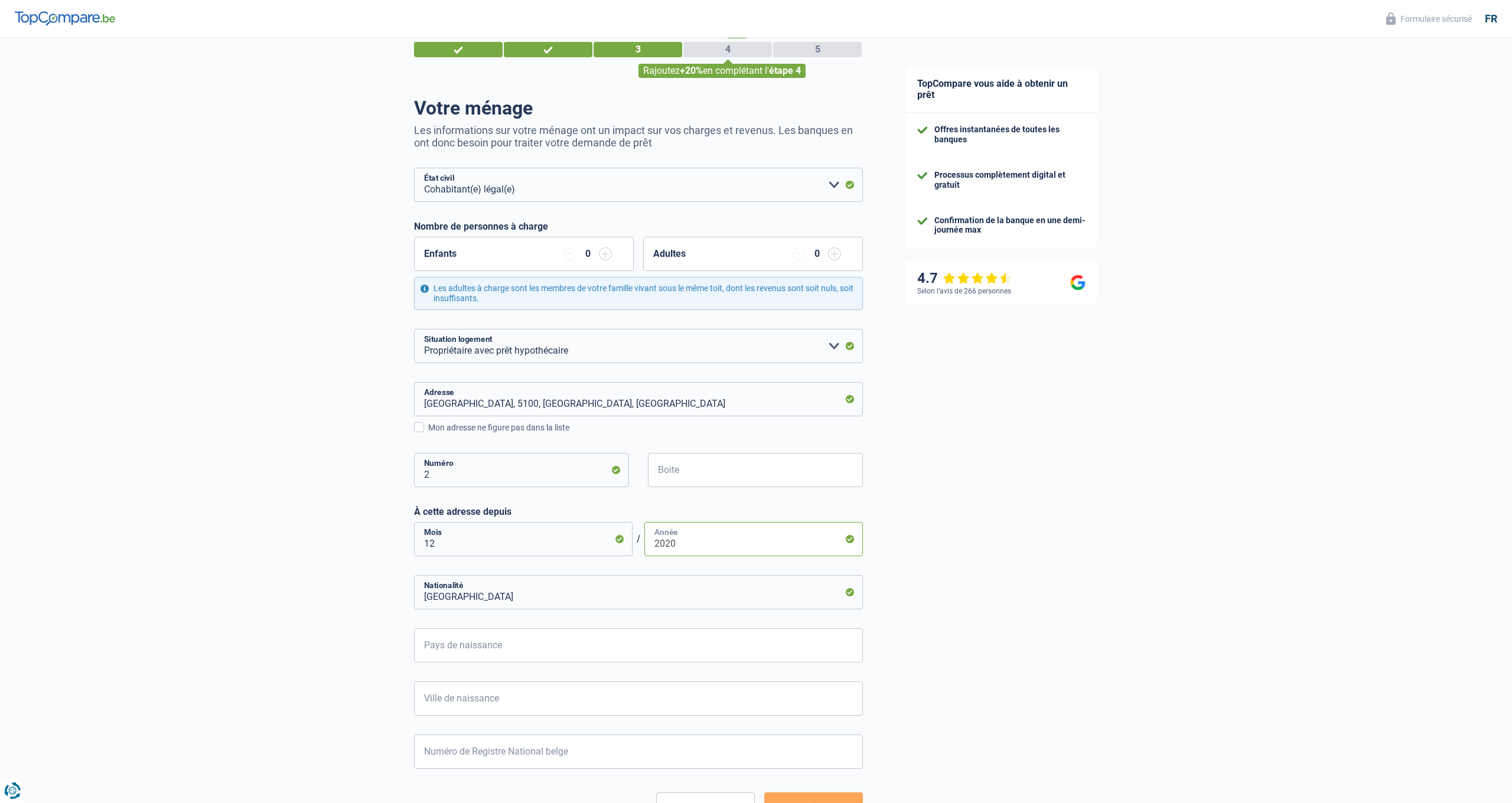
scroll to position [52, 0]
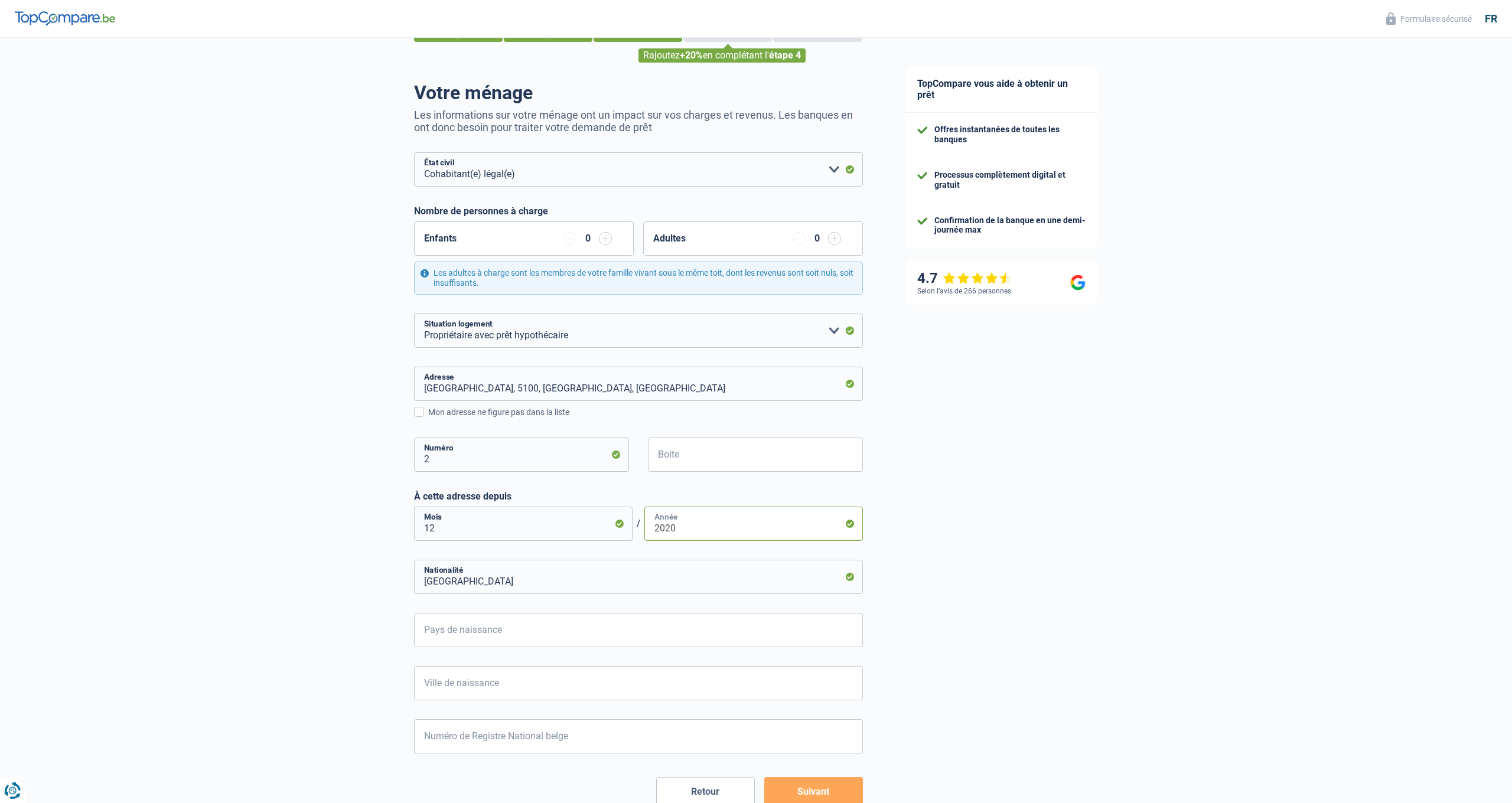
type input "2020"
click at [489, 640] on input "Pays de naissance" at bounding box center [639, 630] width 449 height 34
click at [491, 679] on li "Belgique" at bounding box center [639, 684] width 448 height 26
type input "Belgique"
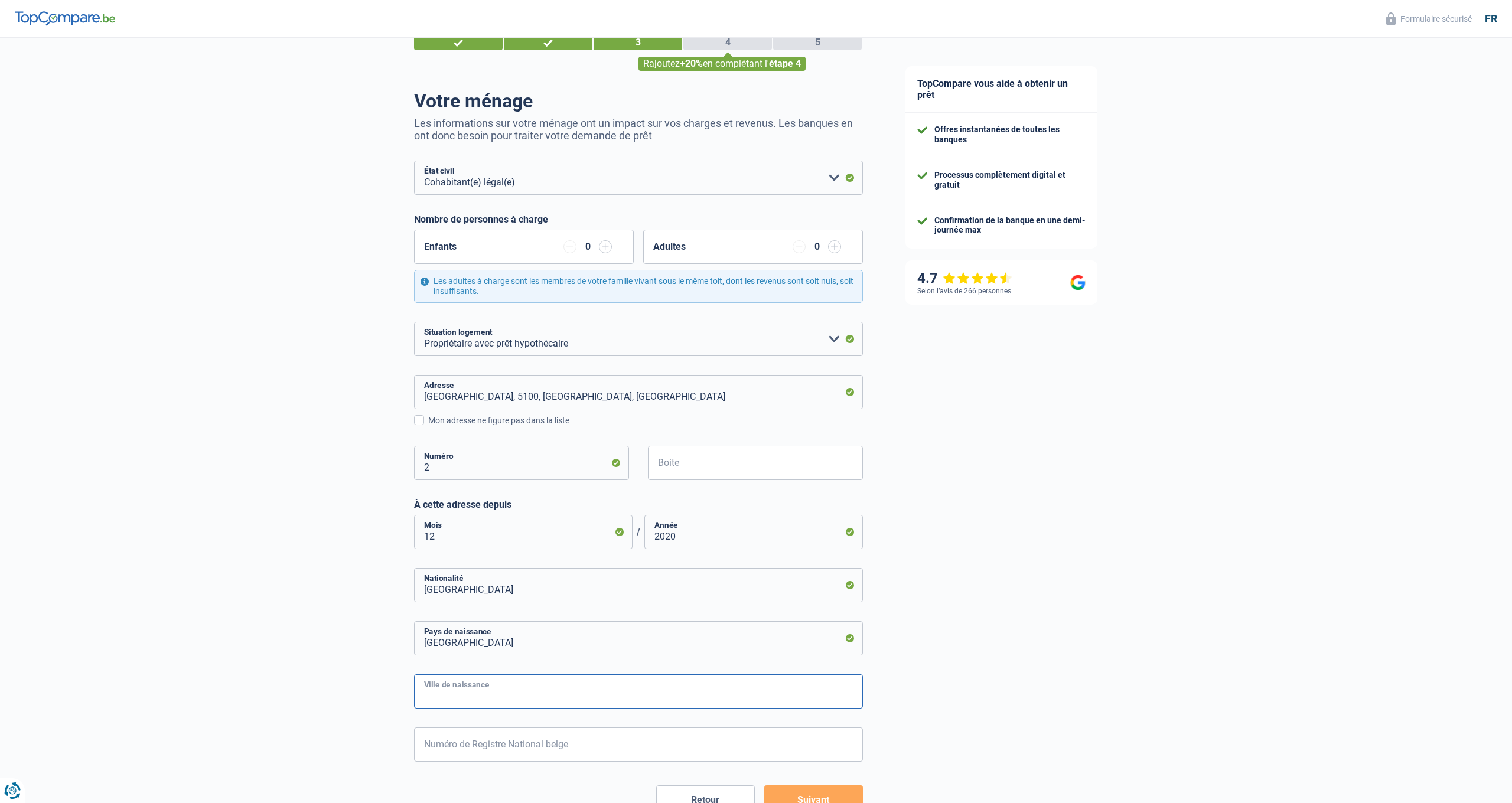
scroll to position [43, 0]
type input "c"
type input "Charleroi"
click at [464, 738] on input "Numéro de Registre National belge" at bounding box center [639, 745] width 449 height 34
type input "85.09.21-179.69"
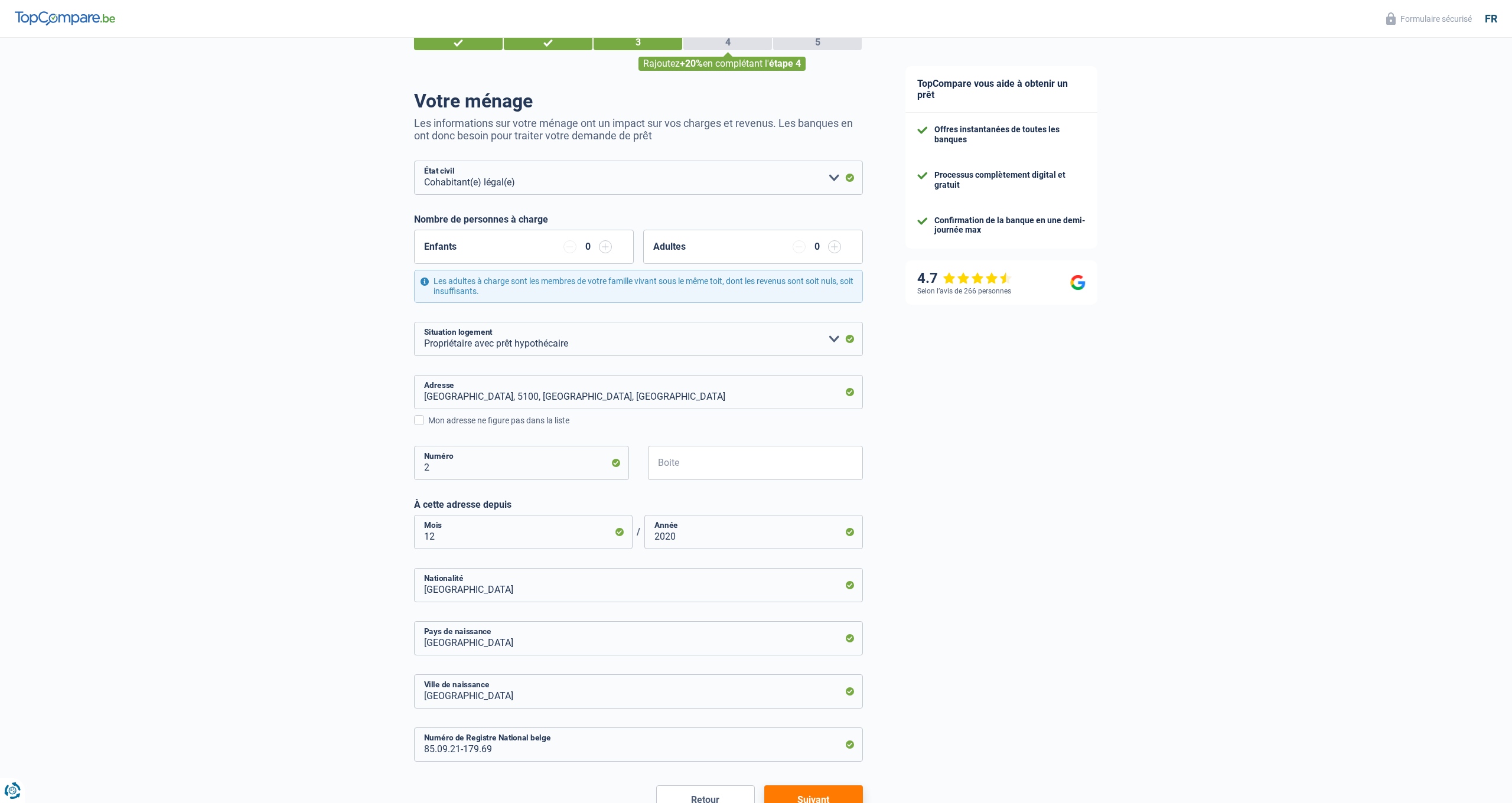
click at [782, 698] on div "TopCompare vous aide à obtenir un prêt Offres instantanées de toutes les banque…" at bounding box center [1198, 439] width 628 height 891
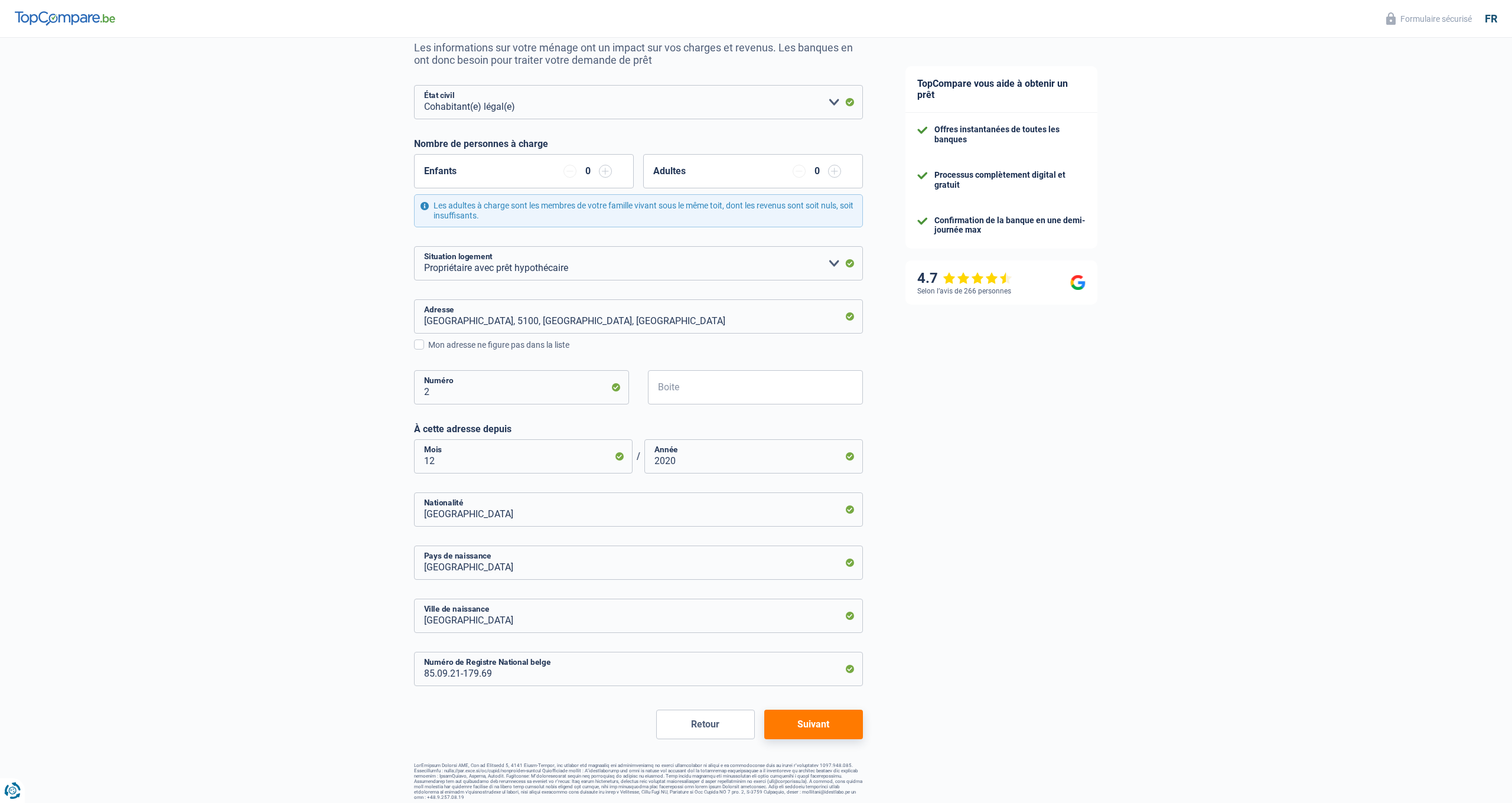
scroll to position [119, 0]
click at [782, 725] on button "Suivant" at bounding box center [813, 725] width 98 height 29
select select "netSalary"
select select "mealVouchers"
select select "mortgage"
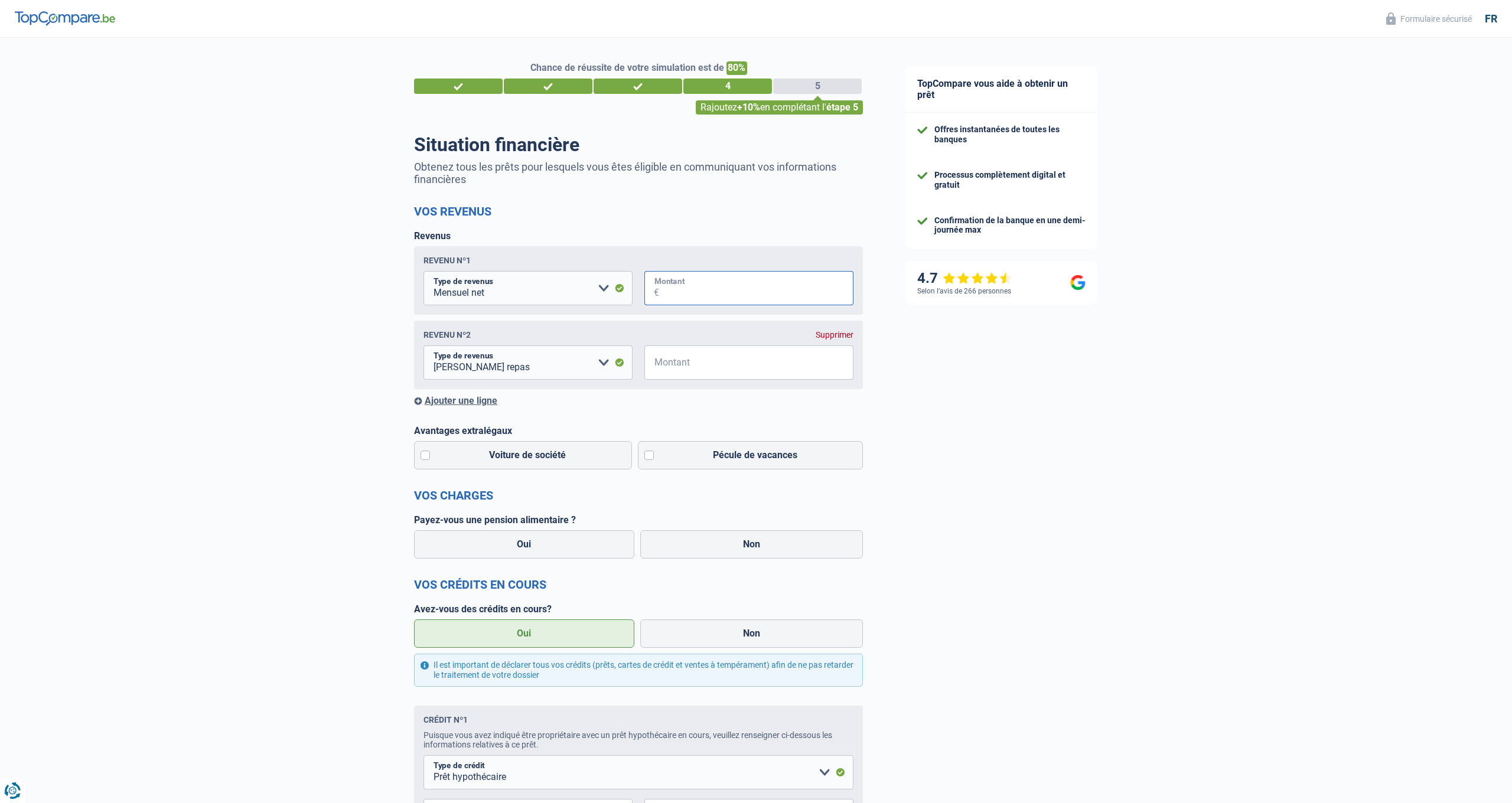
click at [730, 284] on input "Montant" at bounding box center [757, 288] width 195 height 34
type input "3.900"
click at [669, 363] on input "Montant" at bounding box center [757, 363] width 195 height 34
type input "160"
click at [657, 399] on div "Ajouter une ligne" at bounding box center [639, 401] width 449 height 11
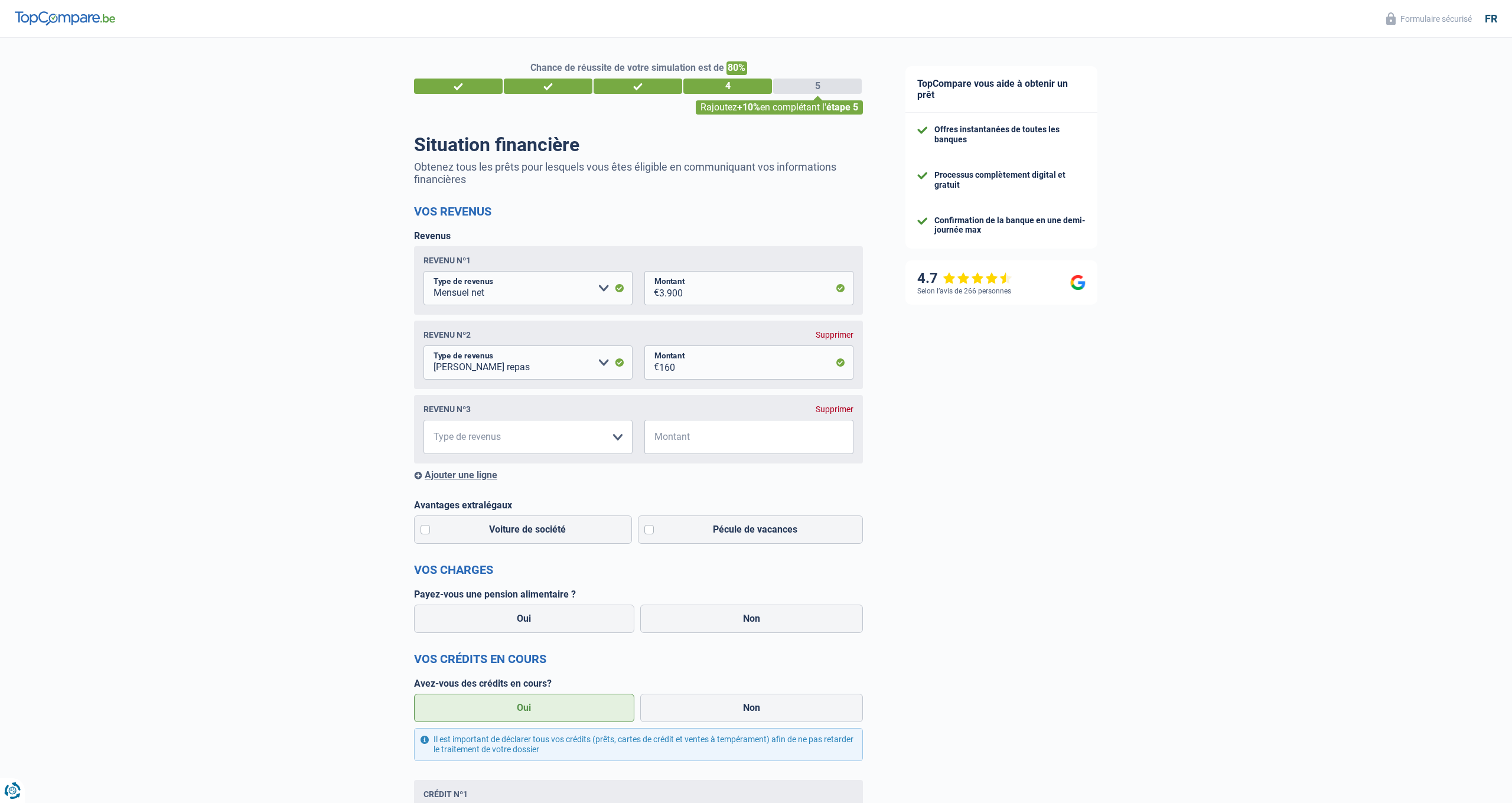
click at [782, 409] on div "Supprimer" at bounding box center [835, 409] width 38 height 9
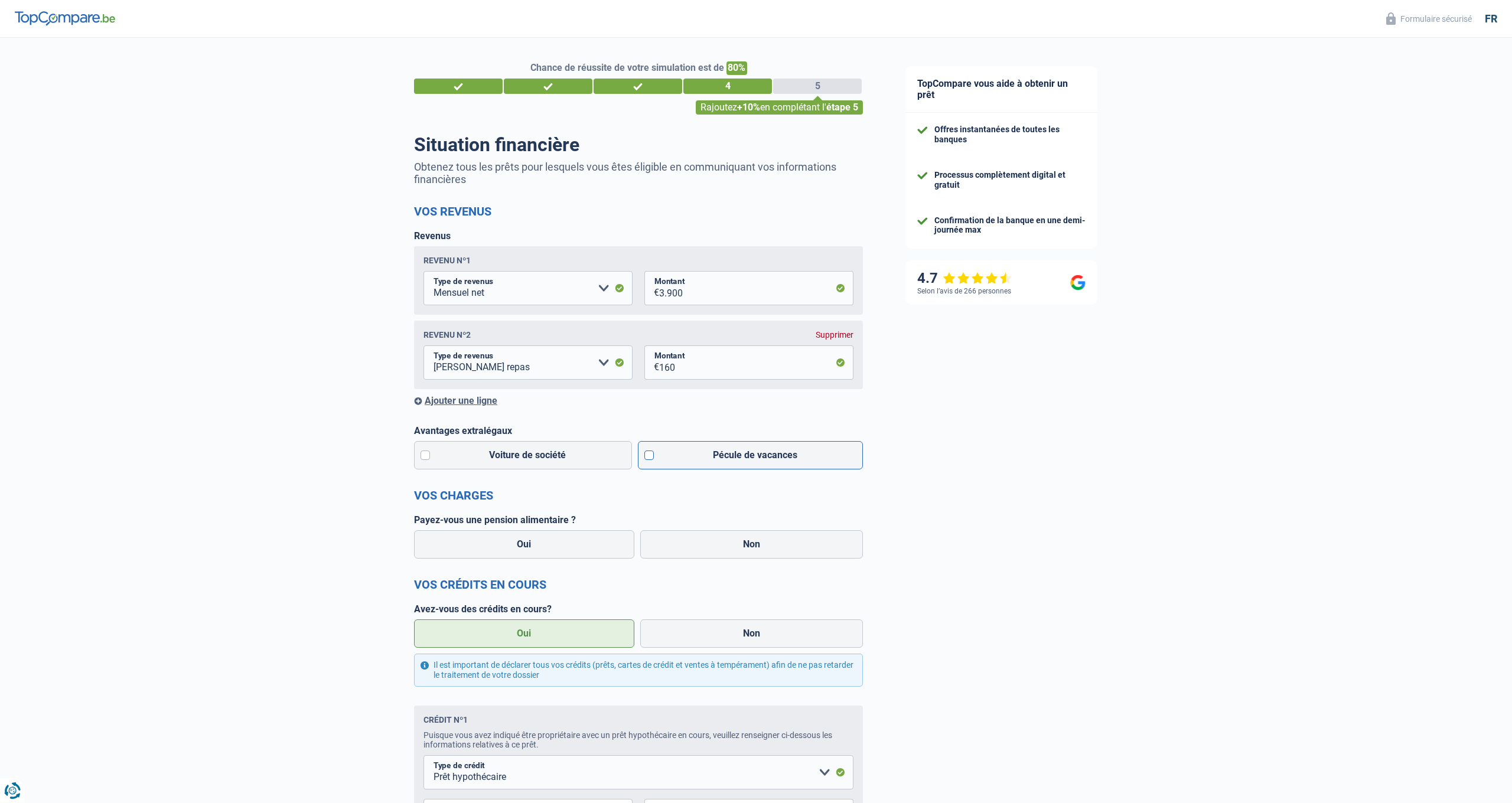
click at [653, 455] on label "Pécule de vacances" at bounding box center [750, 455] width 226 height 28
click at [653, 455] on input "Pécule de vacances" at bounding box center [750, 455] width 226 height 28
checkbox input "true"
click at [752, 549] on label "Non" at bounding box center [752, 544] width 223 height 28
click at [752, 549] on input "Non" at bounding box center [752, 544] width 223 height 28
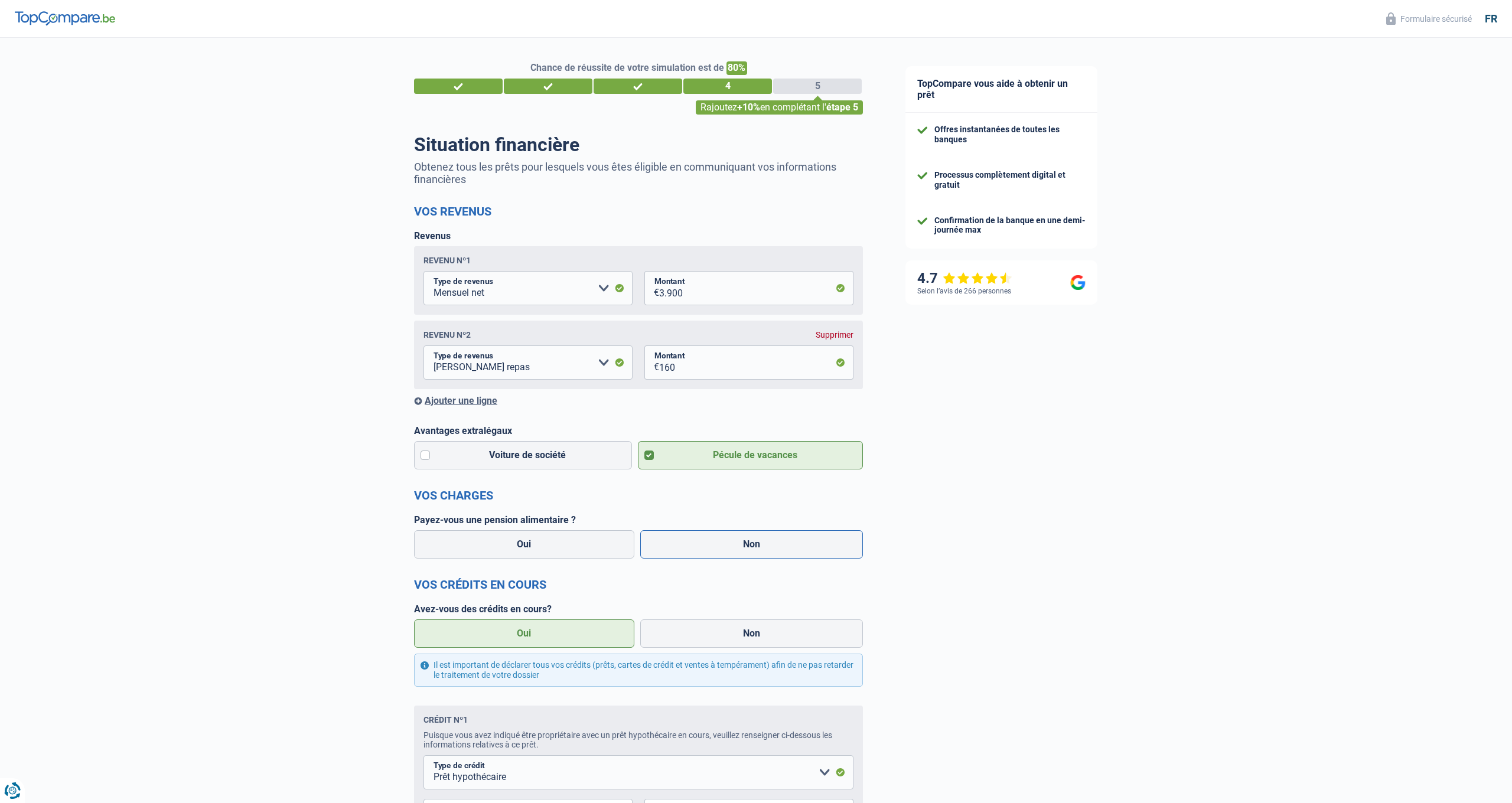
radio input "true"
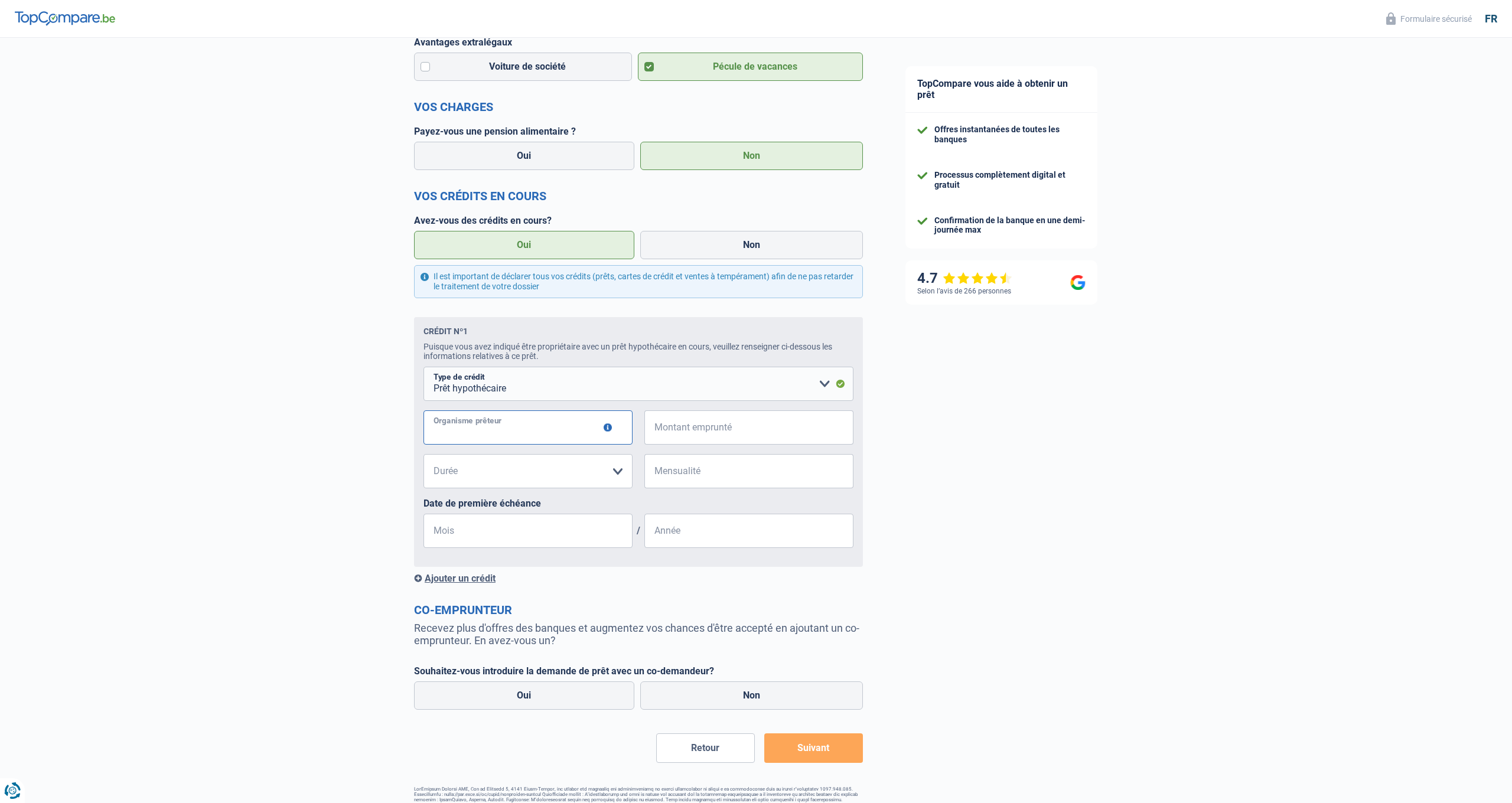
scroll to position [388, 0]
type input "Vivium"
click at [675, 425] on input "Montant emprunté" at bounding box center [757, 427] width 195 height 34
click at [724, 427] on input "Montant emprunté" at bounding box center [757, 427] width 195 height 34
type input "426.000"
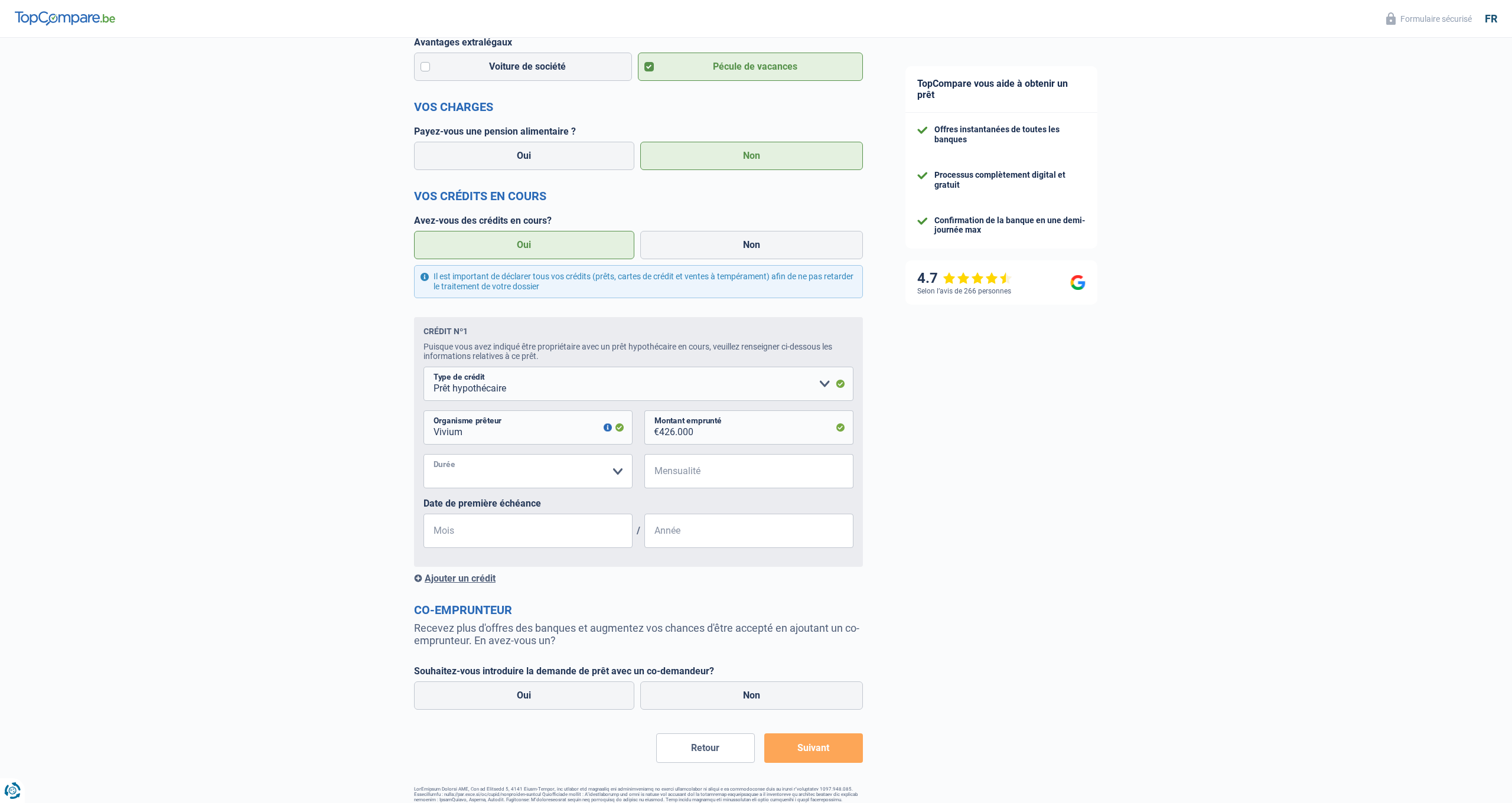
select select "360"
click at [679, 468] on input "Mensualité" at bounding box center [757, 472] width 195 height 34
type input "1.784"
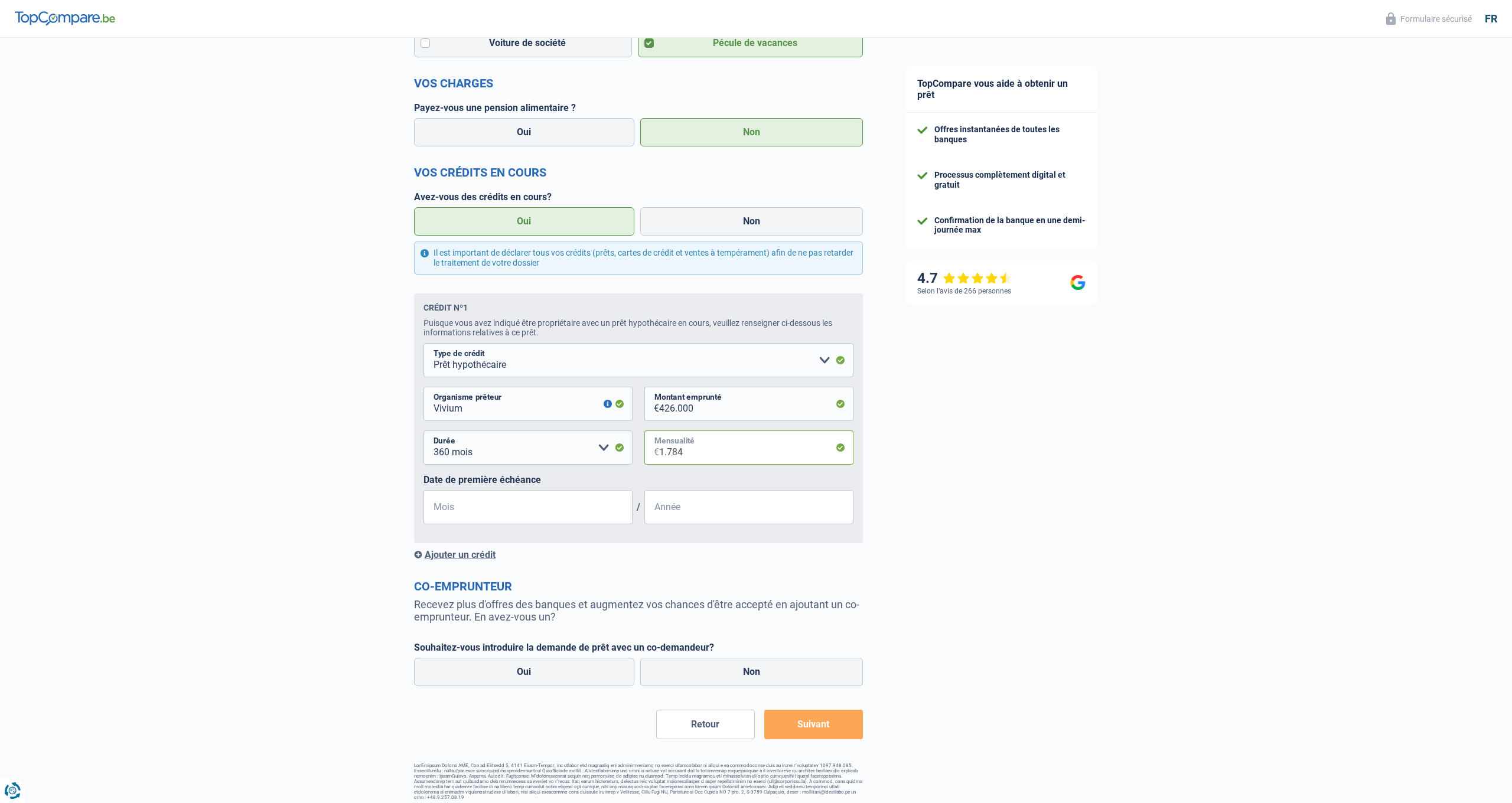
scroll to position [412, 0]
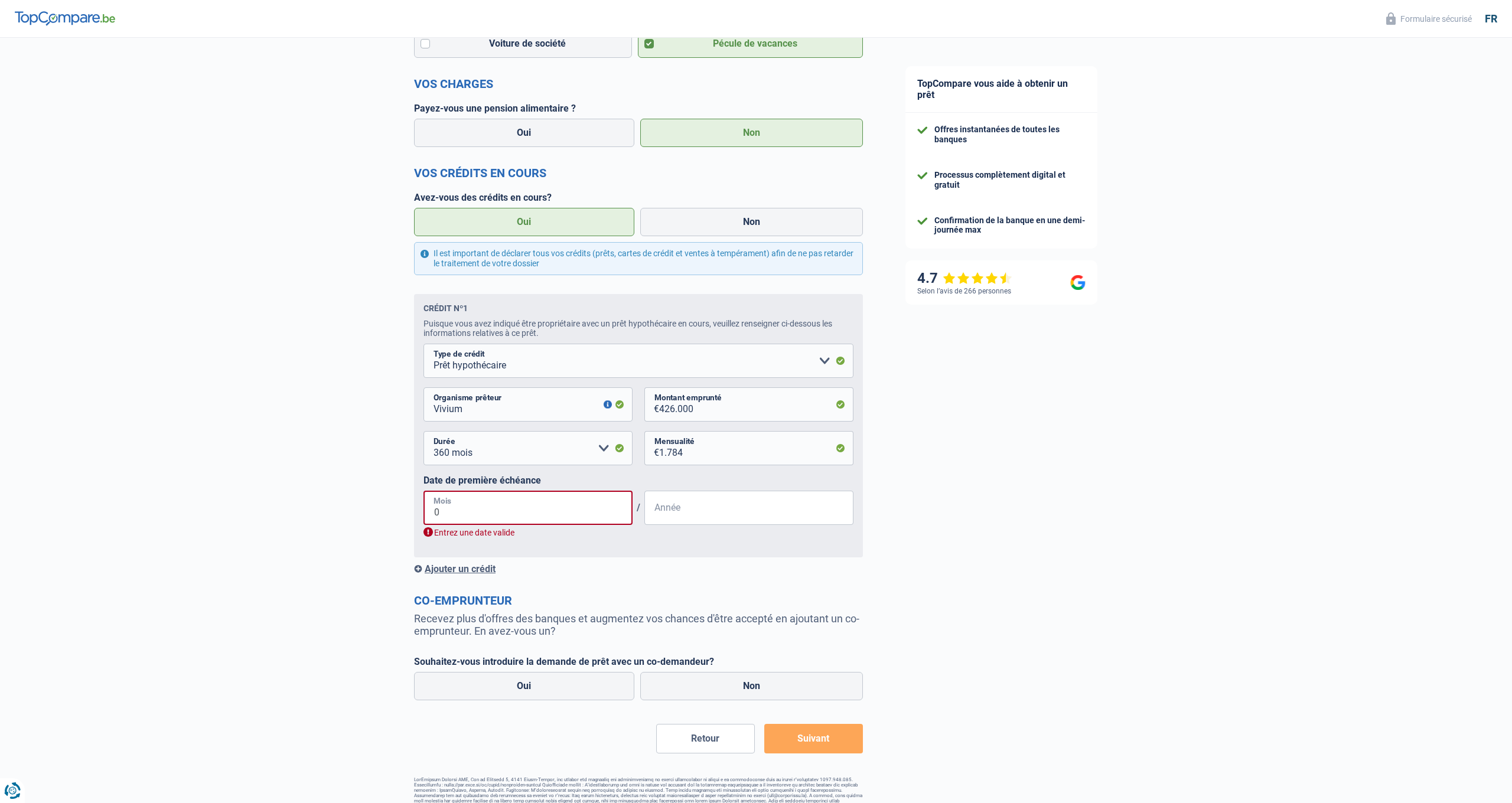
type input "01"
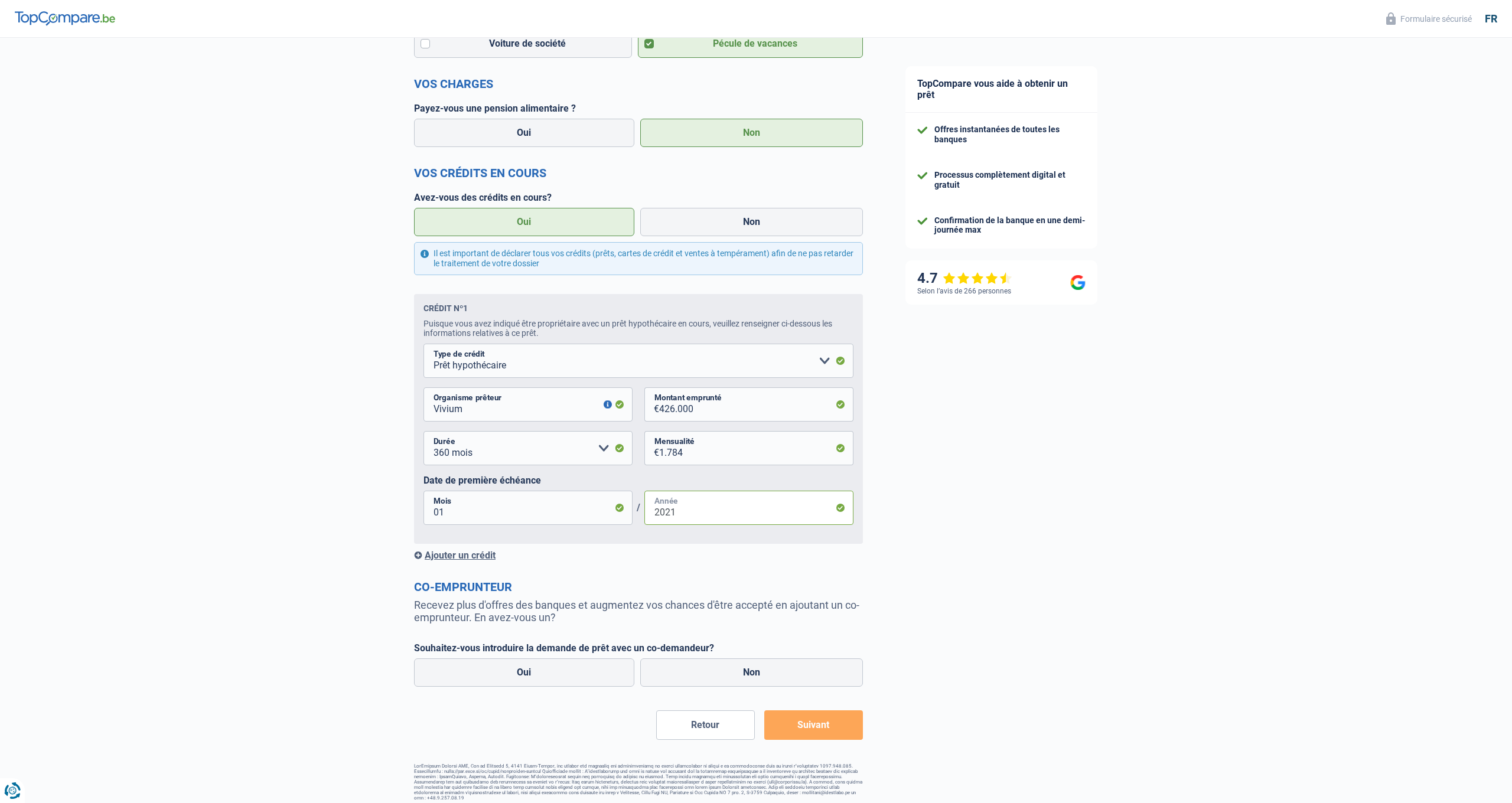
type input "2021"
click at [461, 553] on div "Ajouter un crédit" at bounding box center [639, 555] width 449 height 11
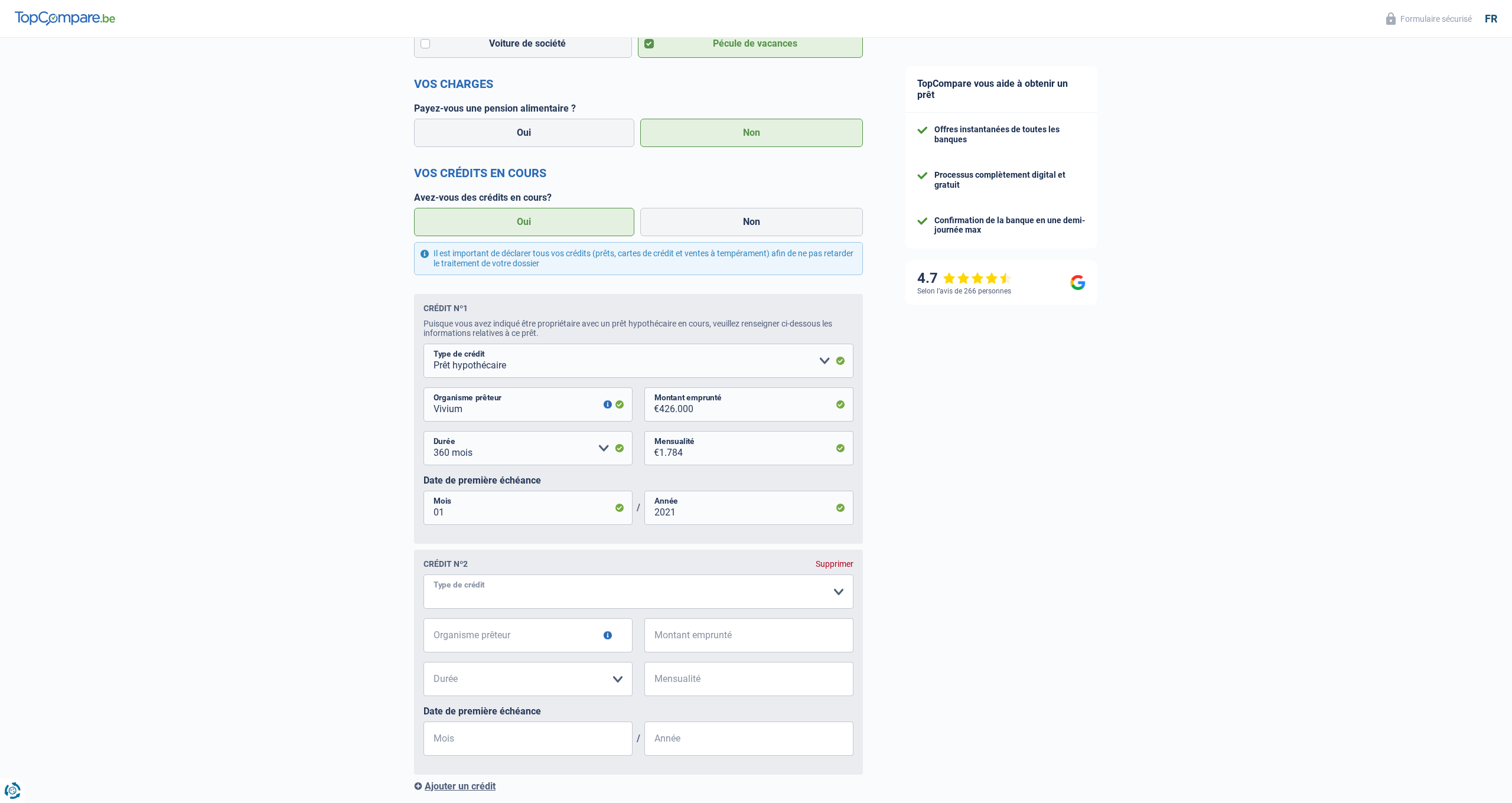
select select "cardOrCredit"
type input "a"
type input "BNP Fortis"
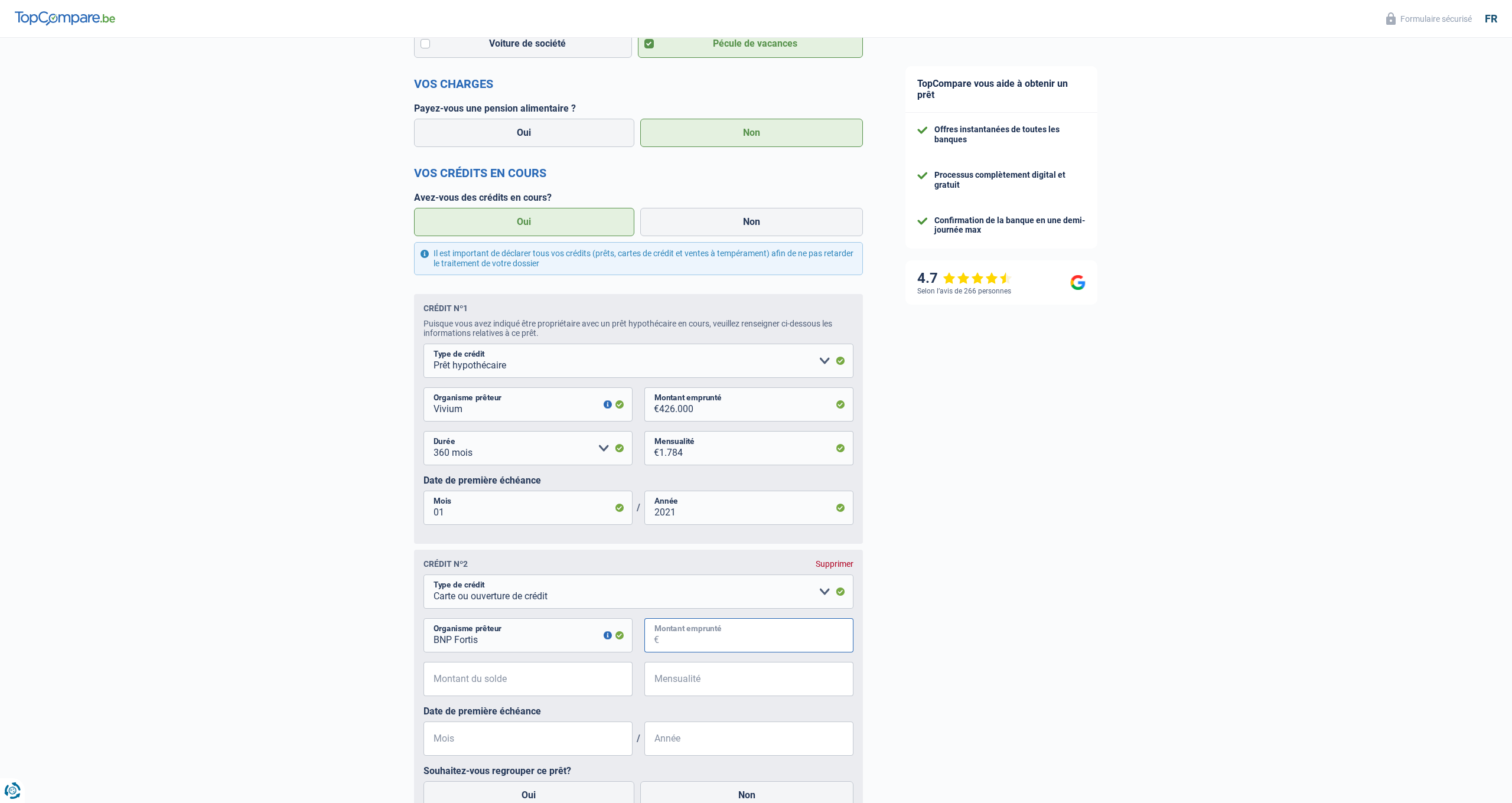
click at [676, 632] on input "Montant emprunté" at bounding box center [757, 635] width 195 height 34
type input "5.000"
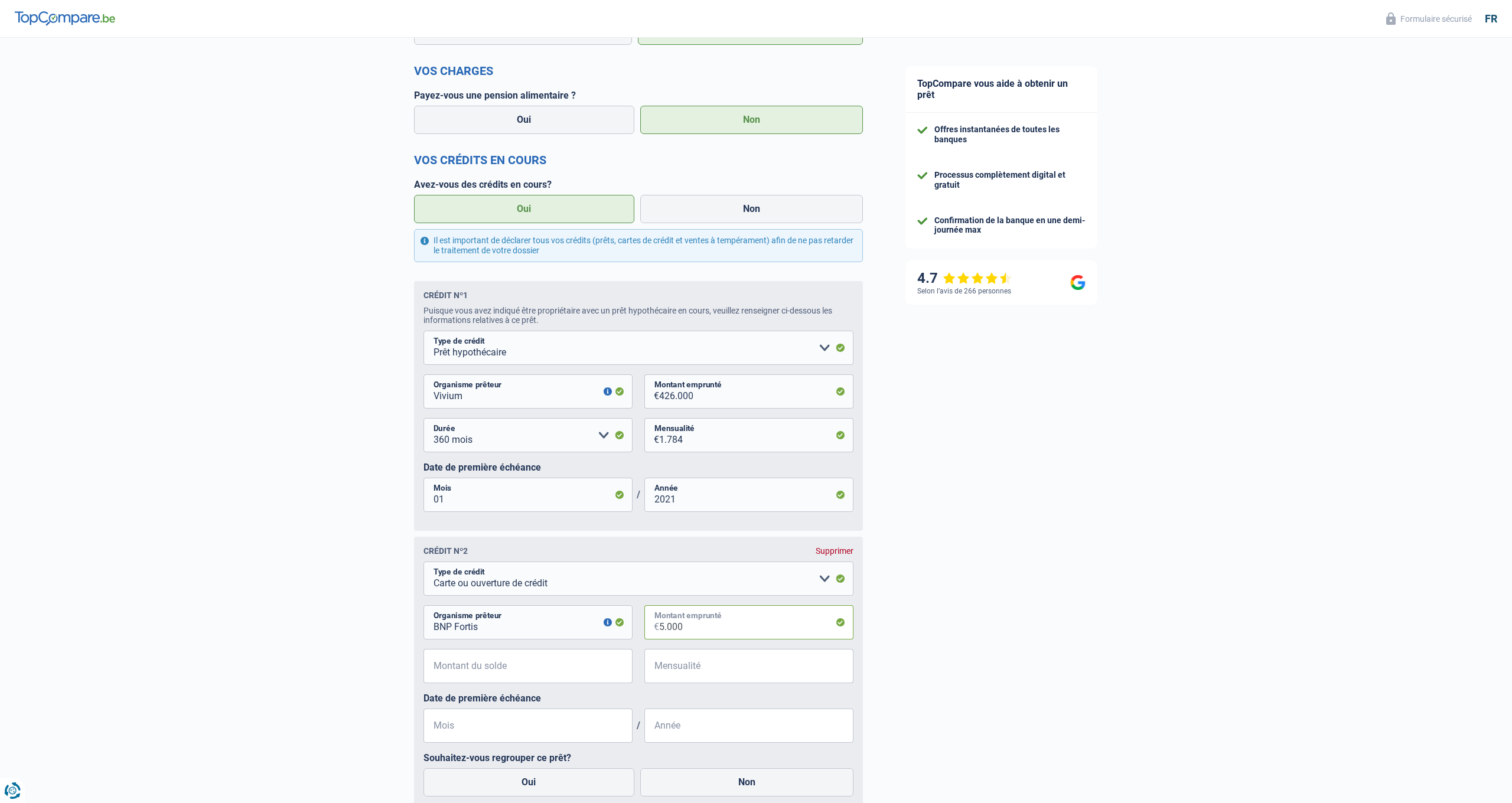
scroll to position [434, 0]
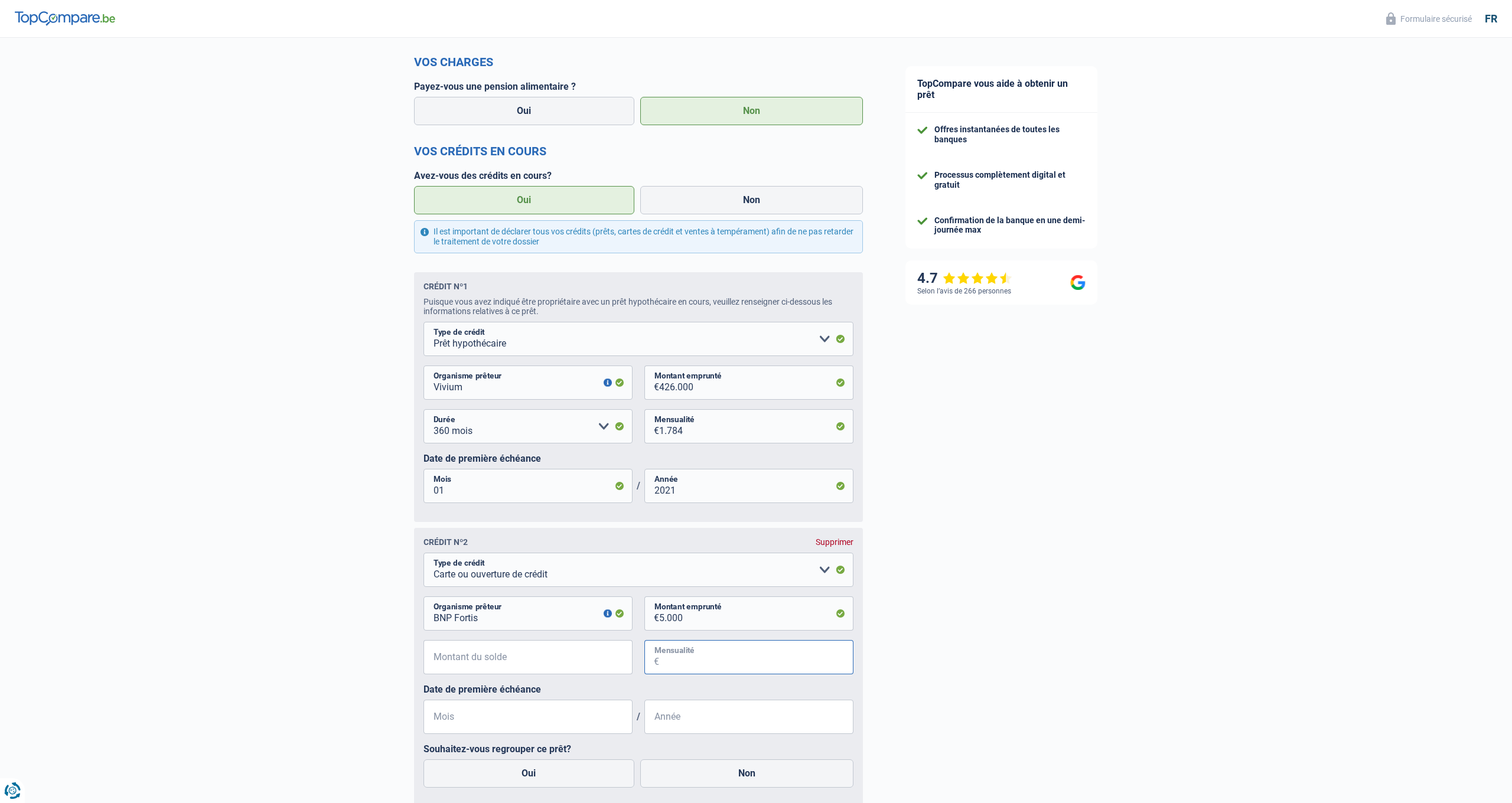
click at [691, 657] on input "Mensualité" at bounding box center [757, 657] width 195 height 34
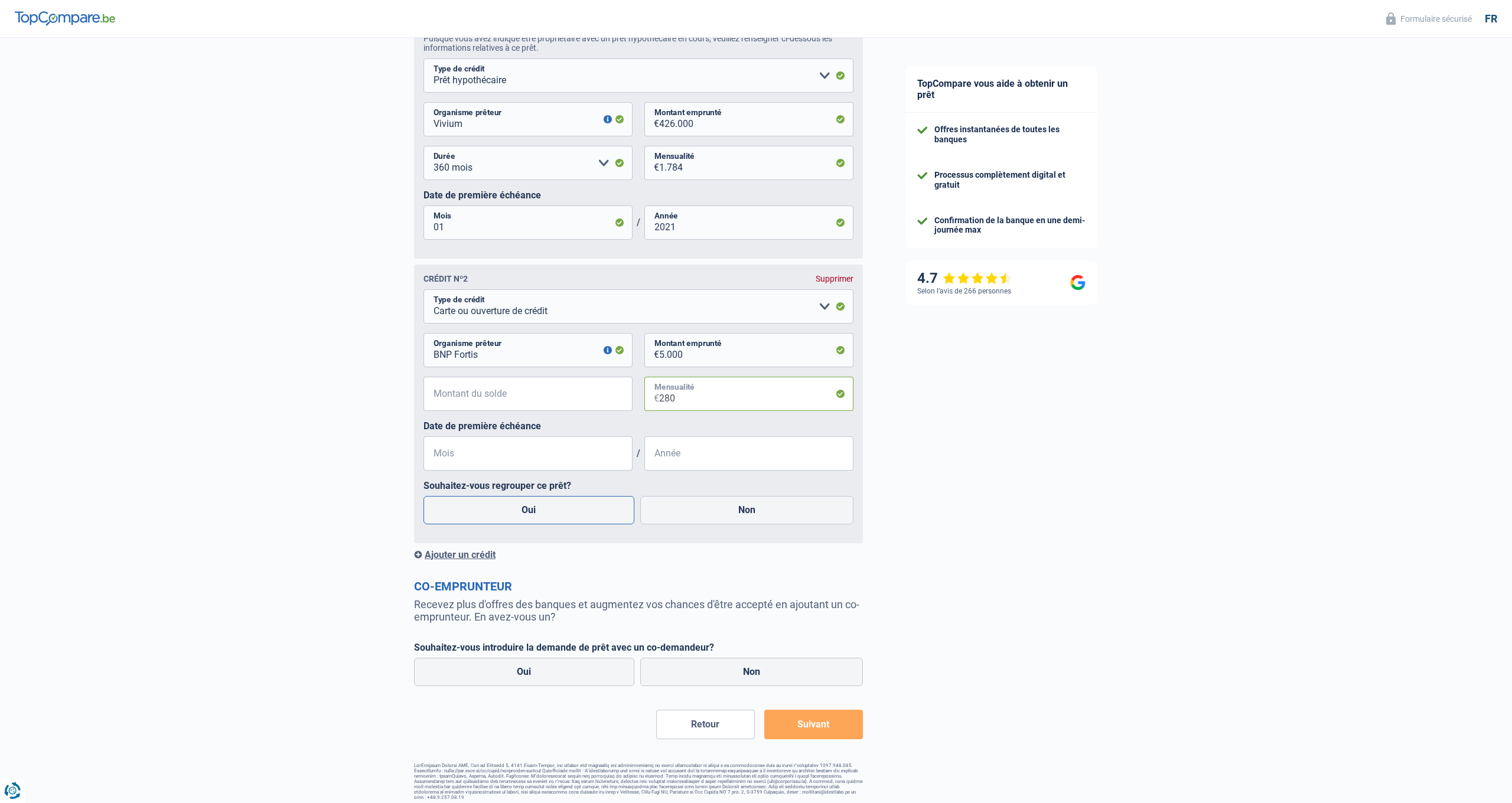
scroll to position [697, 0]
type input "280"
select select "personalLoan"
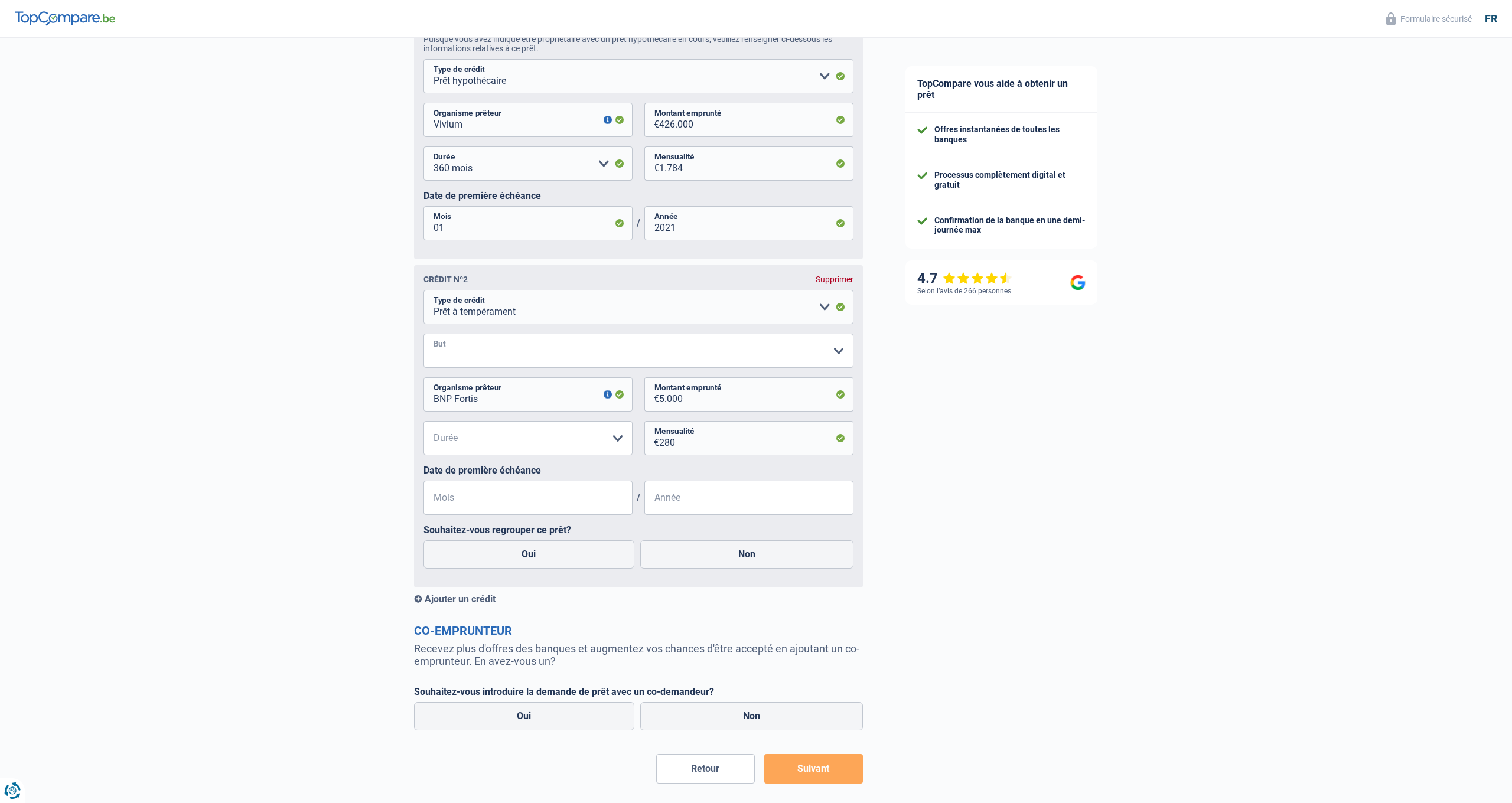
select select "other"
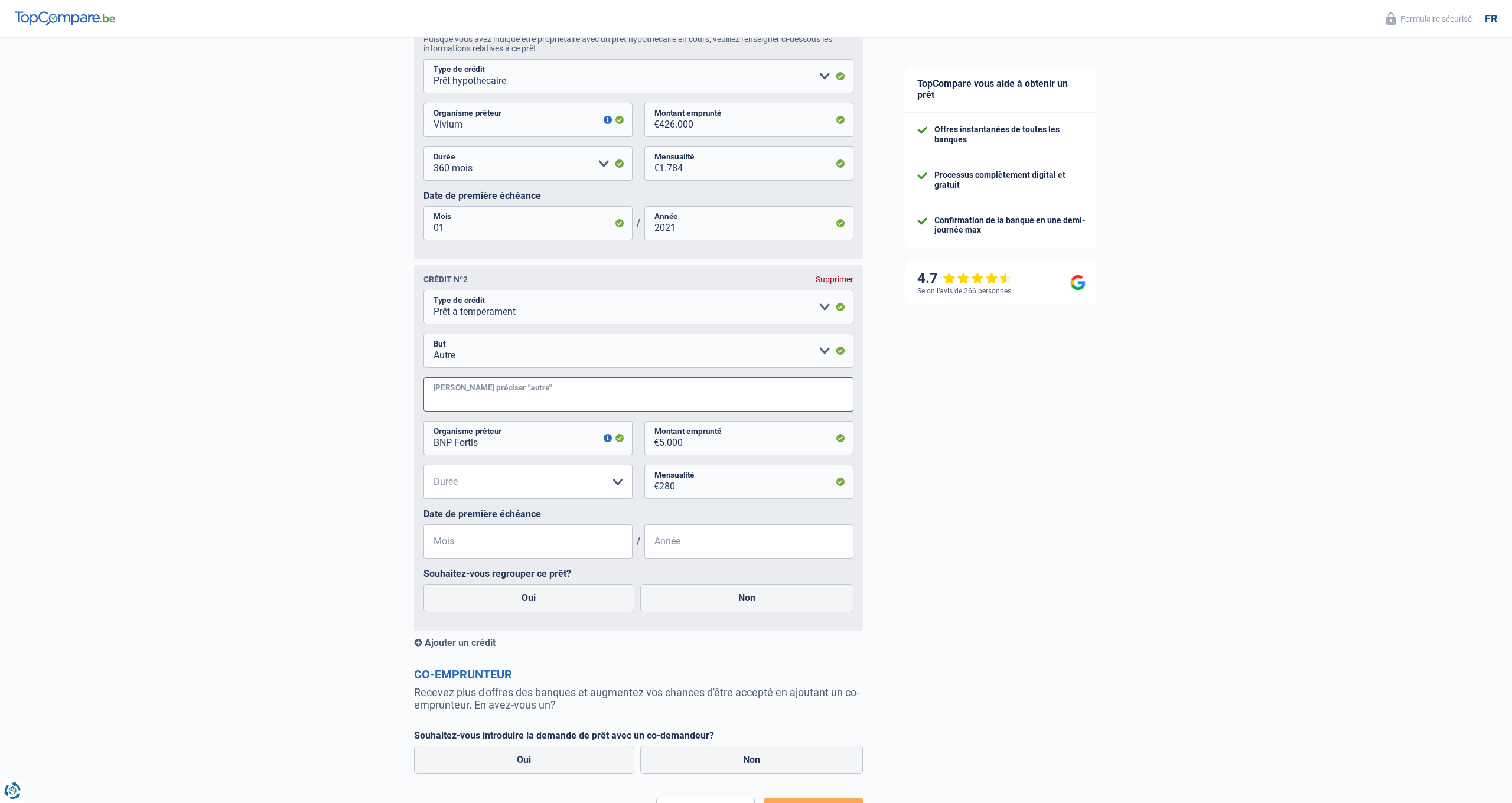
scroll to position [698, 1]
click at [481, 397] on input "Veuillez préciser "autre"" at bounding box center [638, 395] width 430 height 34
click at [528, 393] on input "Remboursement" at bounding box center [638, 392] width 430 height 34
click at [589, 396] on input "Remboussement famille pour rachat maison et" at bounding box center [638, 392] width 430 height 34
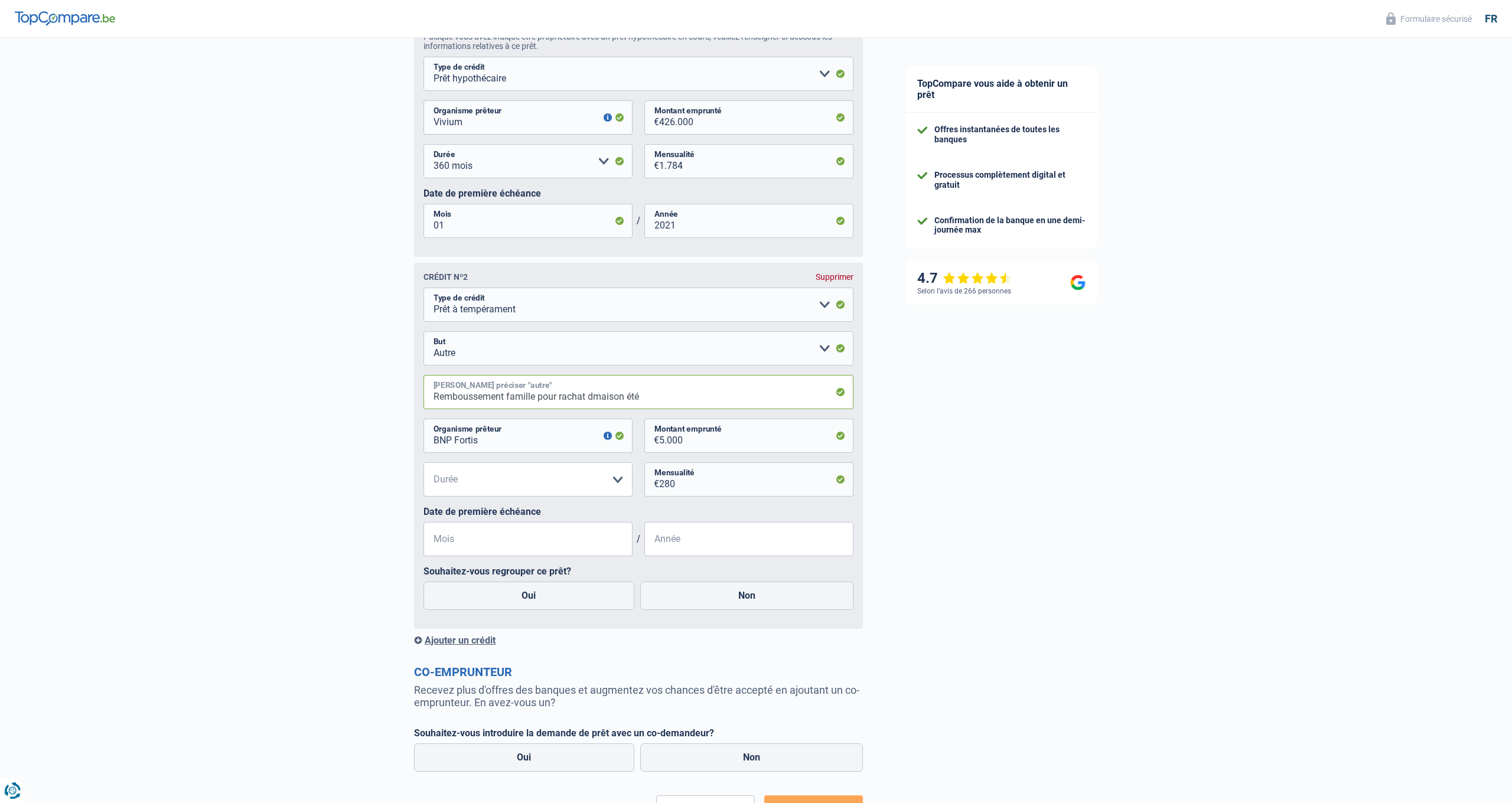
click at [645, 393] on input "Remboussement famille pour rachat dmaison été" at bounding box center [638, 392] width 430 height 34
click at [471, 396] on input "Remboussement famille pour rachat d" at bounding box center [638, 392] width 430 height 34
type input "Rembourssement famille pour rachat d"
click at [616, 398] on input "Rembourssement famille pour rachat d" at bounding box center [638, 392] width 430 height 34
click at [468, 396] on input "Rembourssement famille pour rachat d" at bounding box center [638, 392] width 430 height 34
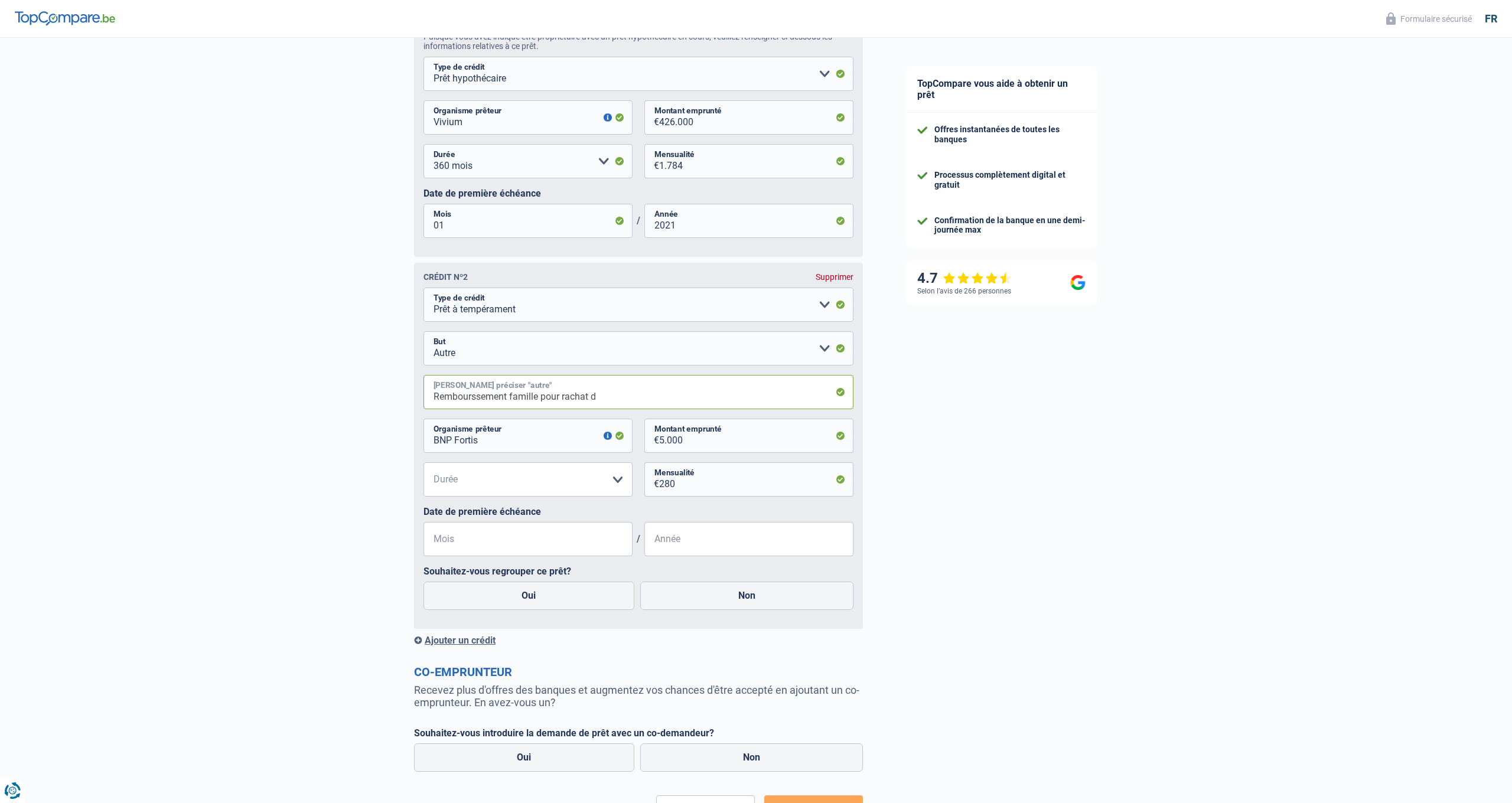
click at [480, 397] on input "Rembourssement famille pour rachat d" at bounding box center [638, 392] width 430 height 34
drag, startPoint x: 547, startPoint y: 394, endPoint x: 384, endPoint y: 395, distance: 163.0
click at [384, 395] on div "Chance de réussite de votre simulation est de 80% 1 2 3 4 5 Rajoutez +10% en co…" at bounding box center [442, 113] width 884 height 1556
click at [466, 397] on input "Remboursement" at bounding box center [638, 392] width 430 height 34
click at [475, 396] on input "Remboursement" at bounding box center [638, 392] width 430 height 34
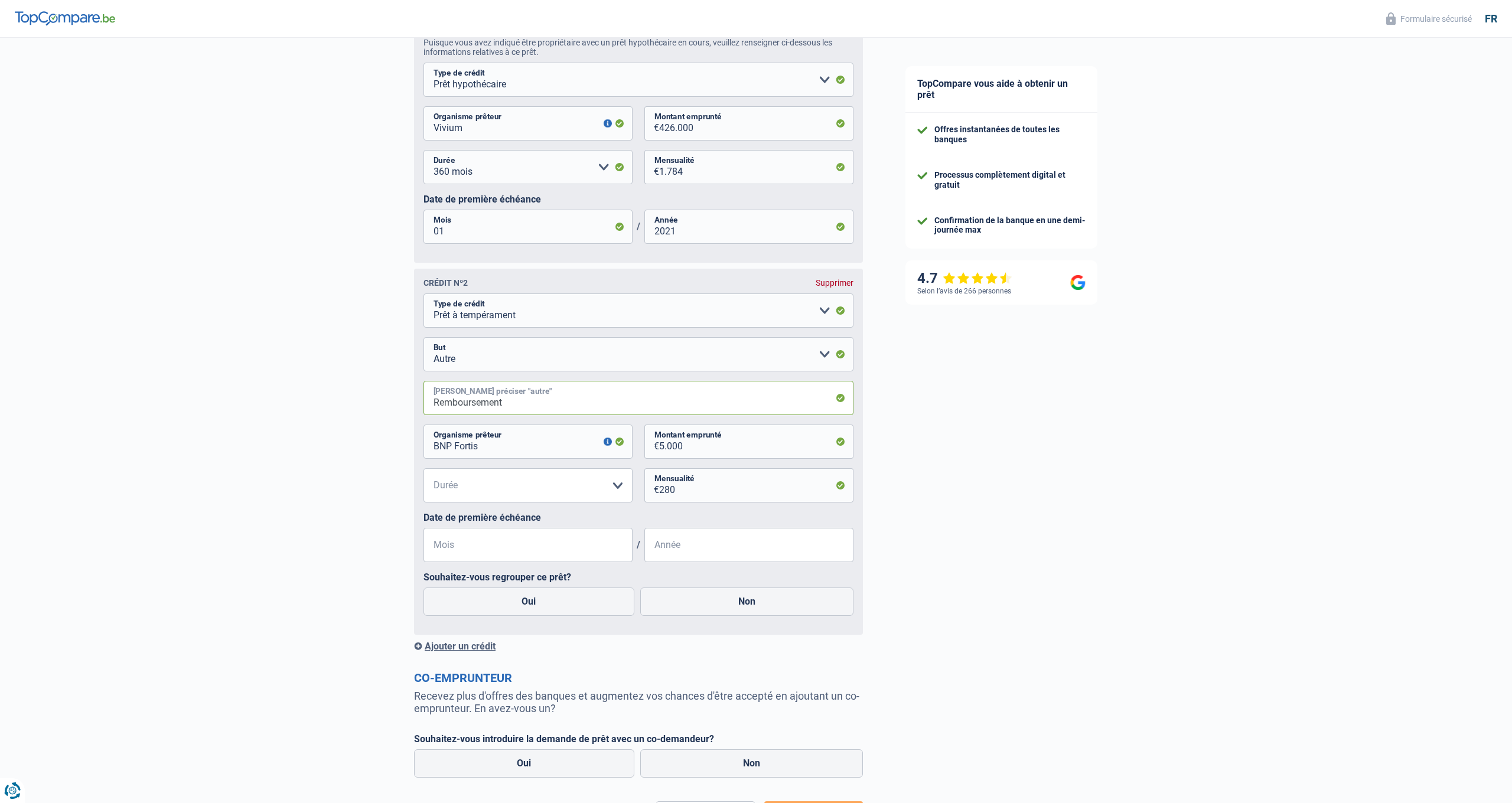
scroll to position [690, 0]
type input "Rembourssement famille pour rachat maison + regroupement de crédit"
drag, startPoint x: 584, startPoint y: 446, endPoint x: 418, endPoint y: 445, distance: 166.0
click at [418, 445] on div "Crédit nº2 Supprimer Carte ou ouverture de crédit Prêt hypothécaire Vente à tem…" at bounding box center [639, 454] width 449 height 366
click at [610, 443] on button "button" at bounding box center [608, 444] width 9 height 9
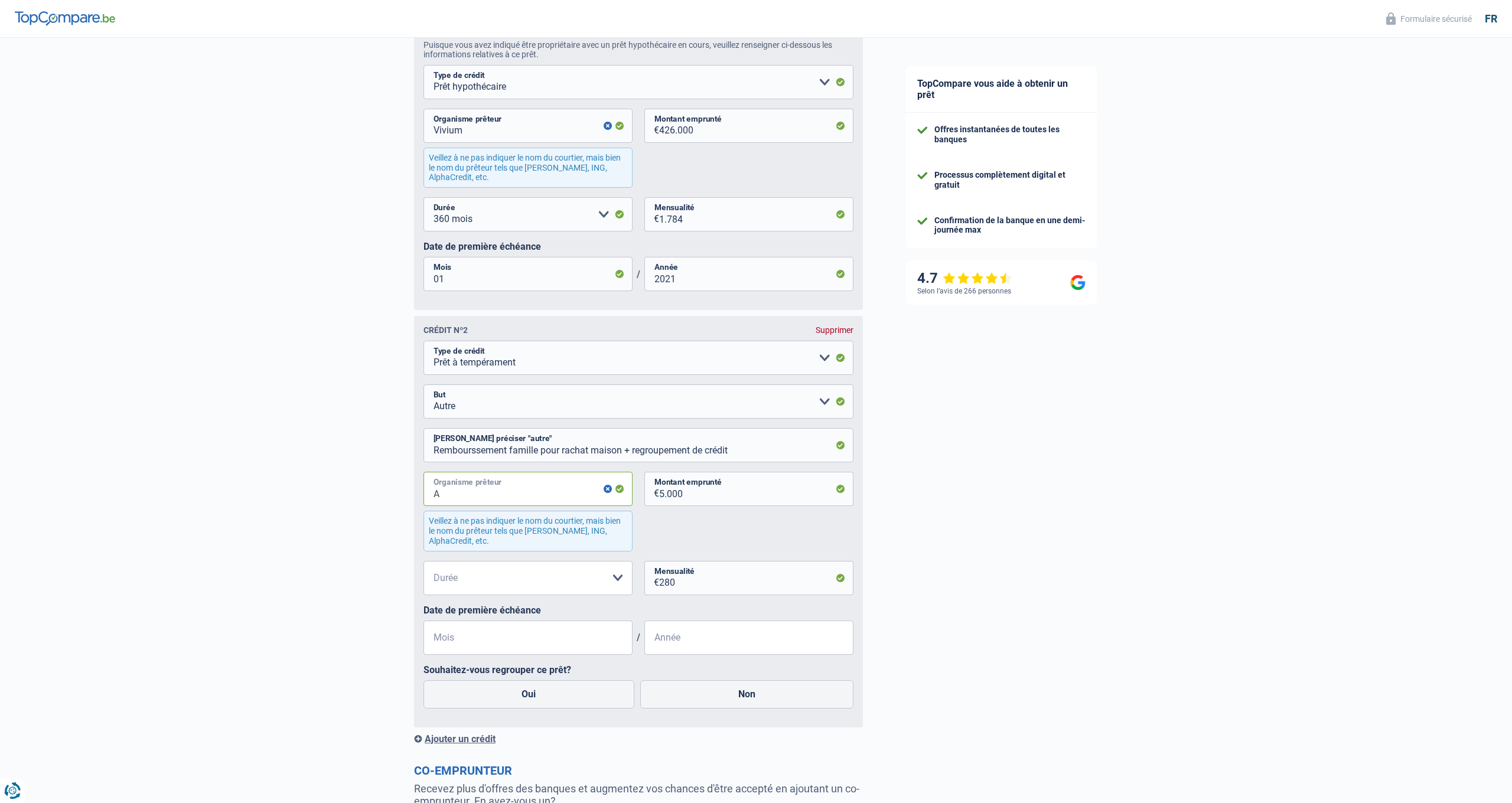
click at [442, 490] on input "A" at bounding box center [528, 489] width 209 height 34
type input "AlphaCredit"
drag, startPoint x: 719, startPoint y: 490, endPoint x: 645, endPoint y: 488, distance: 74.0
click at [645, 488] on div "5.000 € Montant emprunté" at bounding box center [749, 489] width 209 height 34
drag, startPoint x: 703, startPoint y: 582, endPoint x: 649, endPoint y: 577, distance: 54.2
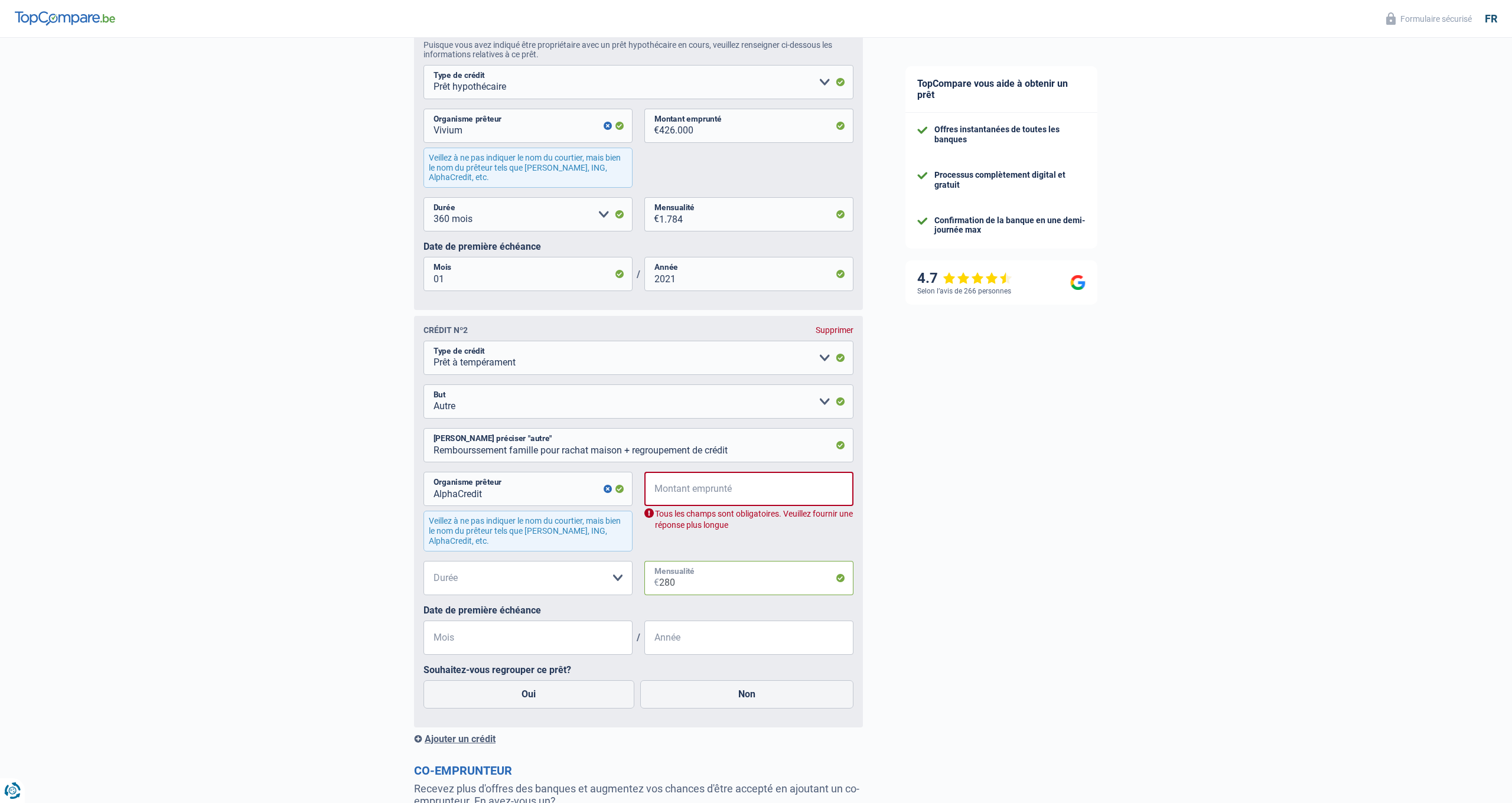
click at [649, 577] on div "280 € Mensualité" at bounding box center [749, 578] width 209 height 34
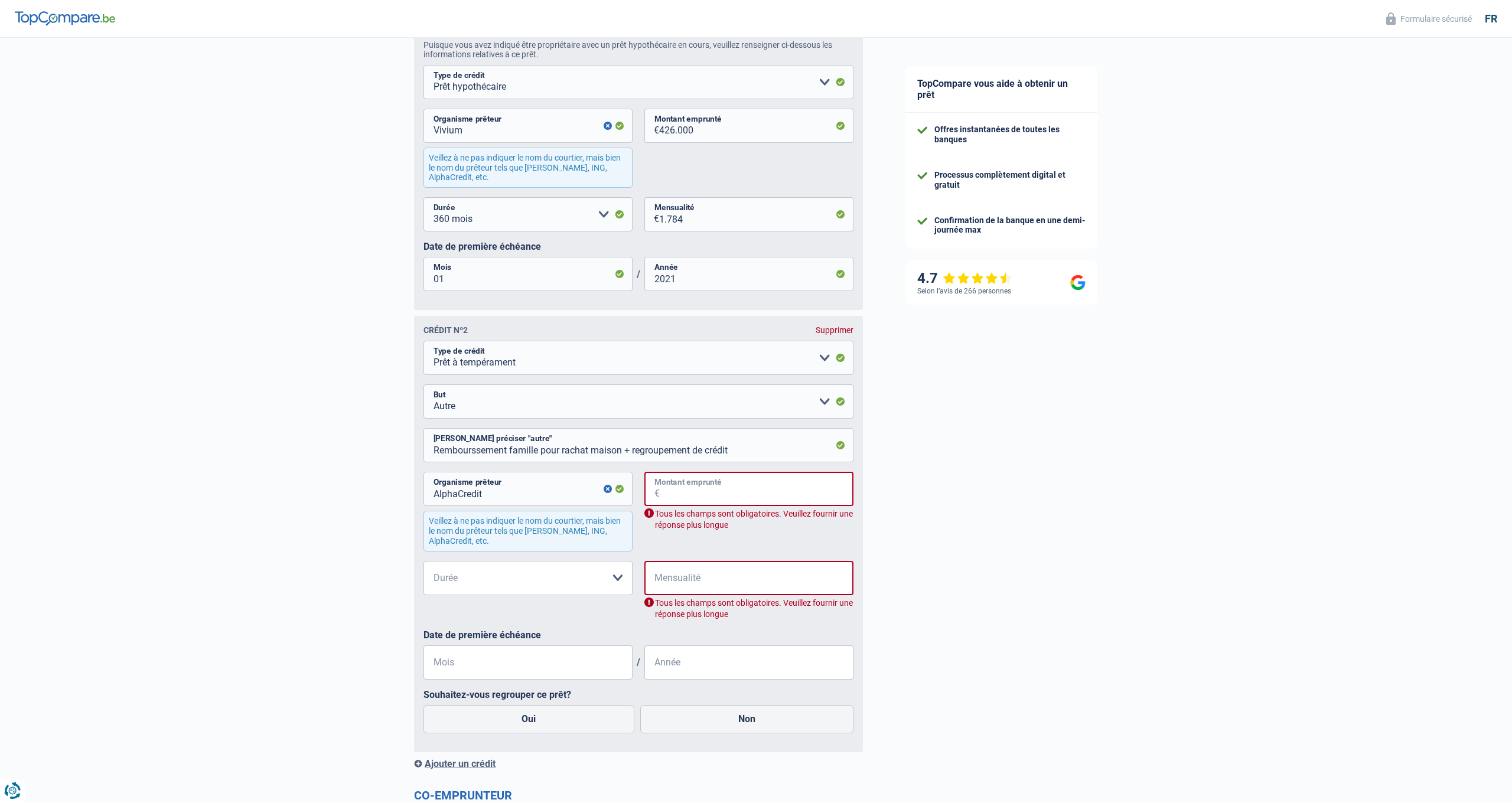
click at [666, 486] on input "Montant emprunté" at bounding box center [757, 489] width 194 height 34
type input "45.000"
select select "120"
click at [701, 577] on input "Mensualité" at bounding box center [757, 578] width 194 height 34
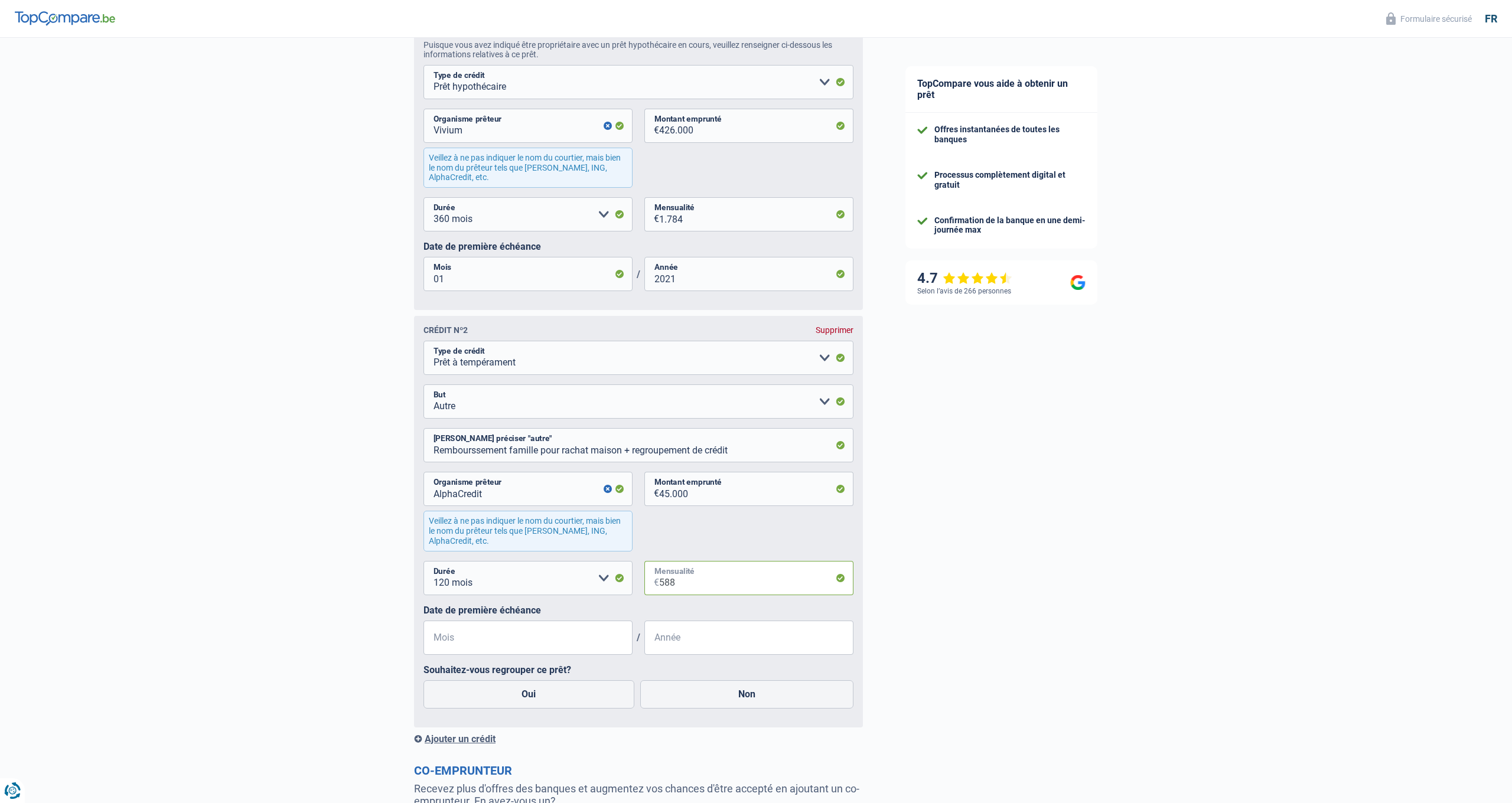
type input "588"
type input "12"
type input "2024"
click at [782, 528] on div "TopCompare vous aide à obtenir un prêt Offres instantanées de toutes les banque…" at bounding box center [1198, 171] width 628 height 1646
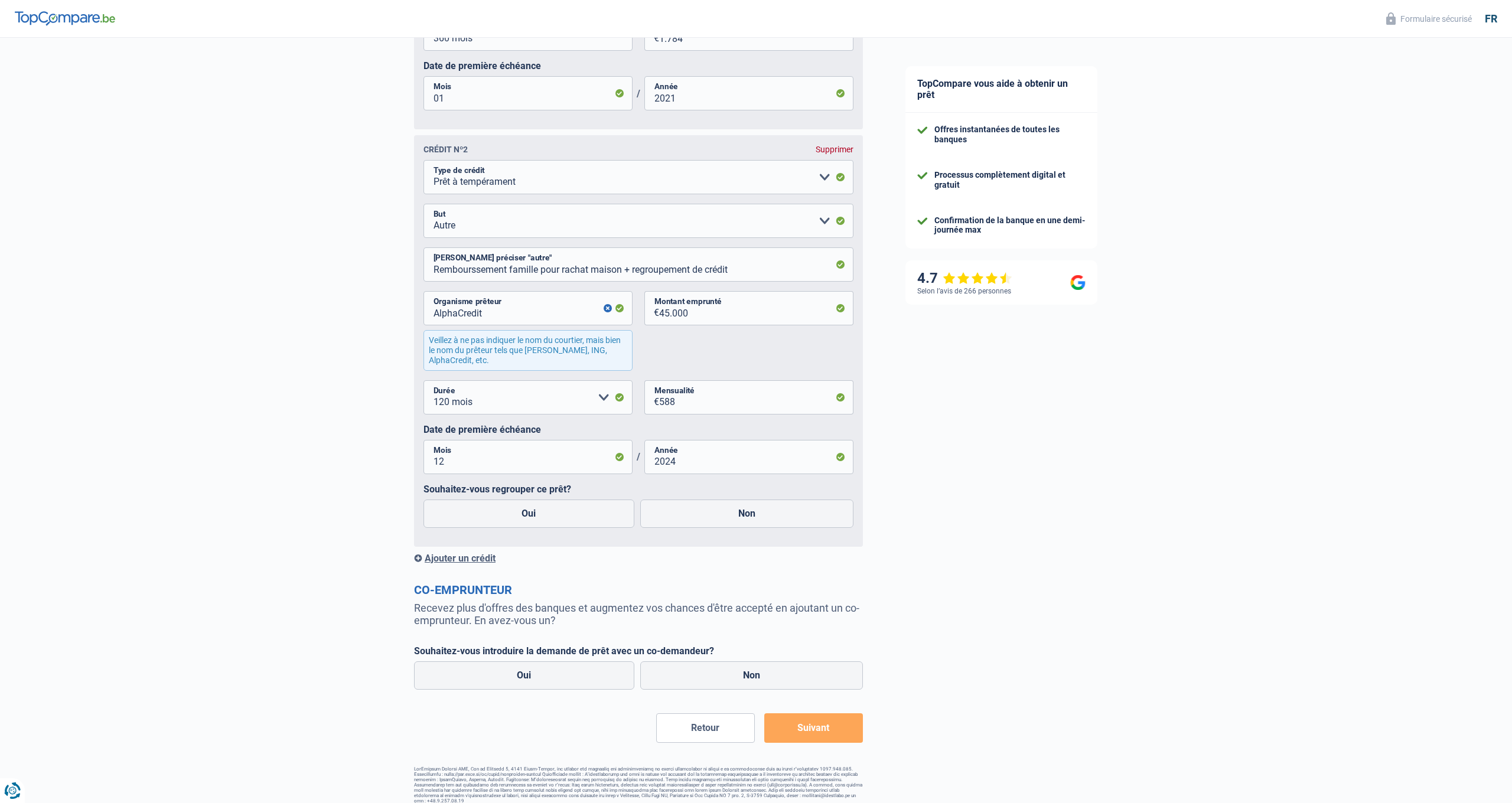
scroll to position [871, 1]
click at [445, 557] on div "Ajouter un crédit" at bounding box center [639, 560] width 449 height 11
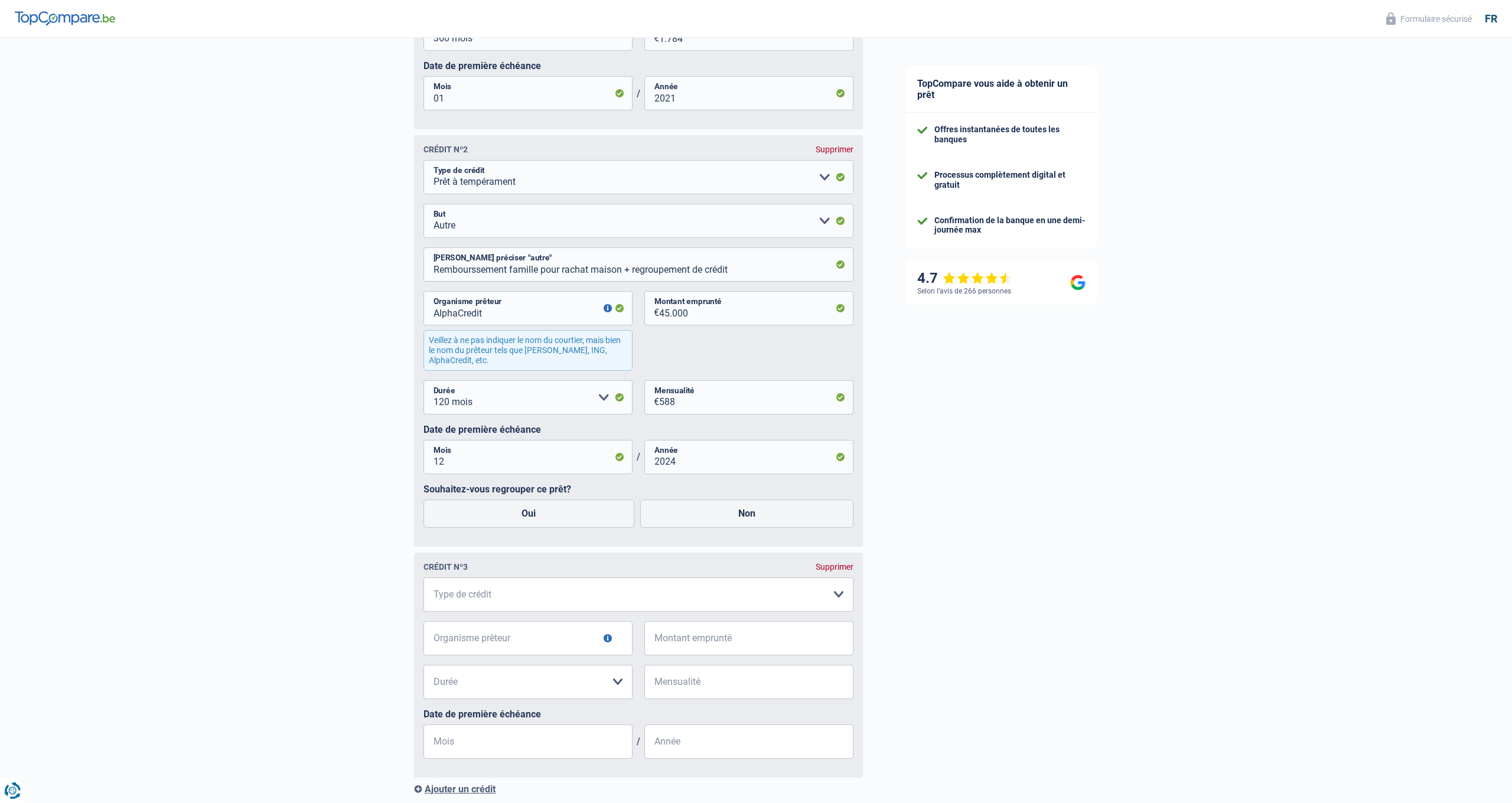
scroll to position [871, 0]
select select "cardOrCredit"
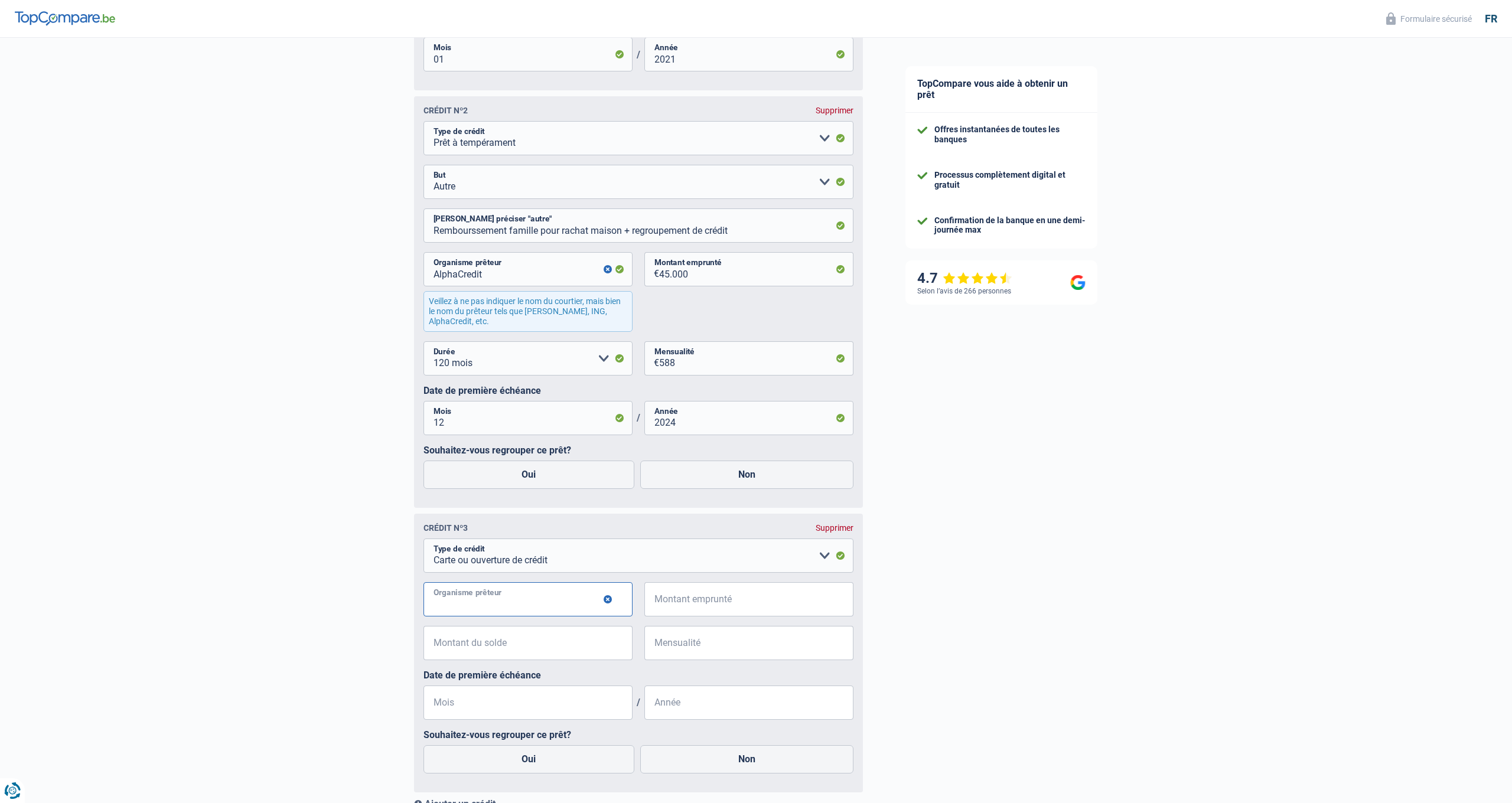
scroll to position [910, 0]
click at [601, 599] on input "Organisme prêteur" at bounding box center [528, 599] width 209 height 34
click at [599, 601] on input "Organisme prêteur" at bounding box center [528, 599] width 209 height 34
click at [608, 596] on button "button" at bounding box center [608, 599] width 9 height 9
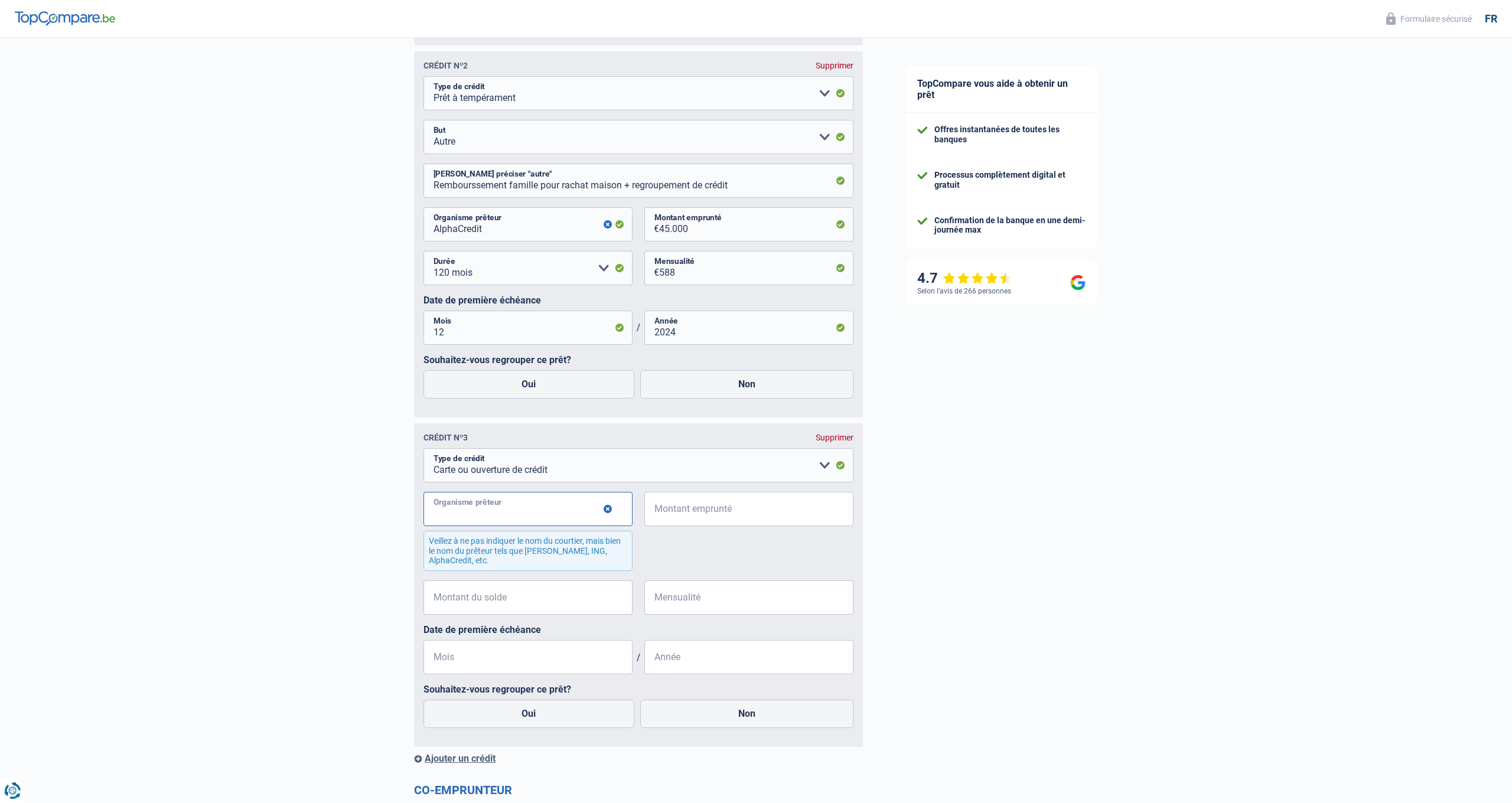
click at [442, 511] on input "Organisme prêteur" at bounding box center [528, 509] width 209 height 34
type input "AlphaCredit"
click at [676, 507] on input "Montant emprunté" at bounding box center [757, 509] width 195 height 34
type input "5.000"
